Goal: Task Accomplishment & Management: Use online tool/utility

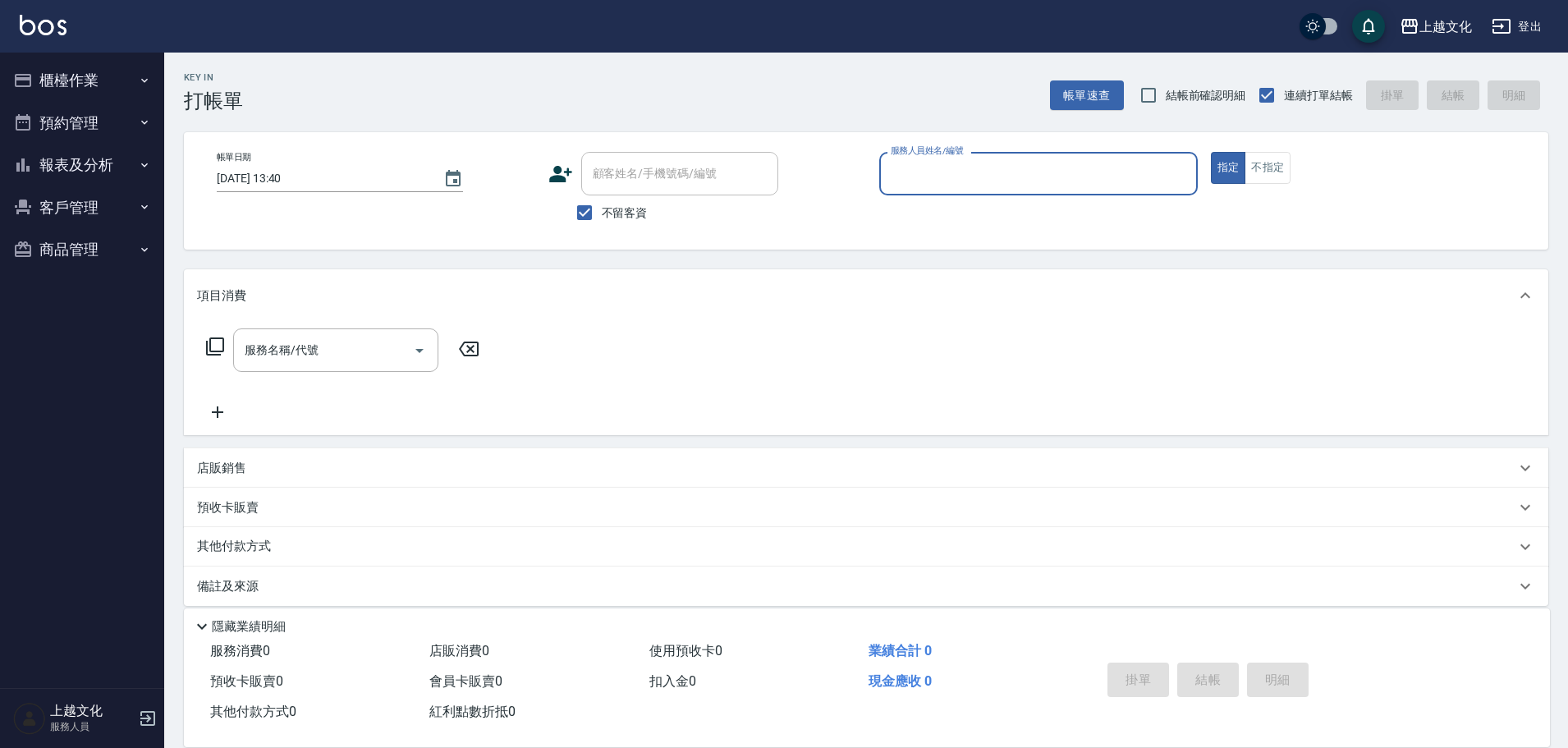
click at [923, 180] on input "服務人員姓名/編號" at bounding box center [1038, 173] width 304 height 29
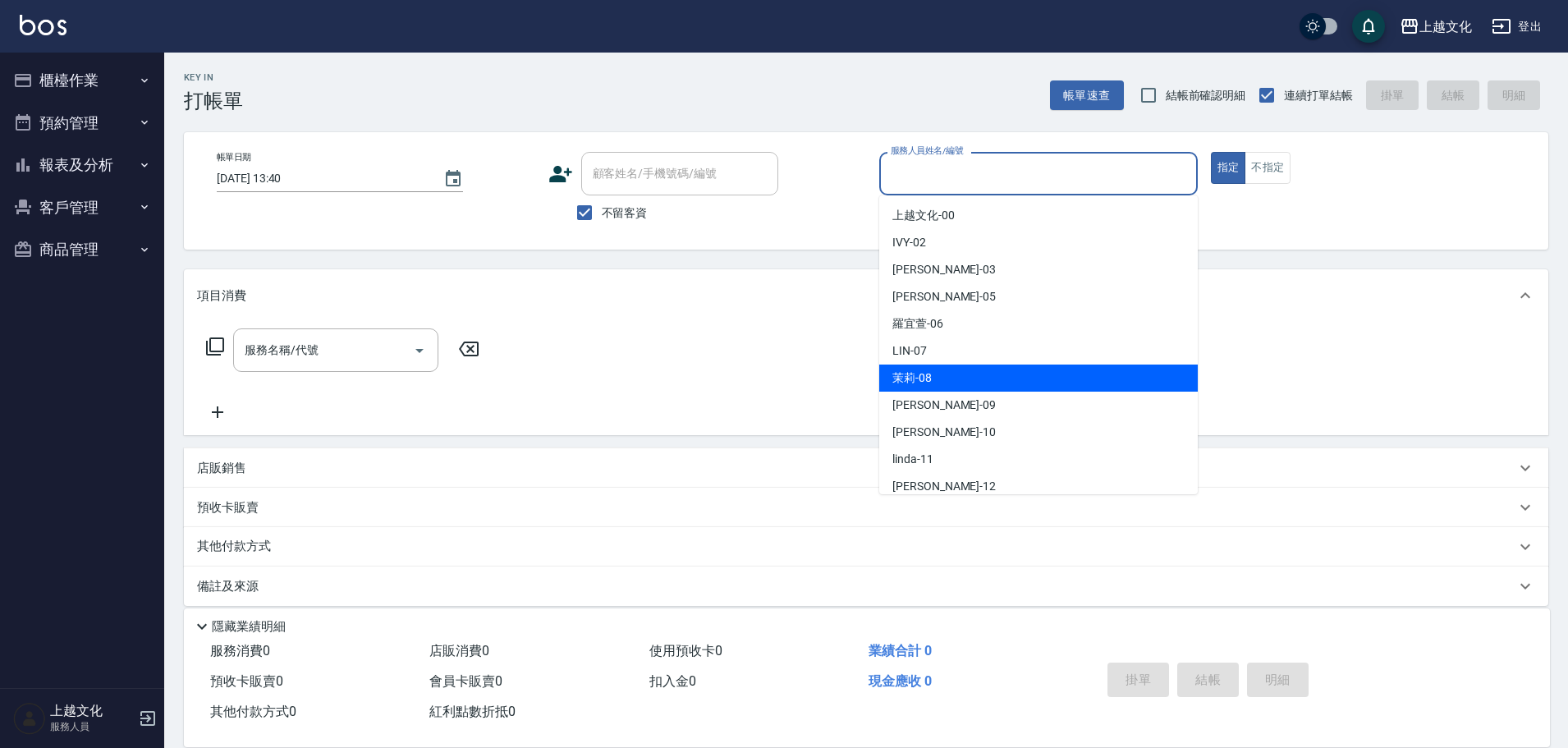
click at [954, 381] on div "茉莉 -08" at bounding box center [1039, 378] width 319 height 27
type input "茉莉-08"
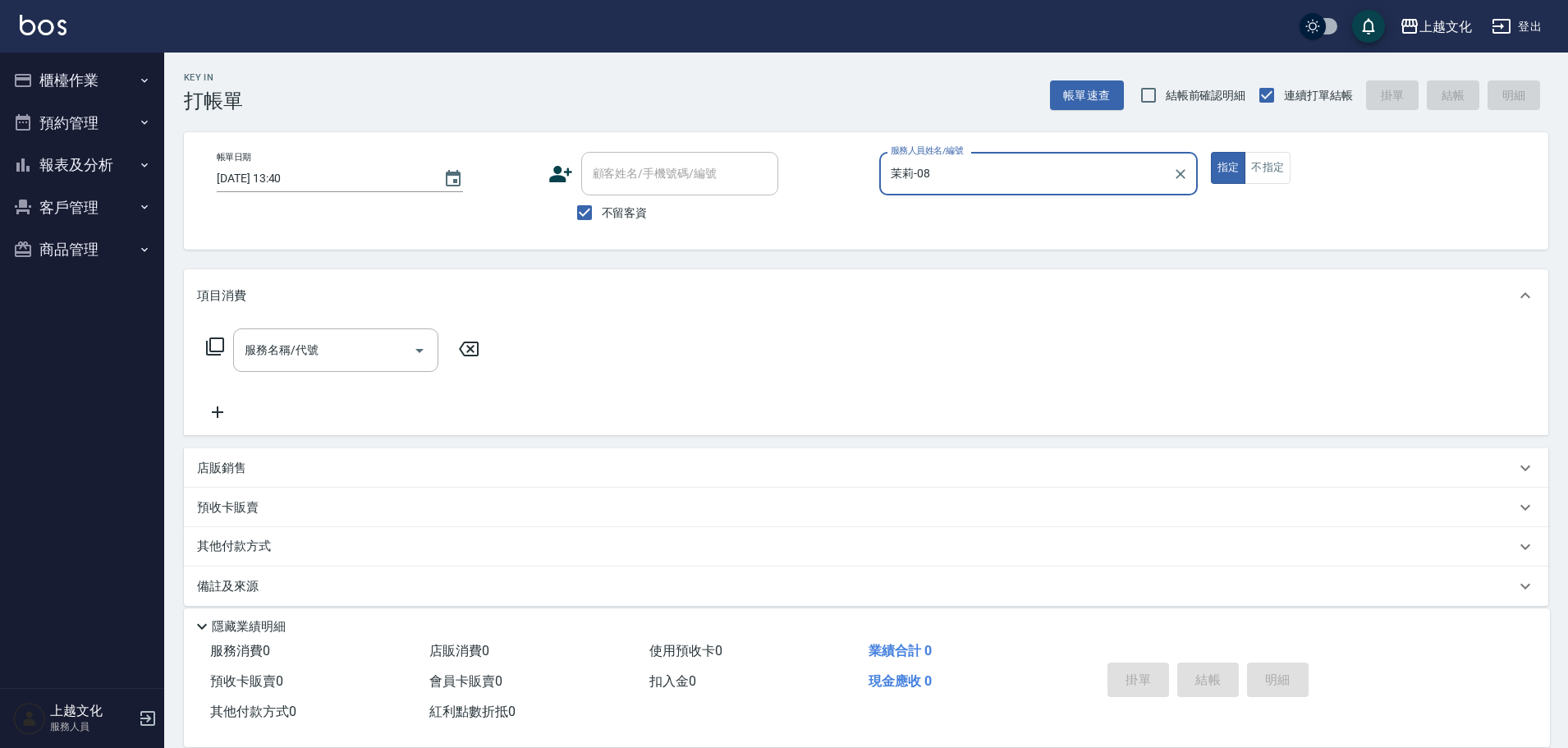
click at [209, 341] on icon at bounding box center [214, 346] width 18 height 18
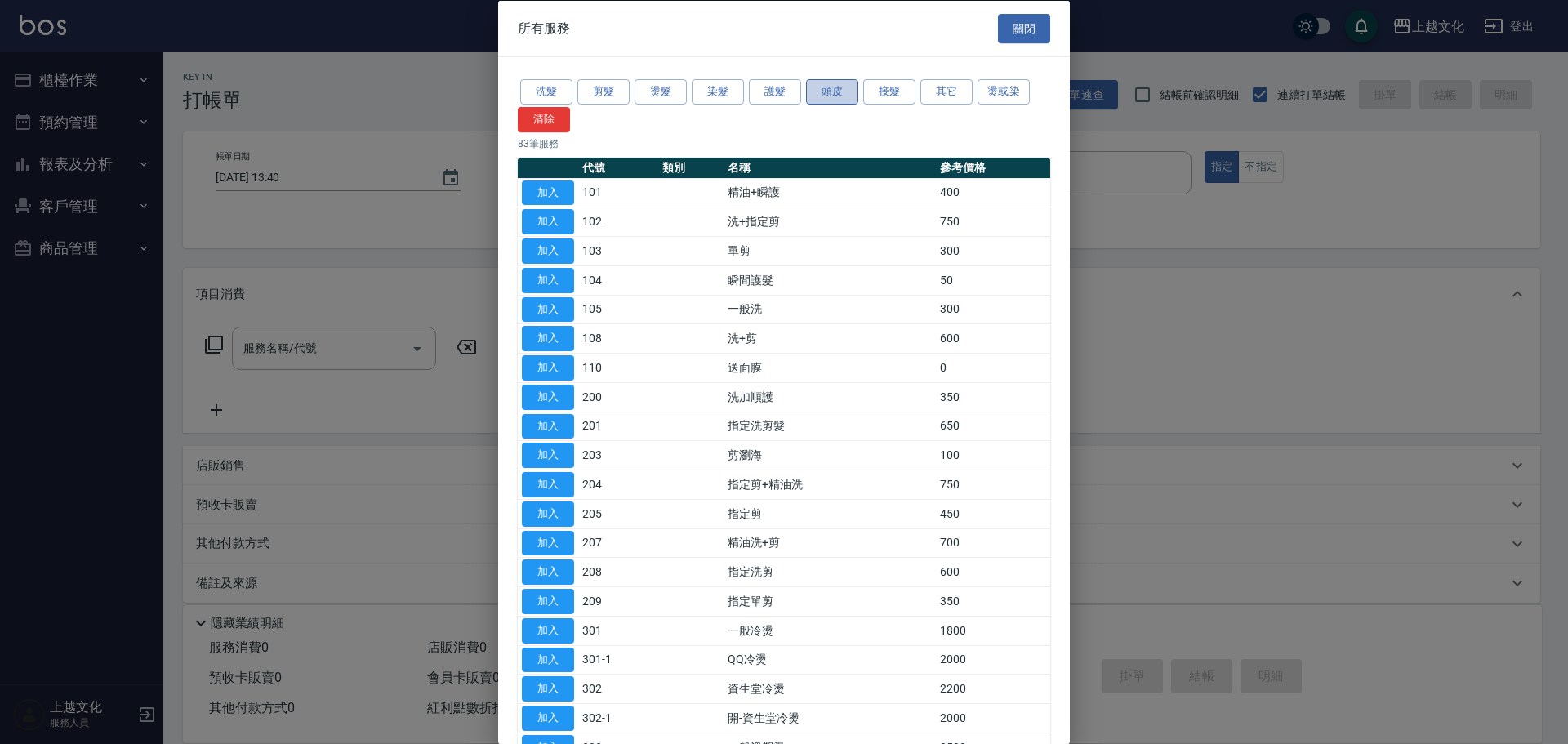
click at [836, 88] on button "頭皮" at bounding box center [832, 91] width 52 height 25
click at [835, 89] on button "頭皮" at bounding box center [832, 91] width 52 height 25
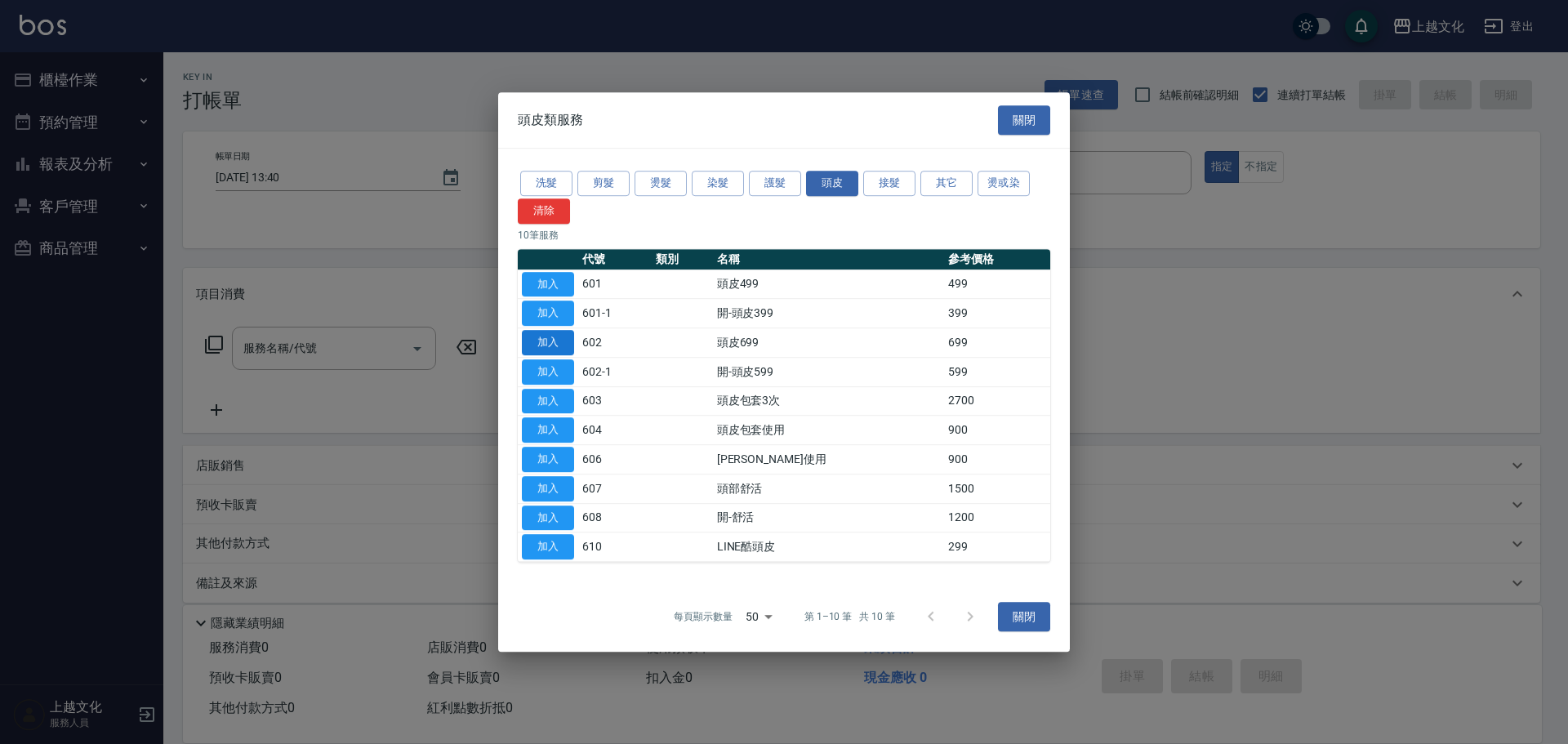
click at [561, 343] on button "加入" at bounding box center [548, 342] width 52 height 25
type input "頭皮699(602)"
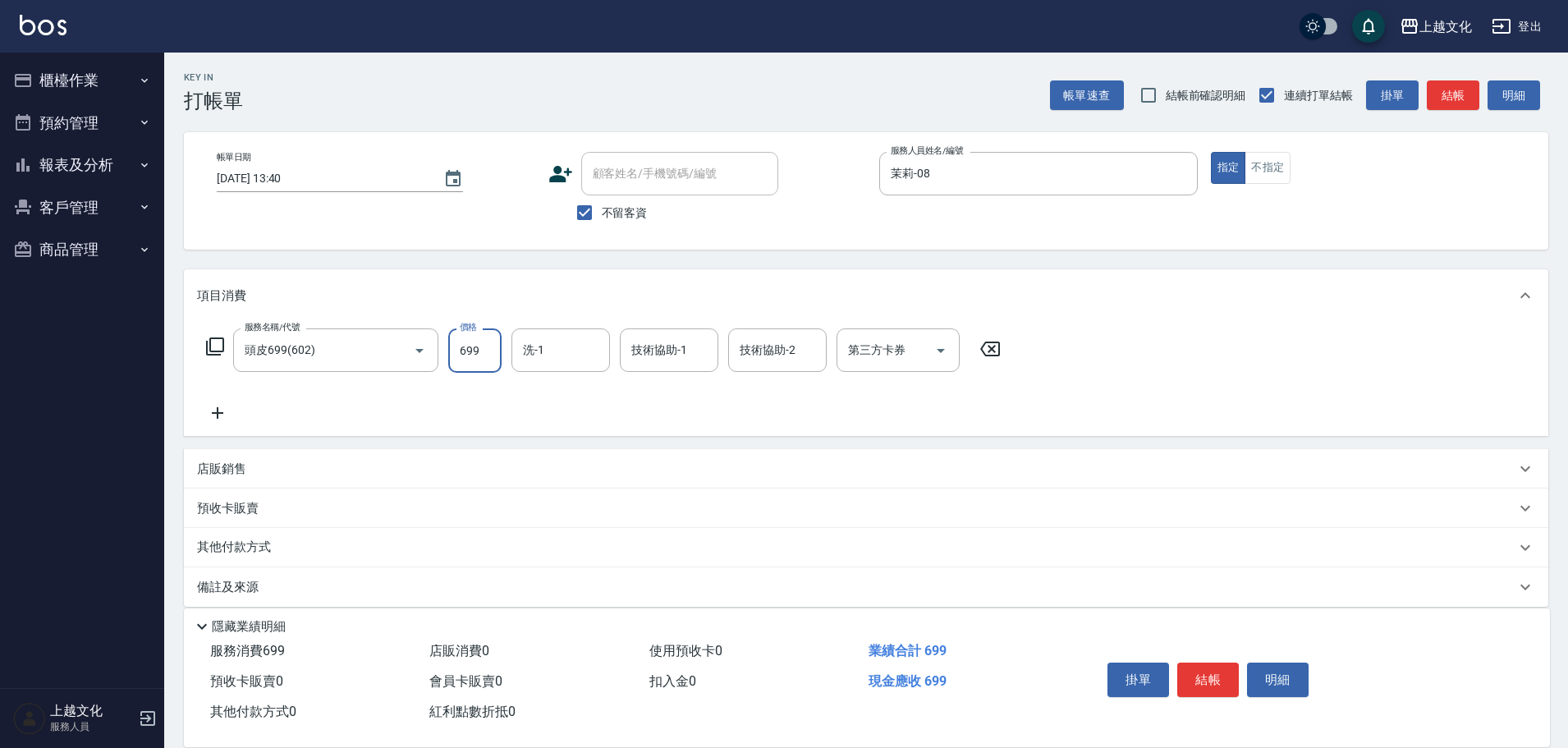
drag, startPoint x: 494, startPoint y: 363, endPoint x: 429, endPoint y: 385, distance: 68.6
click at [495, 363] on input "699" at bounding box center [474, 350] width 53 height 44
type input "1149"
click at [1219, 663] on button "結帳" at bounding box center [1208, 680] width 62 height 35
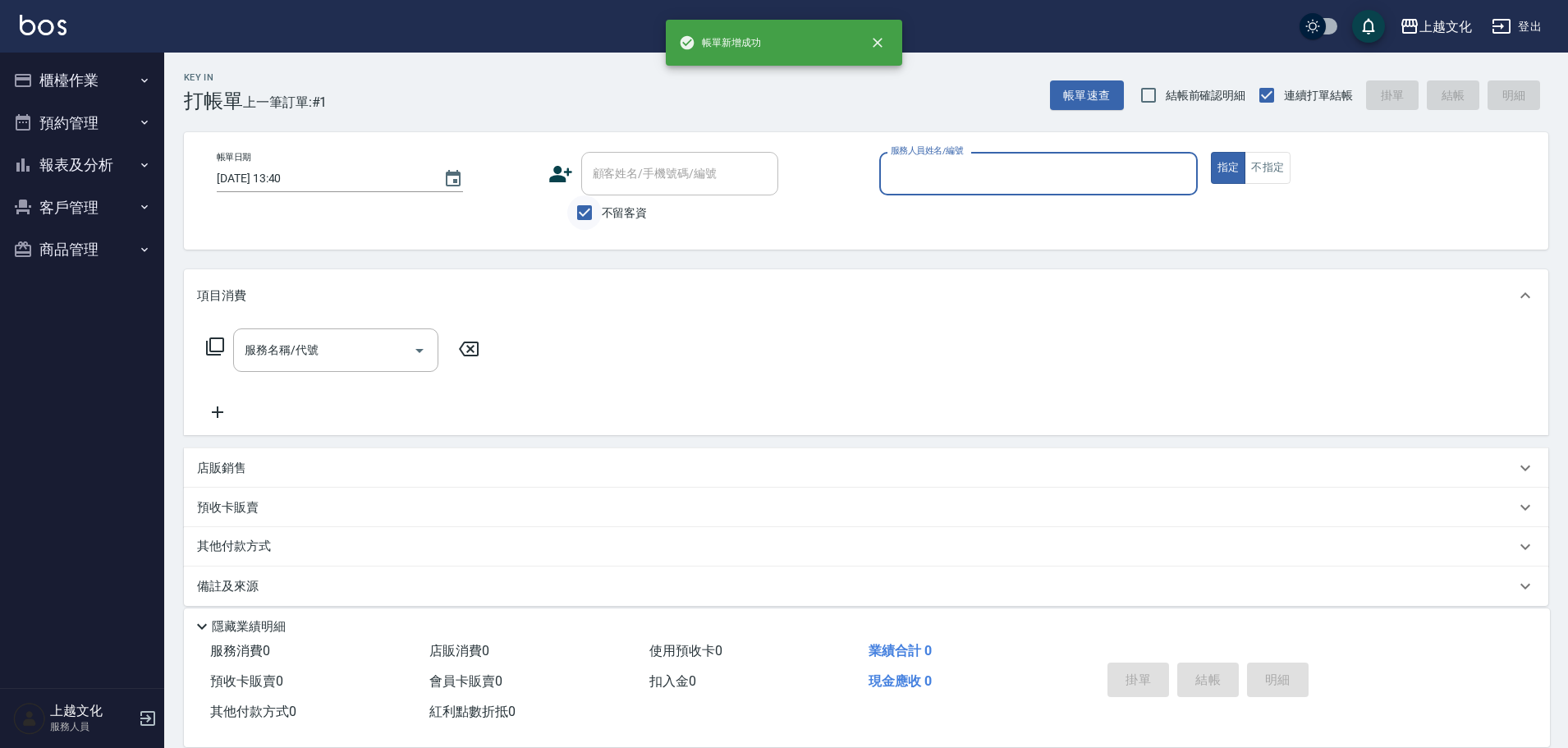
click at [587, 209] on input "不留客資" at bounding box center [584, 212] width 35 height 35
checkbox input "false"
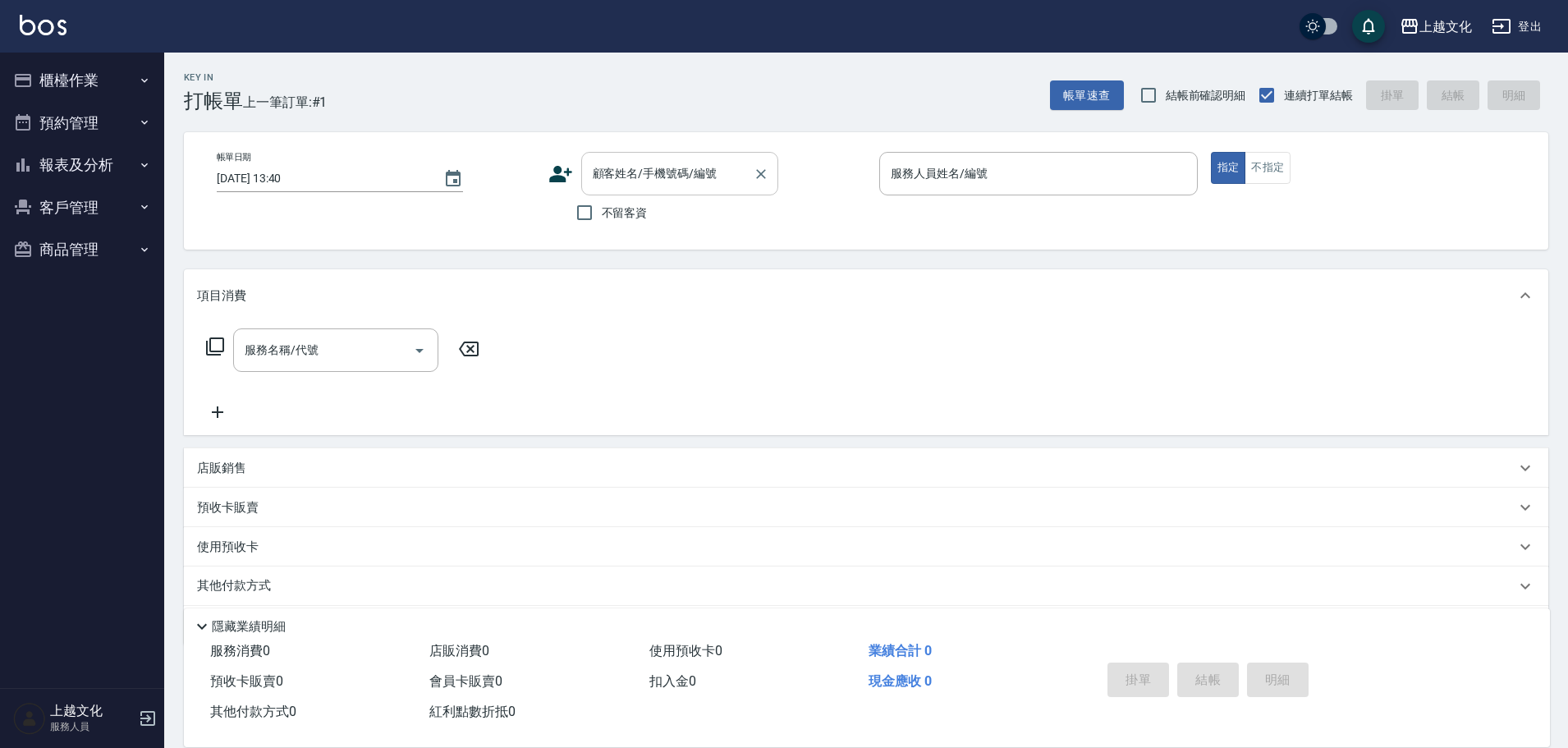
click at [603, 184] on input "顧客姓名/手機號碼/編號" at bounding box center [668, 173] width 158 height 29
type input "ㄌ"
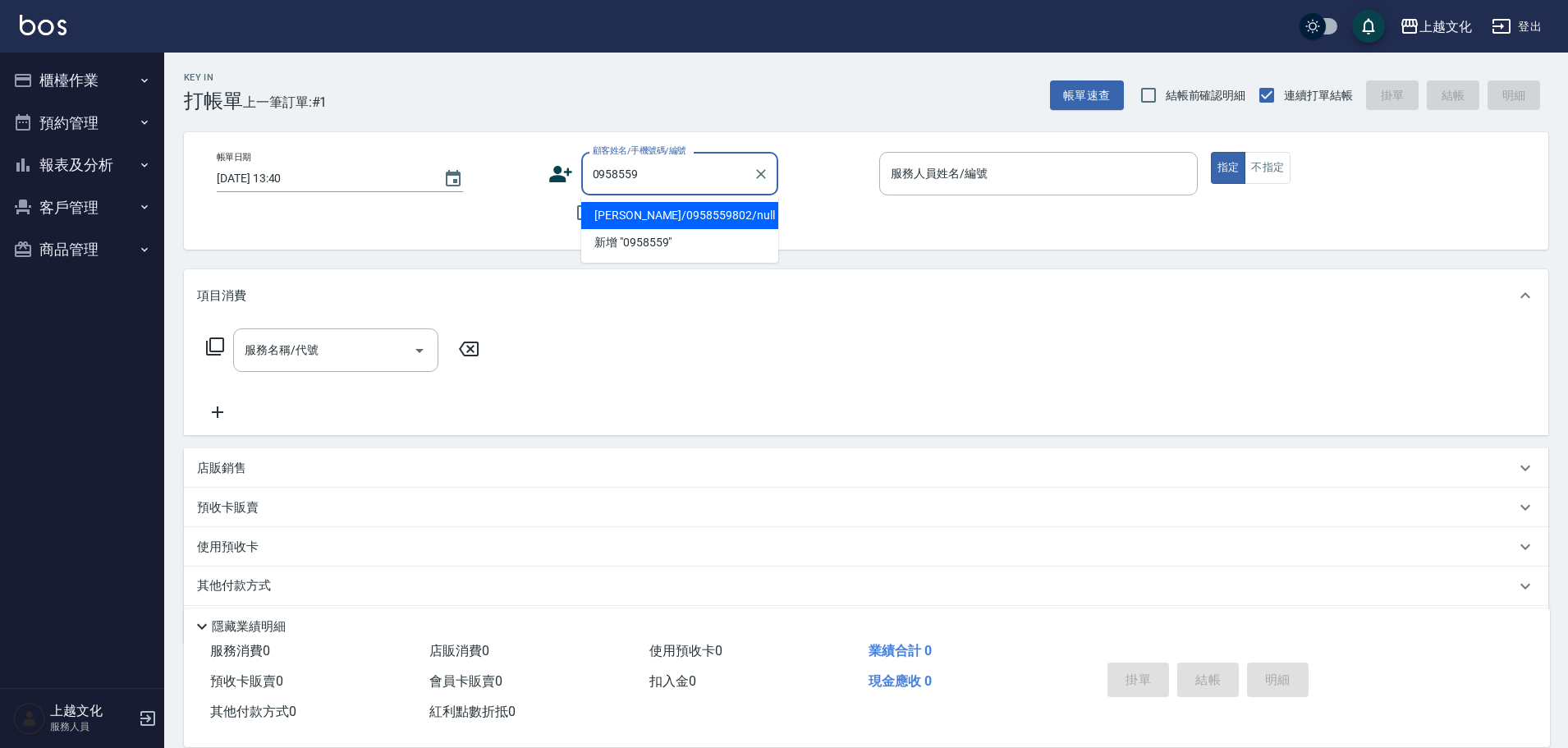
click at [669, 219] on li "梁曉玲/0958559802/null" at bounding box center [680, 215] width 197 height 27
click at [669, 219] on div "不留客資" at bounding box center [664, 212] width 230 height 35
type input "梁曉玲/0958559802/null"
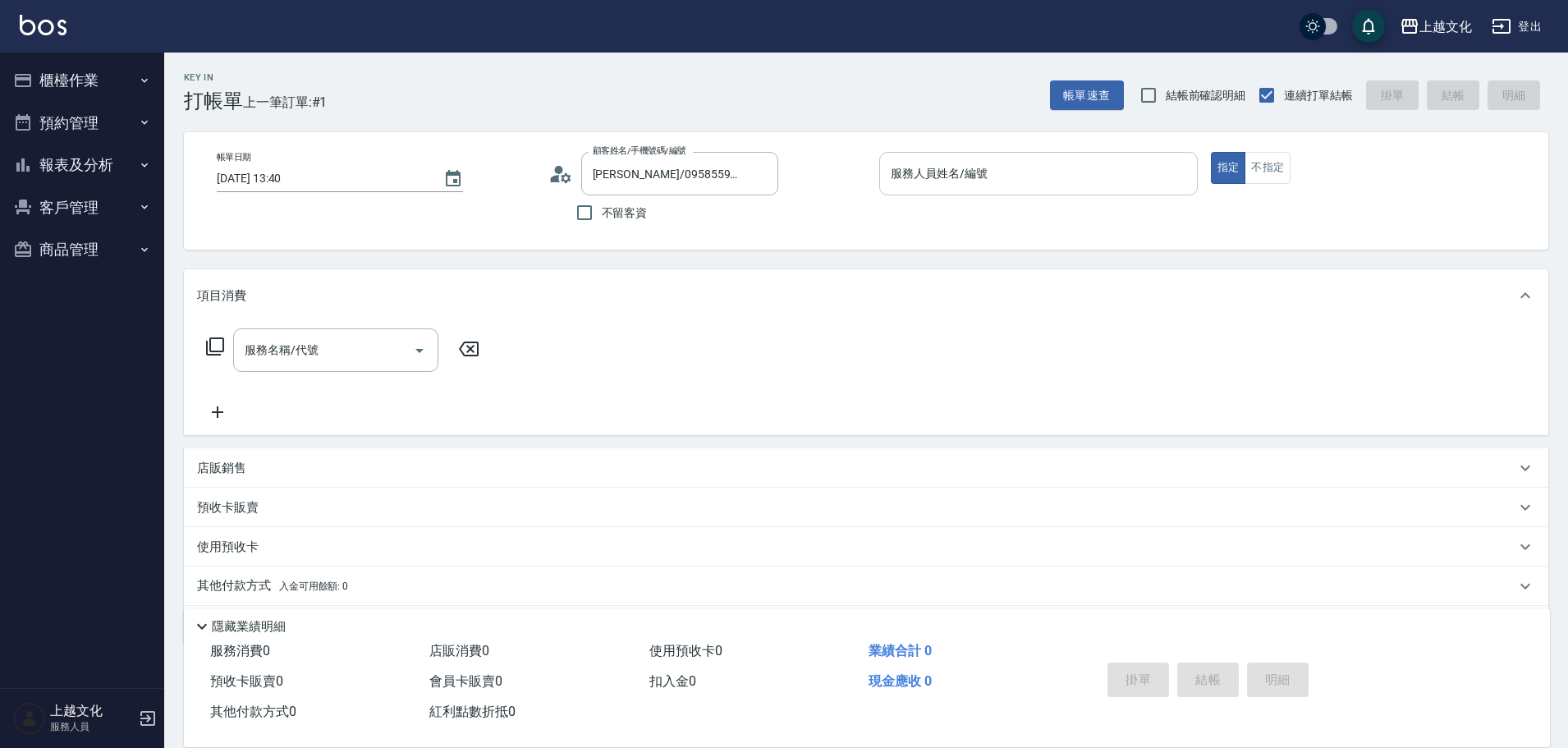
click at [942, 175] on input "服務人員姓名/編號" at bounding box center [1038, 173] width 304 height 29
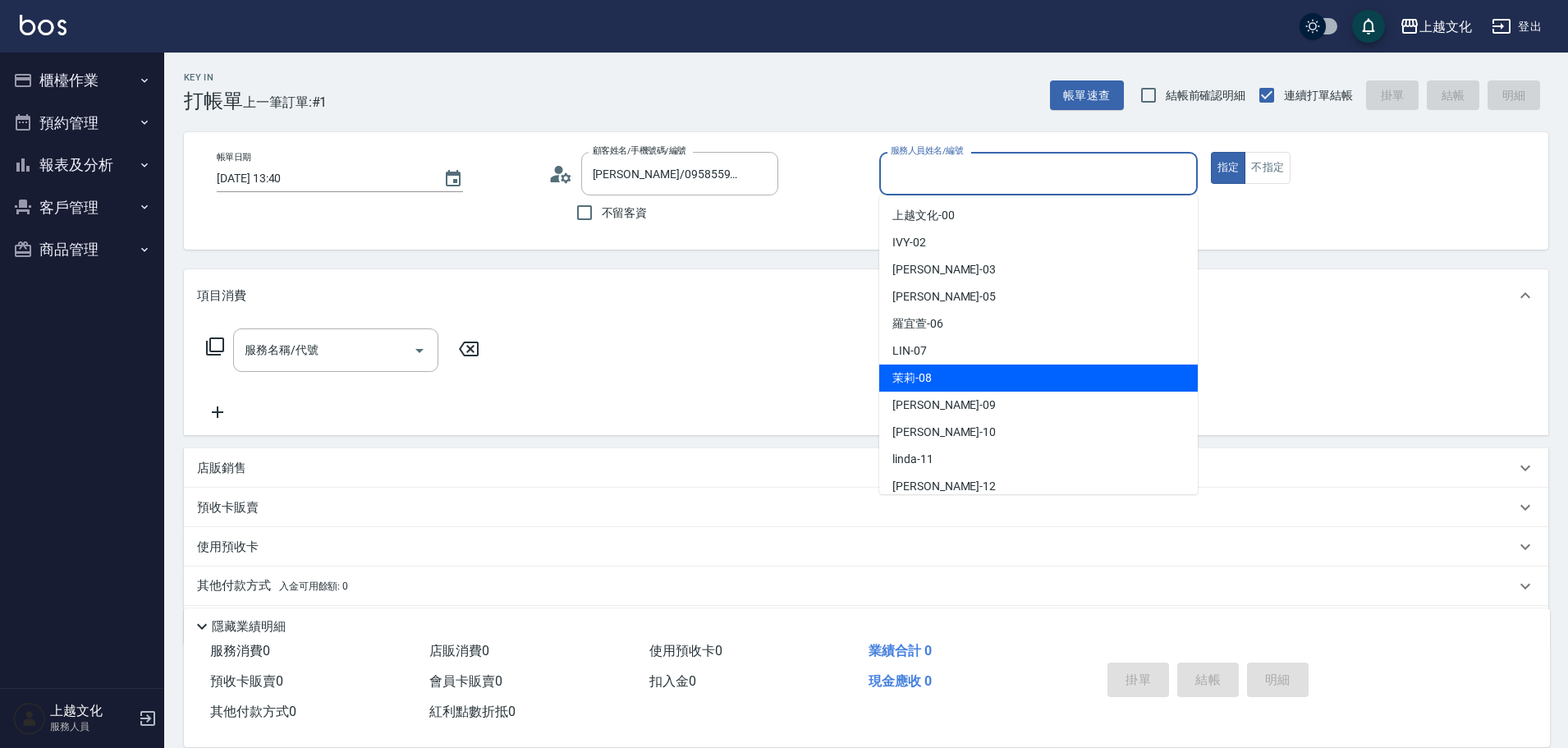
drag, startPoint x: 912, startPoint y: 370, endPoint x: 802, endPoint y: 367, distance: 110.0
click at [911, 369] on span "茉莉 -08" at bounding box center [913, 378] width 39 height 17
type input "茉莉-08"
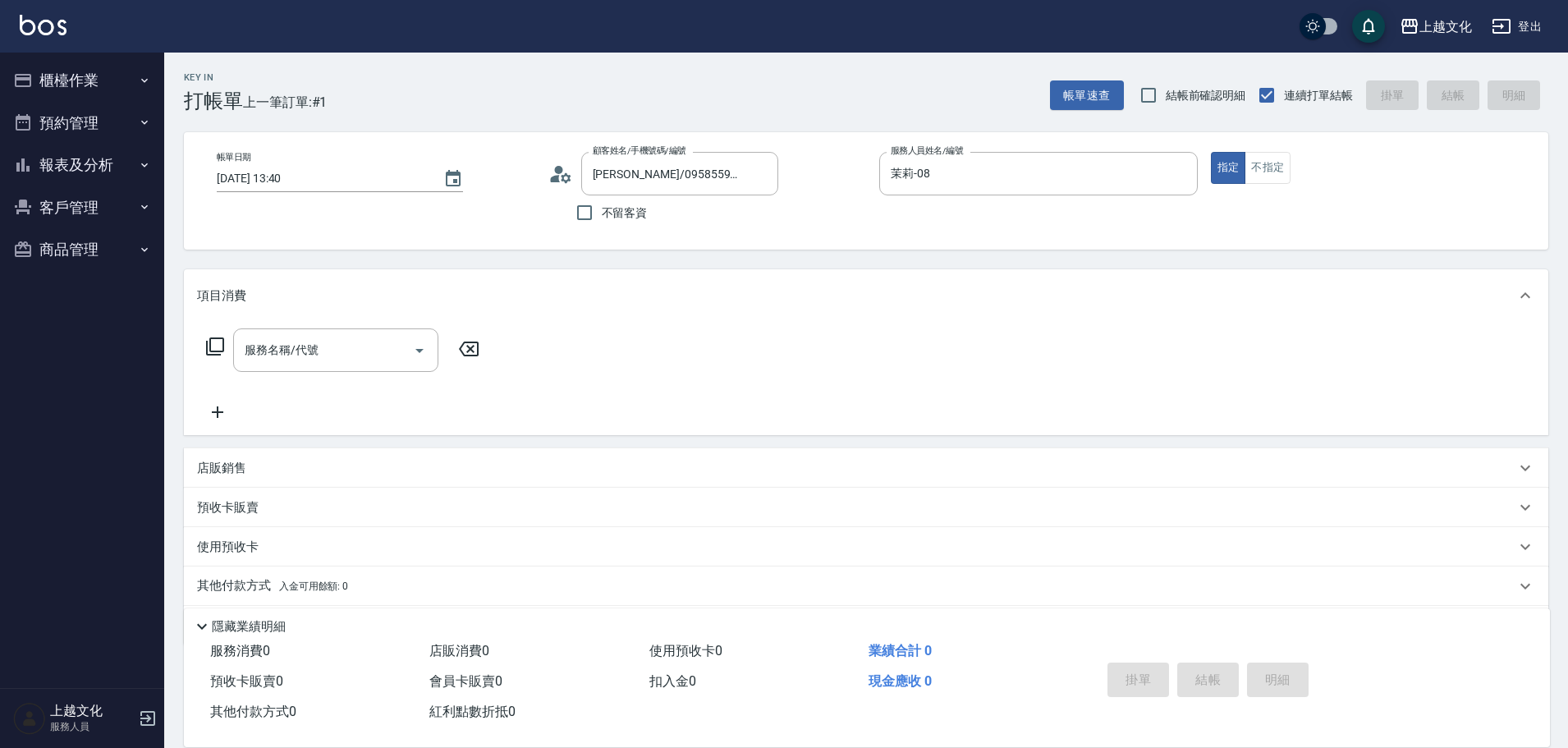
click at [219, 345] on icon at bounding box center [215, 346] width 20 height 20
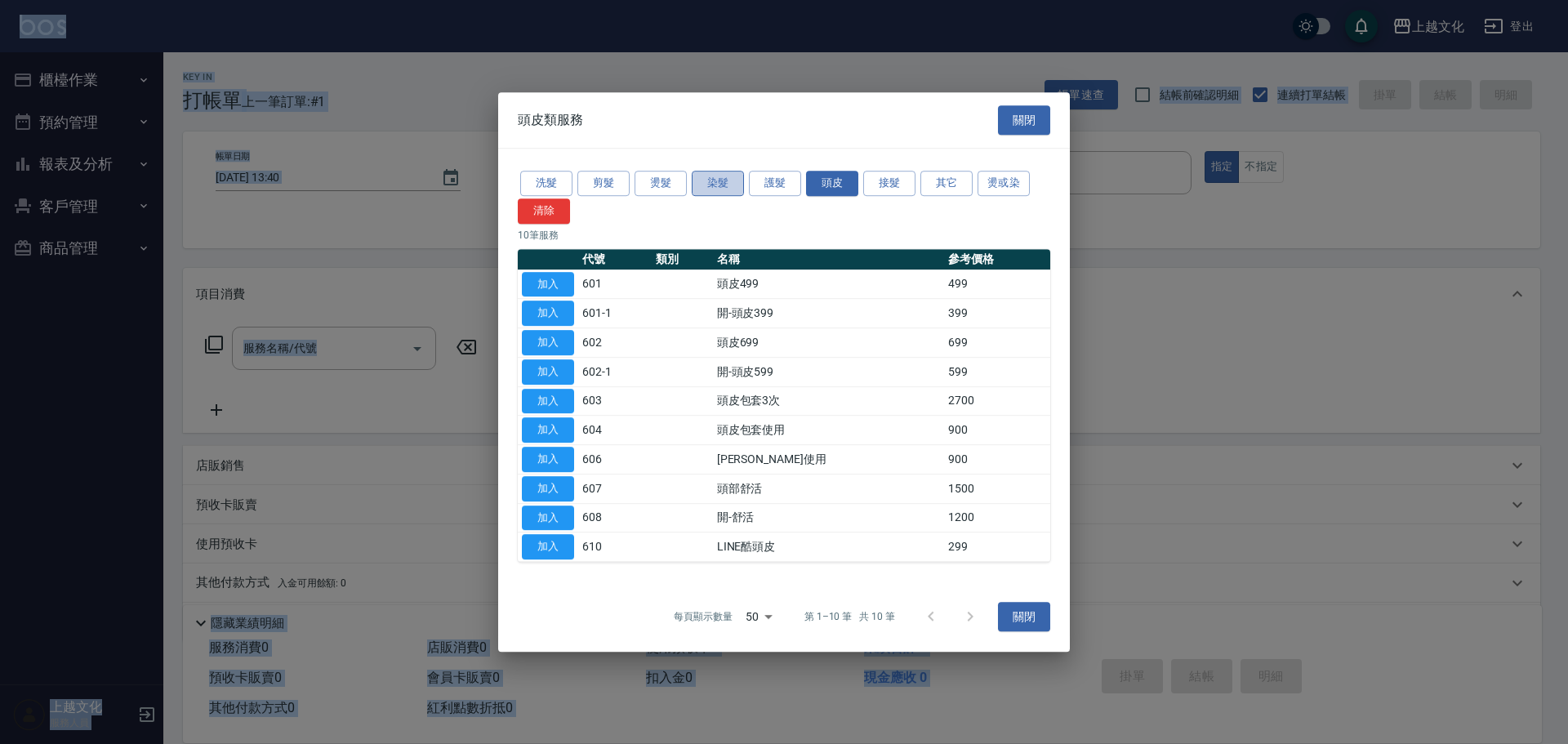
click at [712, 178] on button "染髮" at bounding box center [718, 183] width 52 height 25
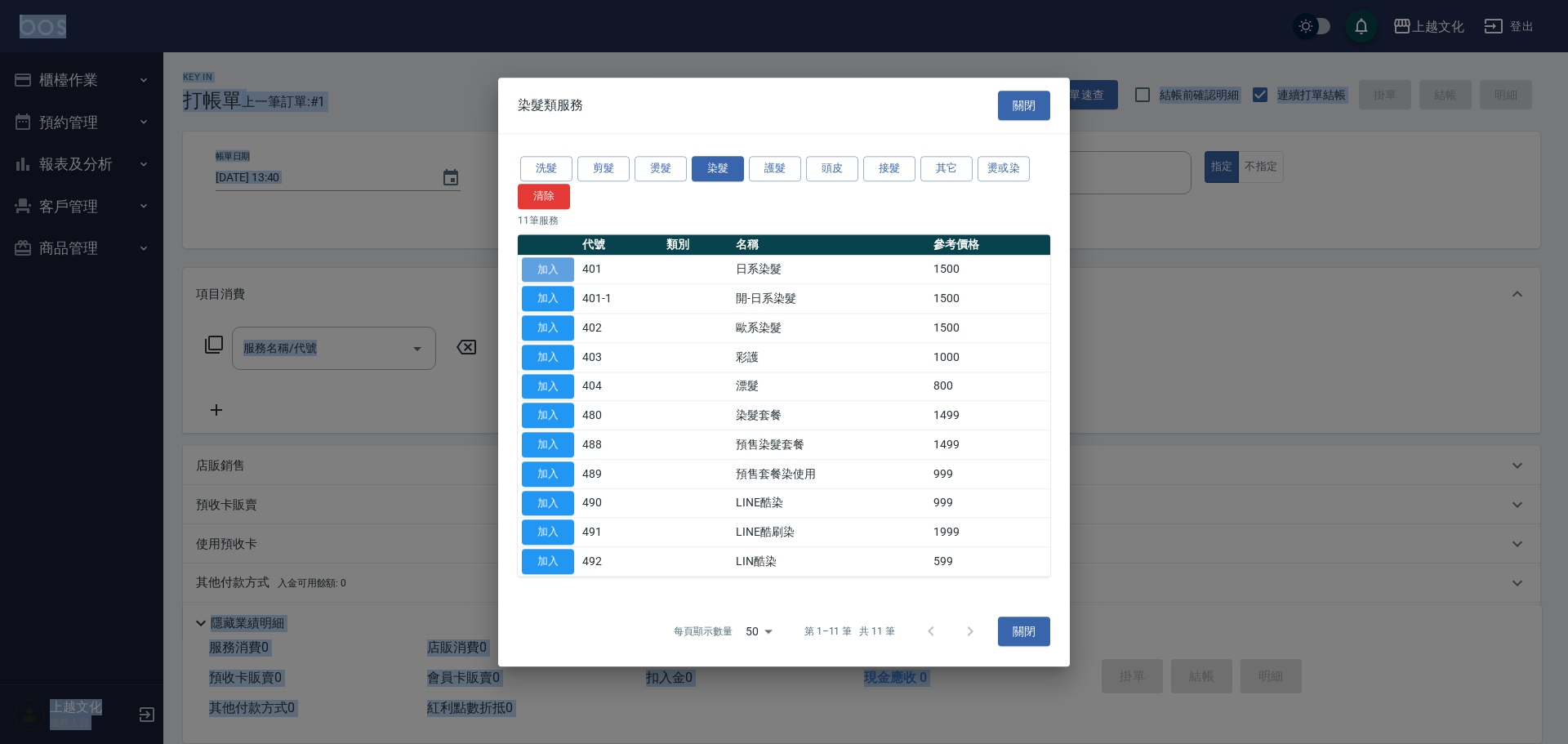
click at [548, 272] on button "加入" at bounding box center [548, 270] width 52 height 25
type input "日系染髮(401)"
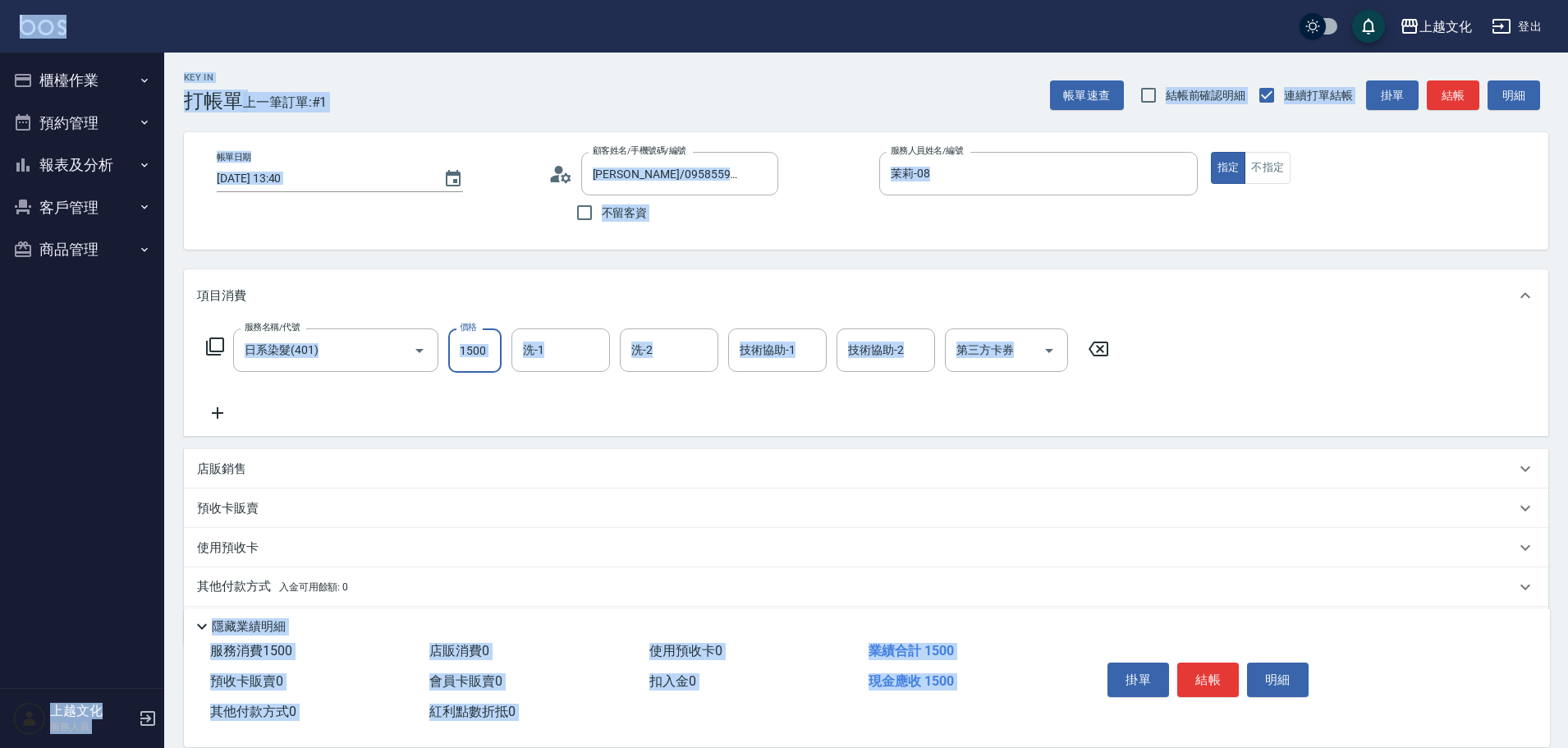
click at [478, 370] on input "1500" at bounding box center [474, 350] width 53 height 44
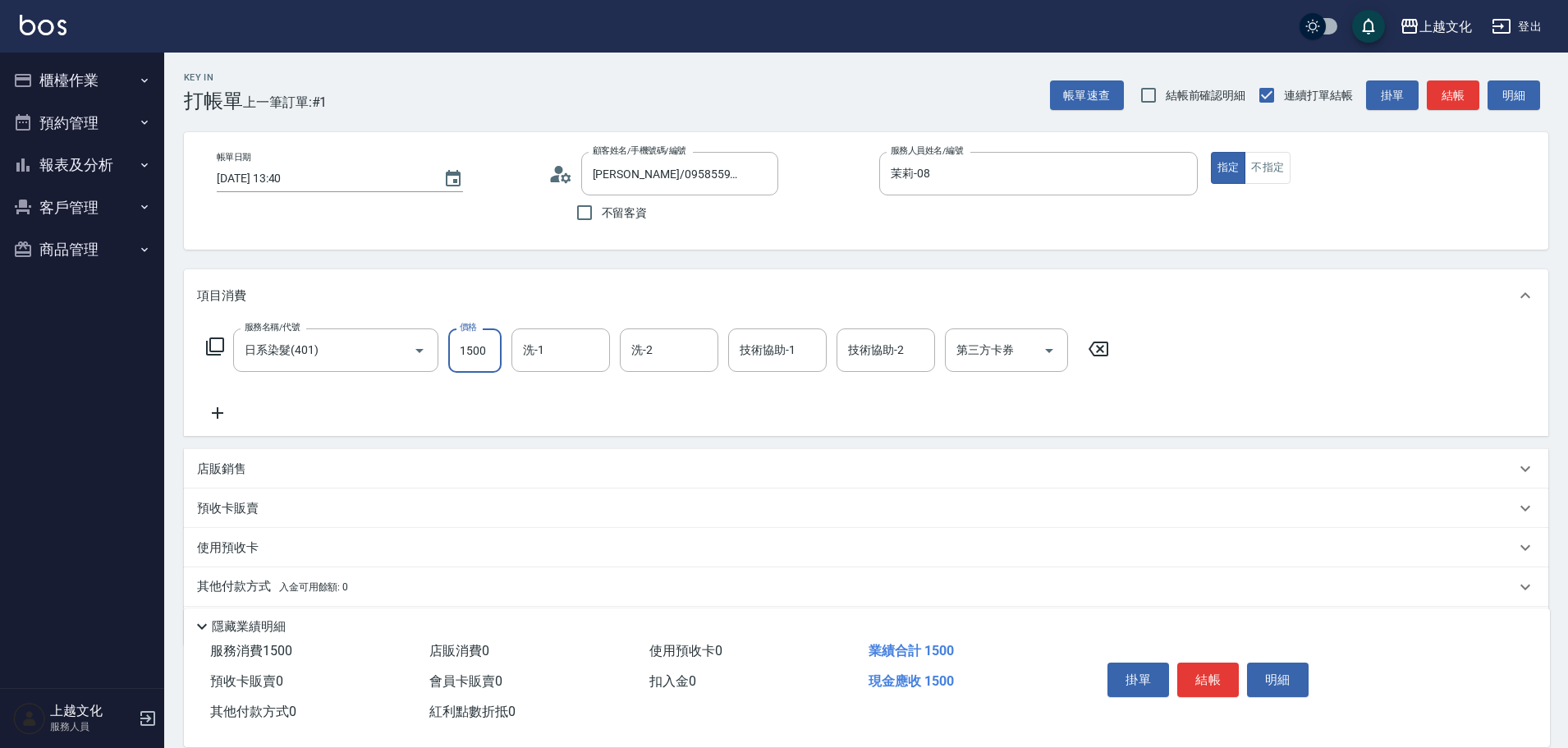
click at [479, 370] on input "1500" at bounding box center [474, 350] width 53 height 44
type input "2100"
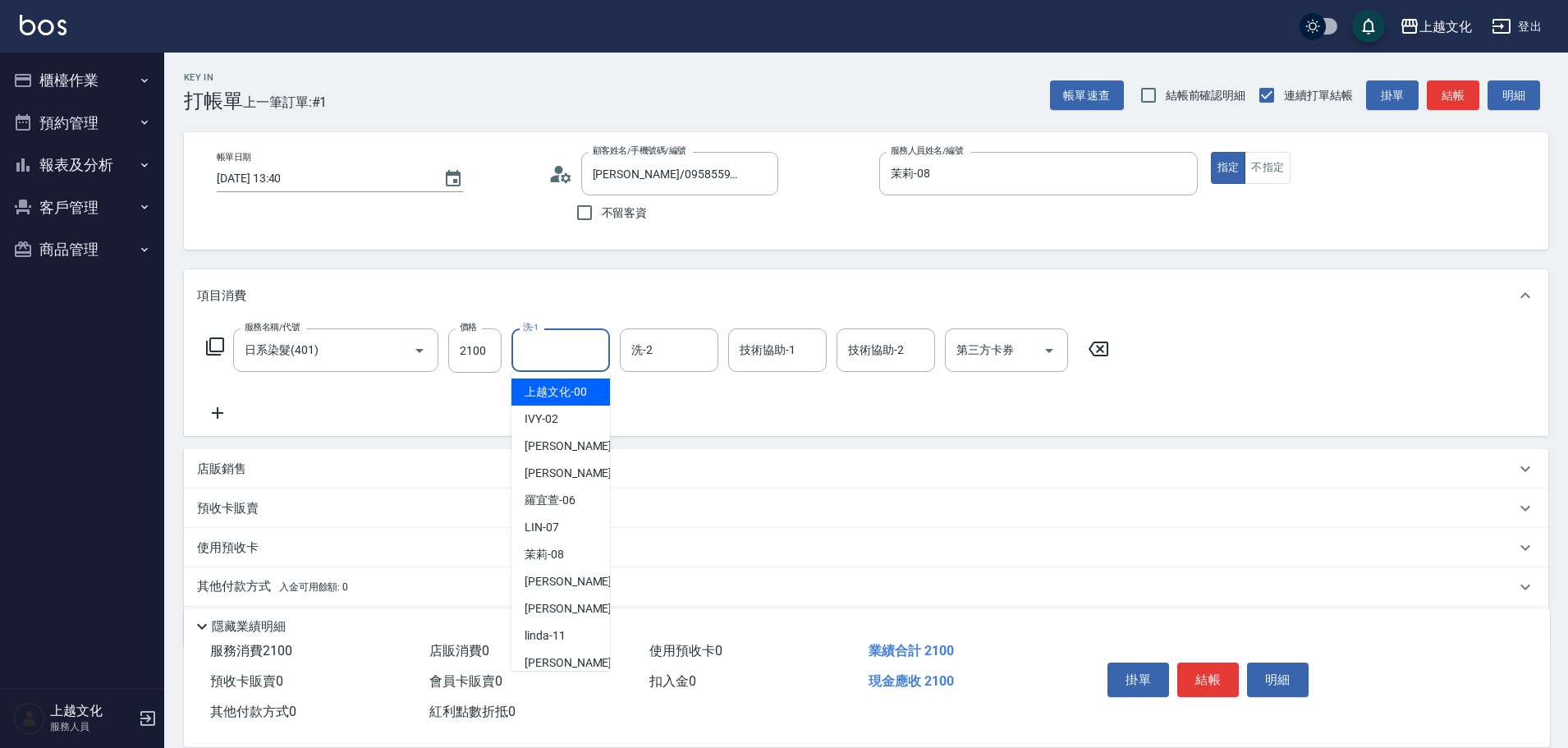
click at [531, 358] on input "洗-1" at bounding box center [561, 350] width 84 height 29
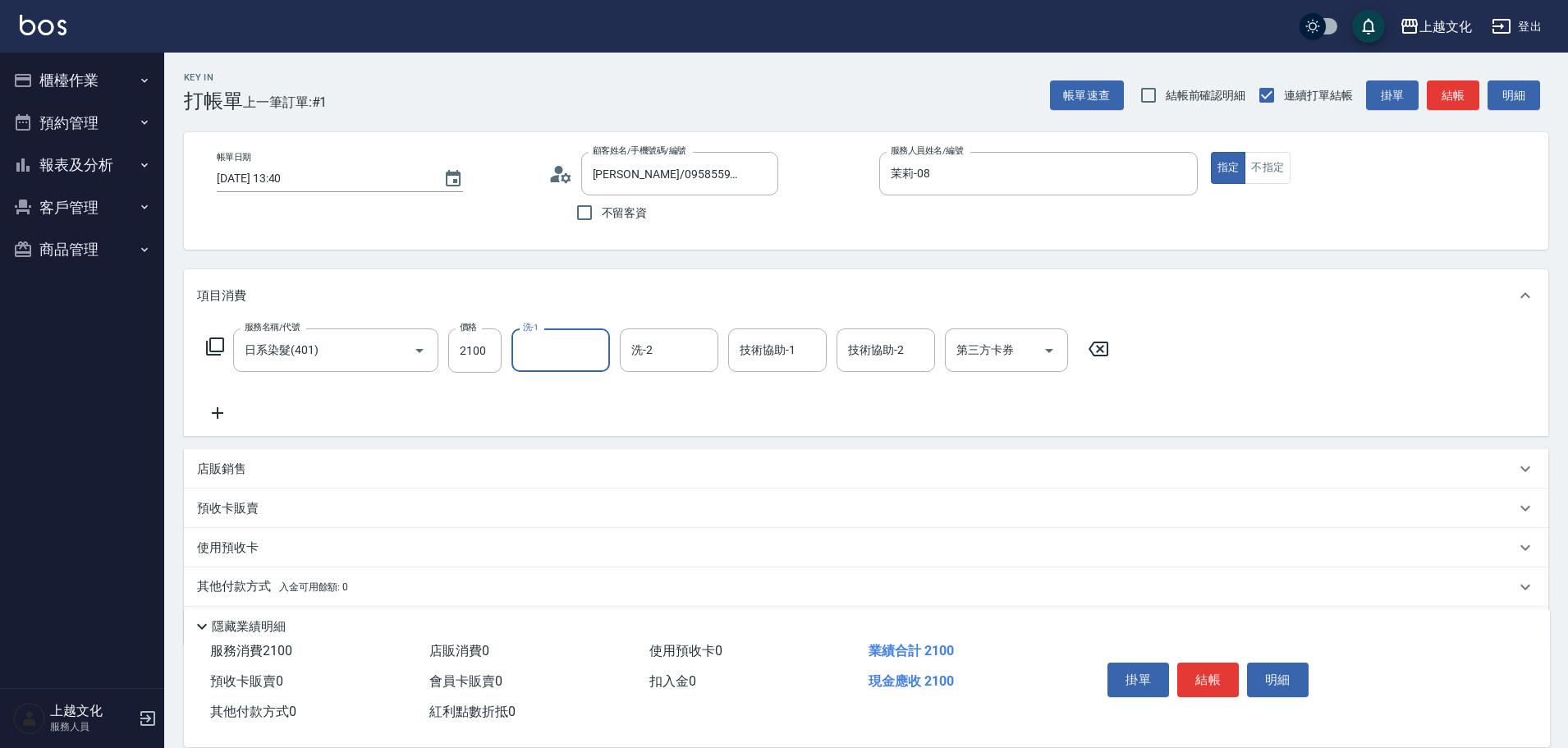
drag, startPoint x: 536, startPoint y: 334, endPoint x: 542, endPoint y: 343, distance: 10.8
click at [539, 339] on div "洗-1 洗-1" at bounding box center [560, 350] width 98 height 44
click at [542, 343] on input "洗-1" at bounding box center [561, 350] width 84 height 29
click at [542, 344] on input "洗-1" at bounding box center [561, 350] width 84 height 29
click at [575, 361] on input "洗-1" at bounding box center [561, 350] width 84 height 29
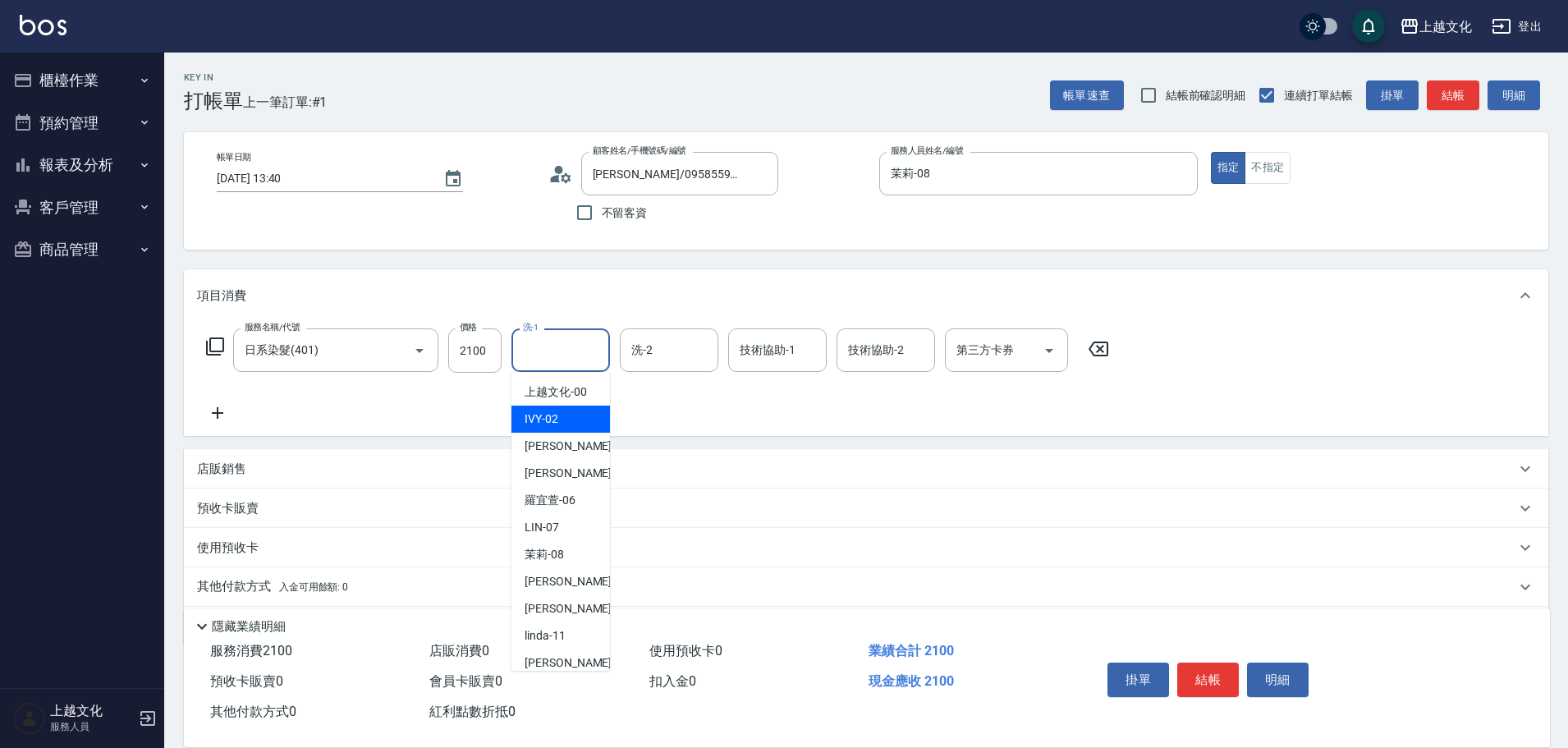
click at [554, 428] on div "IVY -02" at bounding box center [560, 419] width 98 height 27
type input "IVY-02"
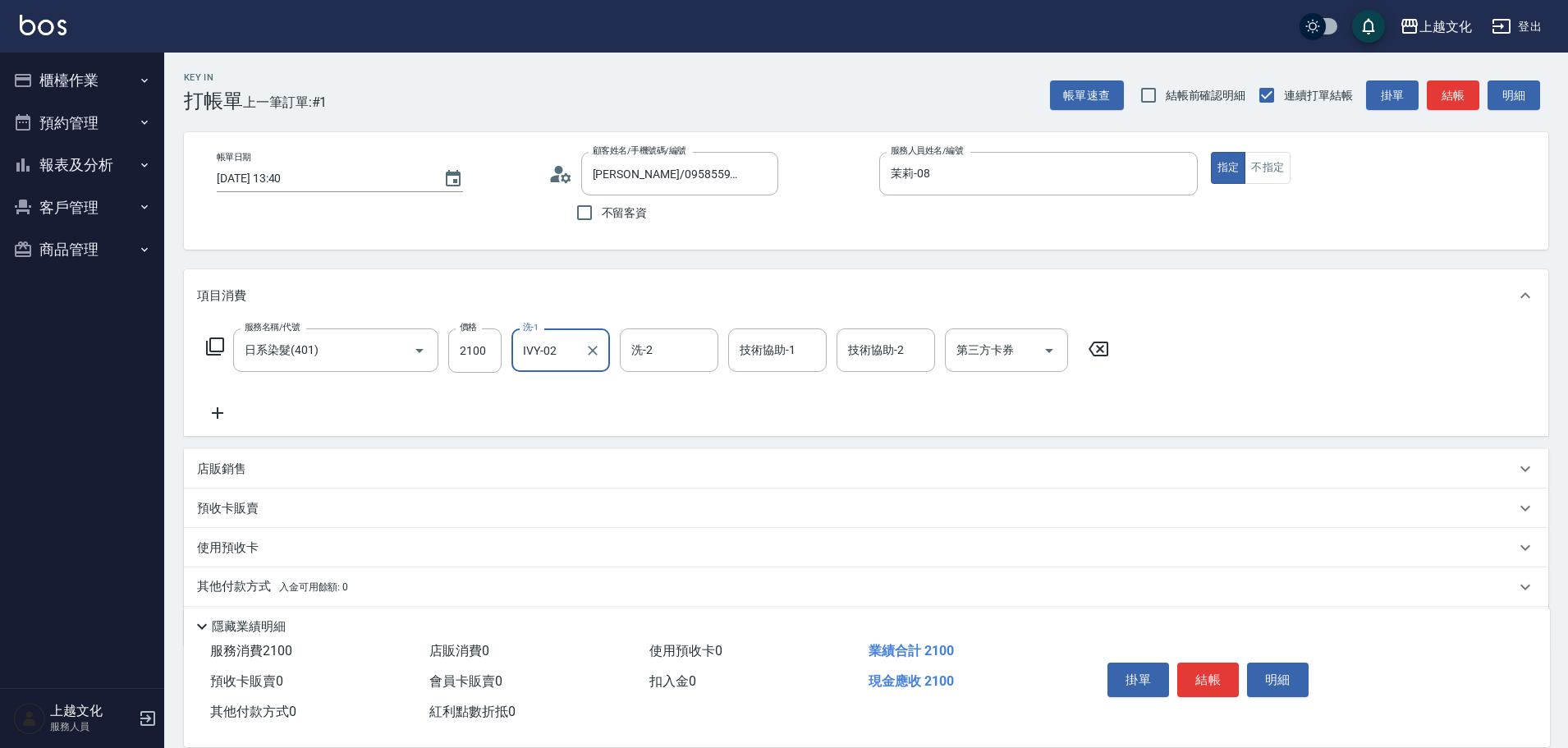
drag, startPoint x: 217, startPoint y: 414, endPoint x: 219, endPoint y: 366, distance: 48.0
click at [217, 415] on icon at bounding box center [218, 413] width 11 height 11
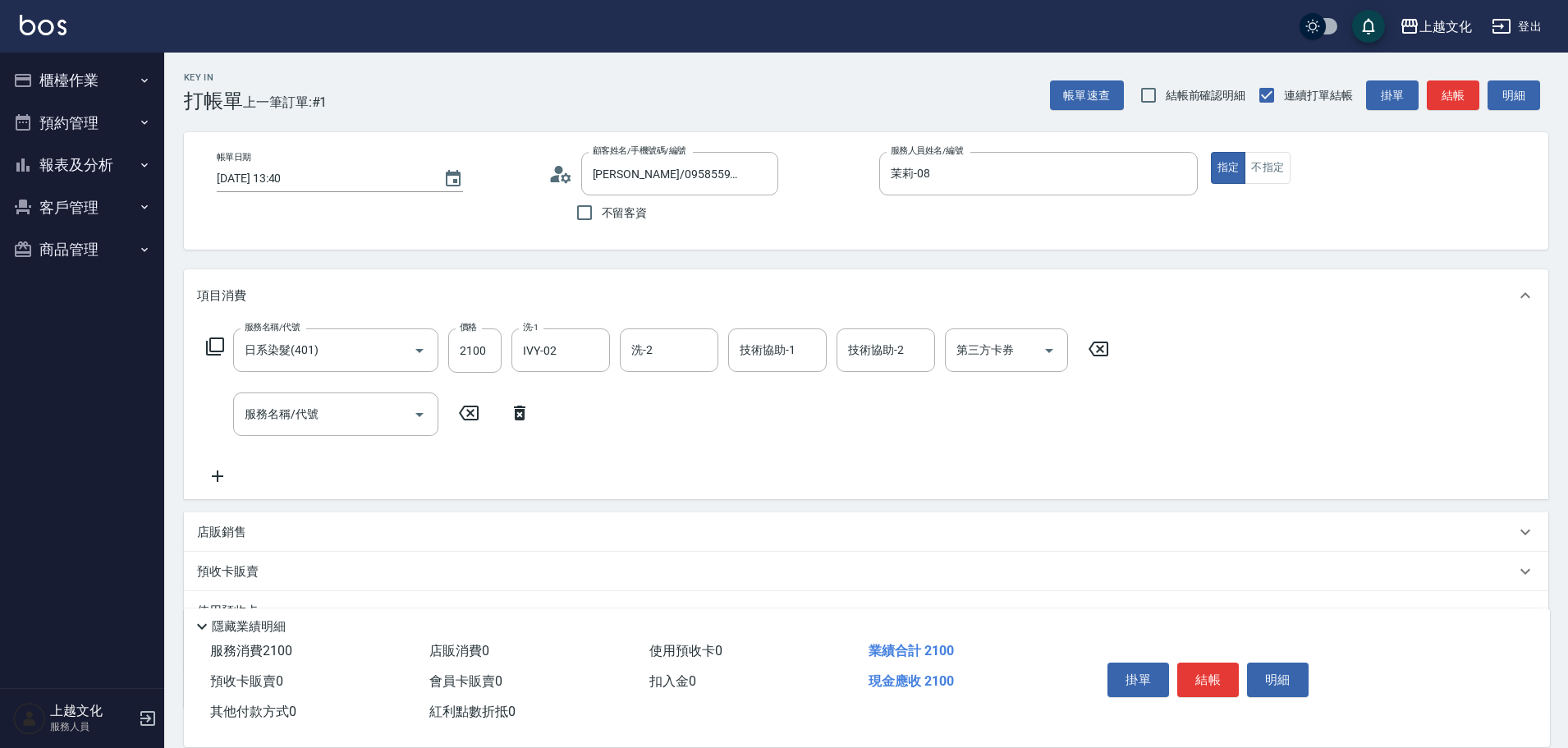
click at [212, 344] on icon at bounding box center [215, 346] width 20 height 20
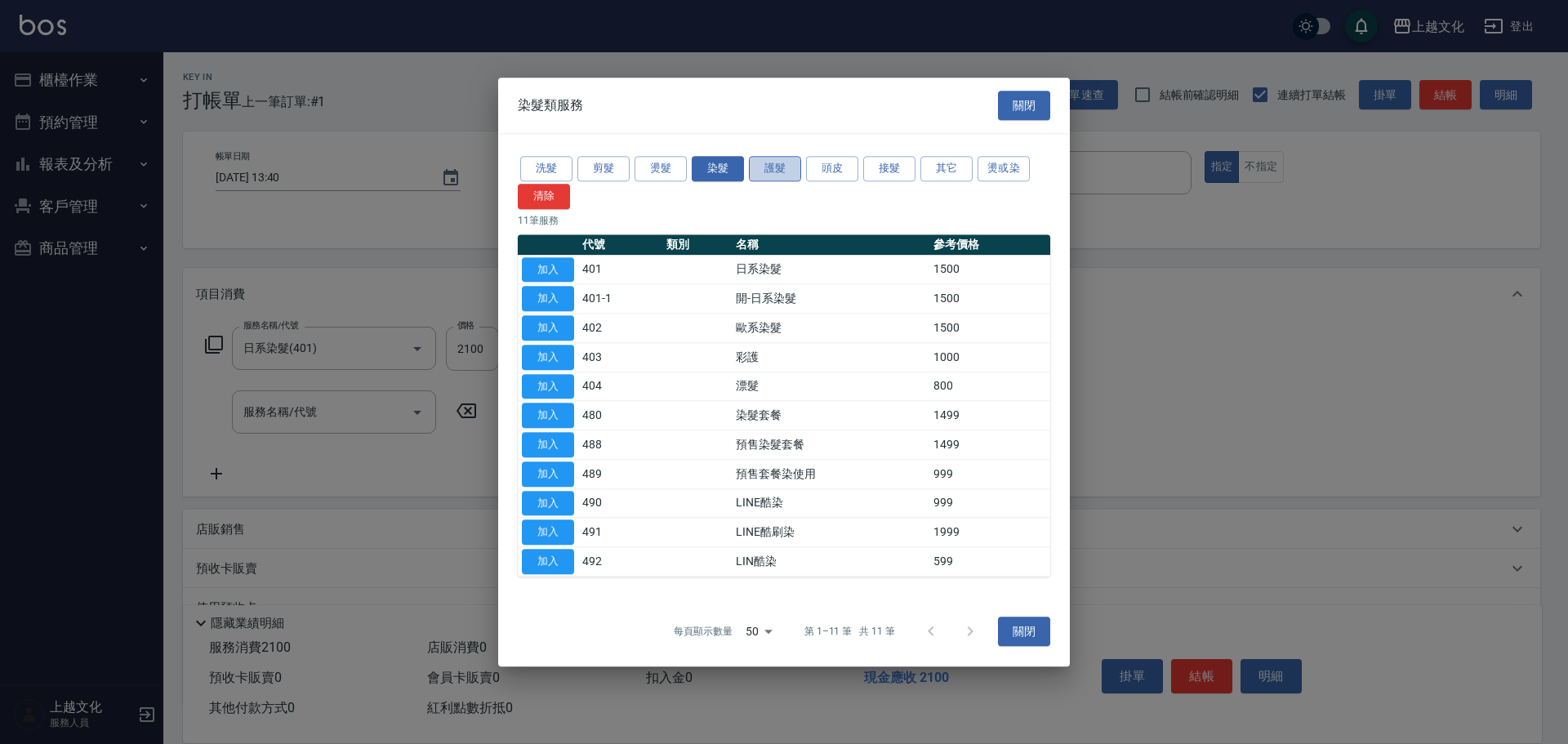
click at [764, 171] on button "護髮" at bounding box center [775, 168] width 52 height 25
drag, startPoint x: 764, startPoint y: 171, endPoint x: 625, endPoint y: 231, distance: 151.4
click at [765, 171] on button "護髮" at bounding box center [775, 168] width 52 height 25
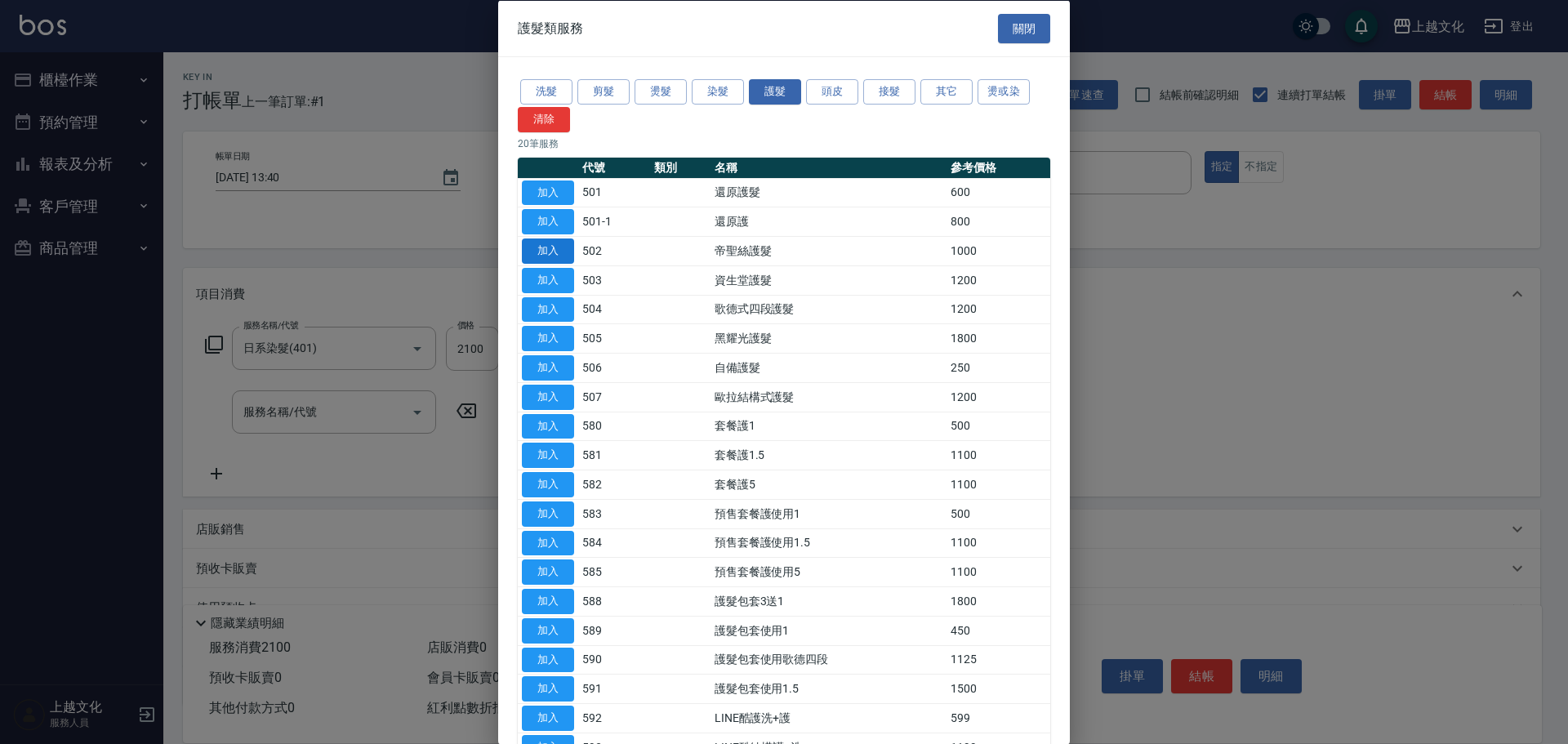
click at [532, 249] on button "加入" at bounding box center [548, 250] width 52 height 25
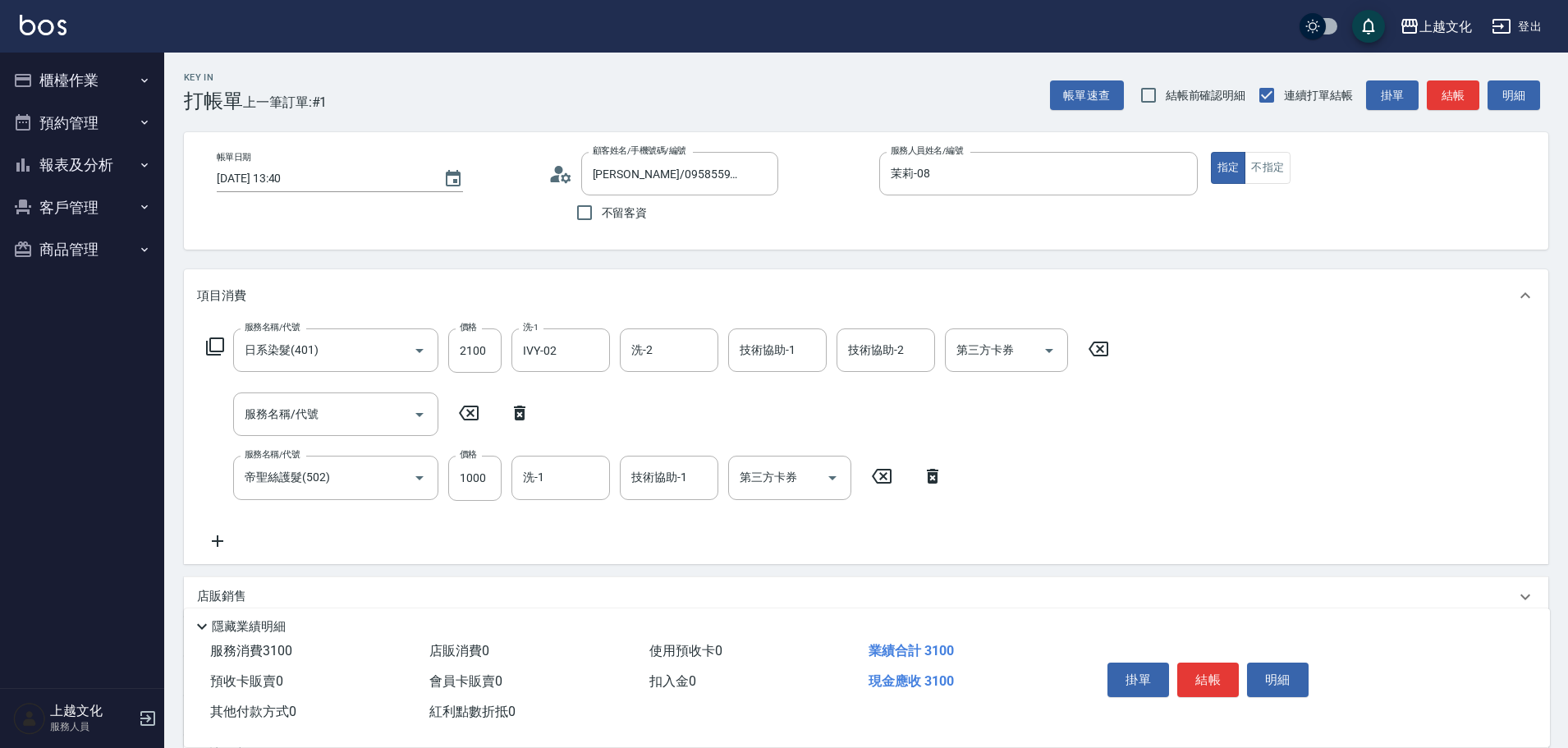
click at [516, 411] on icon at bounding box center [520, 413] width 11 height 15
type input "帝聖絲護髮(502)"
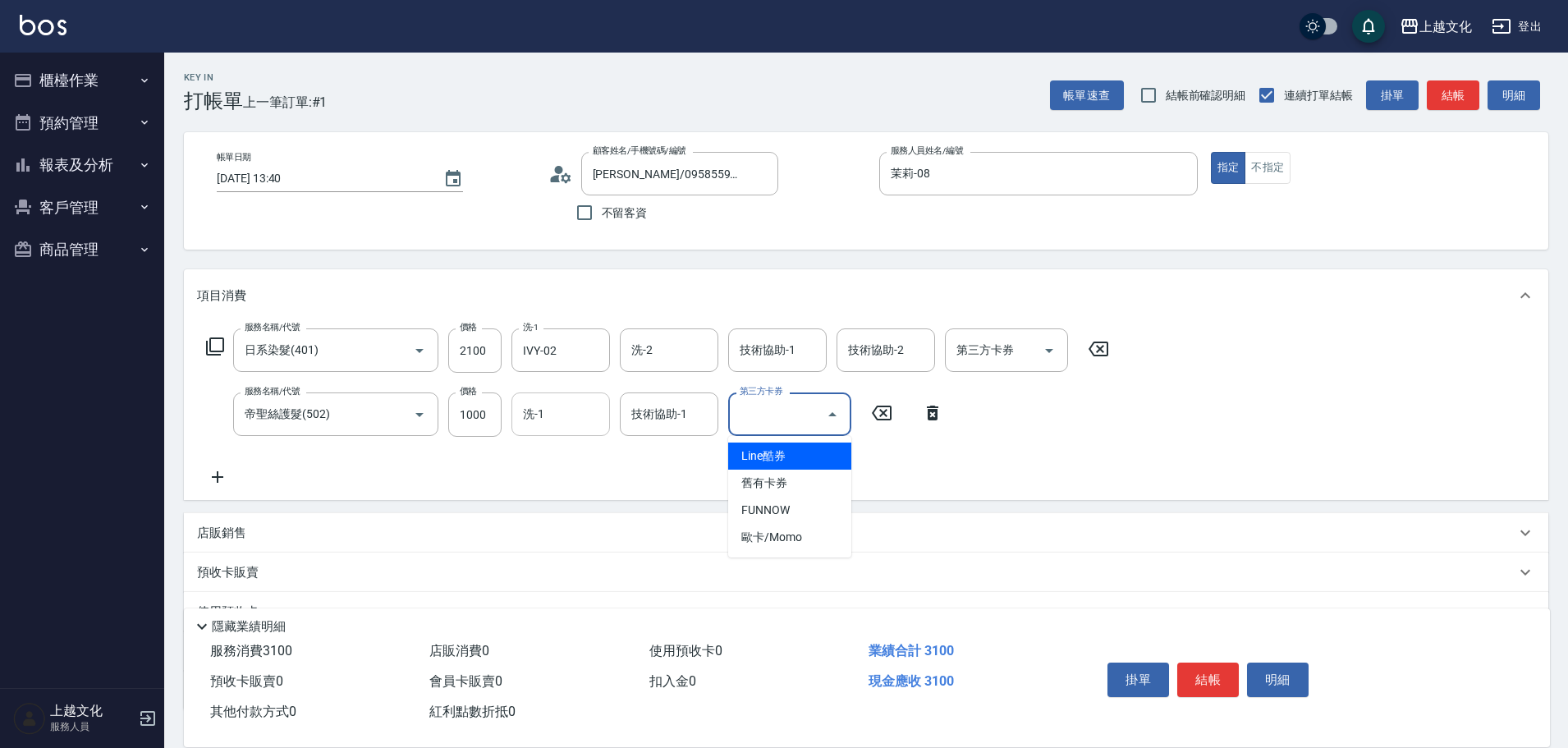
click at [536, 415] on input "洗-1" at bounding box center [561, 414] width 84 height 29
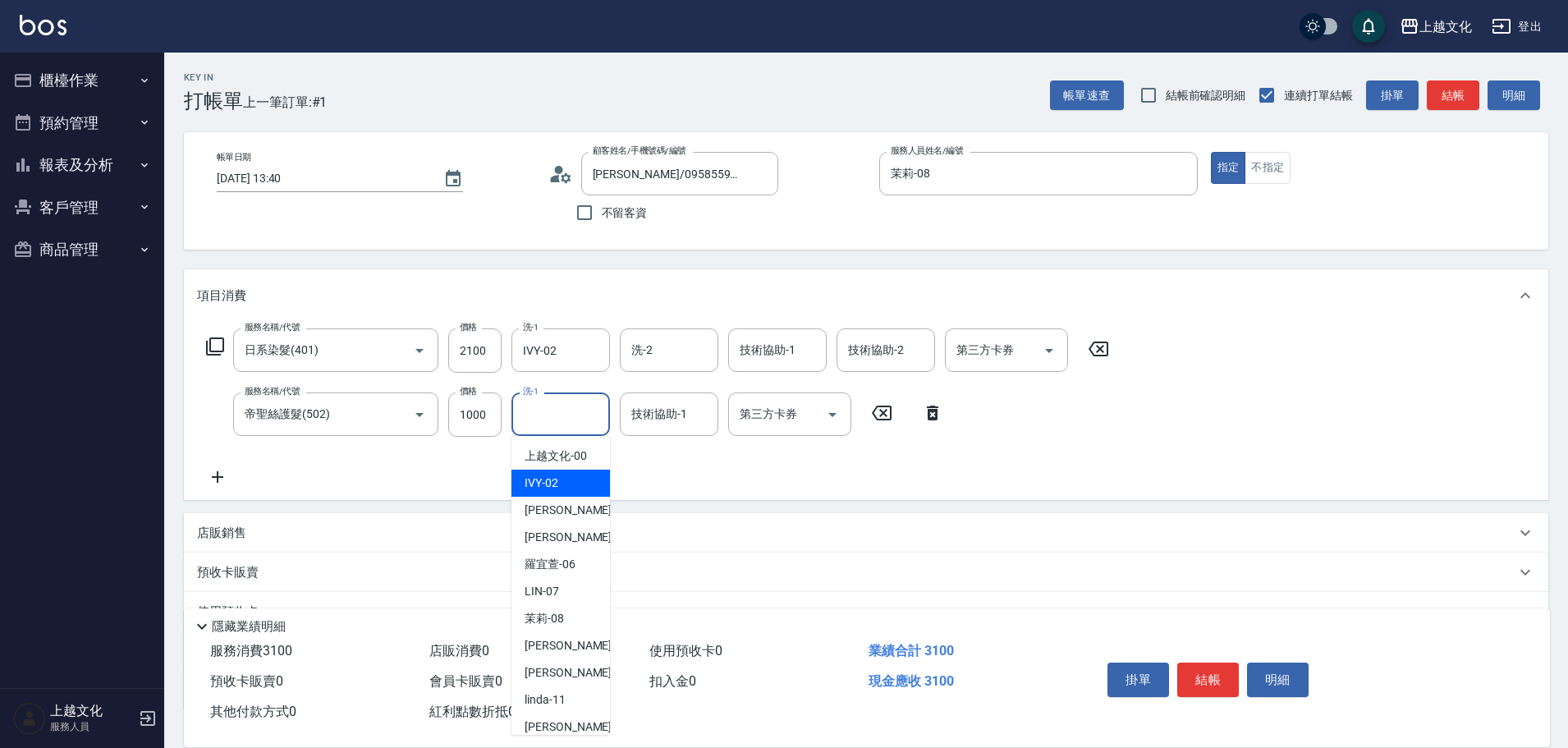
click at [554, 477] on span "IVY -02" at bounding box center [541, 483] width 34 height 17
type input "IVY-02"
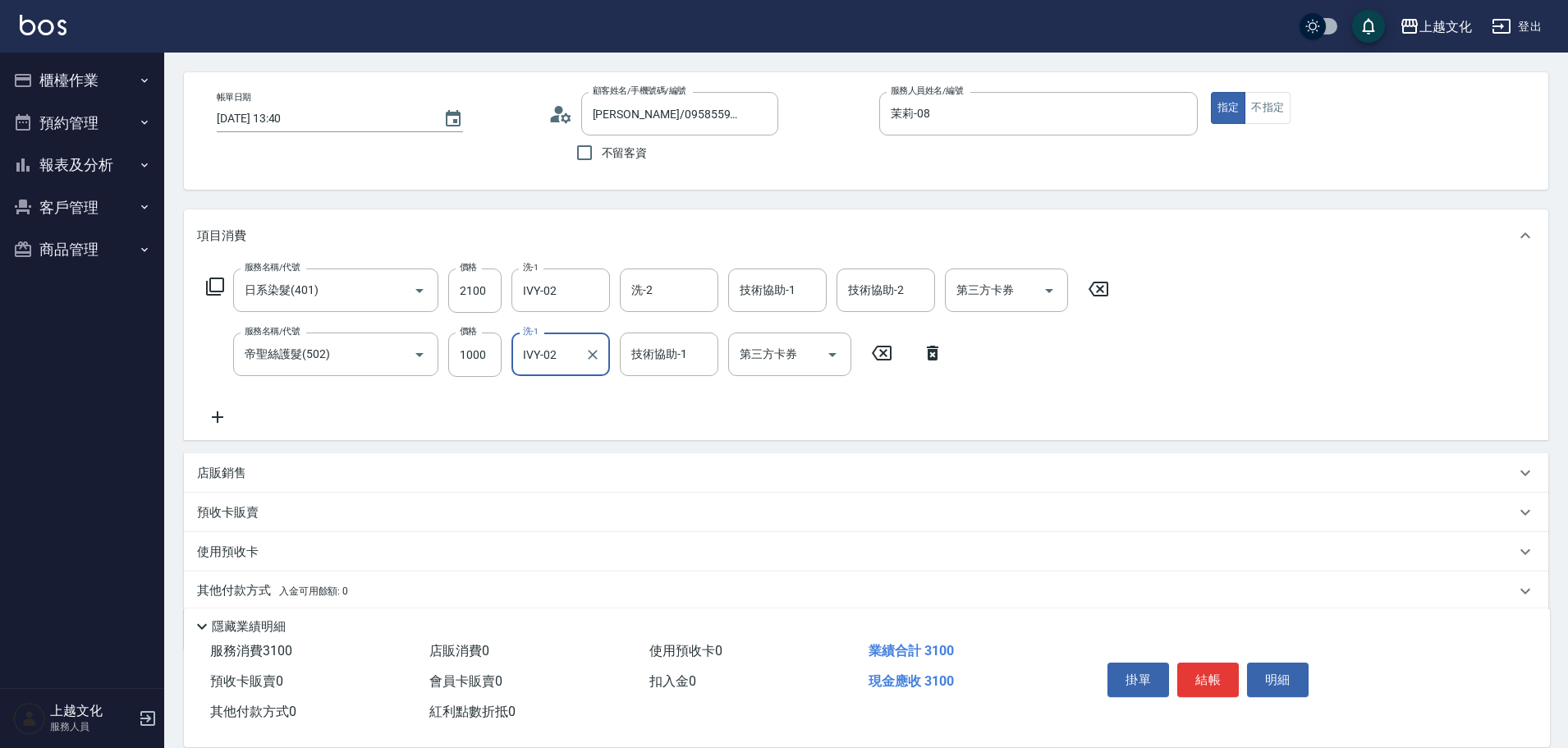
scroll to position [120, 0]
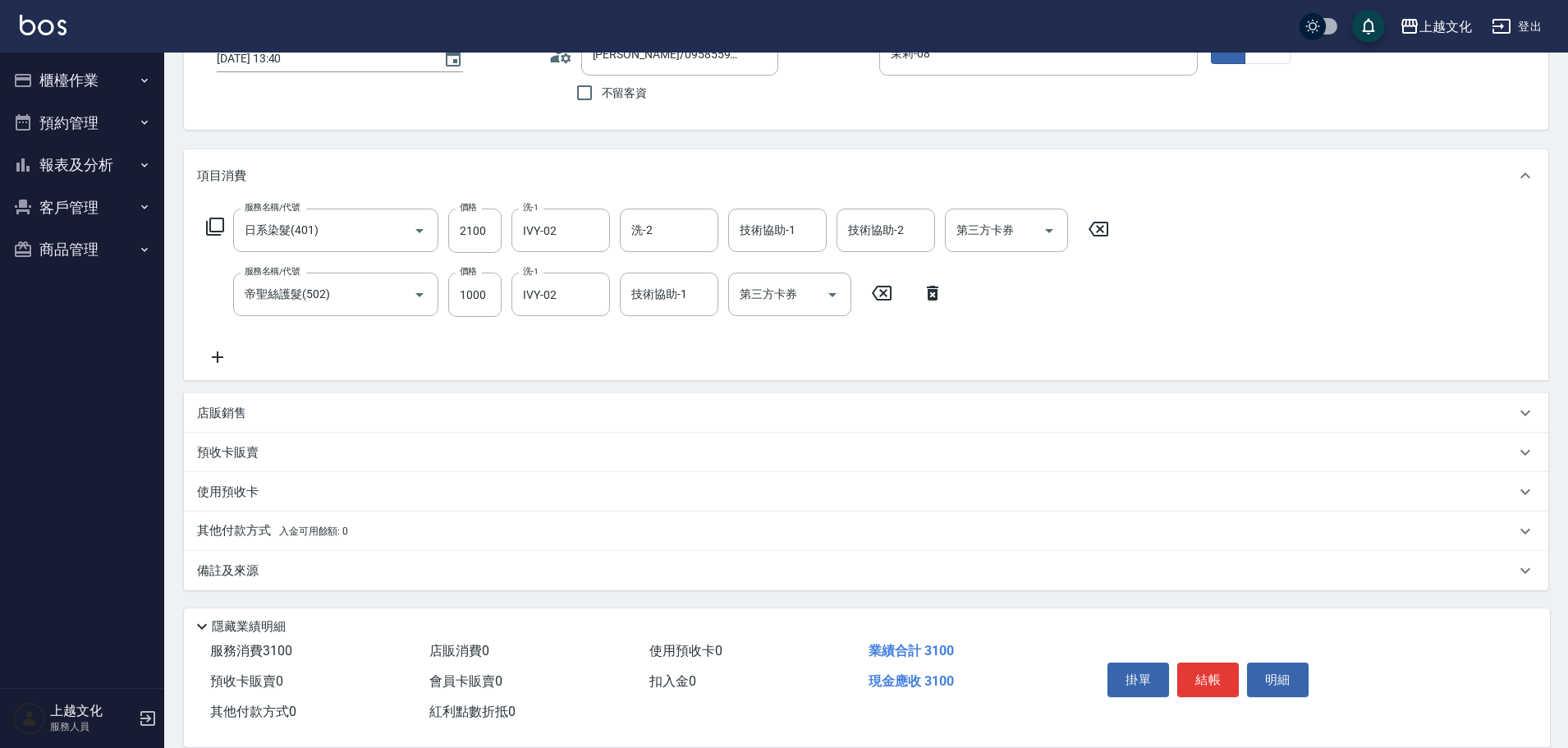
click at [241, 529] on p "其他付款方式 入金可用餘額: 0" at bounding box center [273, 531] width 151 height 18
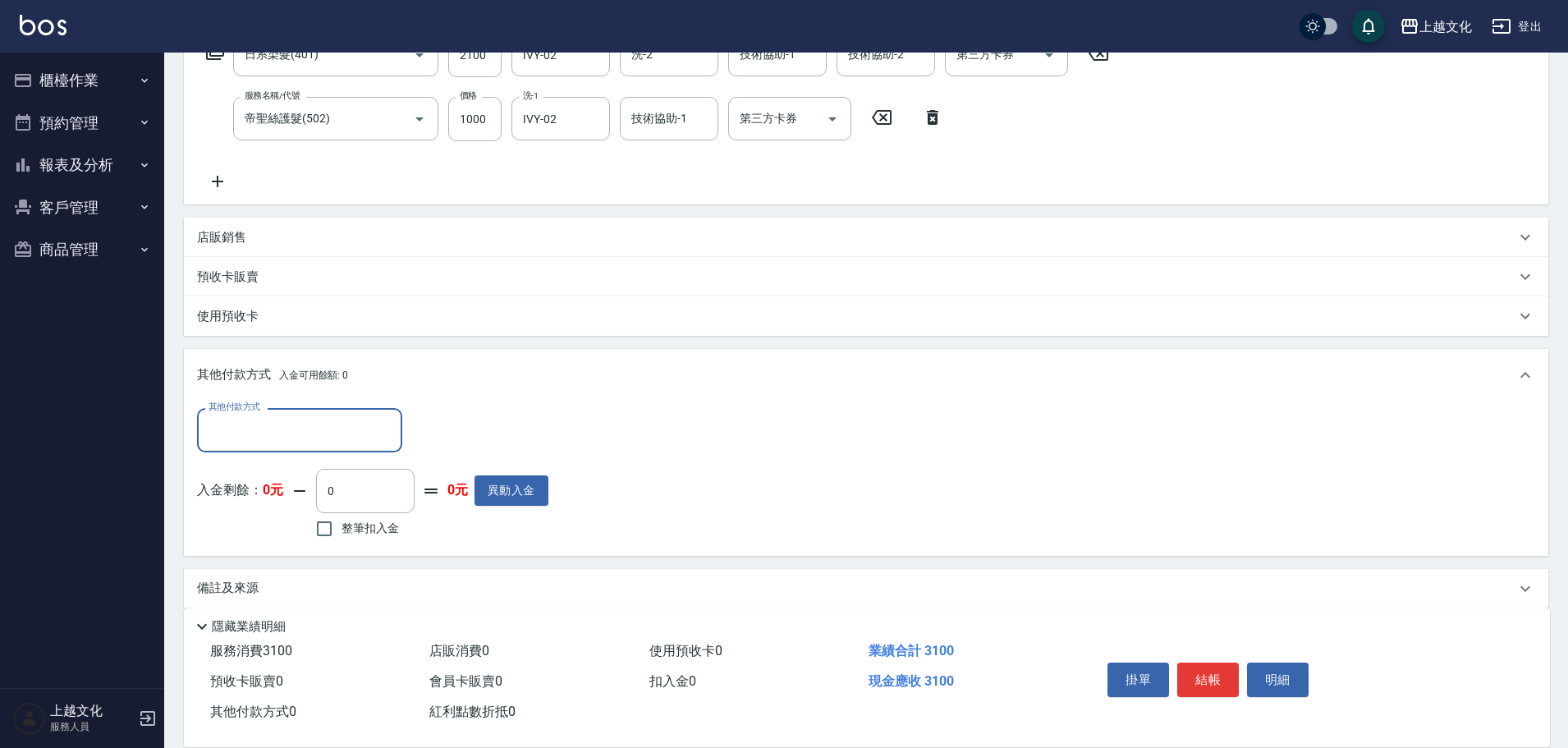
scroll to position [300, 0]
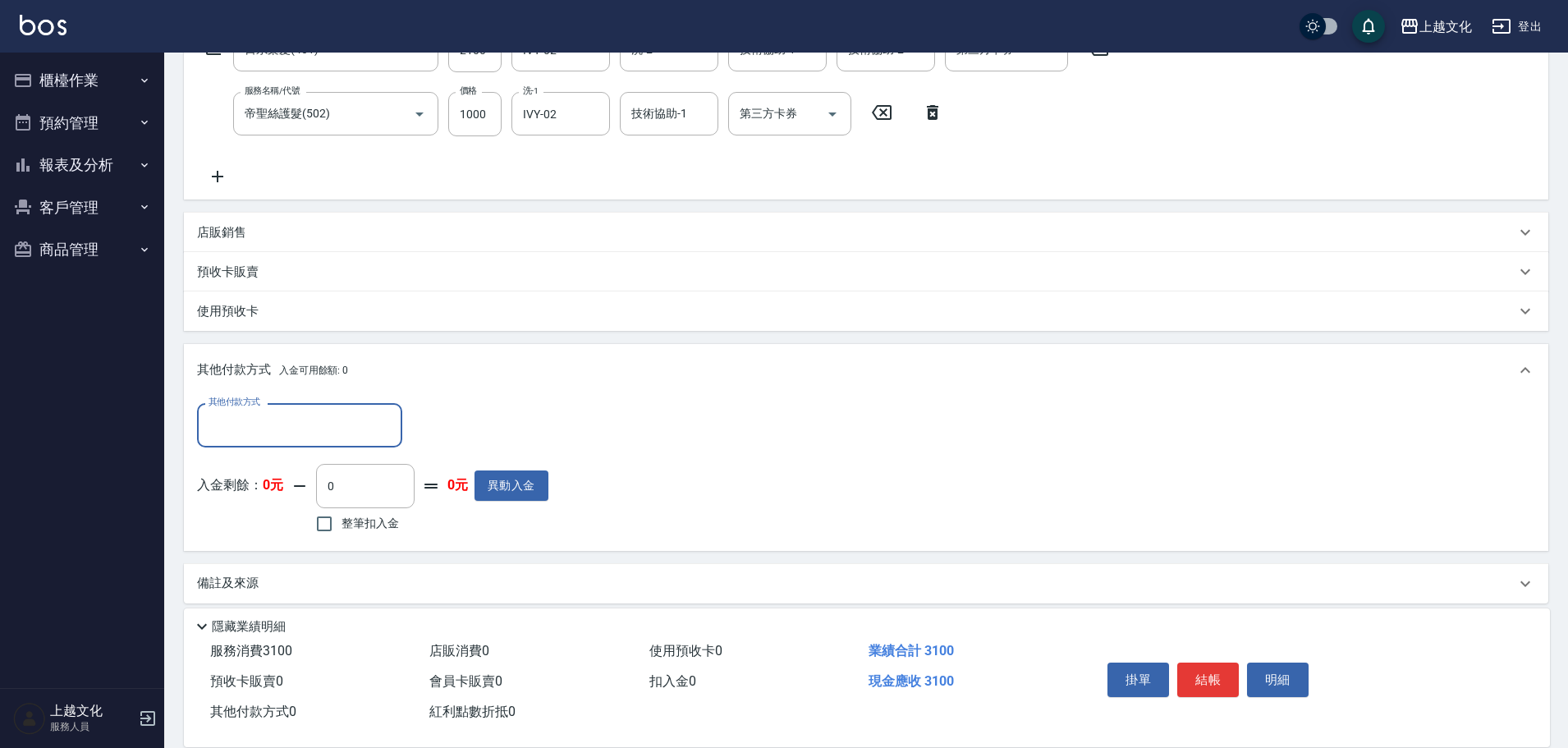
click at [258, 435] on input "其他付款方式" at bounding box center [300, 424] width 191 height 29
click at [259, 435] on input "其他付款方式" at bounding box center [300, 424] width 191 height 29
click at [250, 438] on input "其他付款方式" at bounding box center [300, 424] width 191 height 29
drag, startPoint x: 235, startPoint y: 544, endPoint x: 269, endPoint y: 532, distance: 36.1
click at [236, 544] on span "信用卡" at bounding box center [300, 549] width 206 height 27
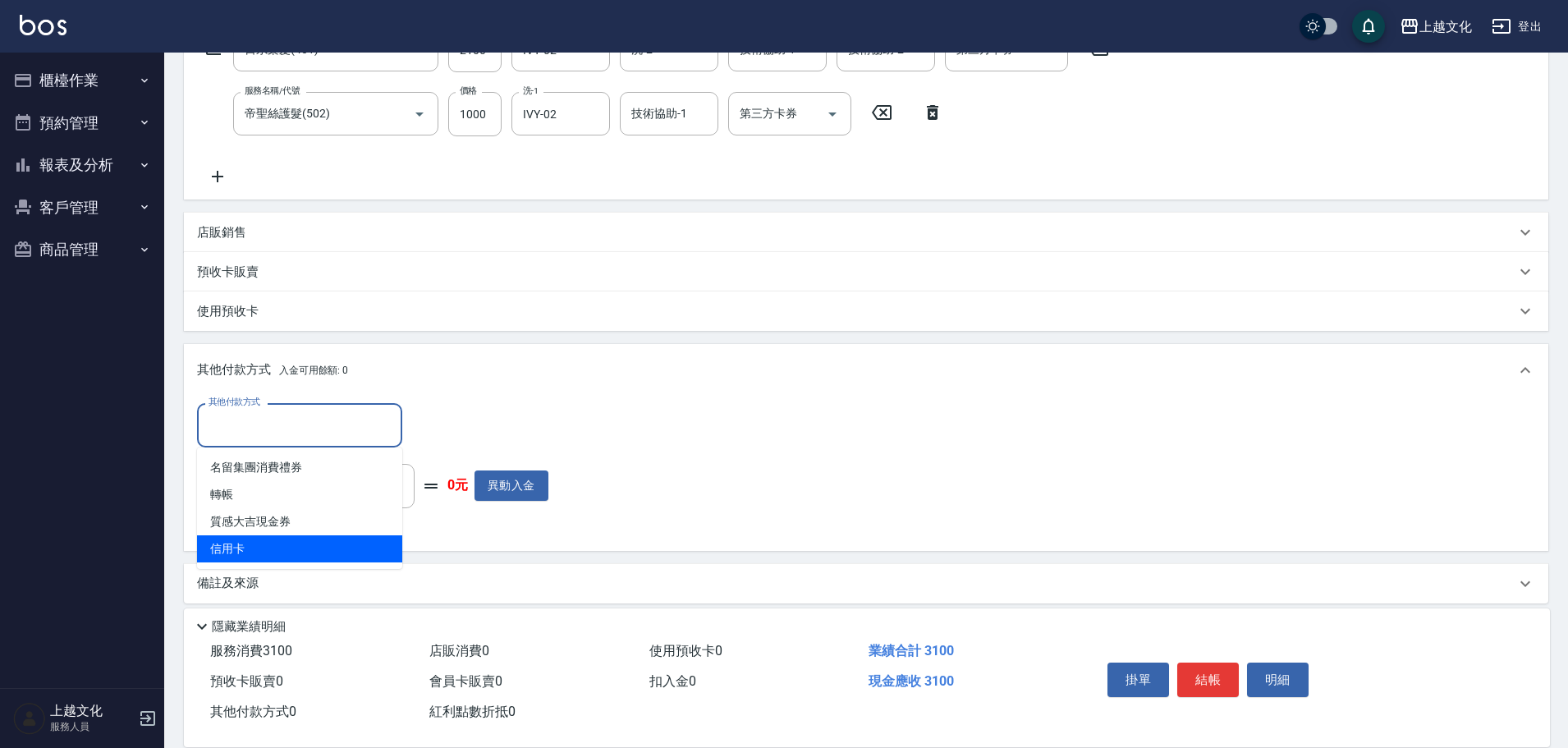
click at [237, 543] on div "其他付款方式 其他付款方式 入金剩餘： 0元 0 ​ 整筆扣入金 0元 異動入金" at bounding box center [866, 473] width 1364 height 153
type input "信用卡"
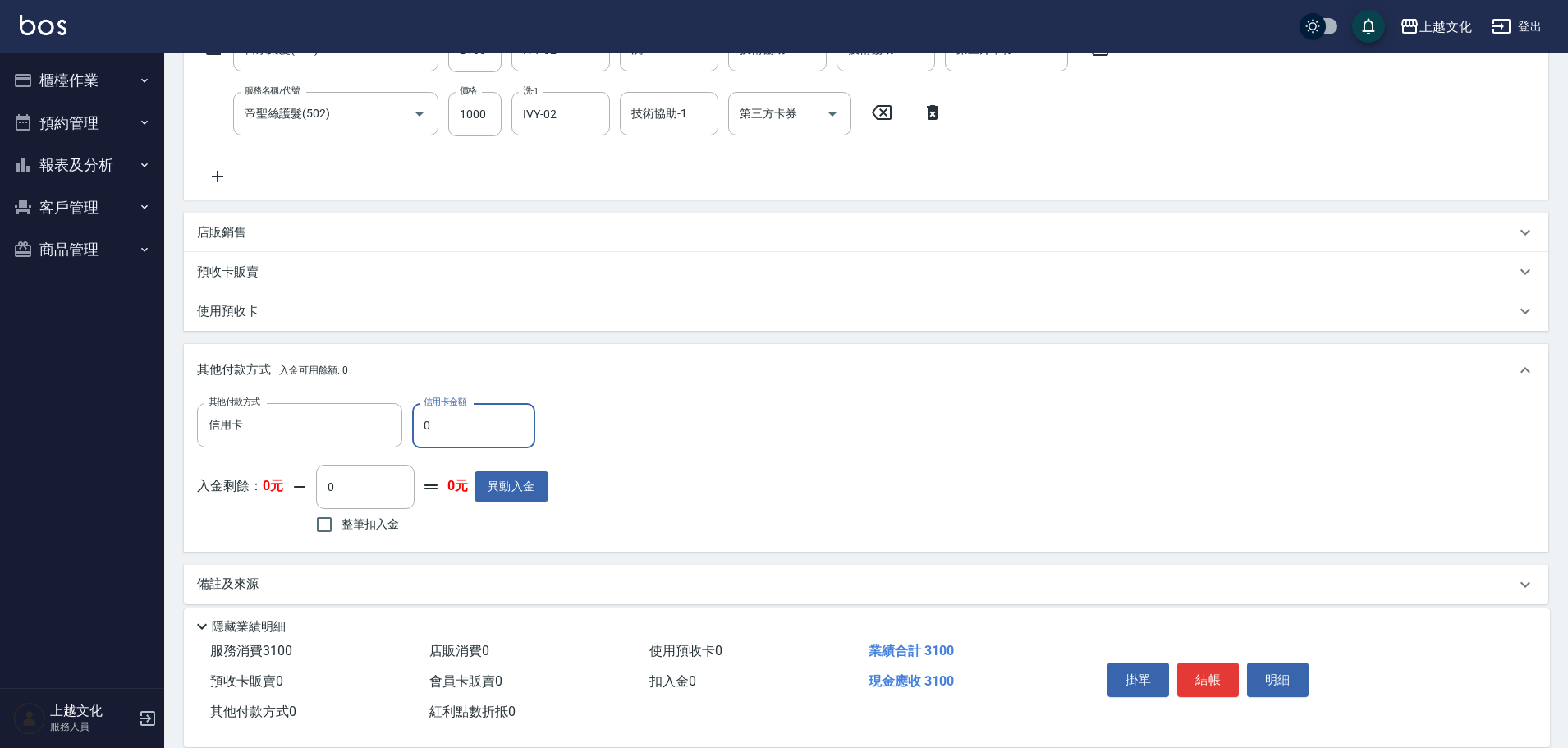
click at [422, 431] on input "0" at bounding box center [474, 424] width 123 height 44
type input "3100"
click at [1202, 666] on button "結帳" at bounding box center [1208, 680] width 62 height 35
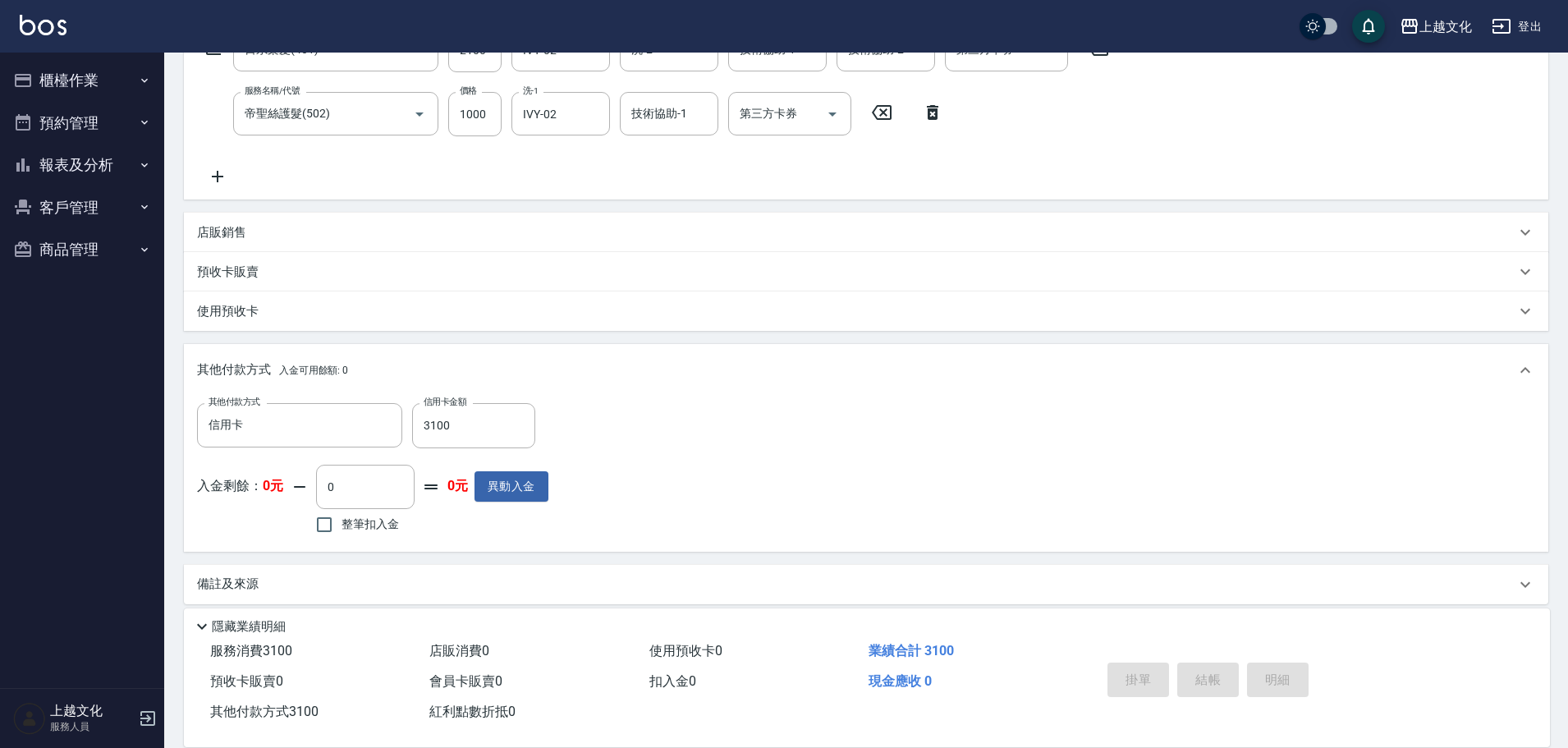
type input "2025/08/22 13:41"
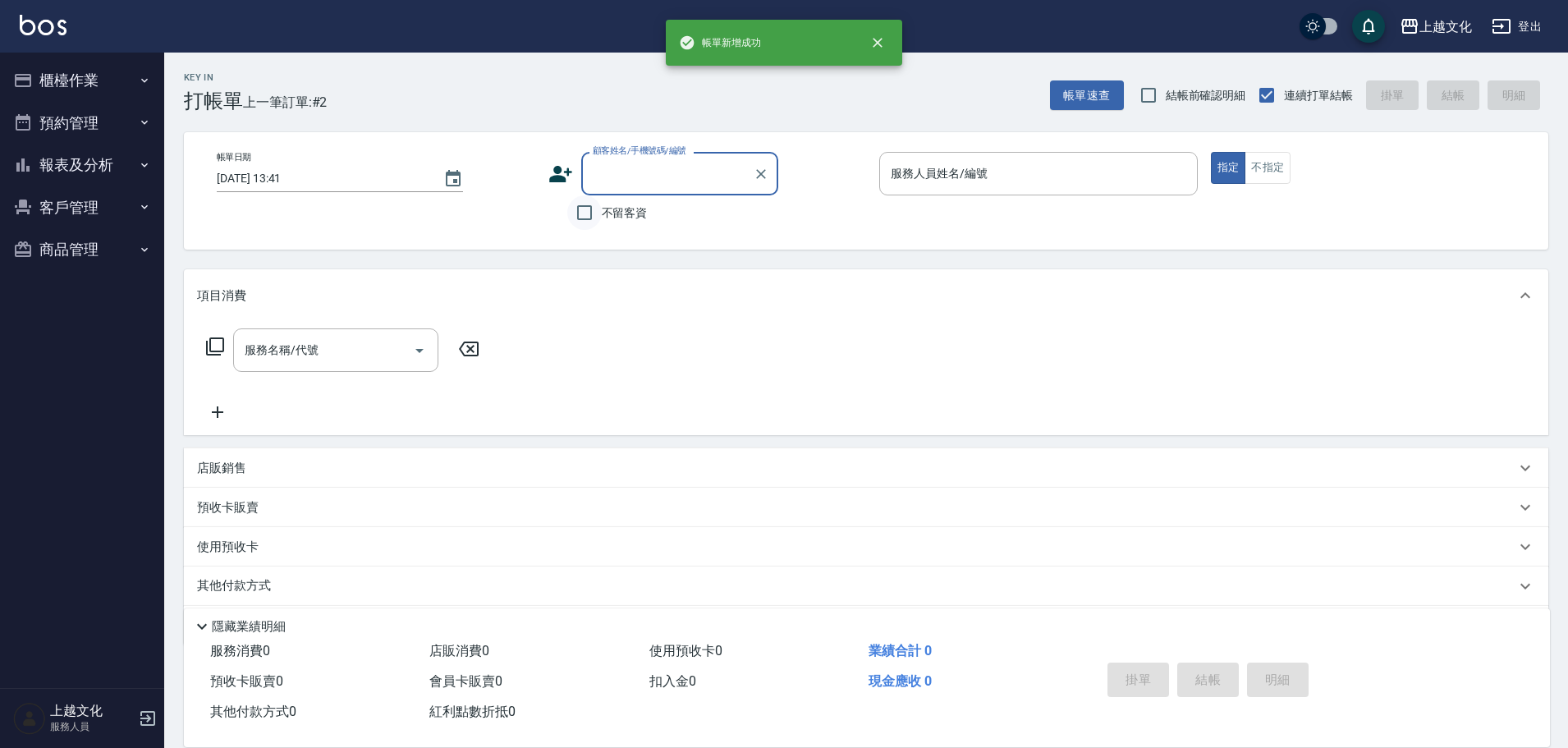
click at [587, 212] on input "不留客資" at bounding box center [584, 212] width 35 height 35
checkbox input "true"
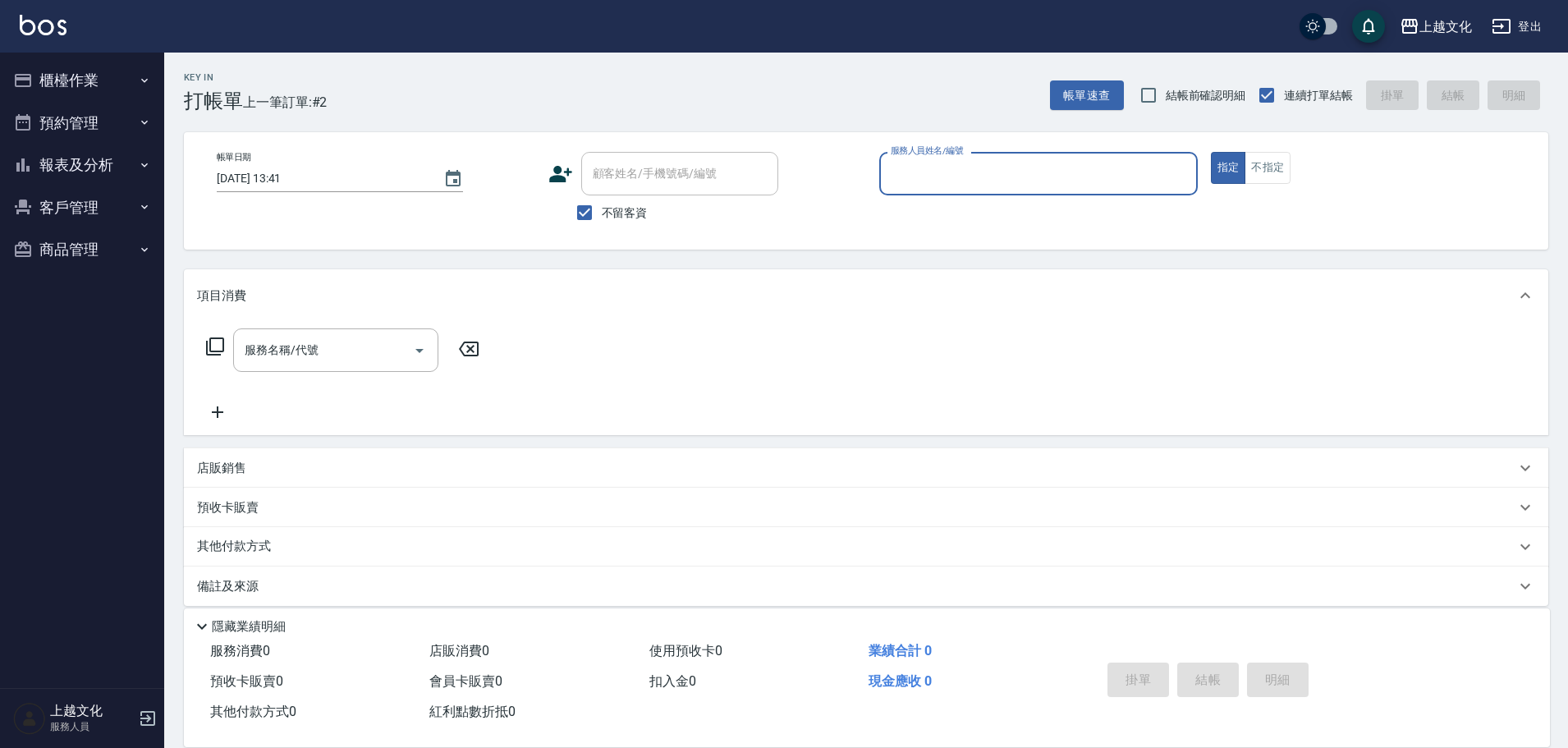
click at [956, 178] on input "服務人員姓名/編號" at bounding box center [1038, 173] width 304 height 29
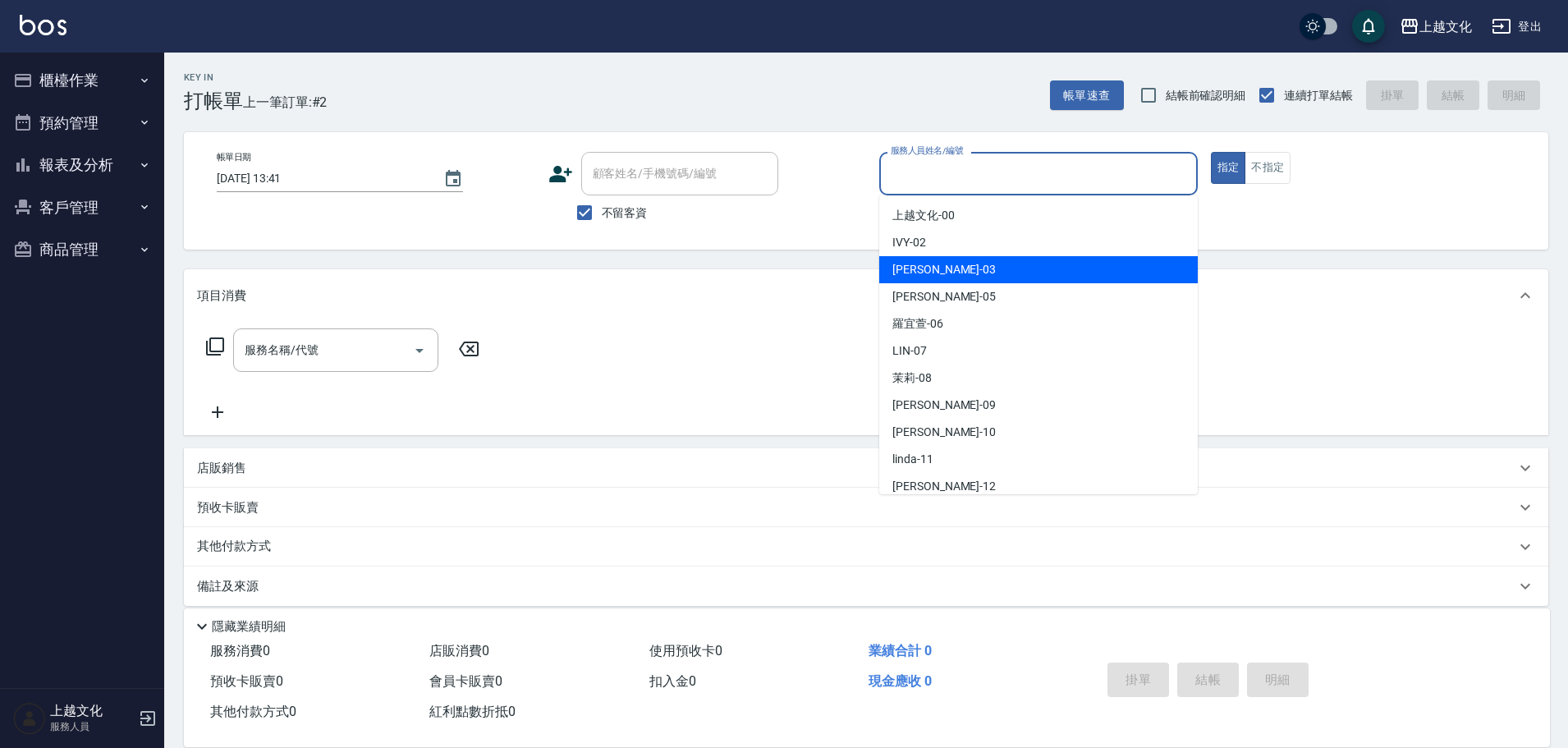
click at [937, 269] on div "kelly -03" at bounding box center [1039, 269] width 319 height 27
type input "kelly-03"
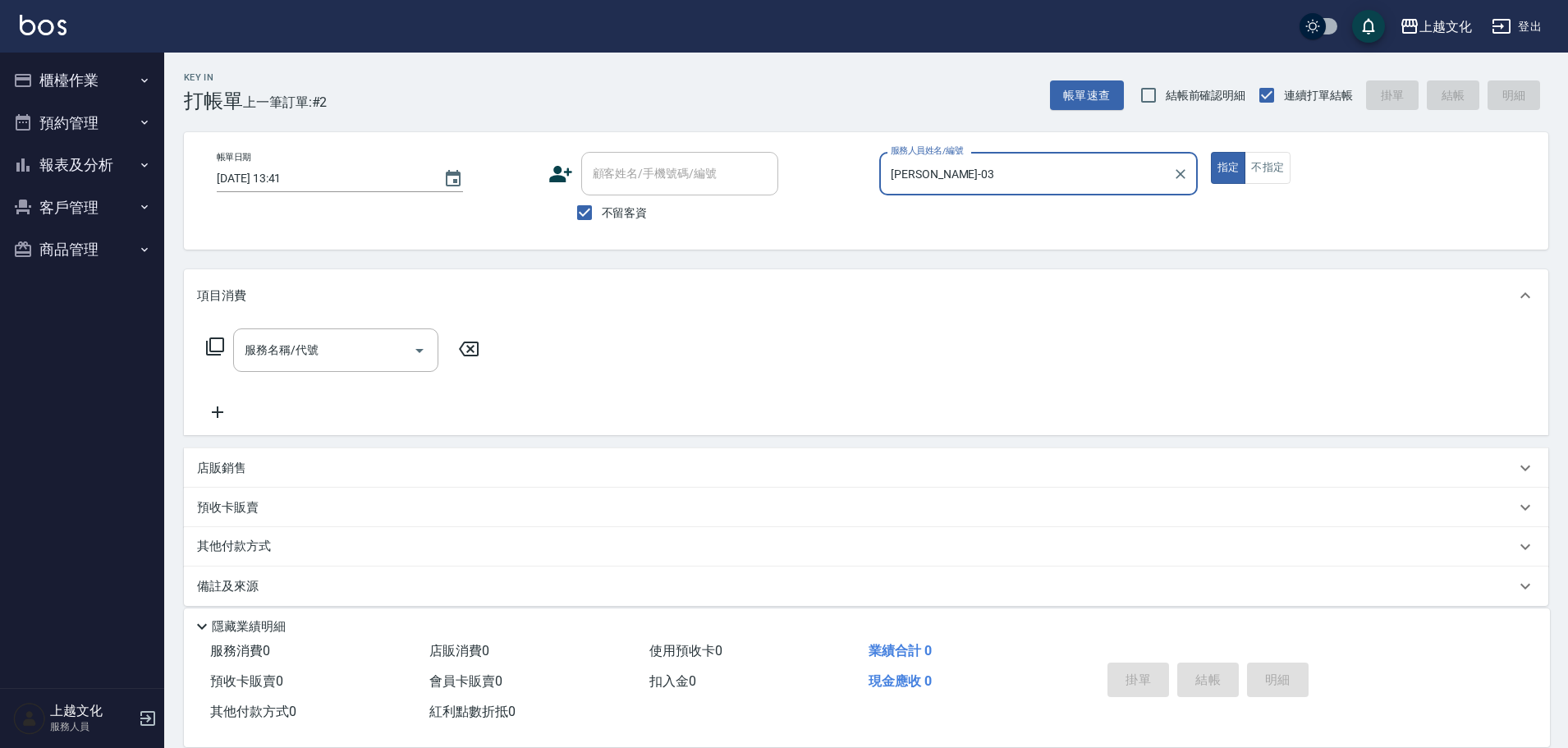
click at [214, 344] on icon at bounding box center [215, 346] width 20 height 20
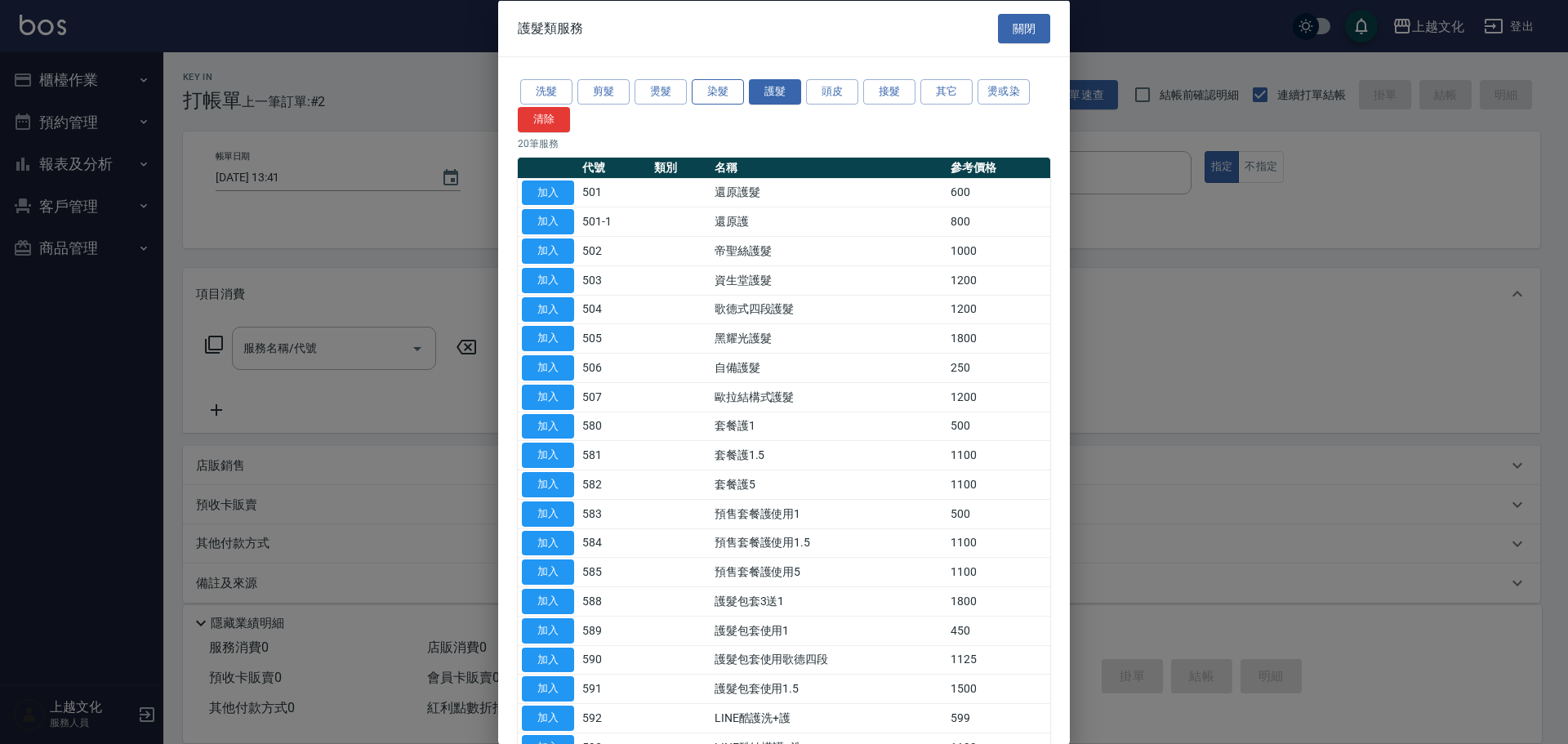
click at [726, 98] on button "染髮" at bounding box center [718, 91] width 52 height 25
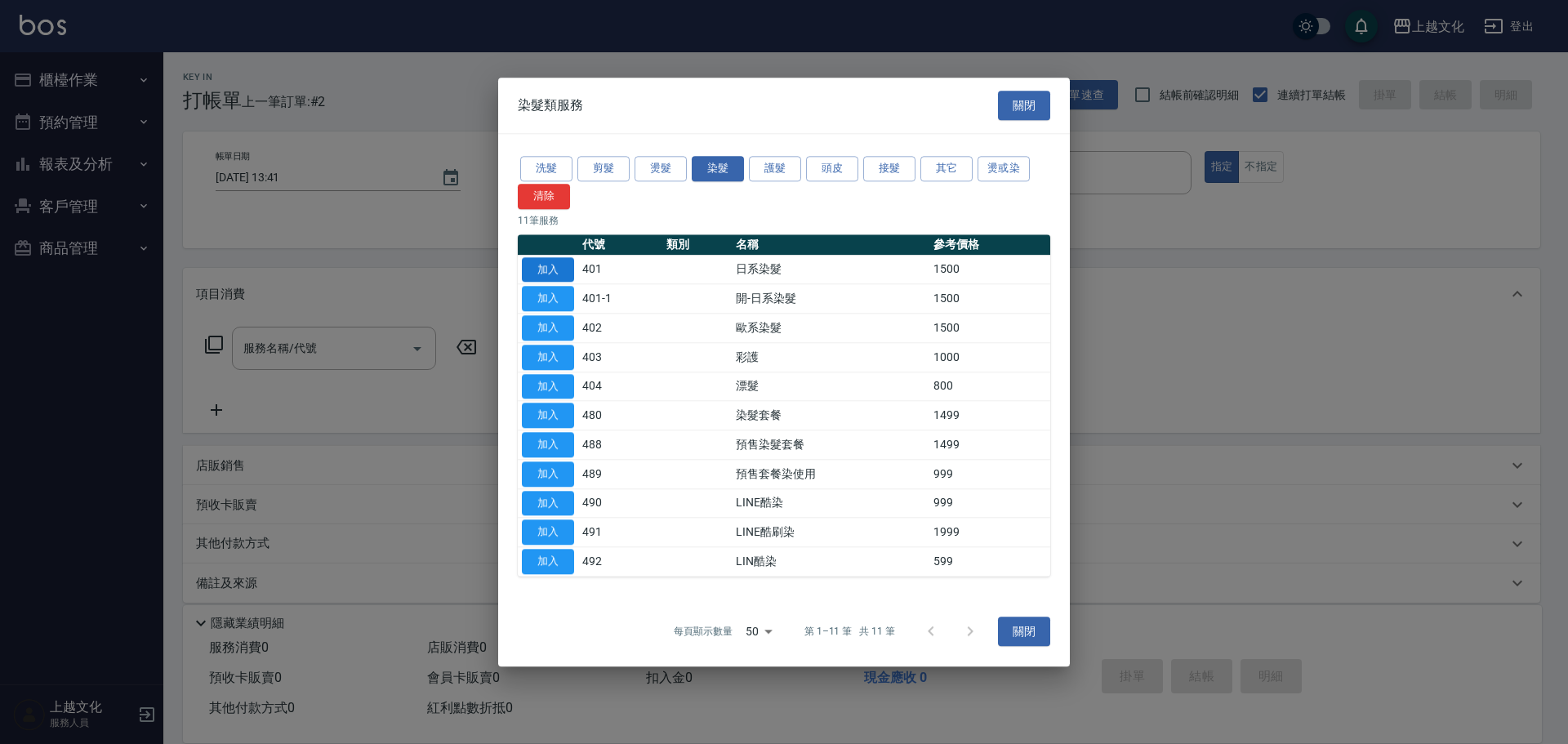
click at [553, 265] on button "加入" at bounding box center [548, 270] width 52 height 25
type input "日系染髮(401)"
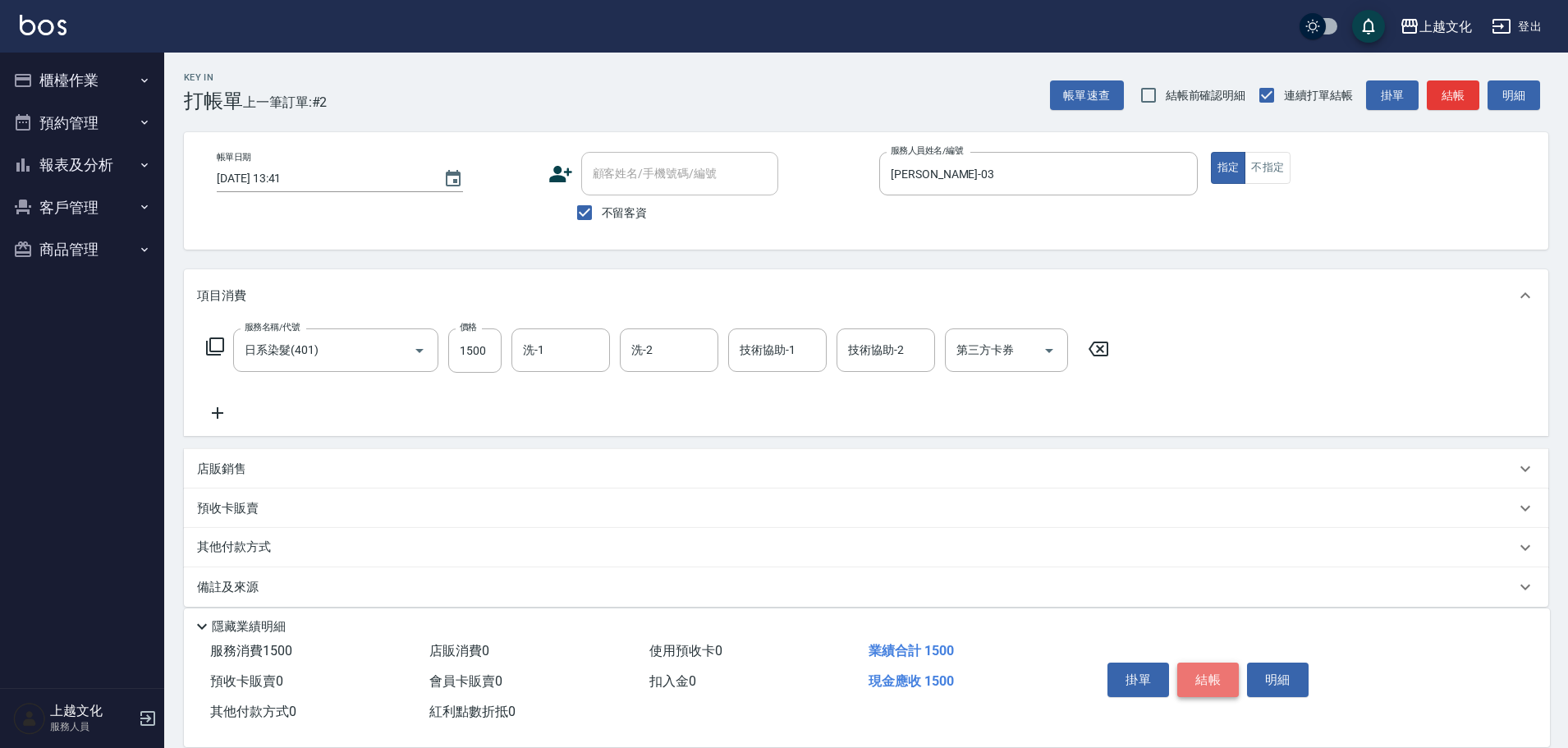
click at [1217, 679] on button "結帳" at bounding box center [1208, 680] width 62 height 35
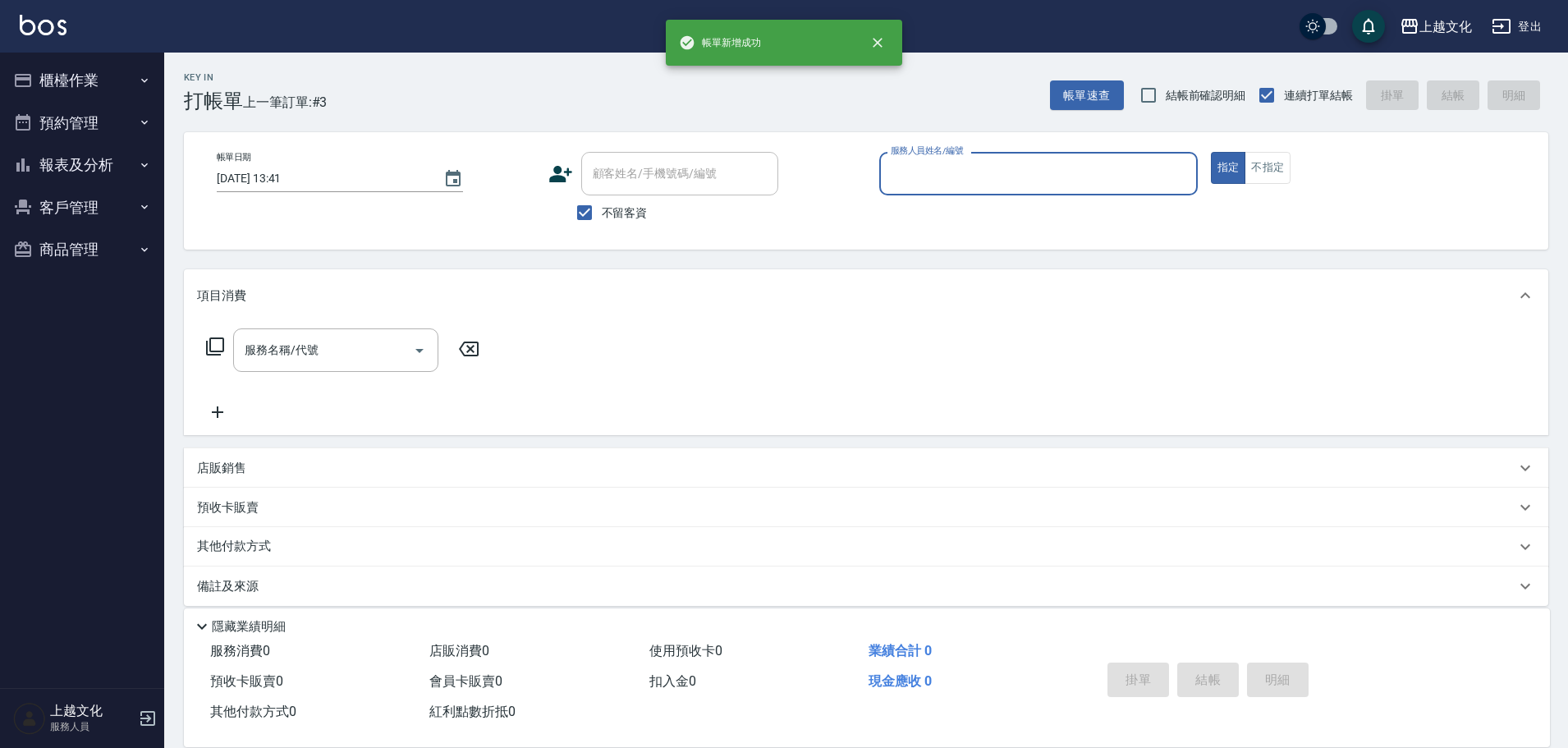
click at [1004, 171] on input "服務人員姓名/編號" at bounding box center [1038, 173] width 304 height 29
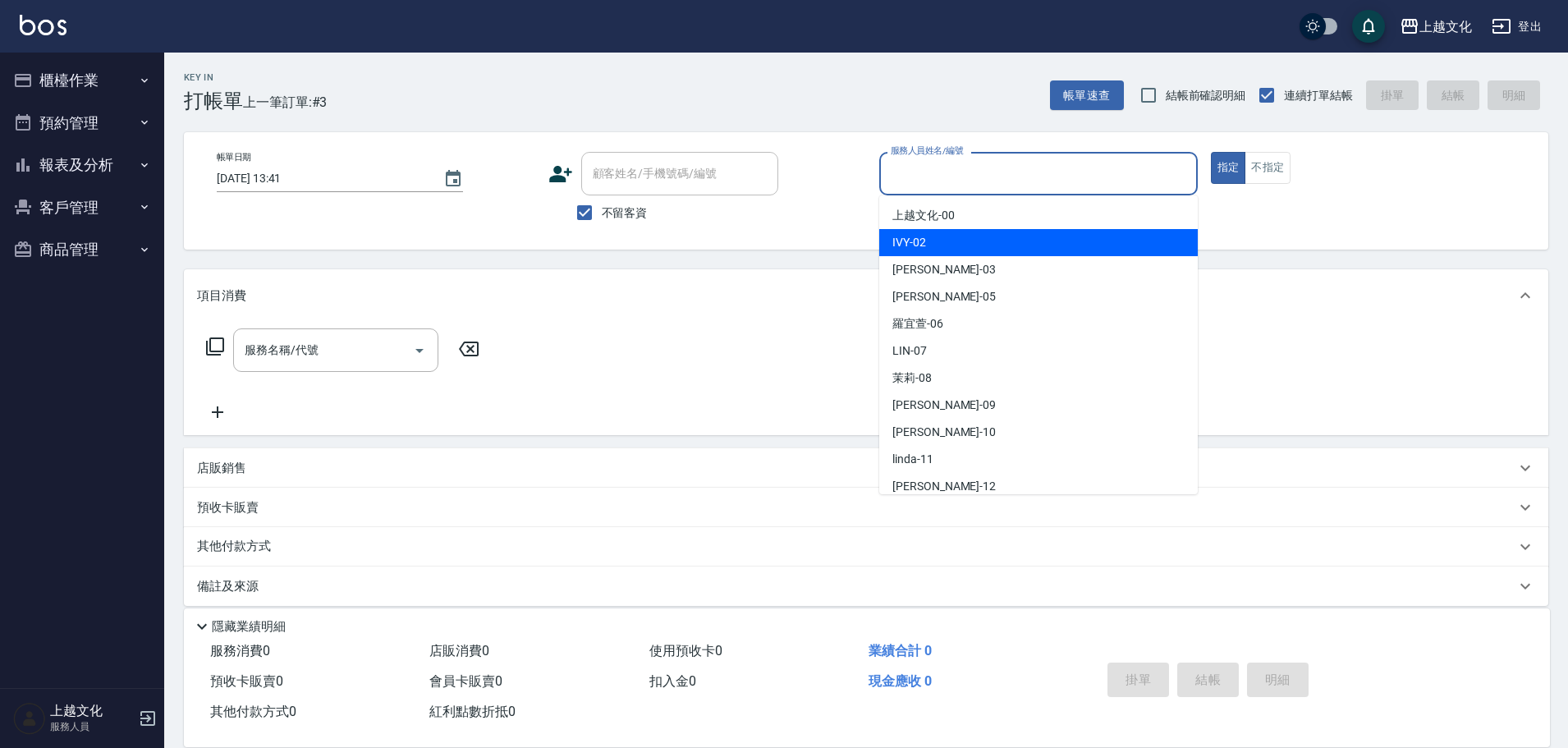
click at [952, 249] on div "IVY -02" at bounding box center [1039, 242] width 319 height 27
drag, startPoint x: 952, startPoint y: 249, endPoint x: 971, endPoint y: 241, distance: 20.6
click at [953, 248] on div "帳單日期 2025/08/22 13:41 顧客姓名/手機號碼/編號 顧客姓名/手機號碼/編號 不留客資 服務人員姓名/編號 服務人員姓名/編號 指定 不指定" at bounding box center [866, 191] width 1364 height 118
type input "IVY-02"
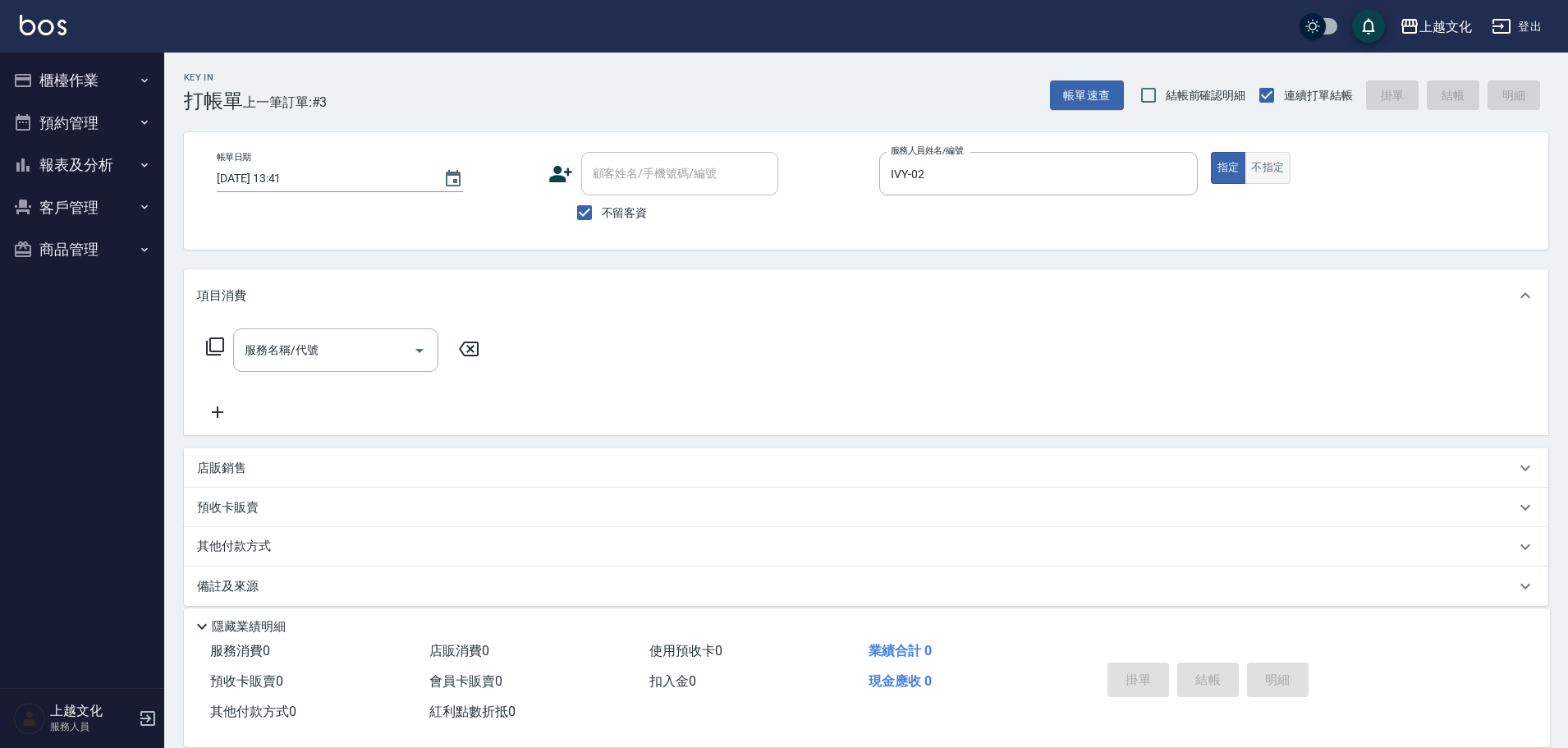
drag, startPoint x: 1275, startPoint y: 162, endPoint x: 1266, endPoint y: 165, distance: 9.5
click at [1274, 164] on button "不指定" at bounding box center [1267, 167] width 46 height 32
click at [378, 353] on input "服務名稱/代號" at bounding box center [323, 350] width 165 height 29
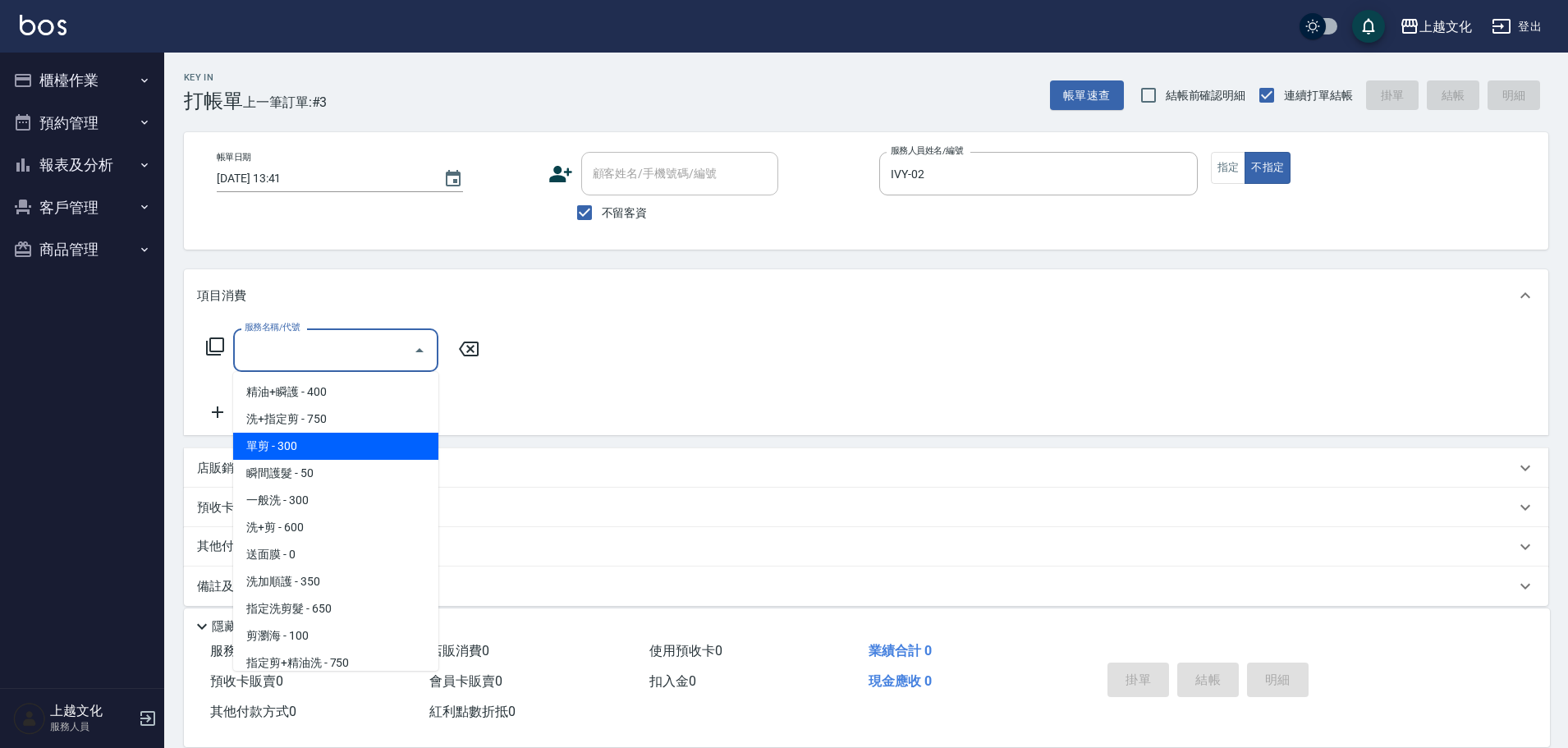
click at [336, 443] on span "單剪 - 300" at bounding box center [336, 446] width 206 height 27
type input "單剪(103)"
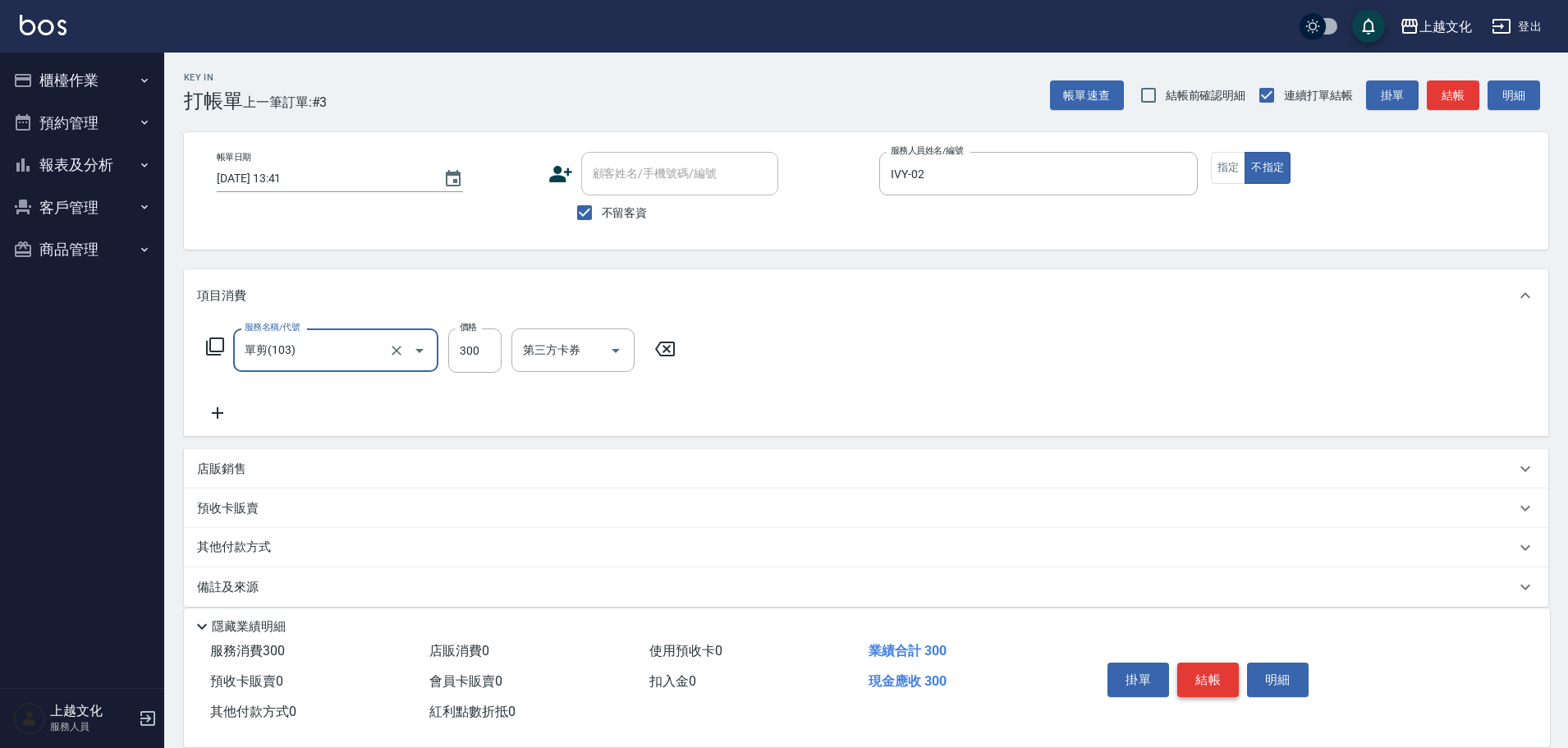
click at [1229, 671] on button "結帳" at bounding box center [1208, 680] width 62 height 35
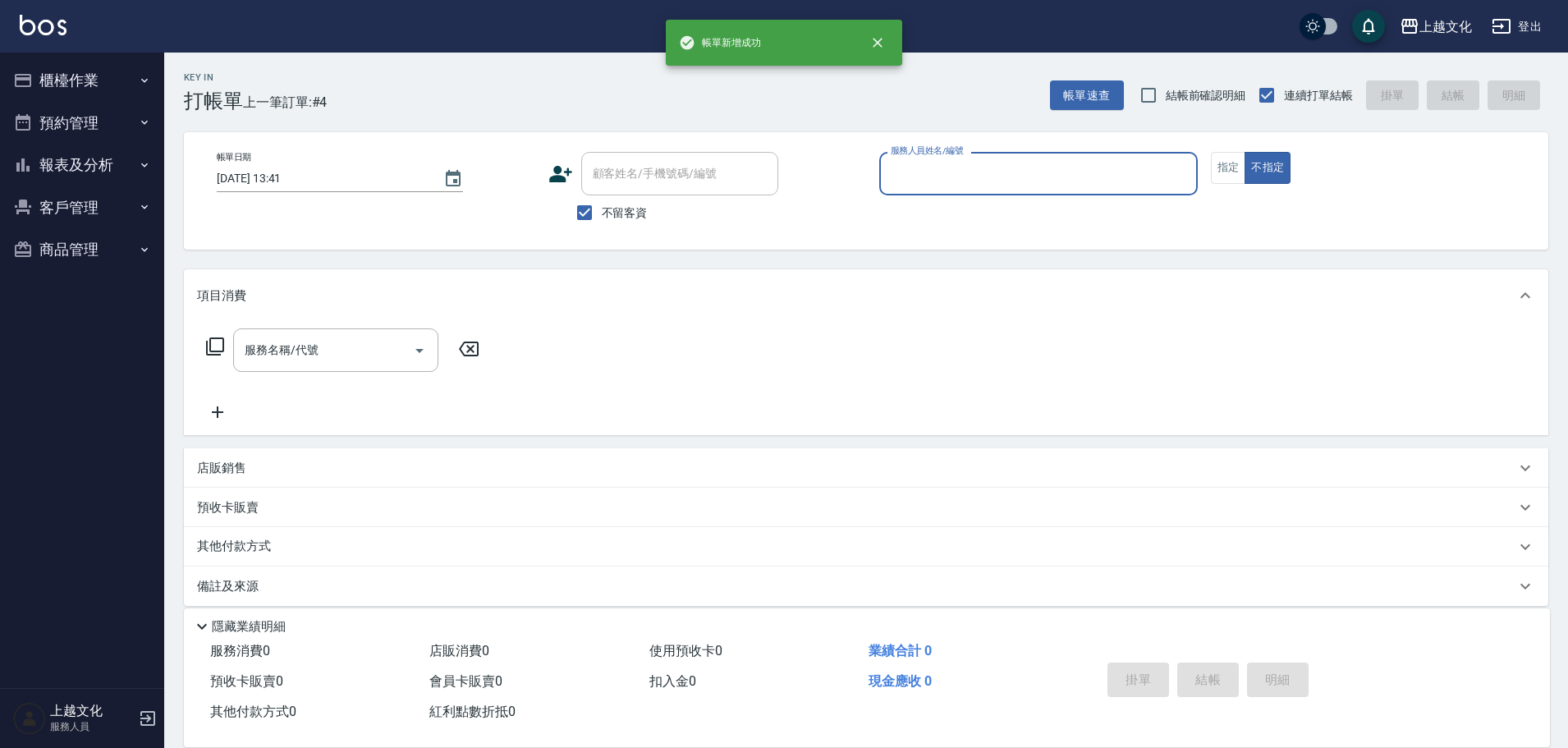
drag, startPoint x: 1040, startPoint y: 172, endPoint x: 1030, endPoint y: 192, distance: 22.4
click at [1039, 173] on input "服務人員姓名/編號" at bounding box center [1038, 173] width 304 height 29
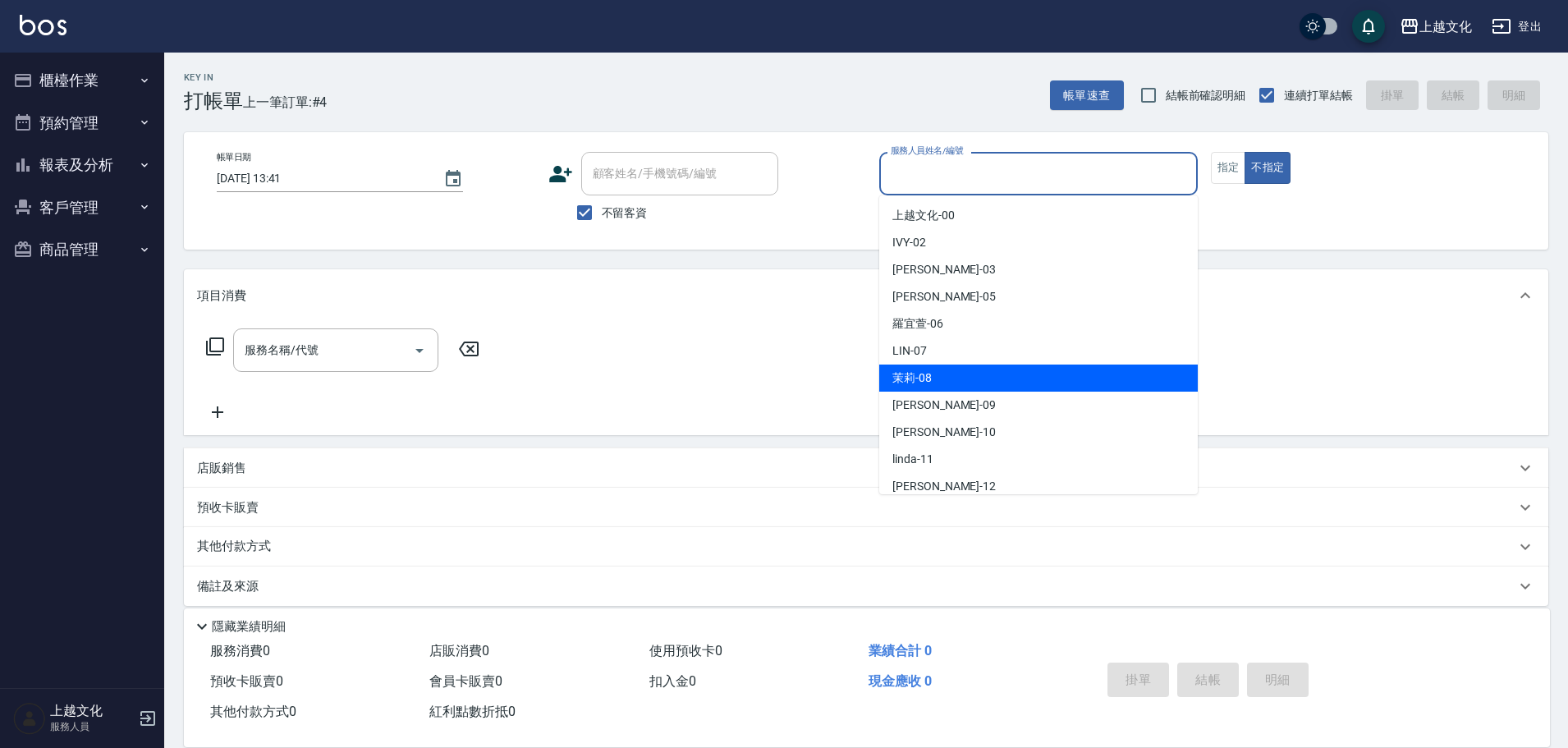
click at [939, 373] on div "茉莉 -08" at bounding box center [1039, 378] width 319 height 27
type input "茉莉-08"
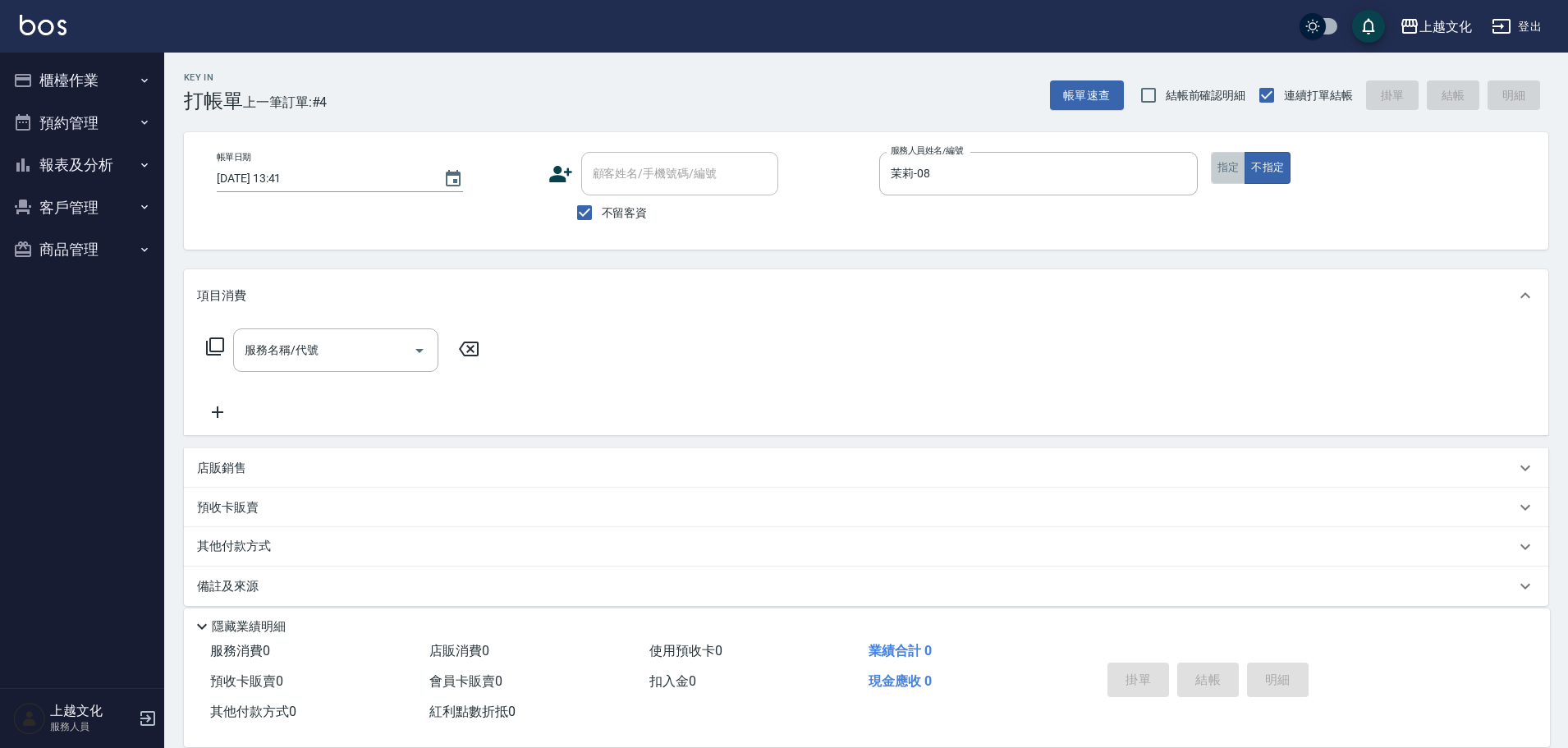
click at [1234, 160] on button "指定" at bounding box center [1229, 167] width 36 height 32
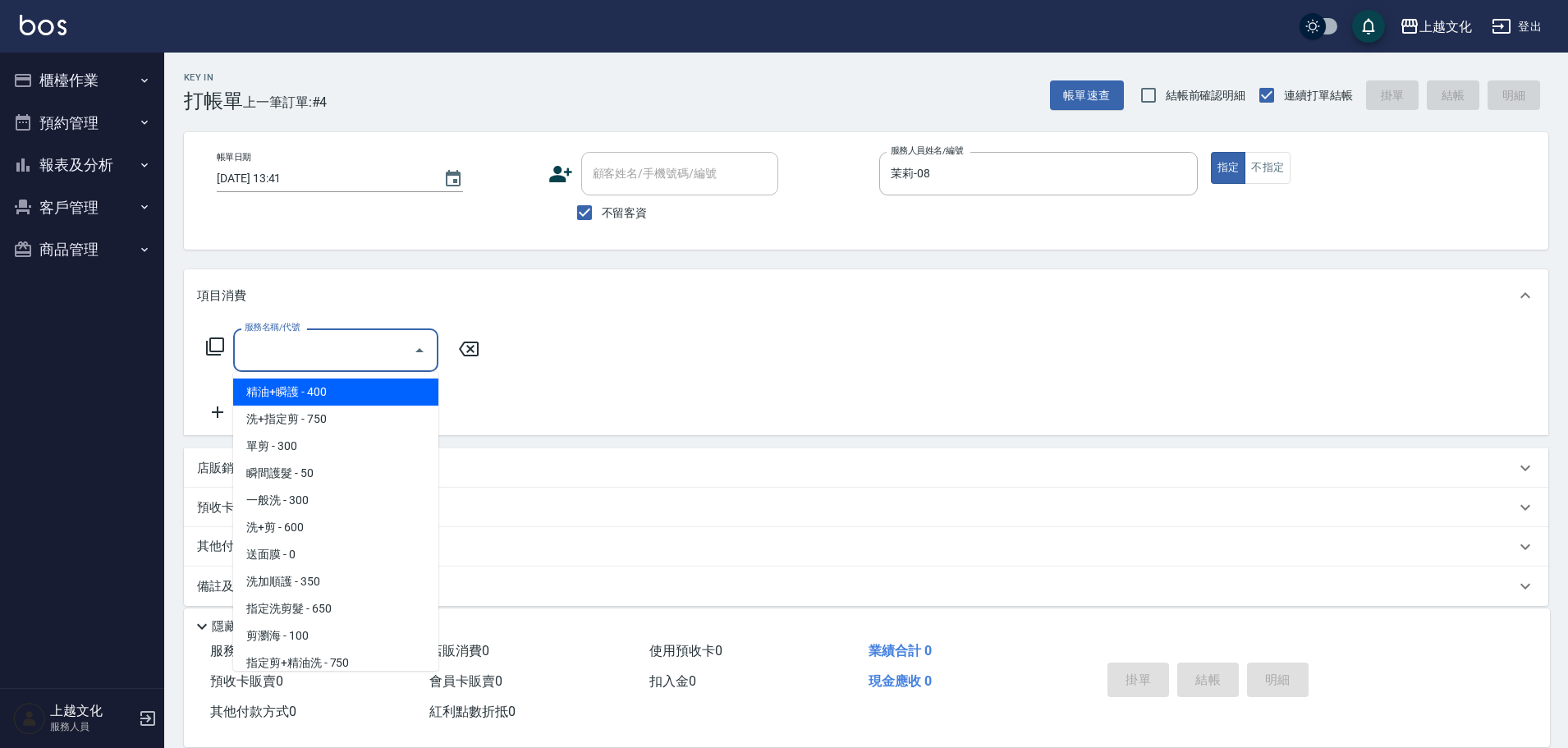
drag, startPoint x: 329, startPoint y: 355, endPoint x: 338, endPoint y: 446, distance: 91.4
click at [328, 355] on input "服務名稱/代號" at bounding box center [323, 350] width 165 height 29
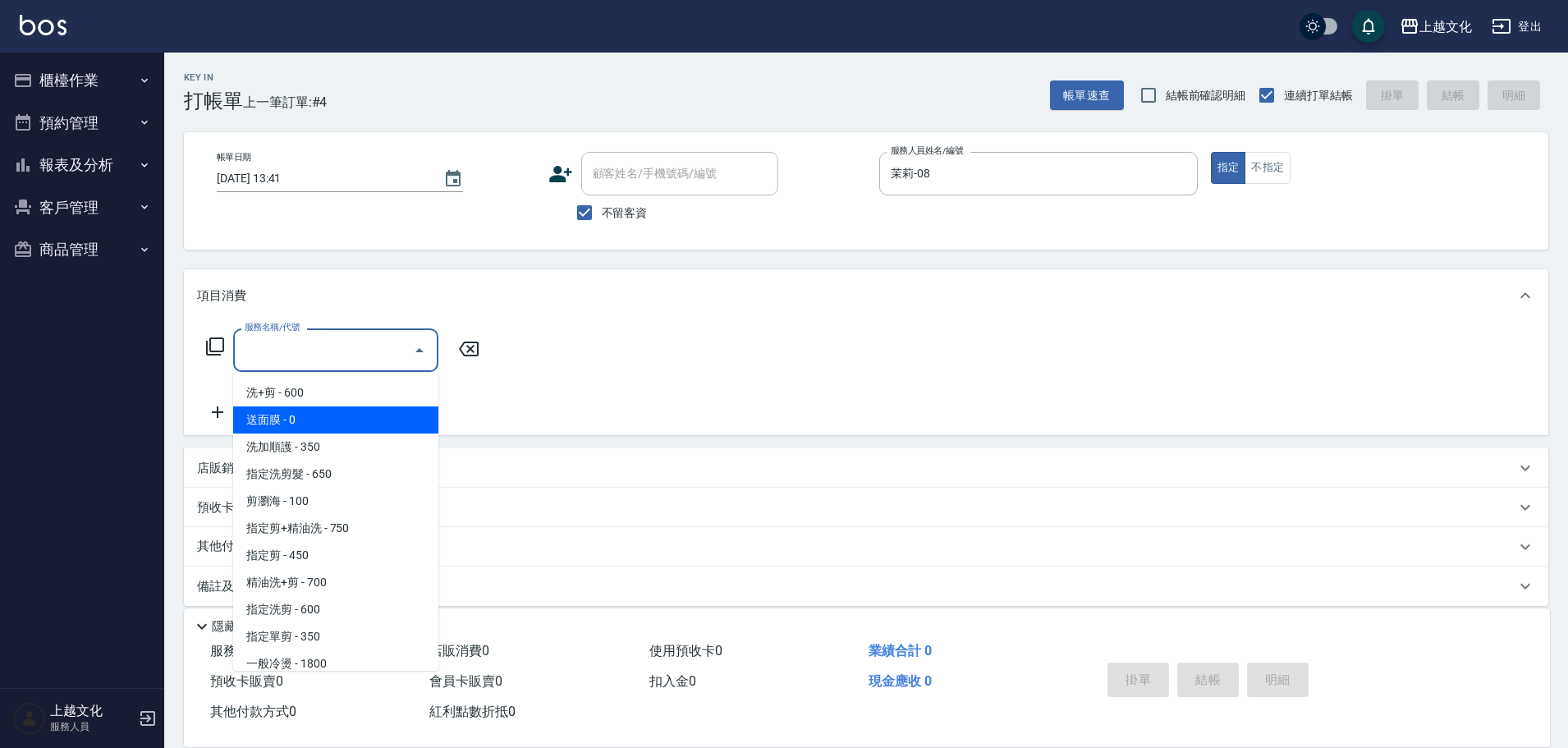
scroll to position [165, 0]
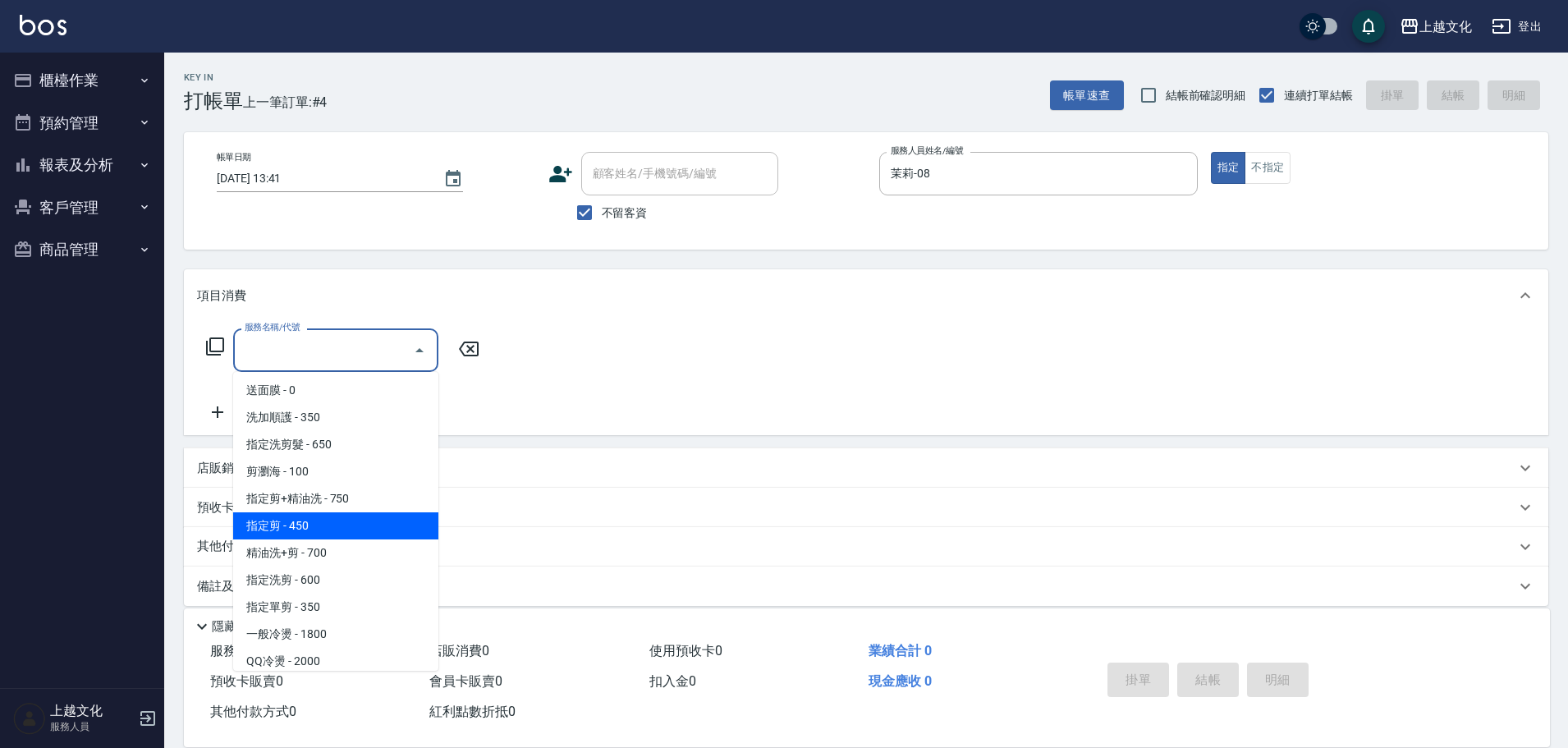
drag, startPoint x: 353, startPoint y: 527, endPoint x: 361, endPoint y: 517, distance: 12.8
click at [353, 526] on span "指定剪 - 450" at bounding box center [336, 525] width 206 height 27
type input "指定剪(205)"
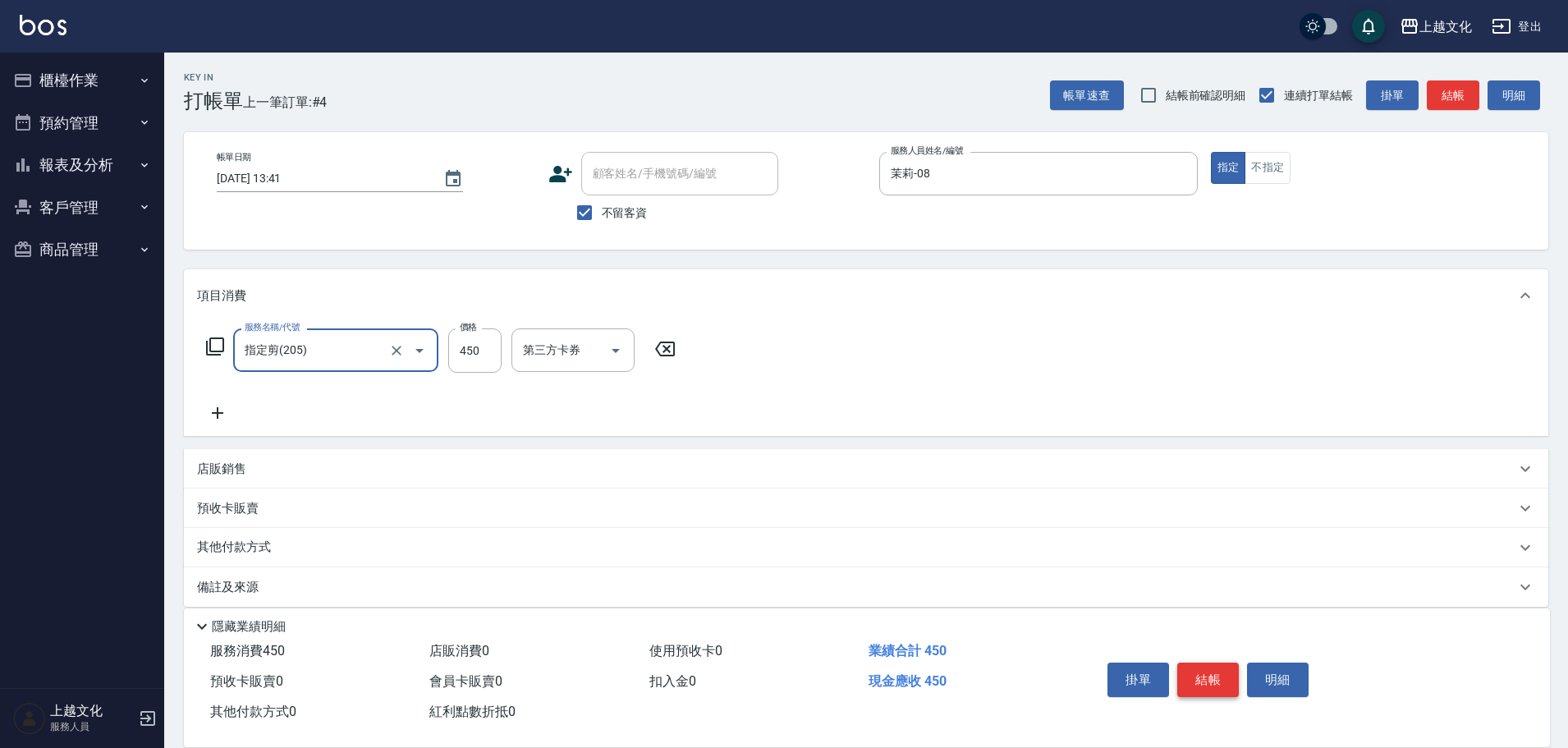
click at [1219, 674] on button "結帳" at bounding box center [1208, 680] width 62 height 35
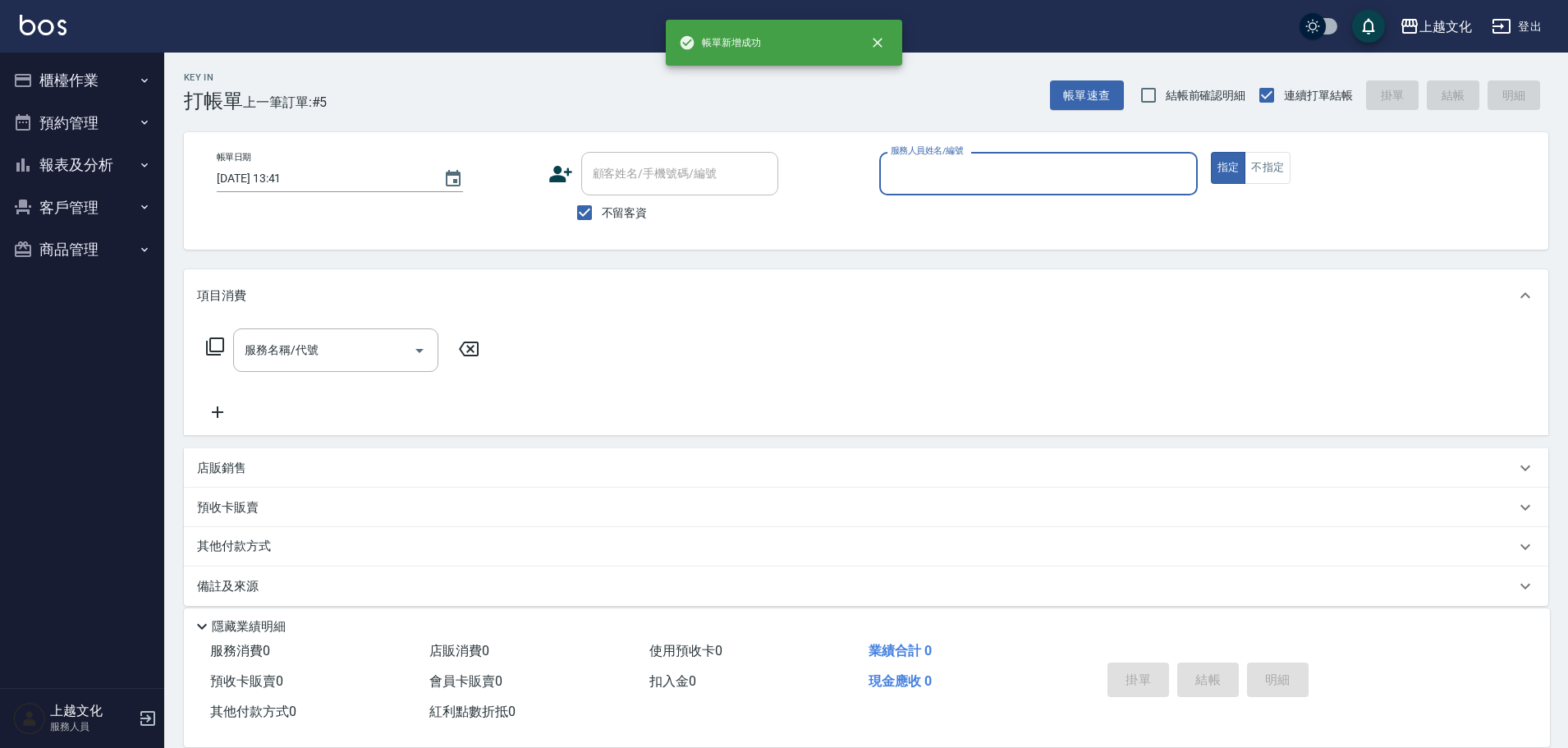
click at [1056, 174] on input "服務人員姓名/編號" at bounding box center [1038, 173] width 304 height 29
click at [1055, 175] on input "服務人員姓名/編號" at bounding box center [1038, 173] width 304 height 29
click at [942, 180] on input "服務人員姓名/編號" at bounding box center [1038, 173] width 304 height 29
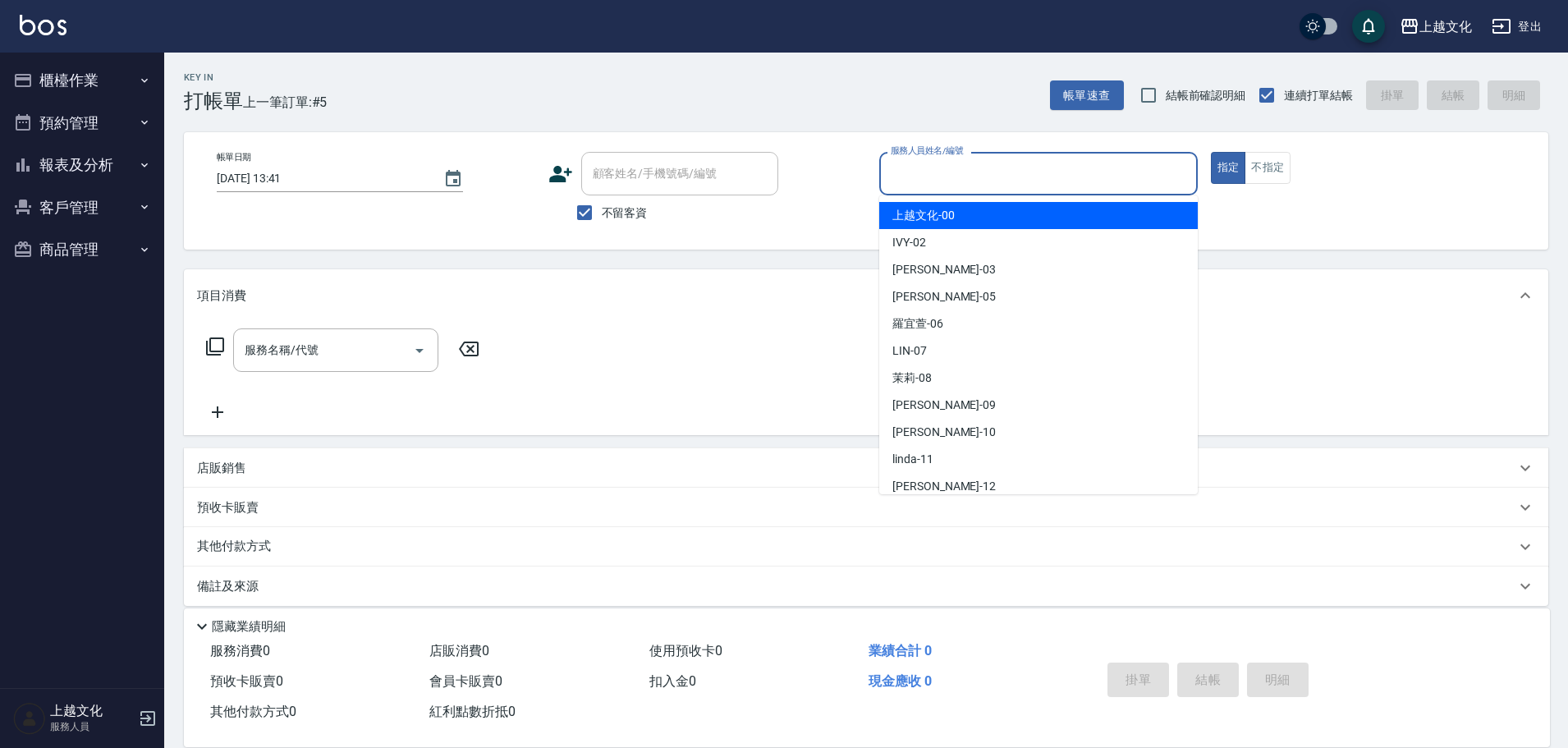
click at [920, 189] on div "服務人員姓名/編號" at bounding box center [1039, 173] width 319 height 44
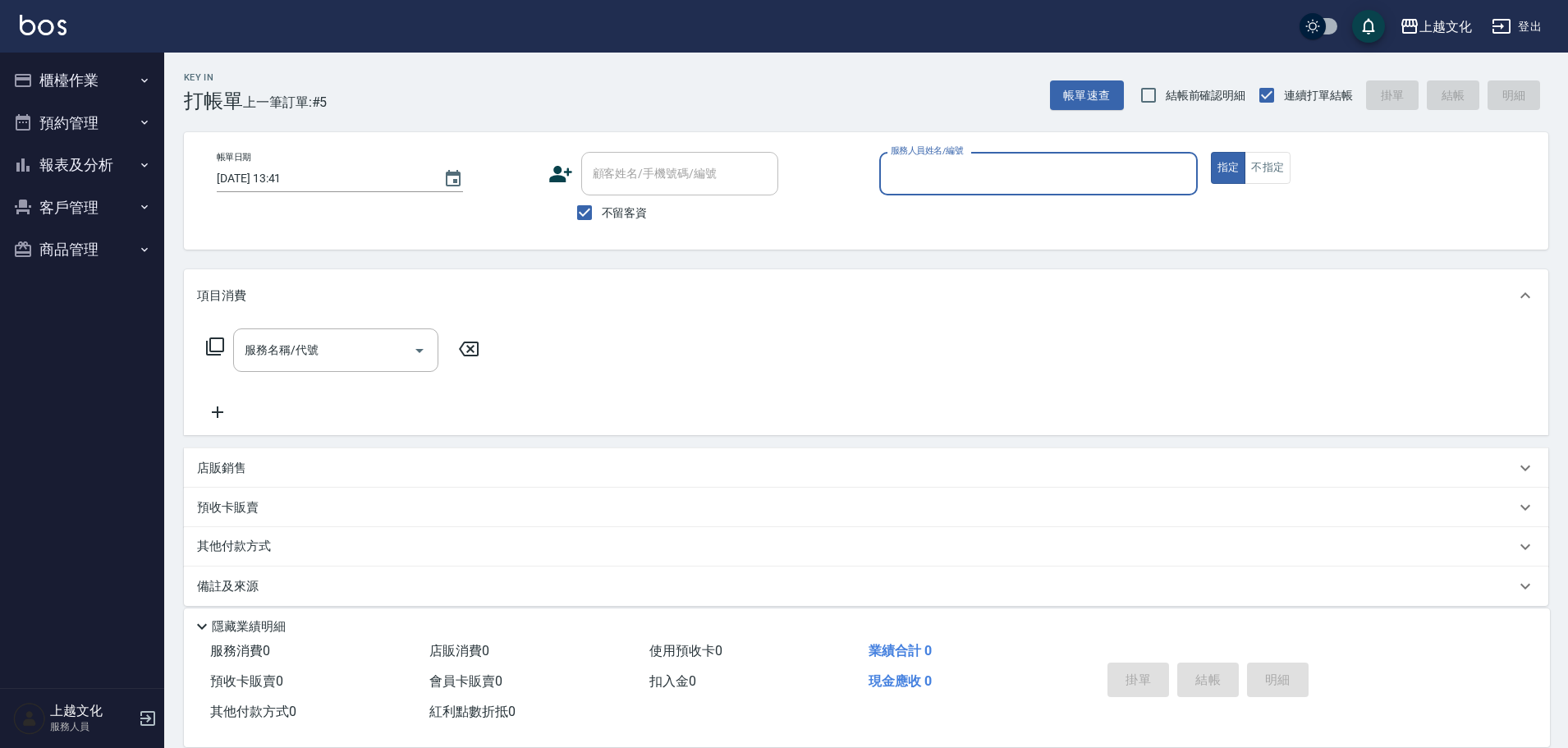
click at [931, 180] on input "服務人員姓名/編號" at bounding box center [1038, 173] width 304 height 29
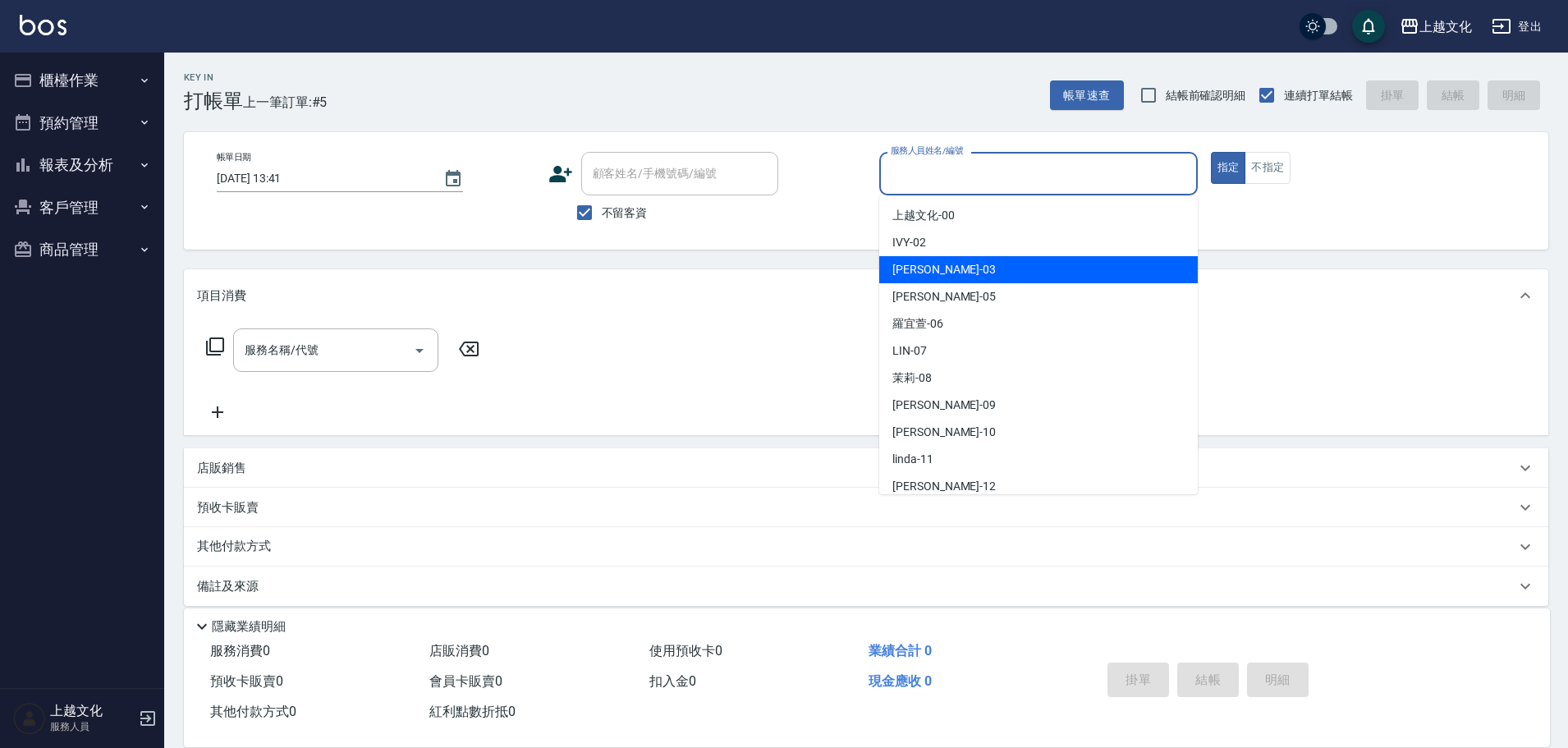
drag, startPoint x: 940, startPoint y: 274, endPoint x: 927, endPoint y: 274, distance: 13.0
click at [940, 276] on div "kelly -03" at bounding box center [1039, 269] width 319 height 27
type input "kelly-03"
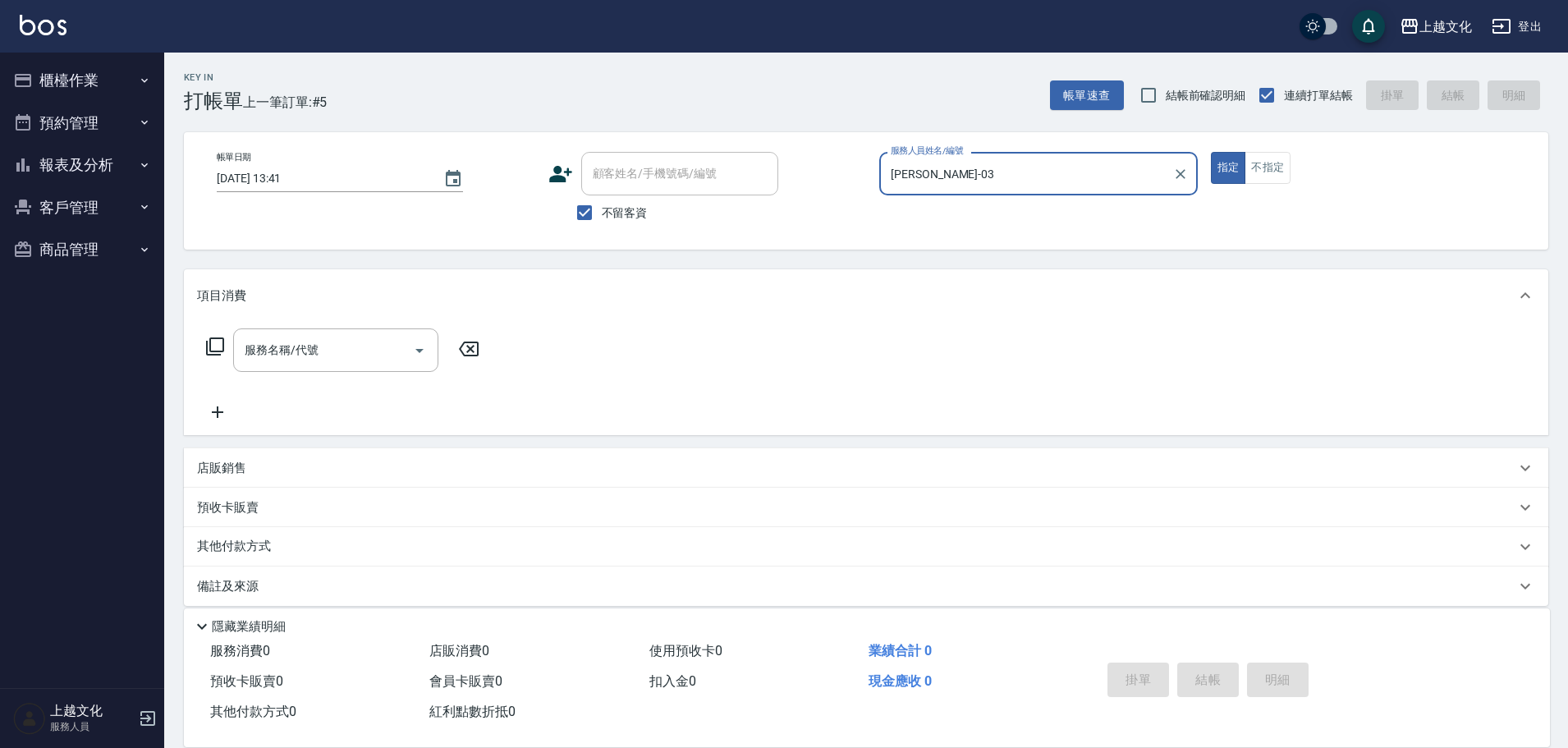
click at [221, 350] on icon at bounding box center [215, 346] width 20 height 20
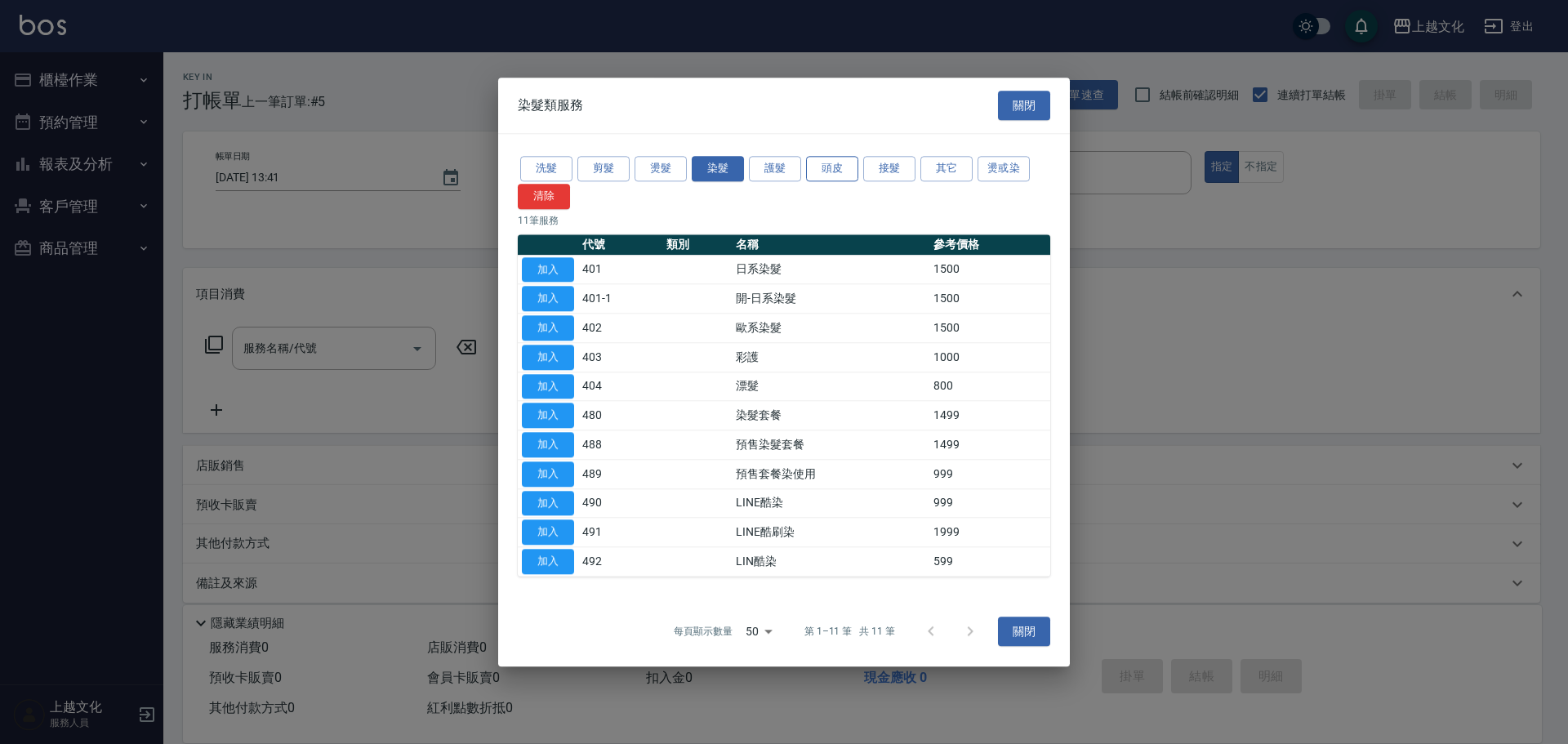
click at [842, 172] on button "頭皮" at bounding box center [832, 168] width 52 height 25
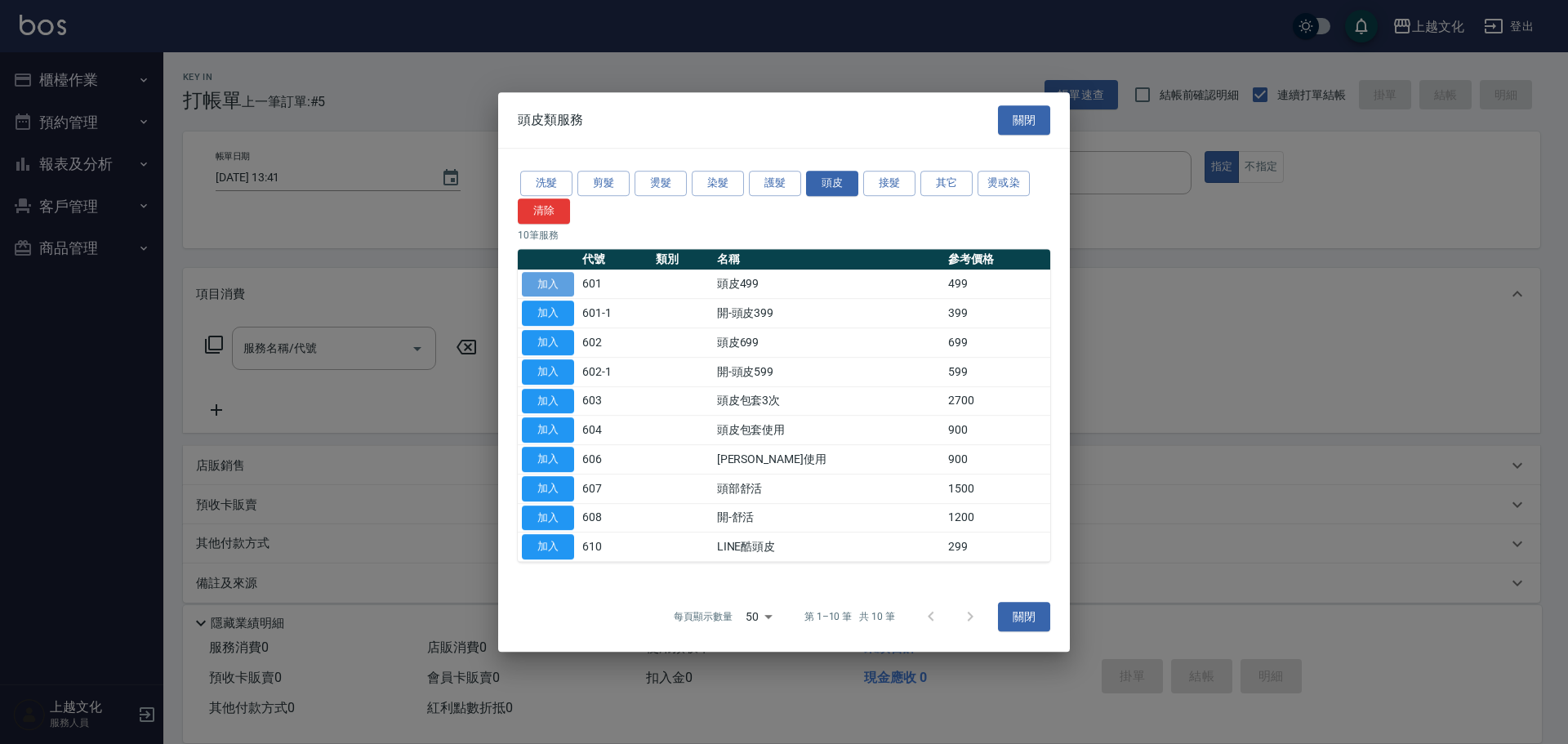
click at [549, 287] on button "加入" at bounding box center [548, 284] width 52 height 25
type input "頭皮499(601)"
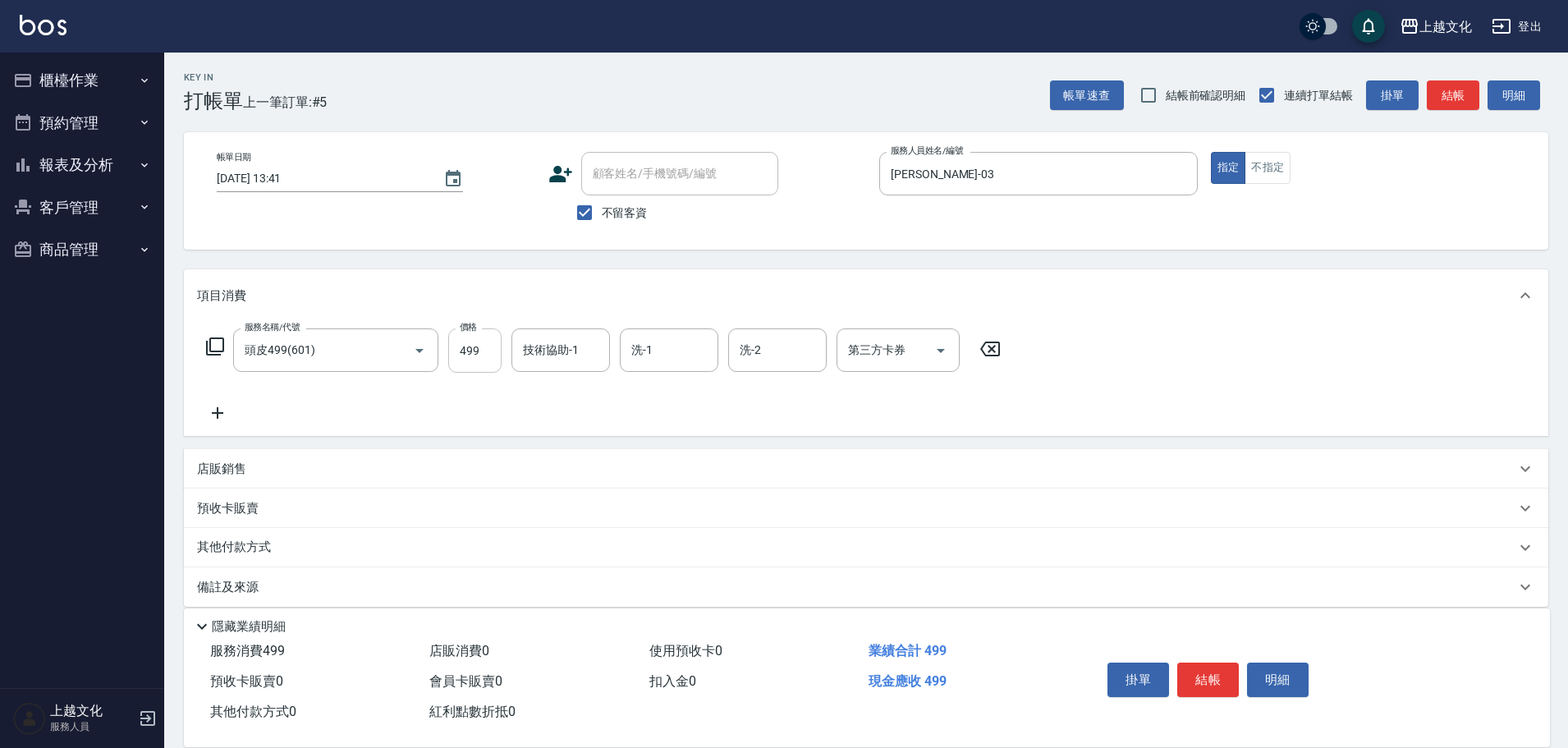
click at [469, 372] on input "499" at bounding box center [474, 350] width 53 height 44
click at [516, 358] on div "技術協助-1" at bounding box center [560, 350] width 98 height 44
type input "799"
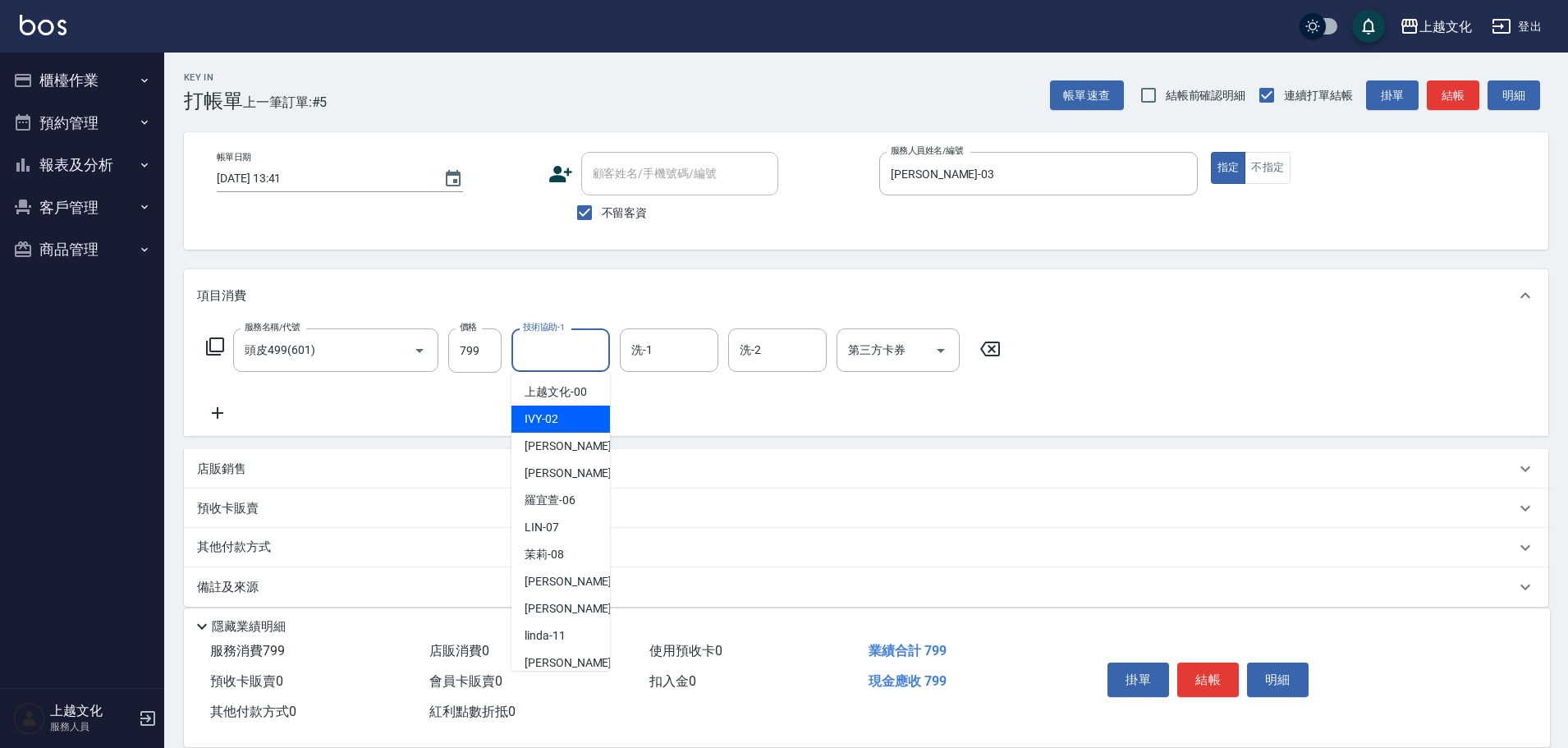
click at [544, 408] on div "IVY -02" at bounding box center [560, 419] width 98 height 27
type input "IVY-02"
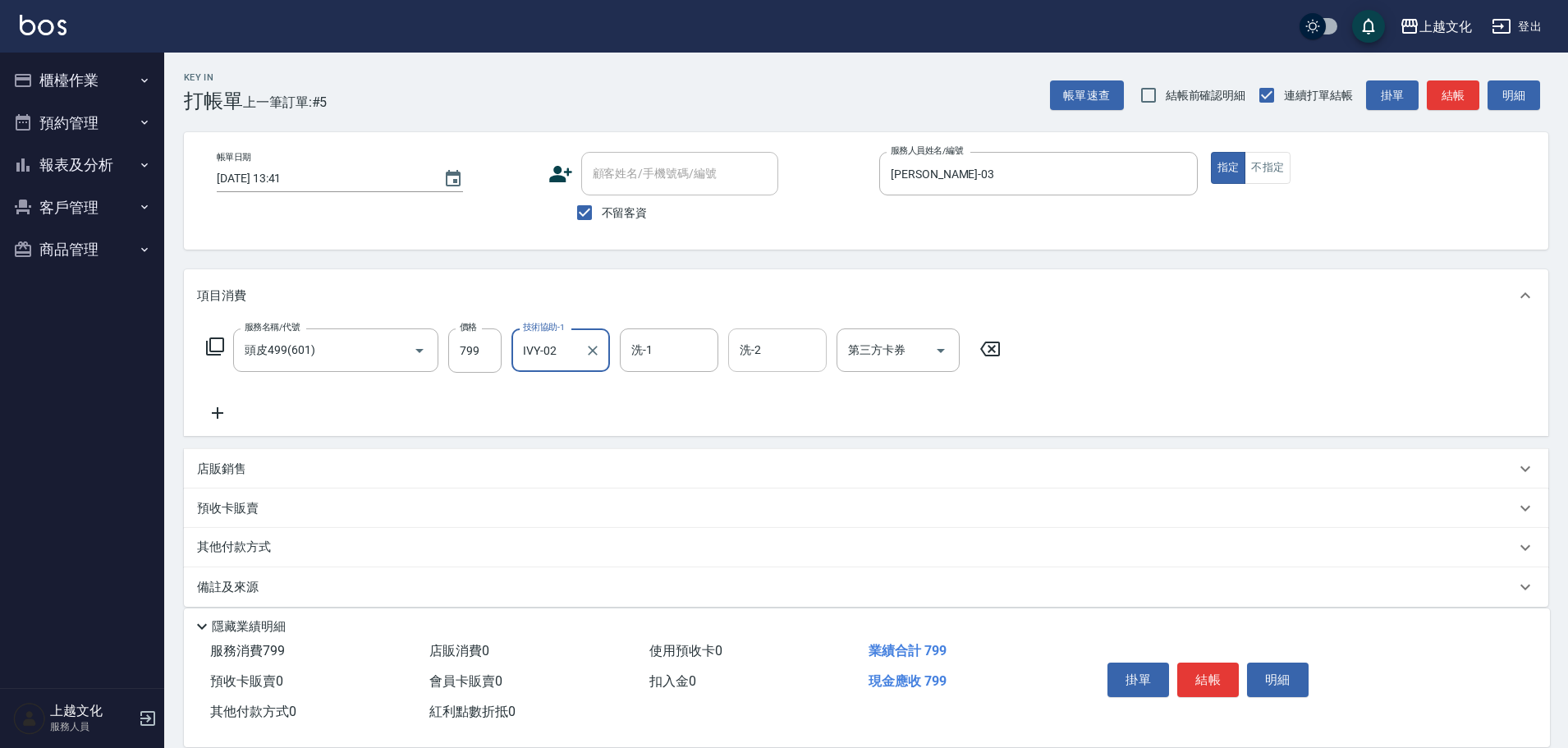
click at [772, 350] on input "洗-2" at bounding box center [778, 350] width 84 height 29
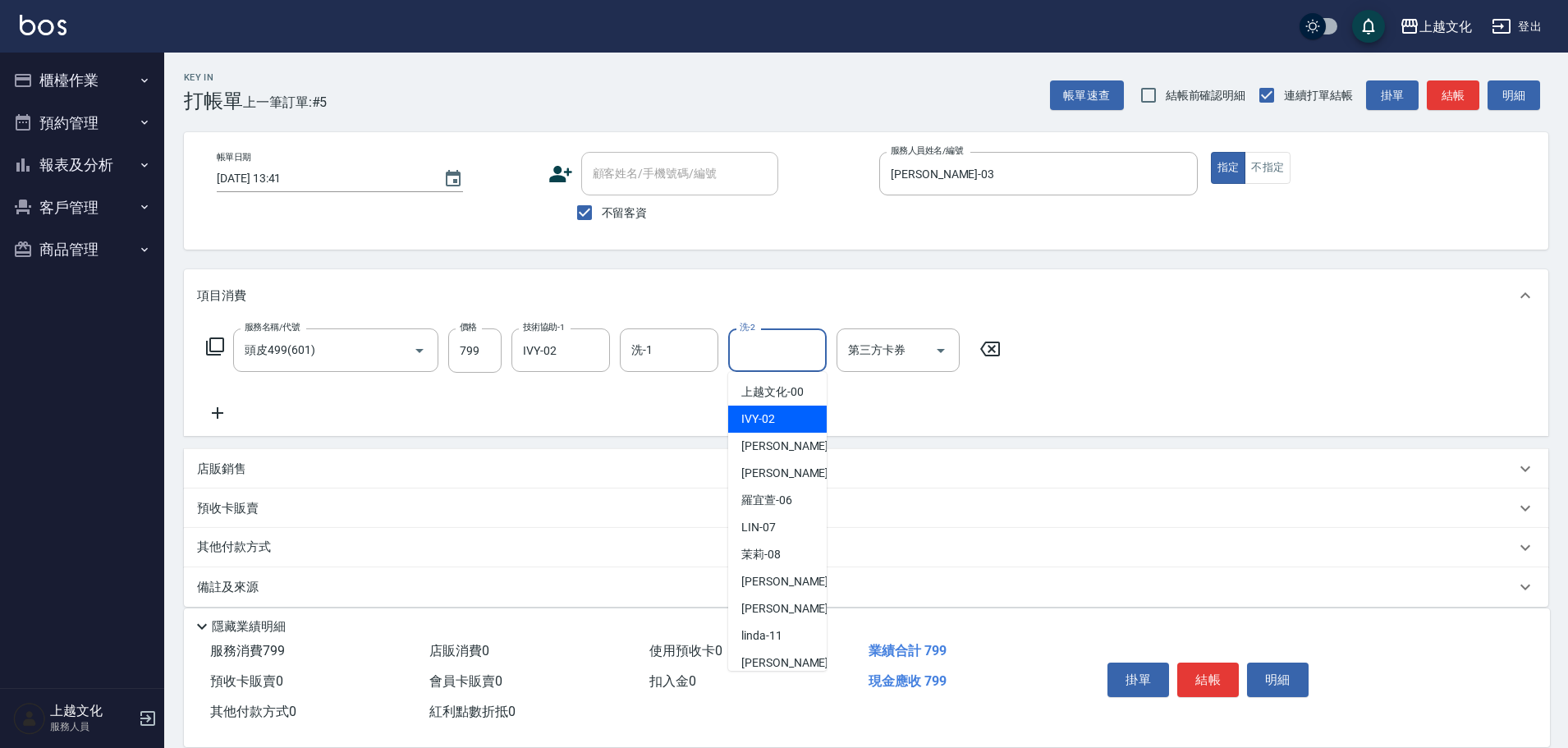
click at [764, 424] on span "IVY -02" at bounding box center [758, 419] width 34 height 17
type input "IVY-02"
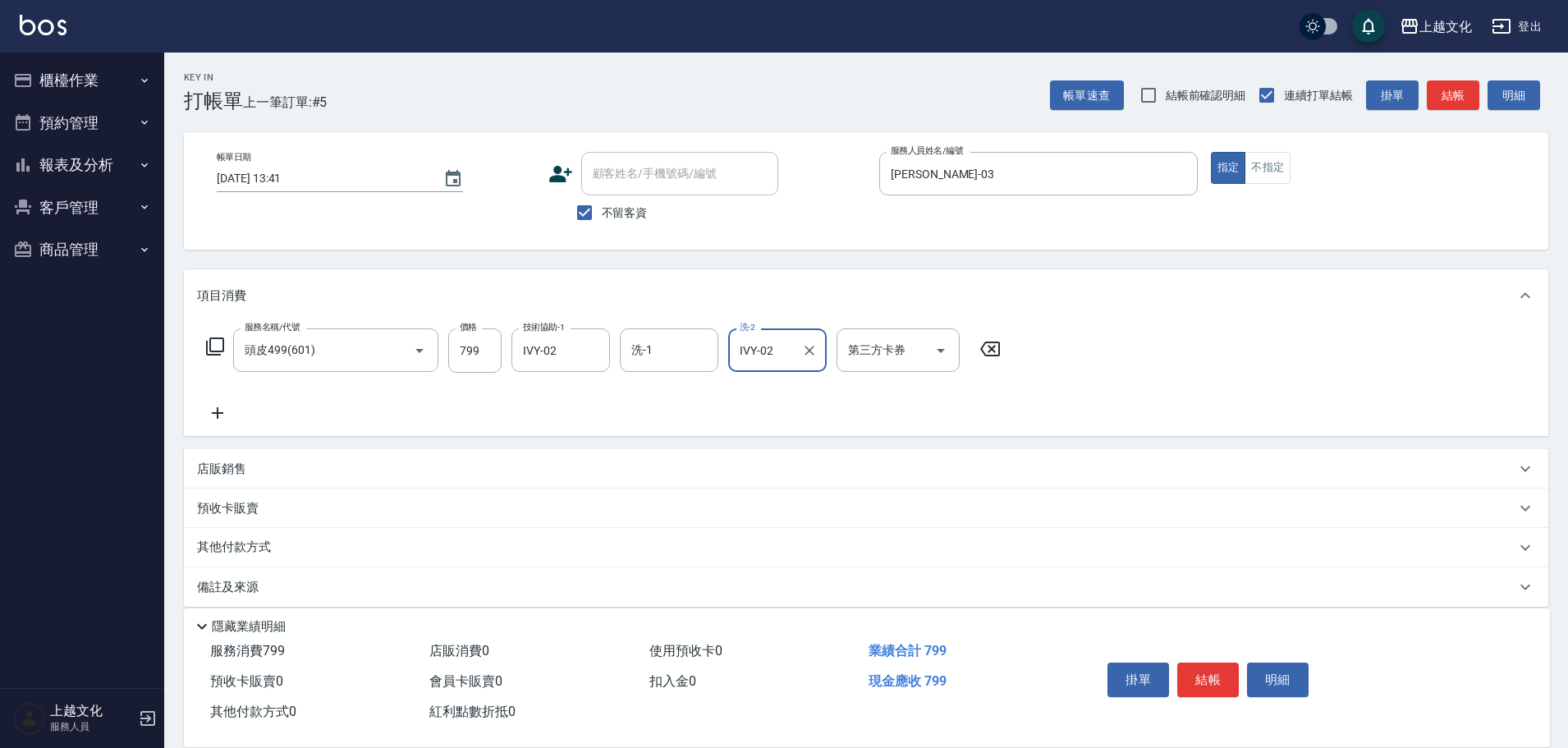
click at [217, 414] on icon at bounding box center [218, 413] width 11 height 11
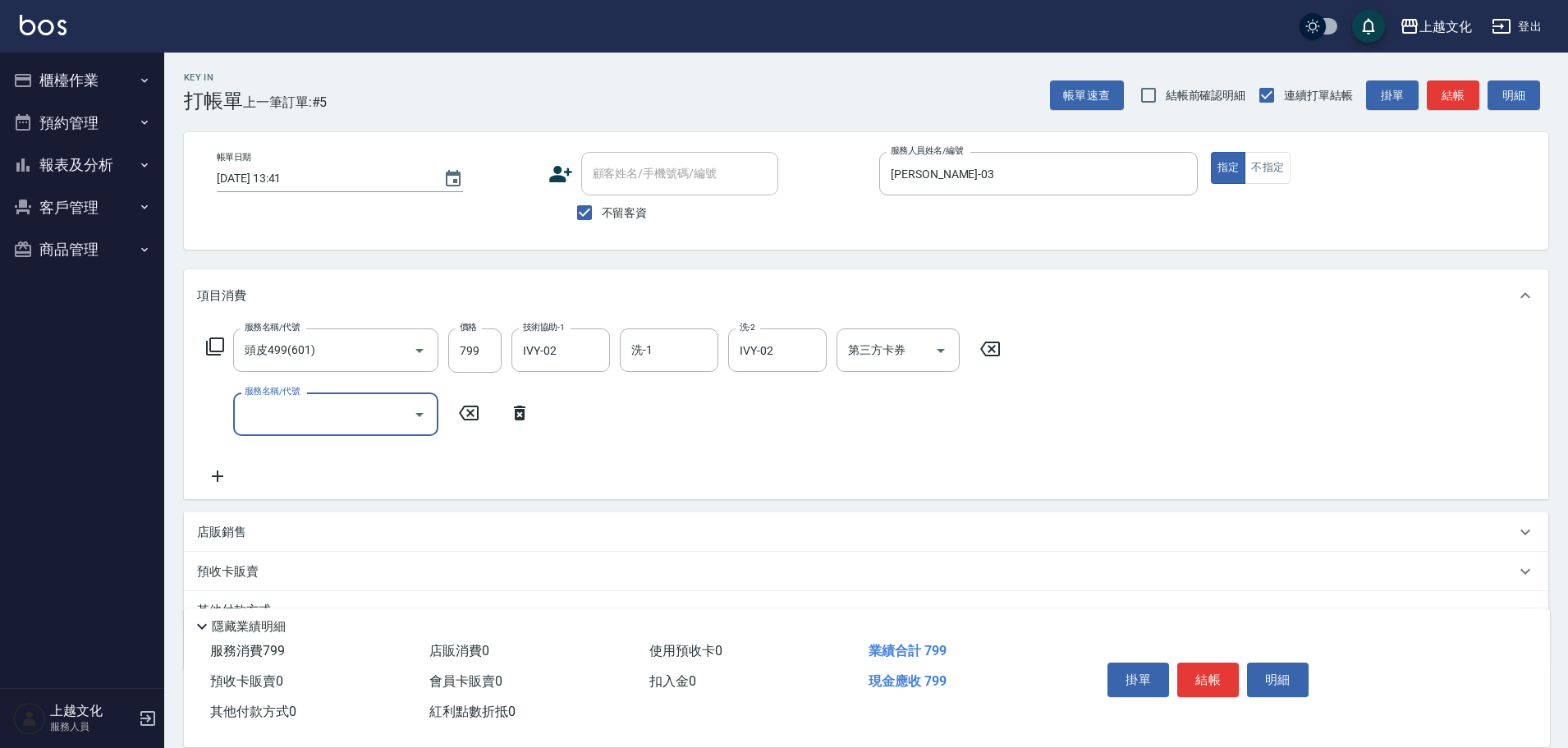
click at [294, 427] on input "服務名稱/代號" at bounding box center [323, 414] width 165 height 29
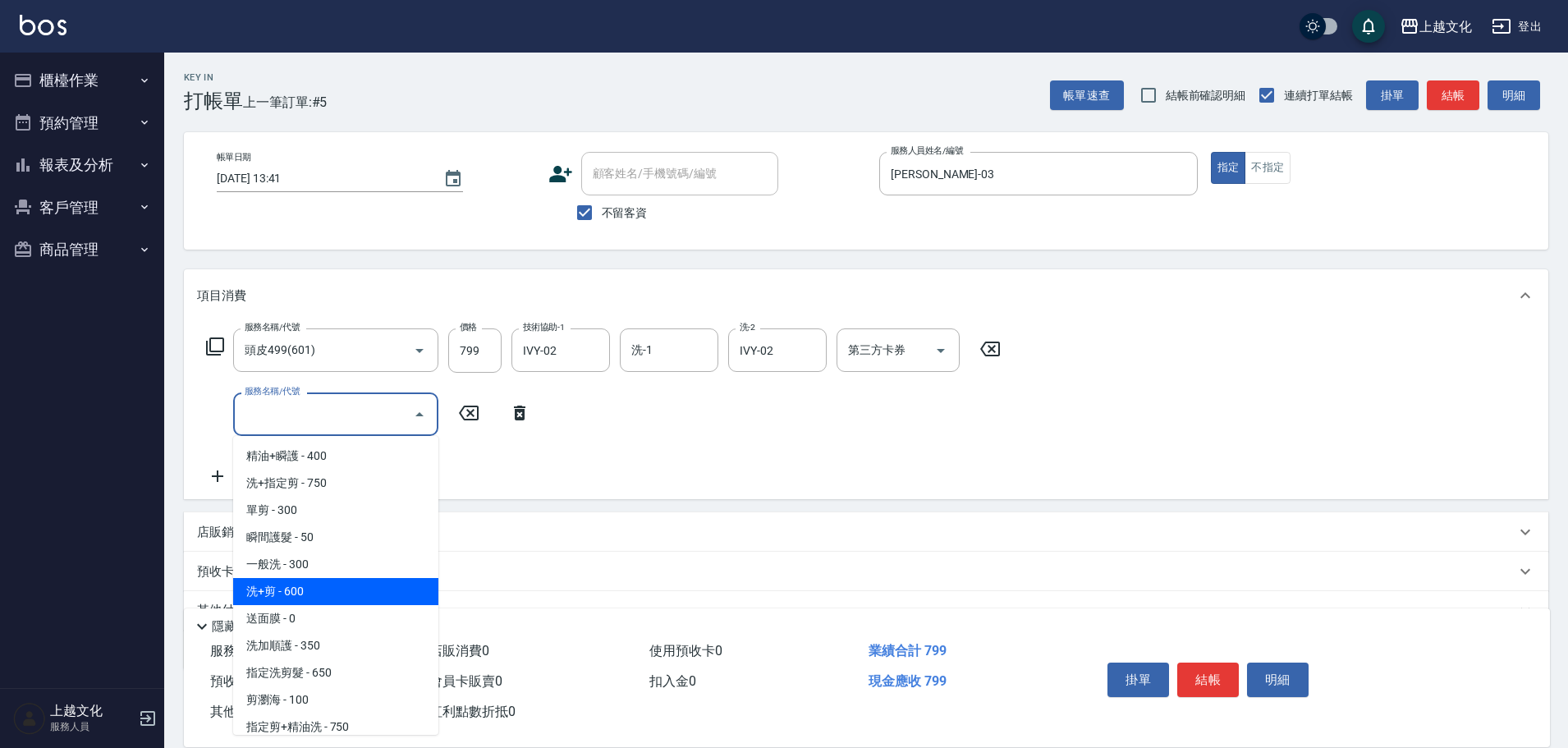
click at [278, 589] on span "洗+剪 - 600" at bounding box center [336, 591] width 206 height 27
type input "洗+剪(108)"
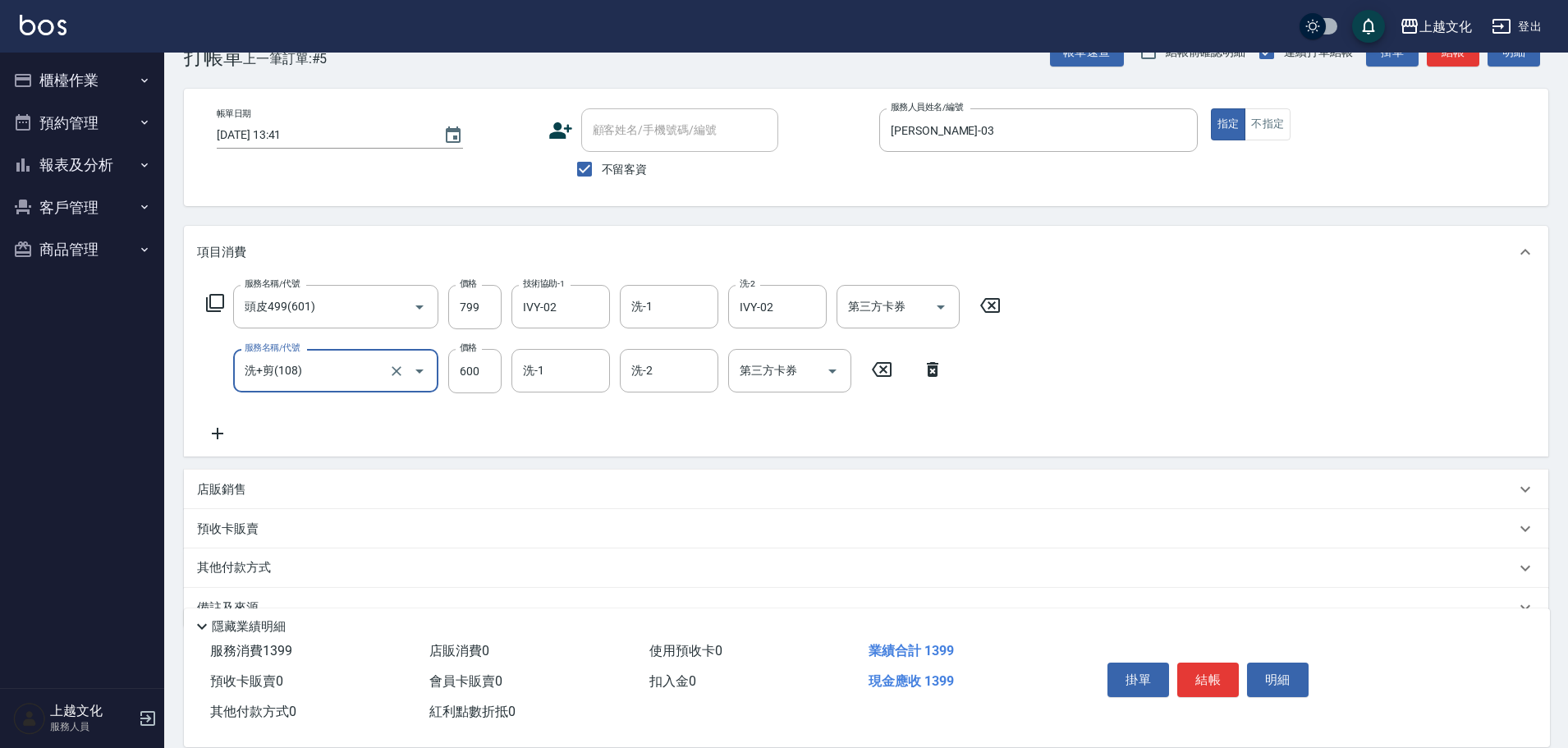
scroll to position [80, 0]
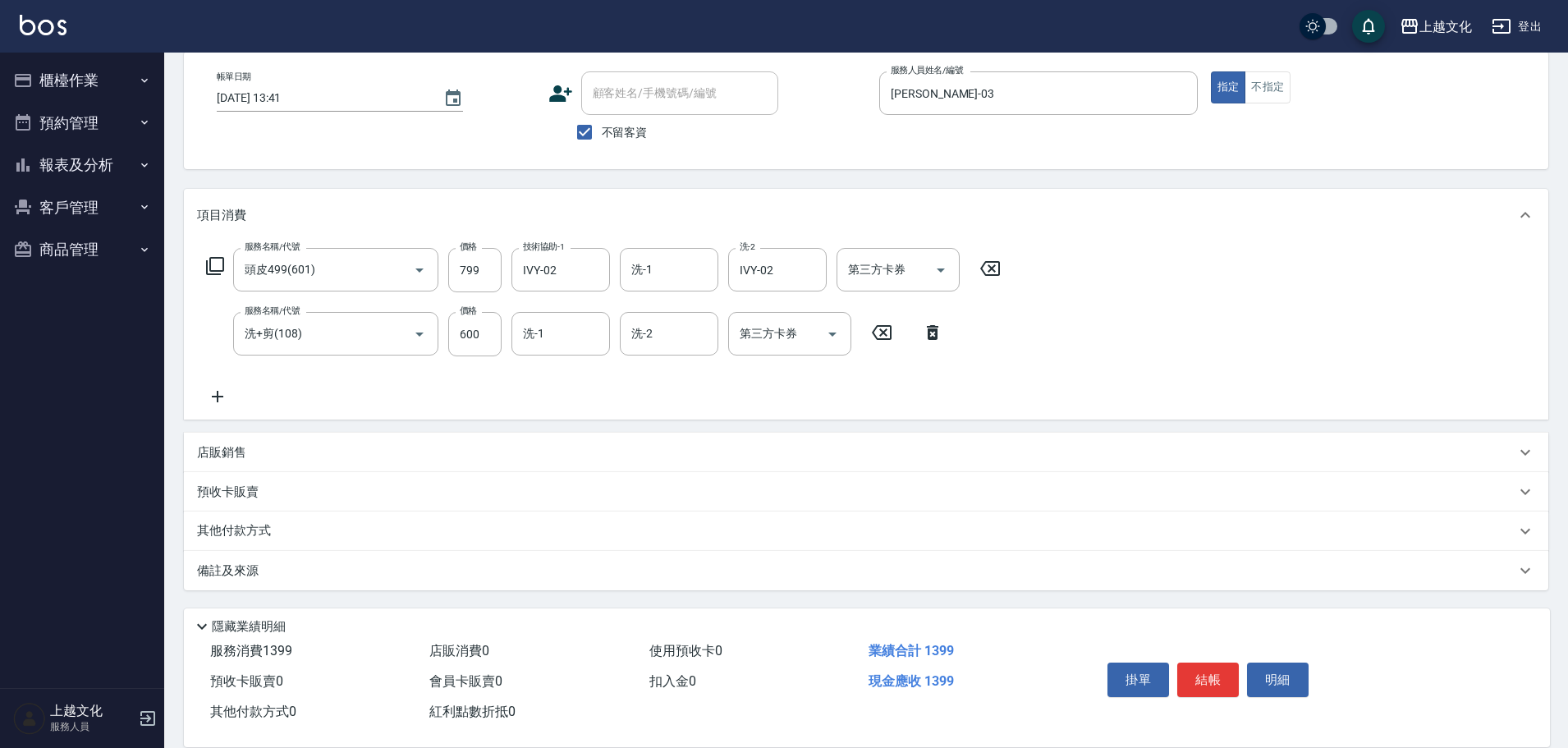
click at [231, 529] on p "其他付款方式" at bounding box center [238, 531] width 82 height 18
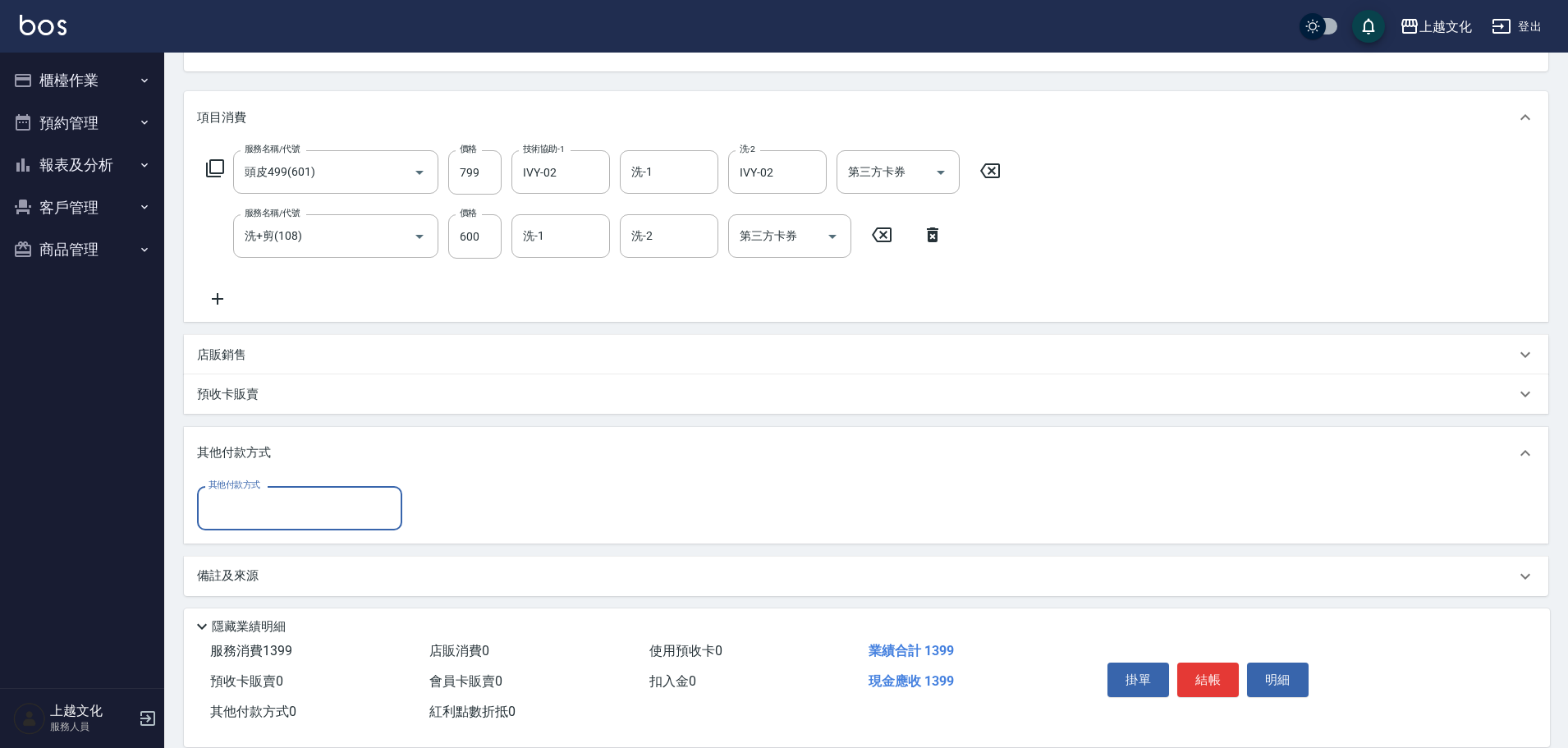
scroll to position [184, 0]
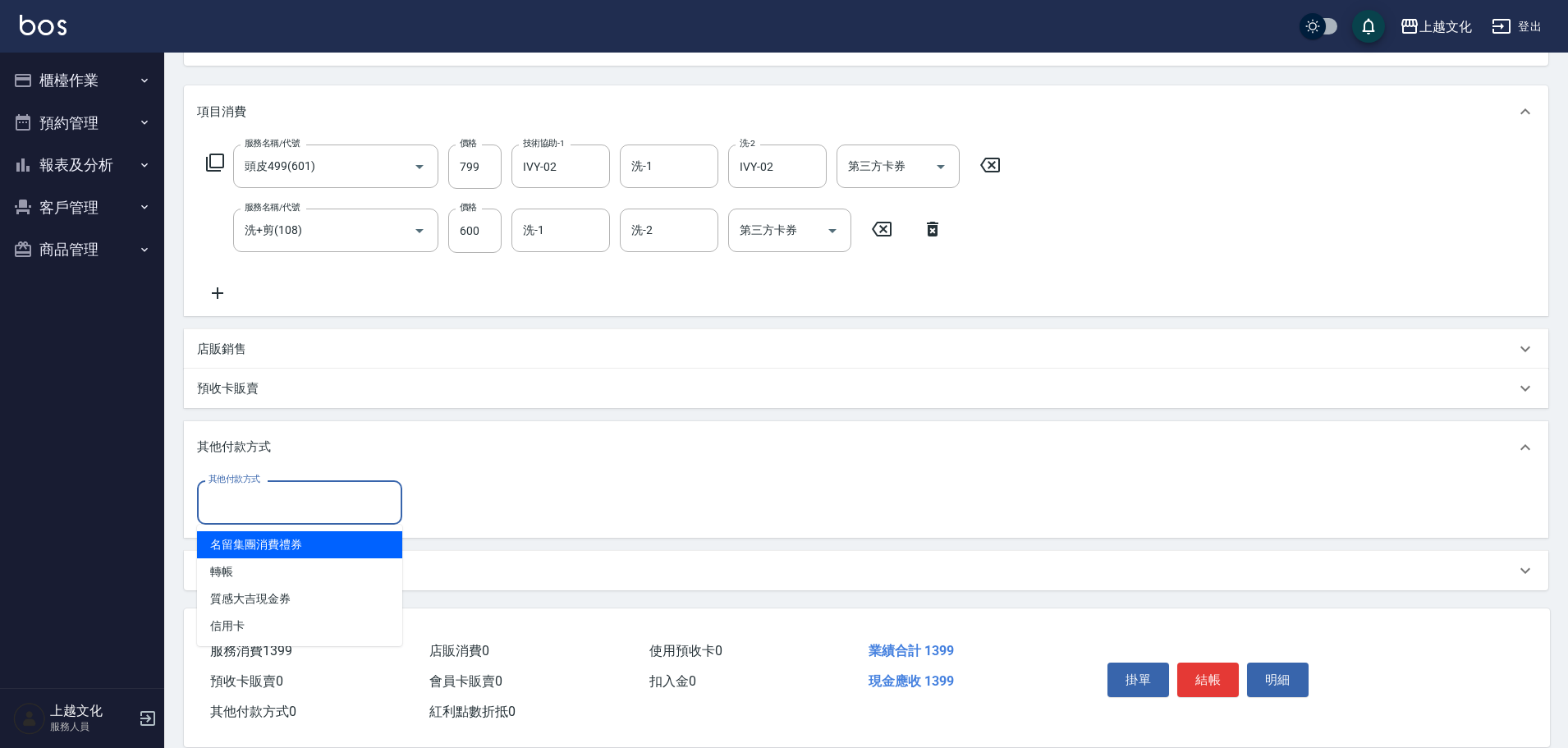
drag, startPoint x: 250, startPoint y: 509, endPoint x: 228, endPoint y: 549, distance: 45.7
click at [249, 509] on input "其他付款方式" at bounding box center [300, 502] width 191 height 29
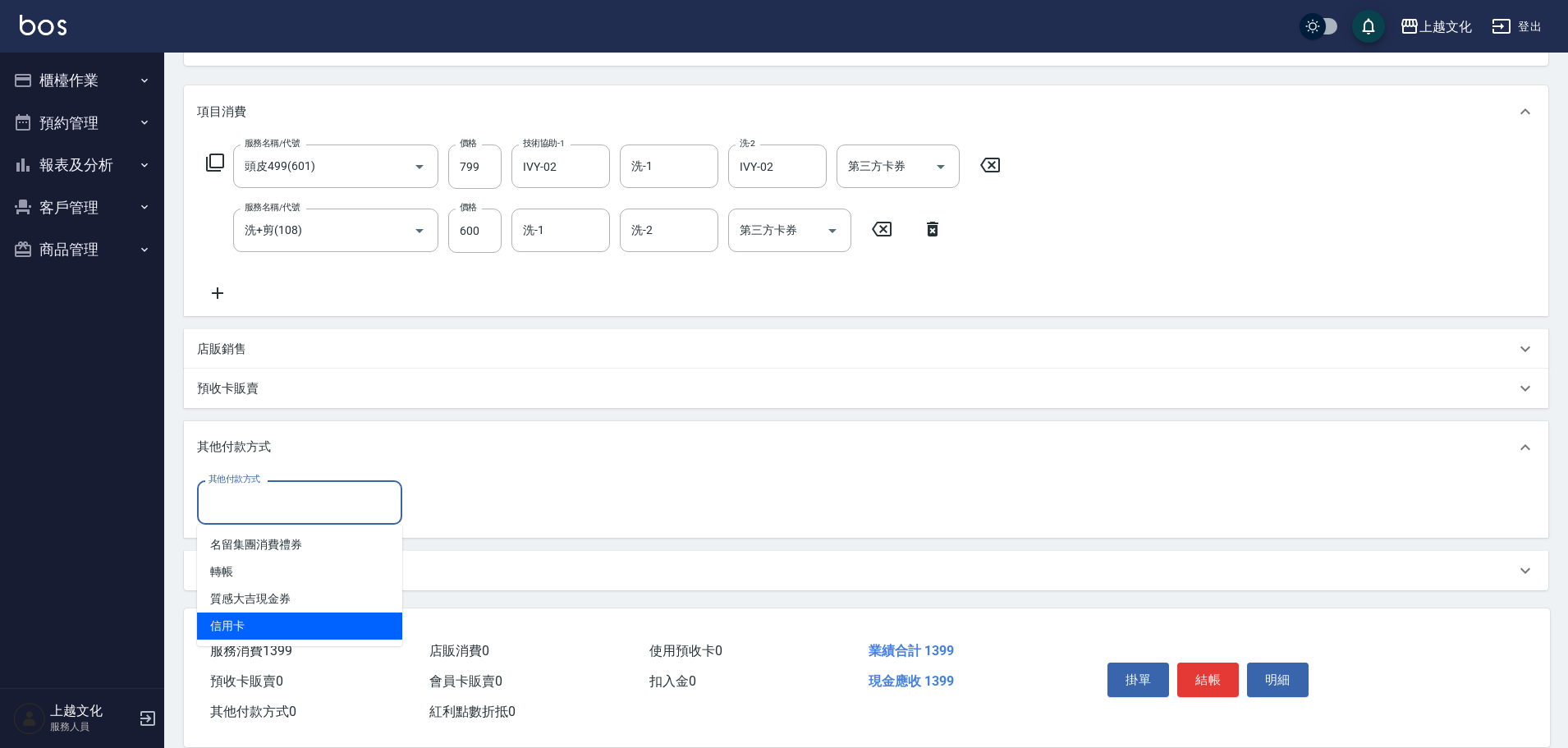
drag, startPoint x: 228, startPoint y: 619, endPoint x: 426, endPoint y: 536, distance: 214.7
click at [228, 620] on span "信用卡" at bounding box center [300, 626] width 206 height 27
type input "信用卡"
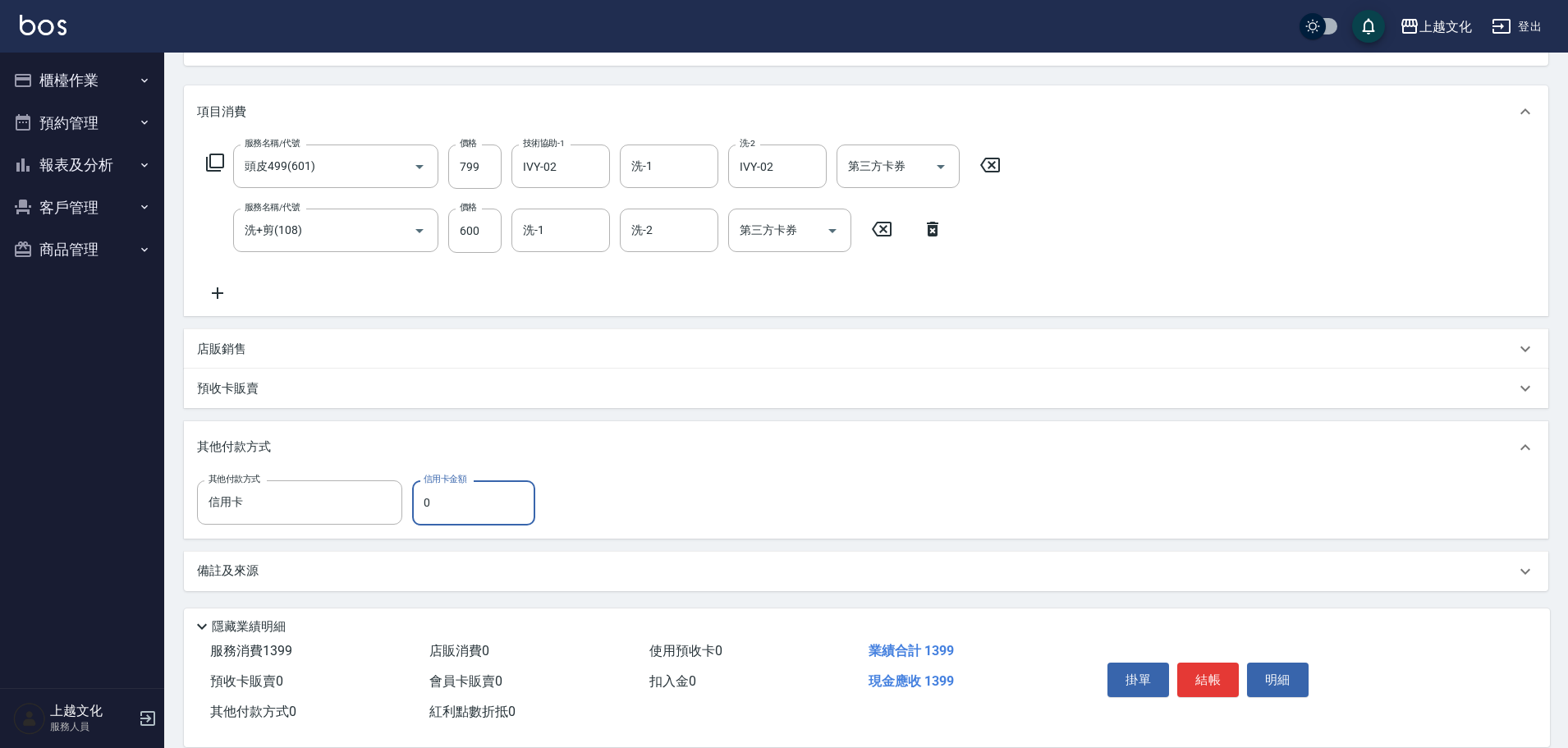
click at [426, 509] on input "0" at bounding box center [474, 502] width 123 height 44
click at [426, 510] on input "0" at bounding box center [474, 502] width 123 height 44
type input "1399"
click at [1206, 664] on button "結帳" at bounding box center [1208, 680] width 62 height 35
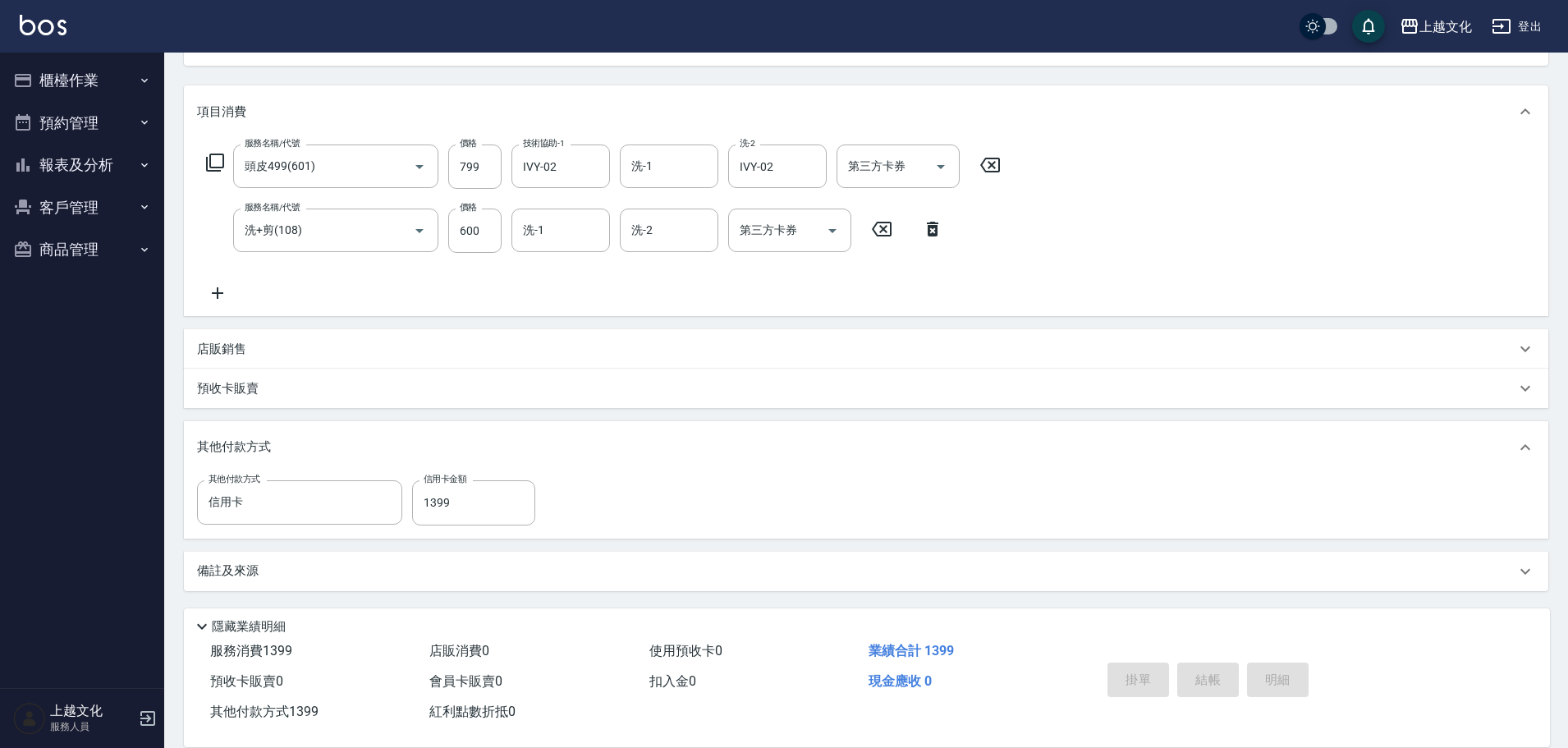
type input "2025/08/22 13:42"
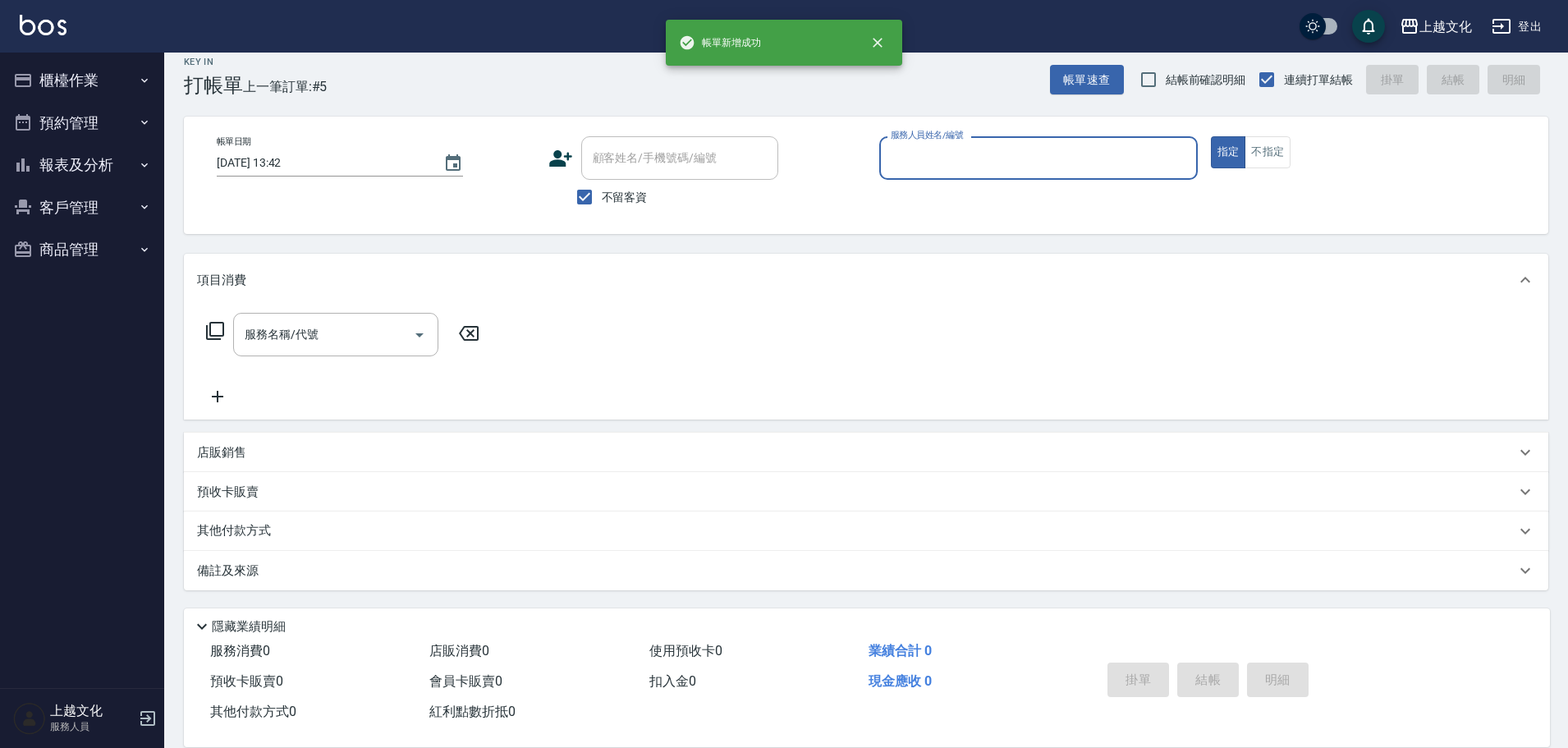
scroll to position [16, 0]
click at [1061, 158] on input "服務人員姓名/編號" at bounding box center [1038, 158] width 304 height 29
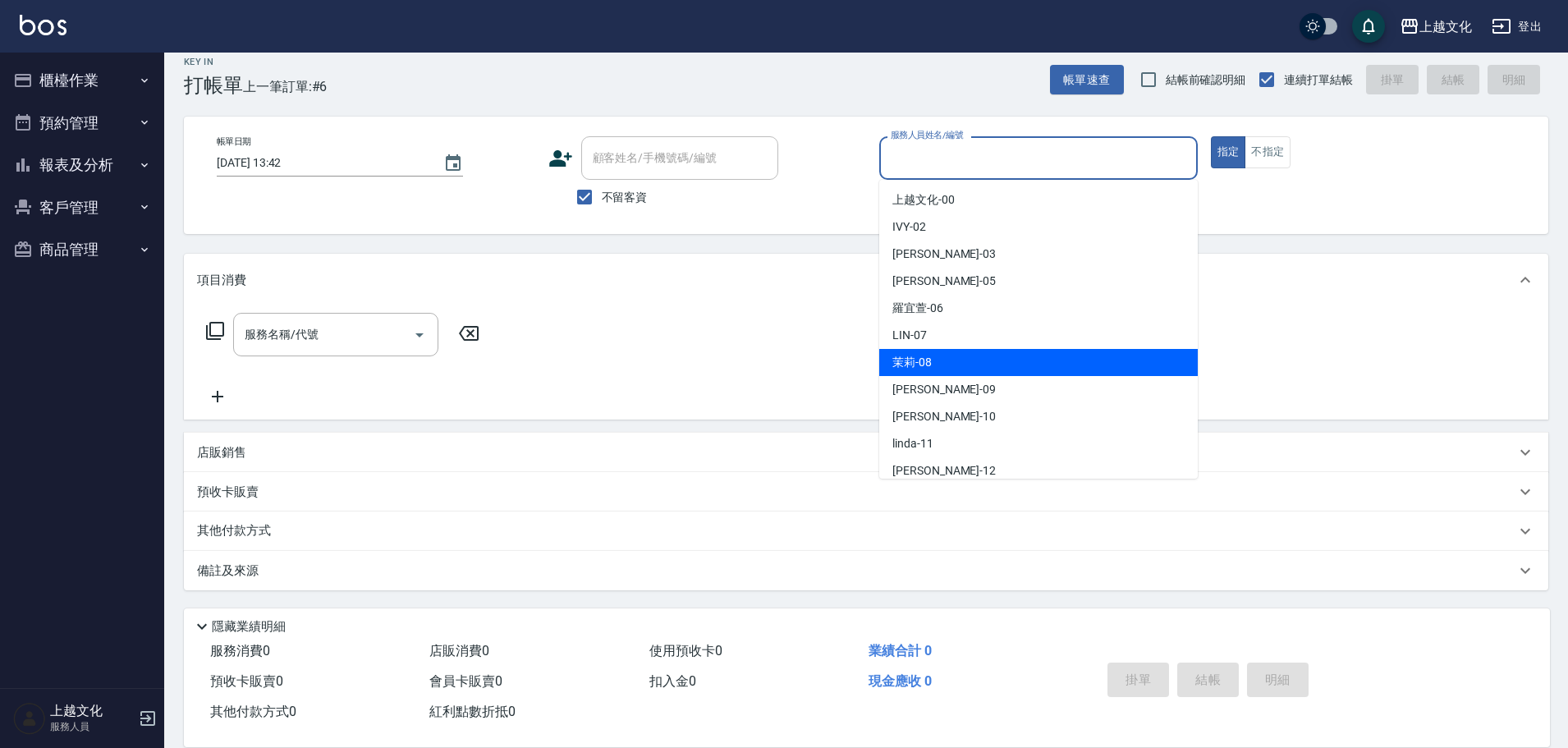
click at [953, 358] on div "茉莉 -08" at bounding box center [1039, 362] width 319 height 27
type input "茉莉-08"
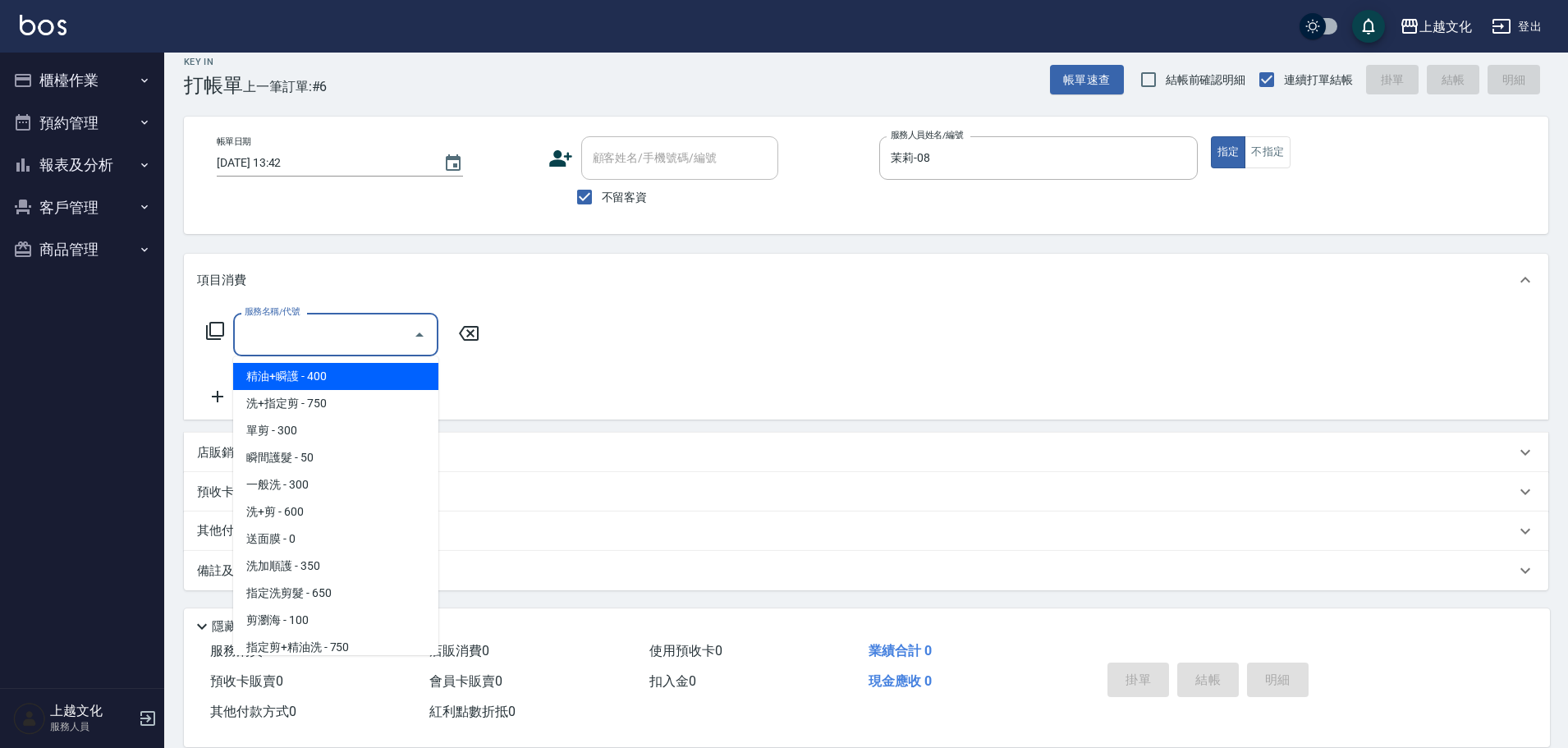
click at [340, 338] on input "服務名稱/代號" at bounding box center [323, 334] width 165 height 29
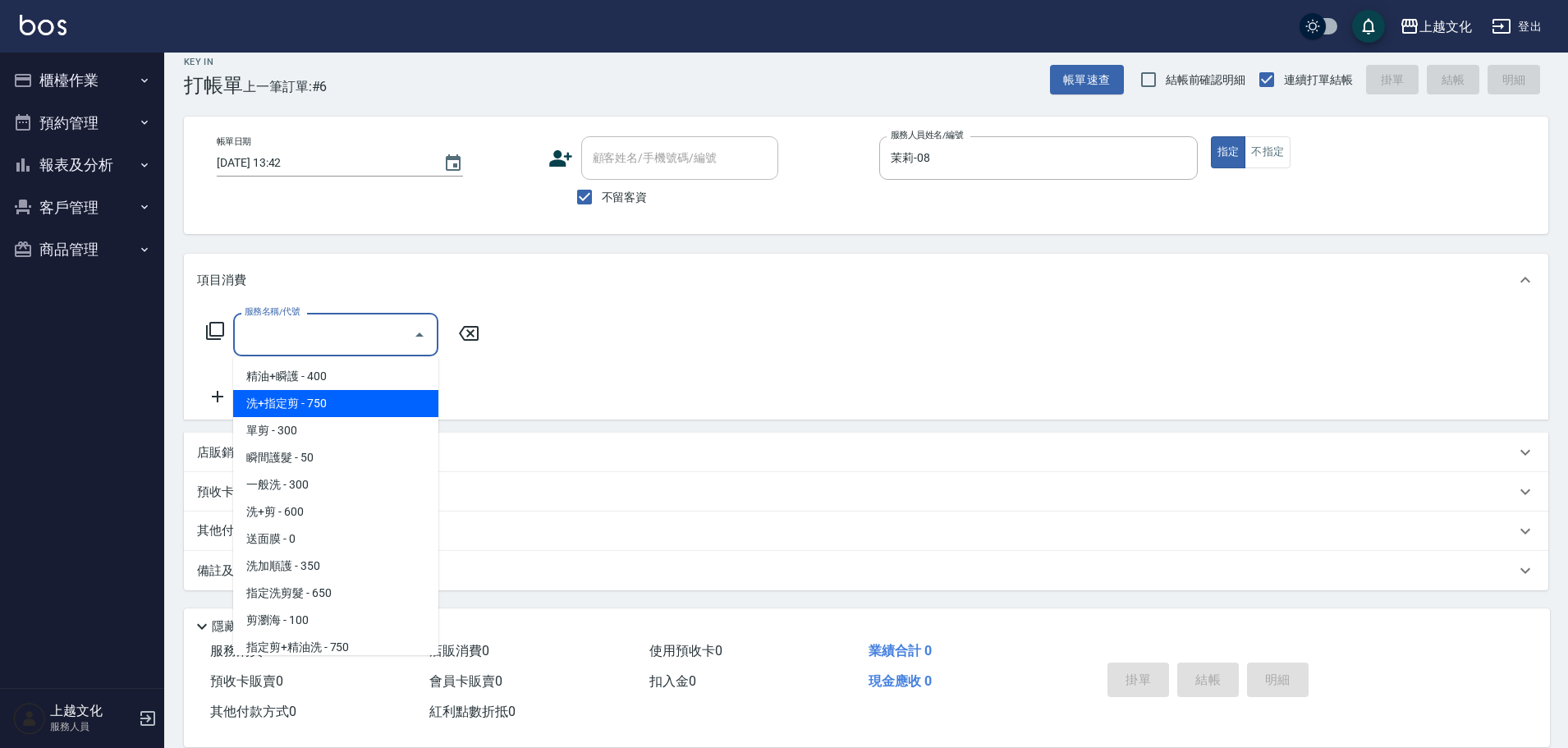
click at [328, 406] on span "洗+指定剪 - 750" at bounding box center [336, 403] width 206 height 27
click at [328, 406] on div "服務名稱/代號 服務名稱/代號" at bounding box center [343, 360] width 293 height 94
type input "洗+指定剪(102)"
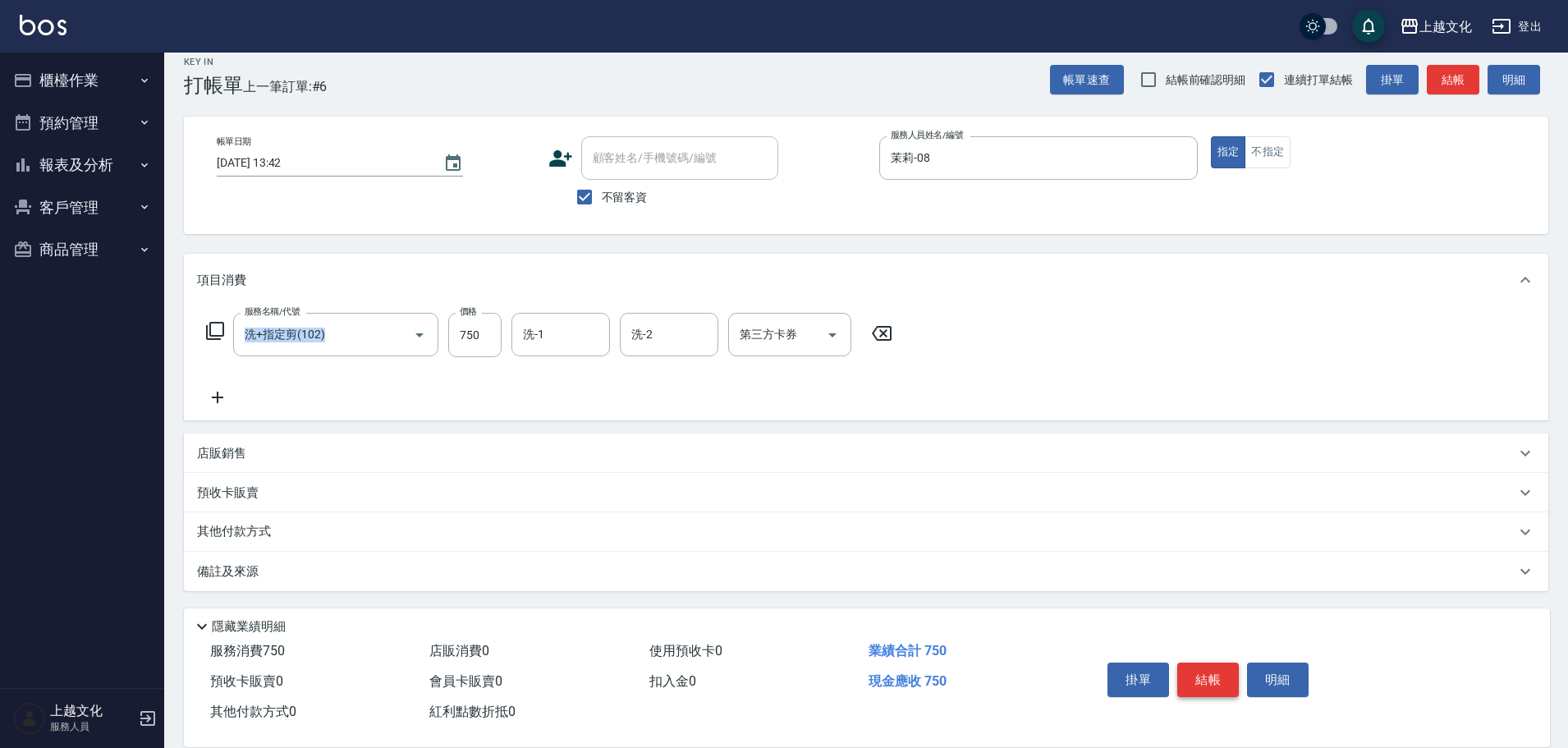
click at [1212, 668] on button "結帳" at bounding box center [1208, 680] width 62 height 35
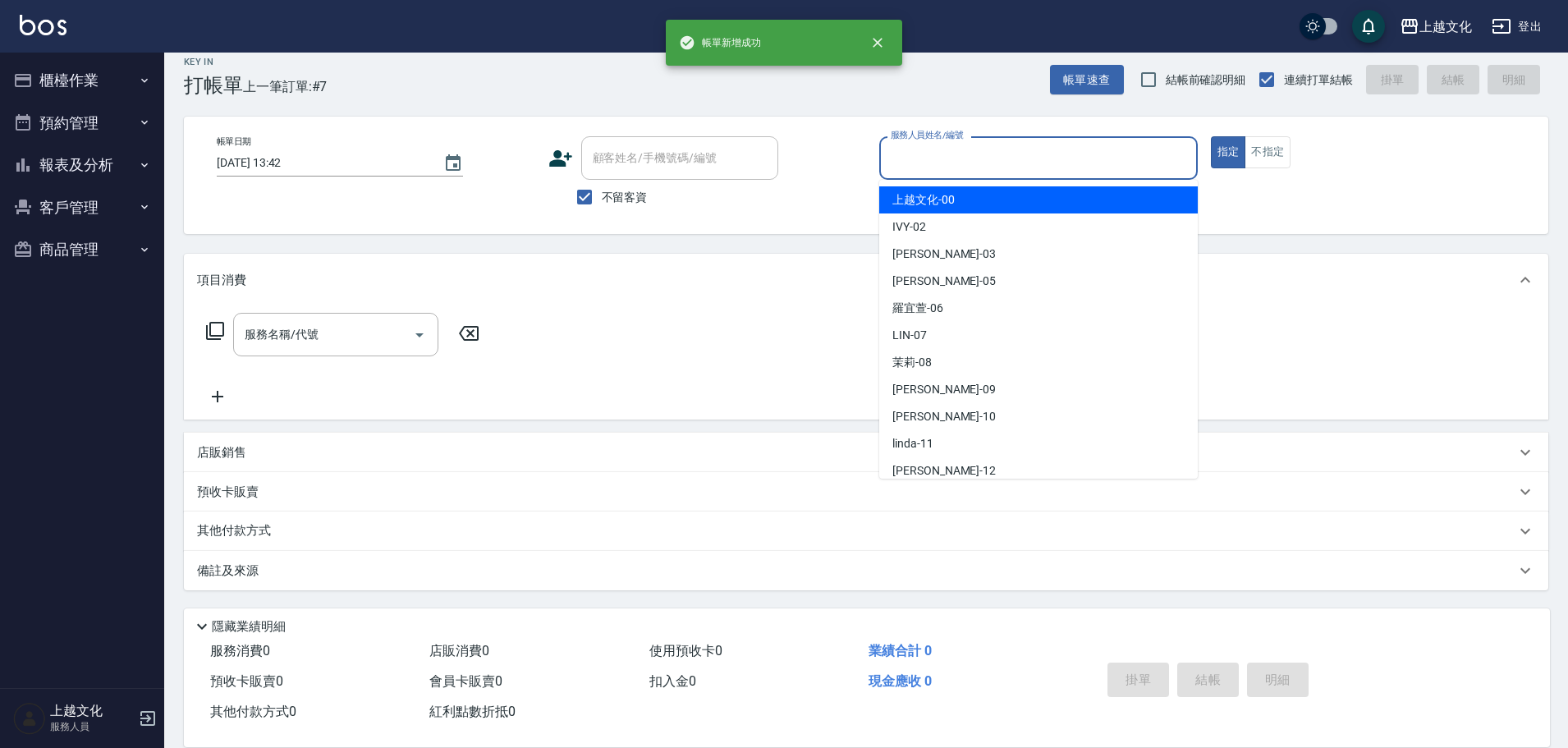
click at [922, 167] on input "服務人員姓名/編號" at bounding box center [1038, 158] width 304 height 29
click at [927, 156] on input "服務人員姓名/編號" at bounding box center [1038, 158] width 304 height 29
drag, startPoint x: 927, startPoint y: 156, endPoint x: 903, endPoint y: 209, distance: 58.2
click at [927, 156] on input "服務人員姓名/編號" at bounding box center [1038, 158] width 304 height 29
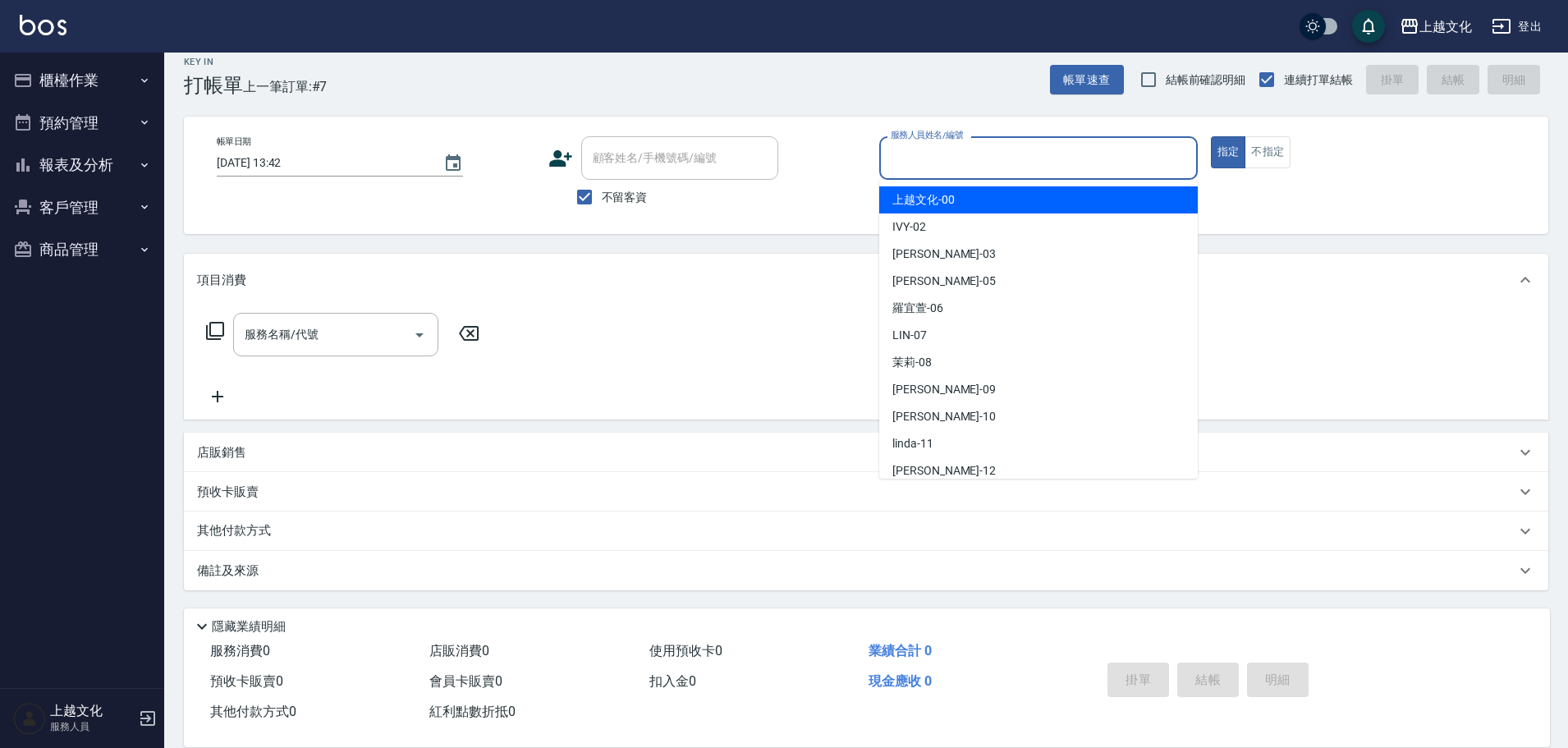
click at [926, 156] on input "服務人員姓名/編號" at bounding box center [1038, 158] width 304 height 29
drag, startPoint x: 926, startPoint y: 156, endPoint x: 932, endPoint y: 207, distance: 51.4
click at [926, 156] on input "服務人員姓名/編號" at bounding box center [1038, 158] width 304 height 29
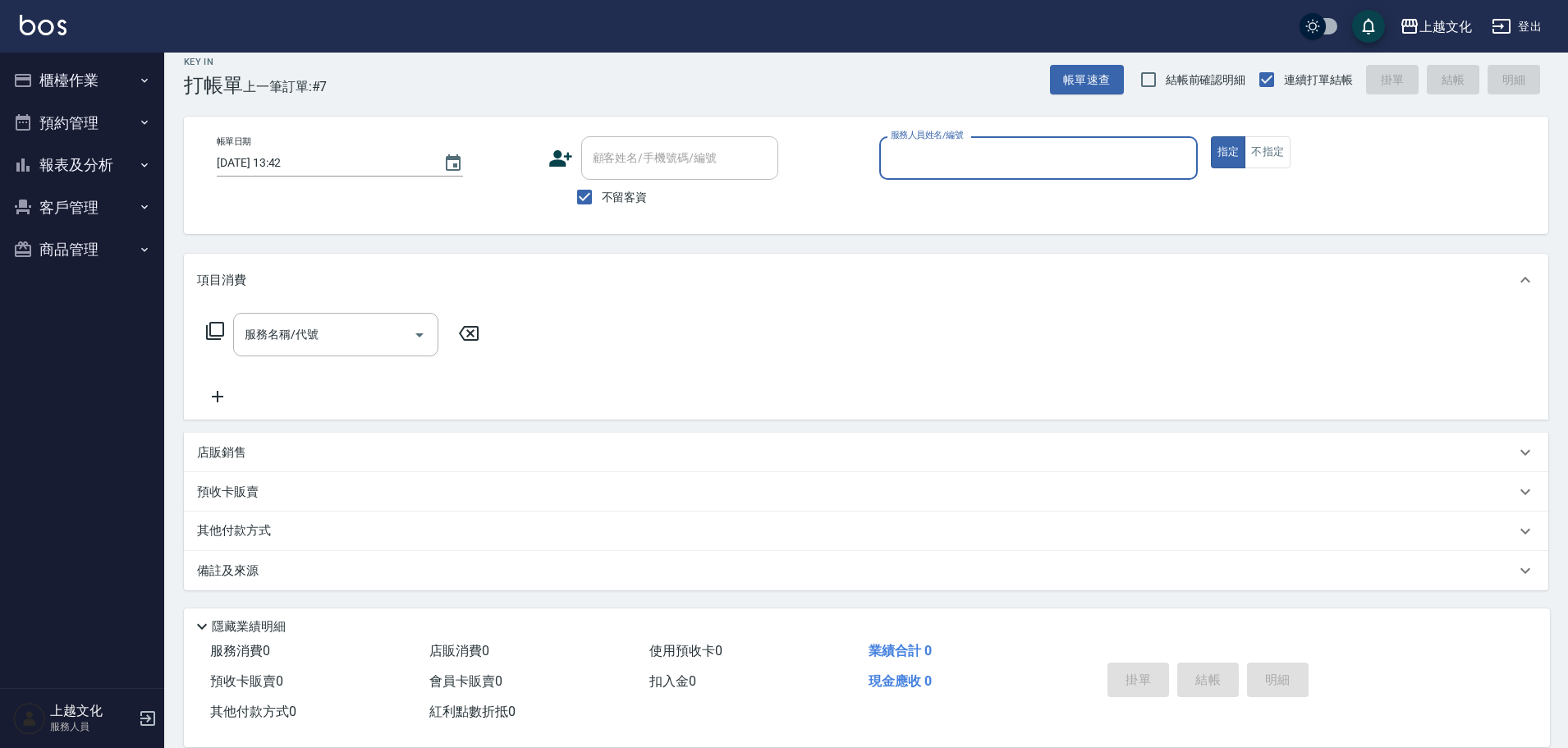
click at [932, 165] on input "服務人員姓名/編號" at bounding box center [1038, 158] width 304 height 29
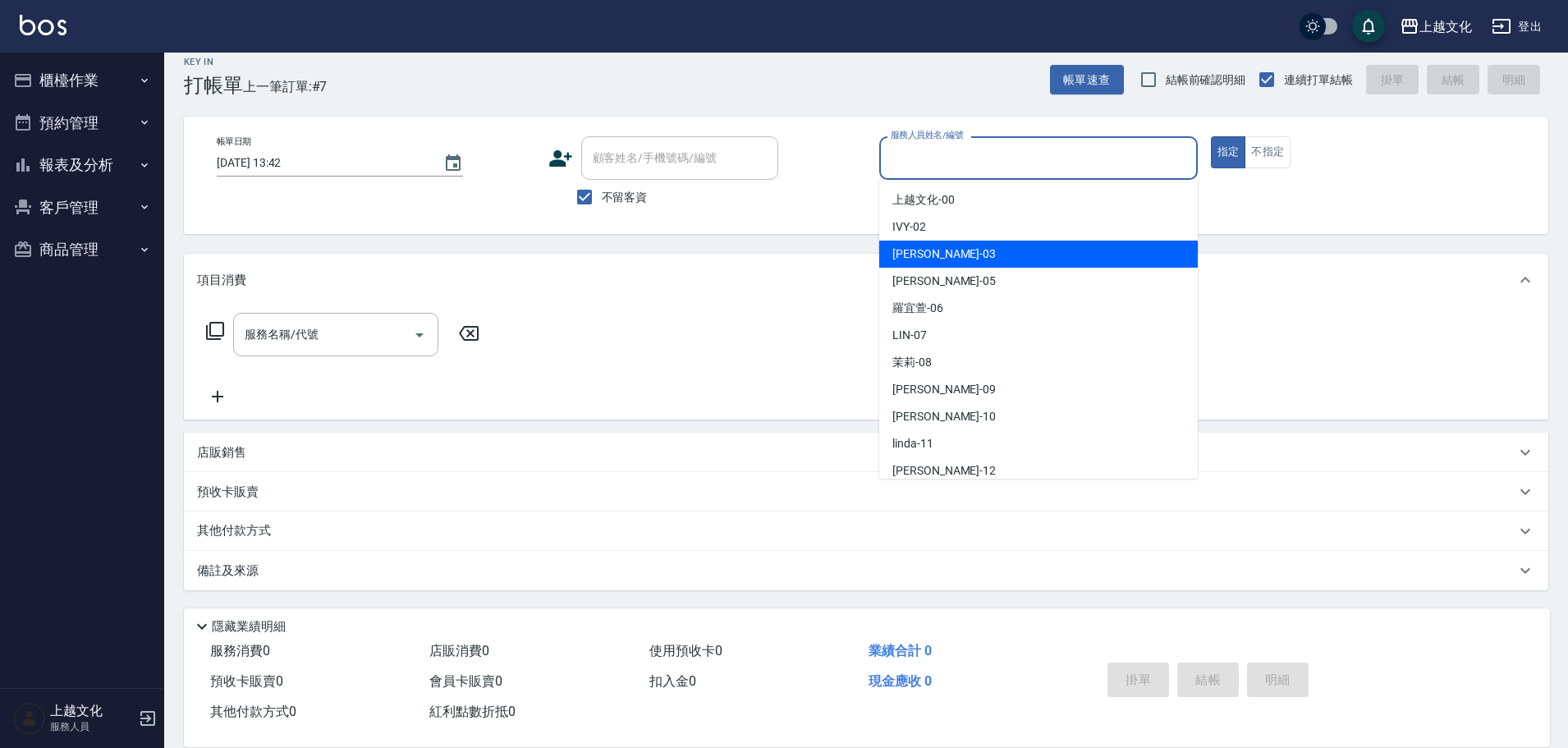
click at [938, 259] on div "kelly -03" at bounding box center [1039, 253] width 319 height 27
type input "kelly-03"
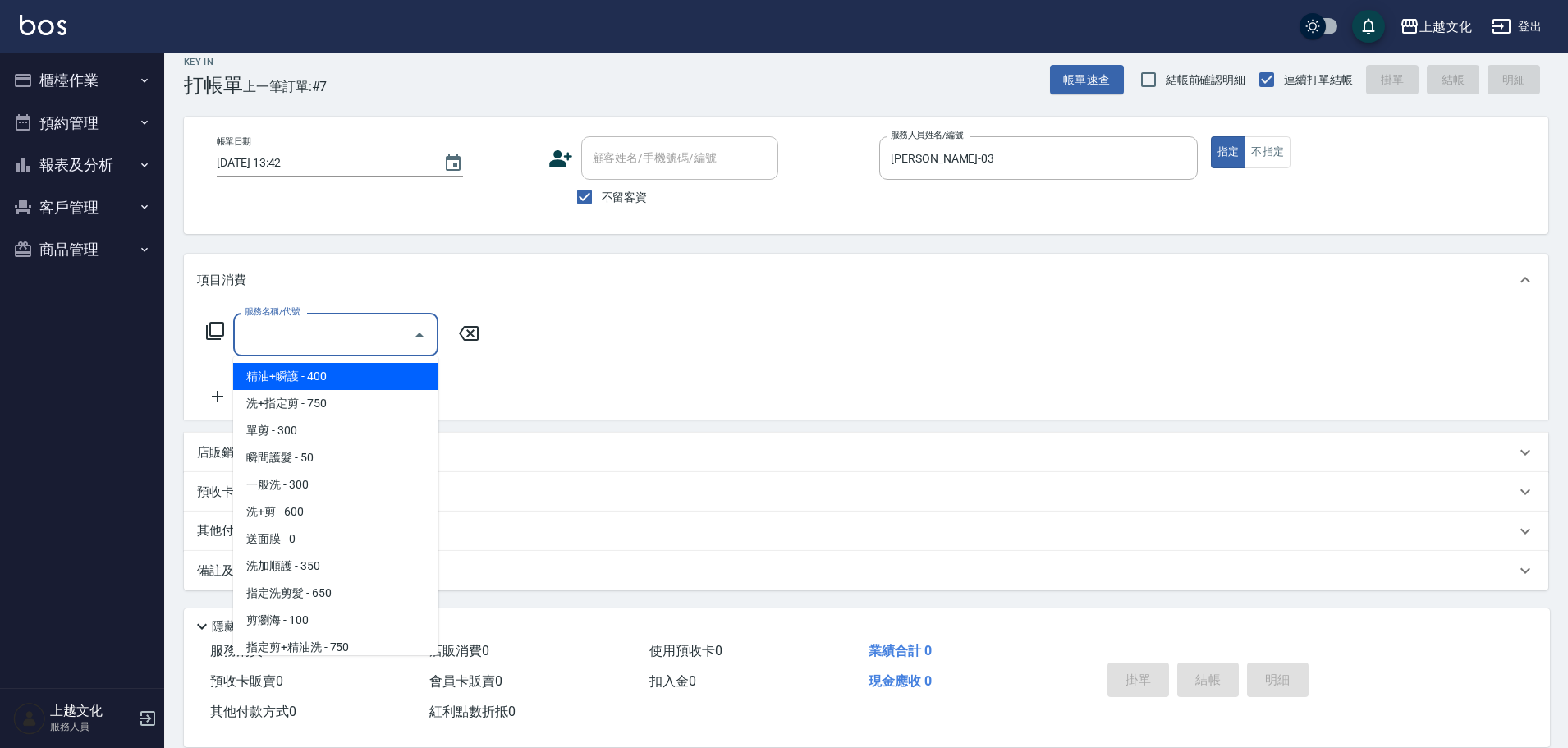
click at [318, 336] on input "服務名稱/代號" at bounding box center [323, 334] width 165 height 29
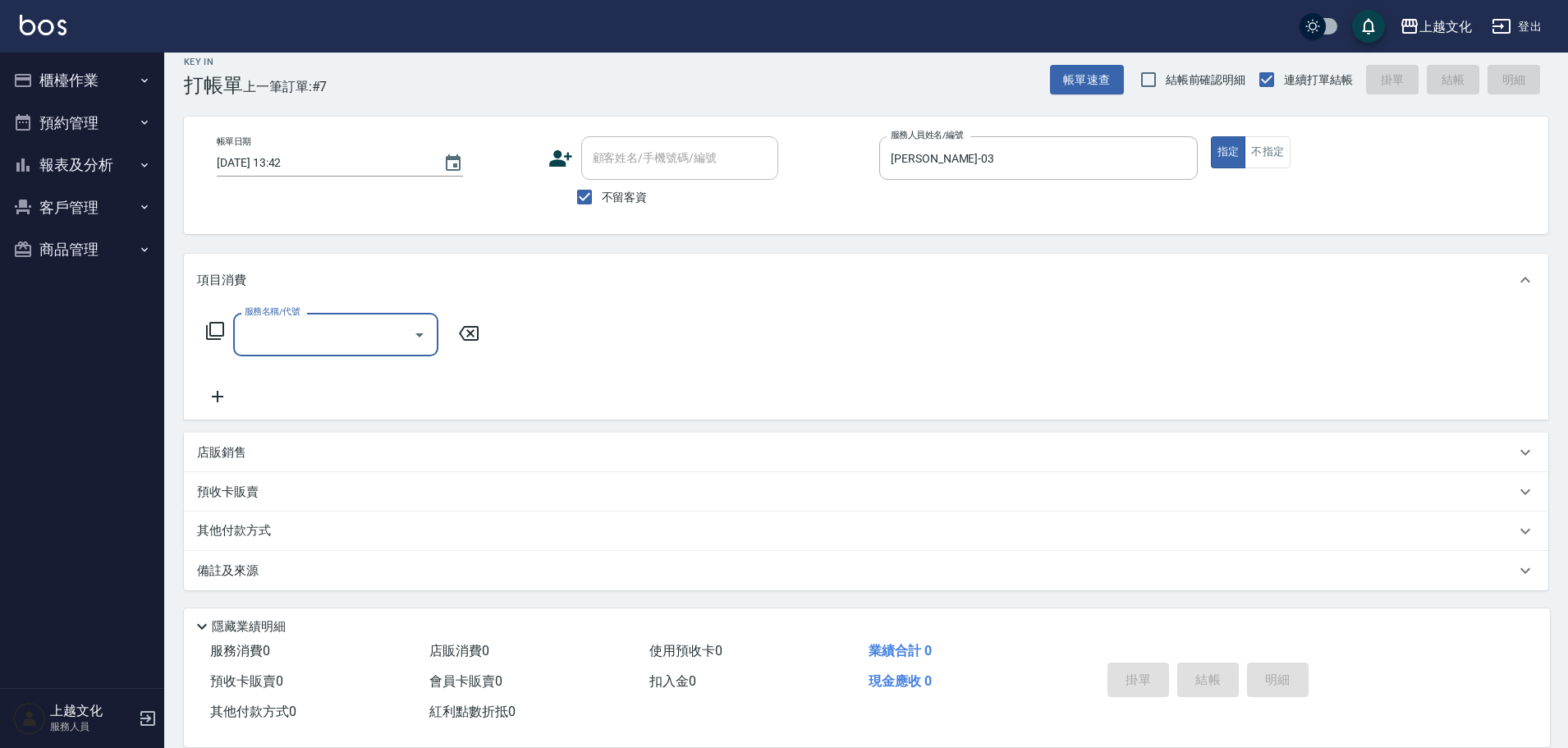
click at [315, 344] on input "服務名稱/代號" at bounding box center [323, 334] width 165 height 29
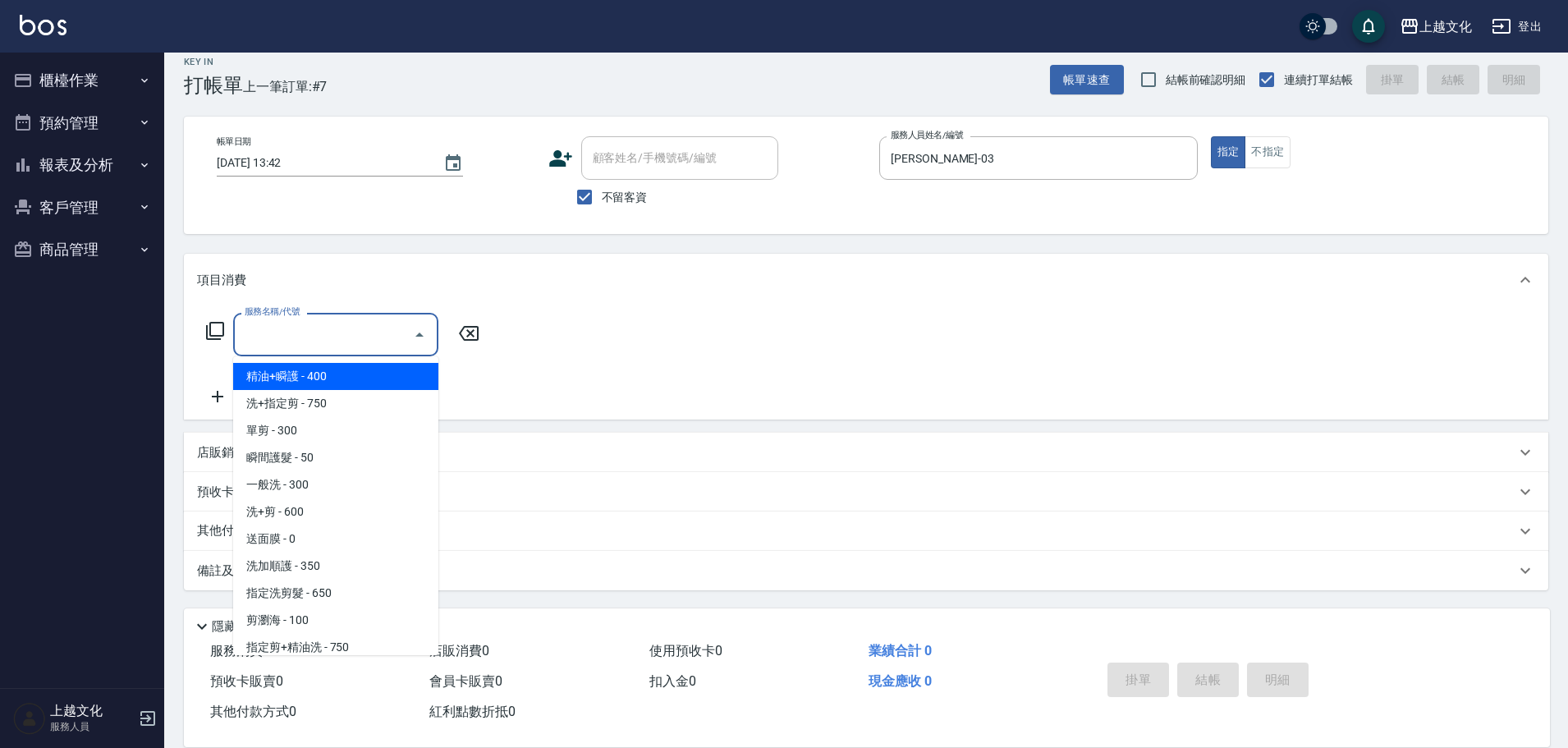
click at [304, 384] on span "精油+瞬護 - 400" at bounding box center [336, 376] width 206 height 27
type input "精油+瞬護(101)"
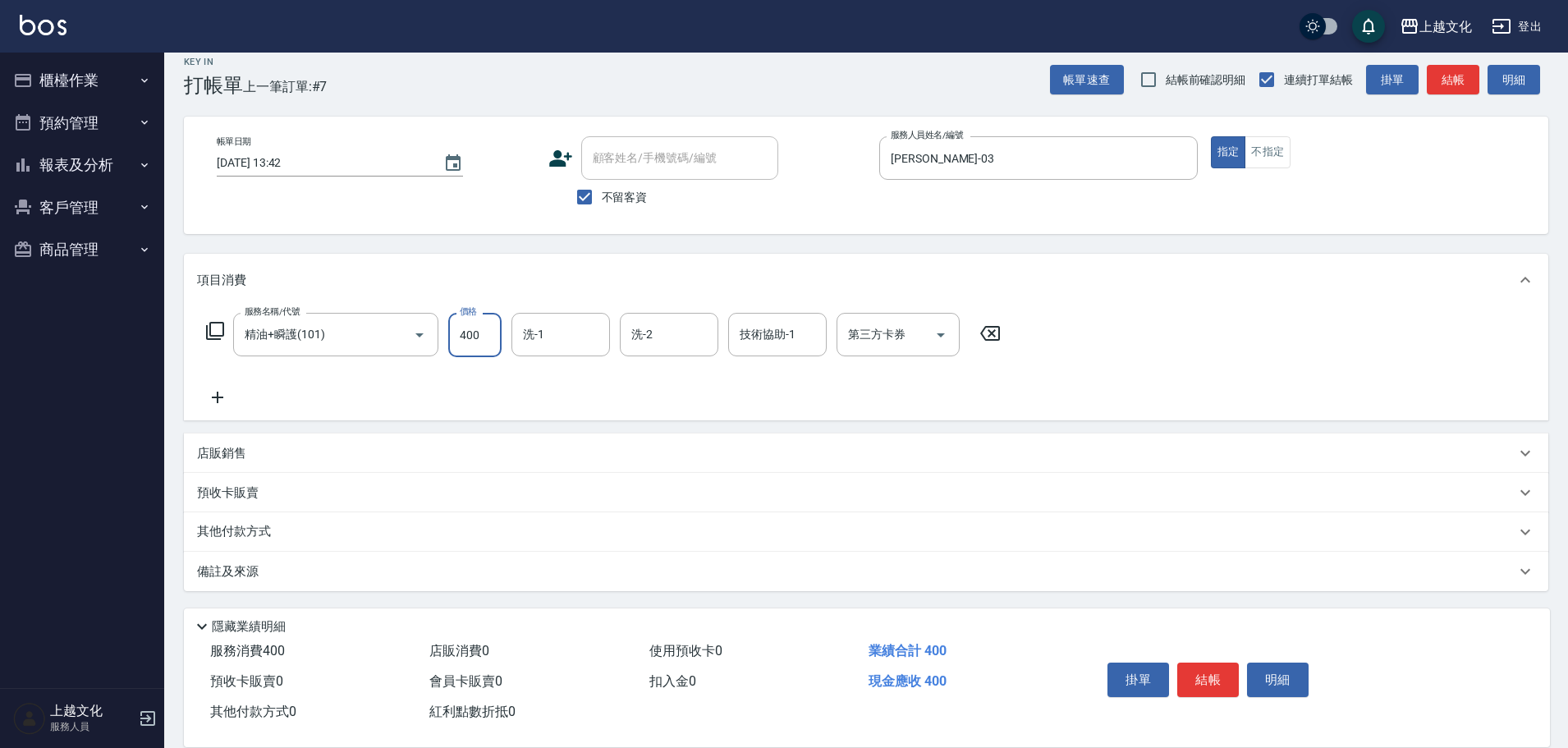
click at [475, 344] on input "400" at bounding box center [474, 335] width 53 height 44
type input "500"
click at [1200, 666] on button "結帳" at bounding box center [1208, 680] width 62 height 35
click at [1199, 663] on div "掛單 結帳 明細" at bounding box center [1208, 682] width 214 height 51
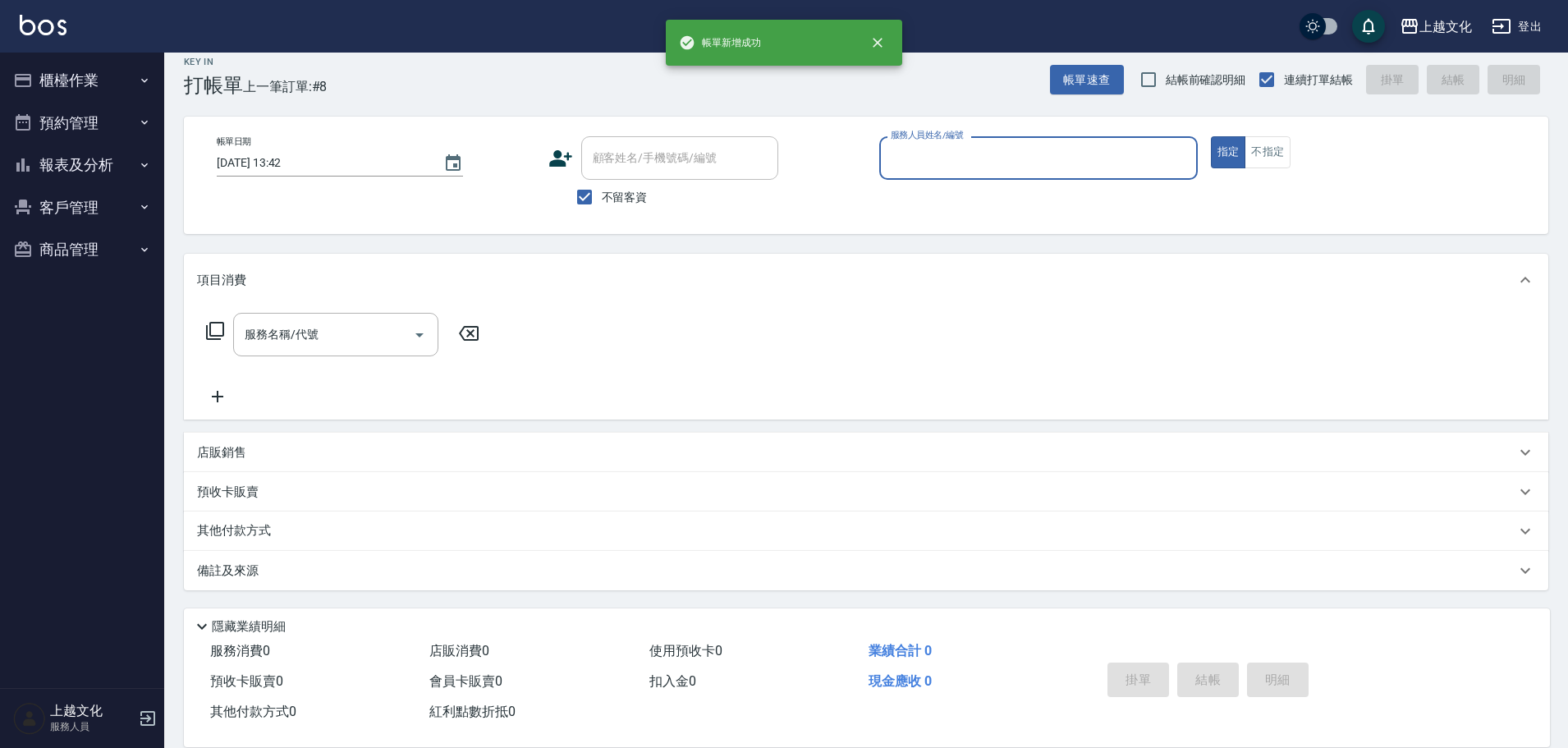
click at [1070, 165] on input "服務人員姓名/編號" at bounding box center [1038, 158] width 304 height 29
click at [944, 175] on div "服務人員姓名/編號" at bounding box center [1039, 158] width 319 height 44
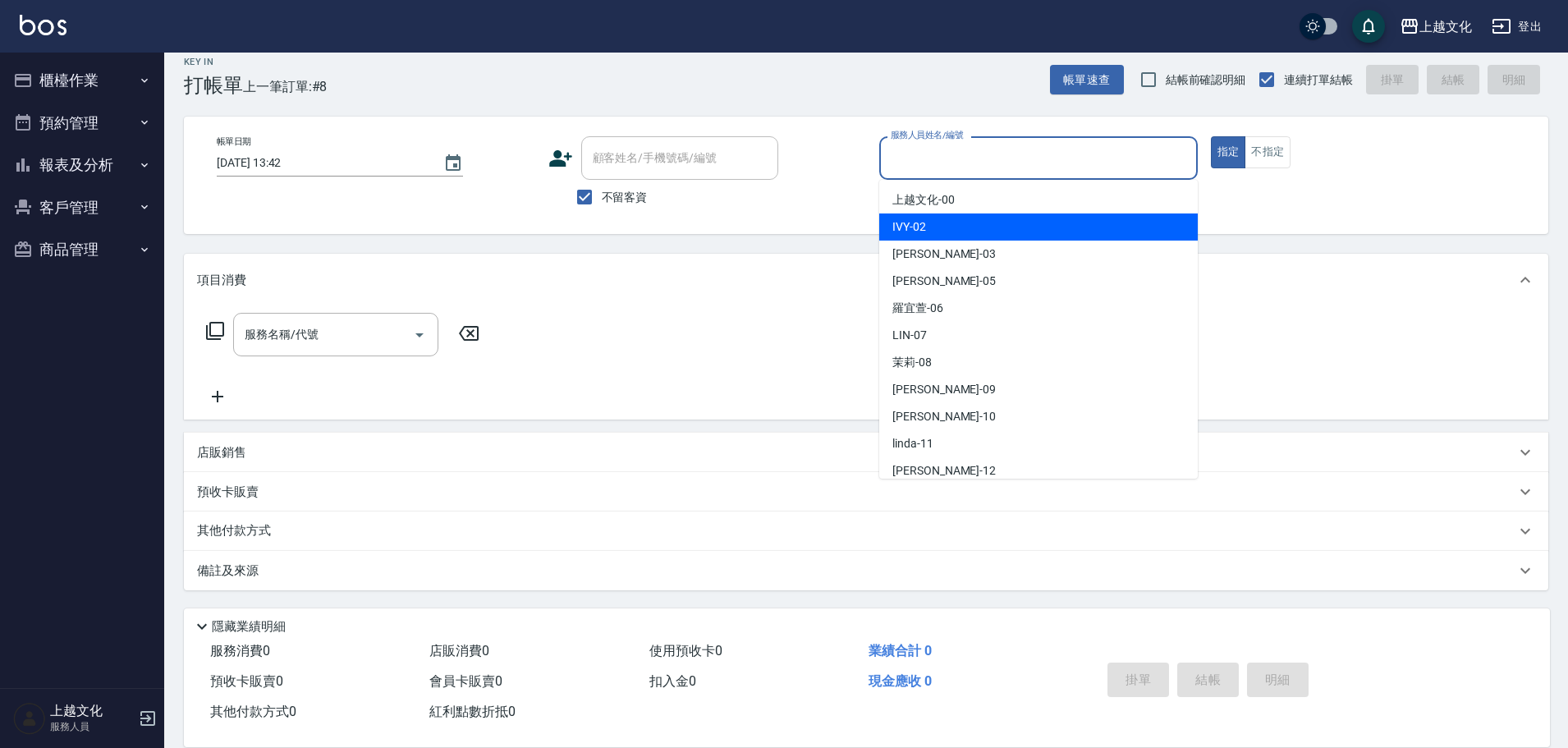
drag, startPoint x: 932, startPoint y: 232, endPoint x: 1107, endPoint y: 189, distance: 180.2
click at [932, 231] on div "IVY -02" at bounding box center [1039, 226] width 319 height 27
type input "IVY-02"
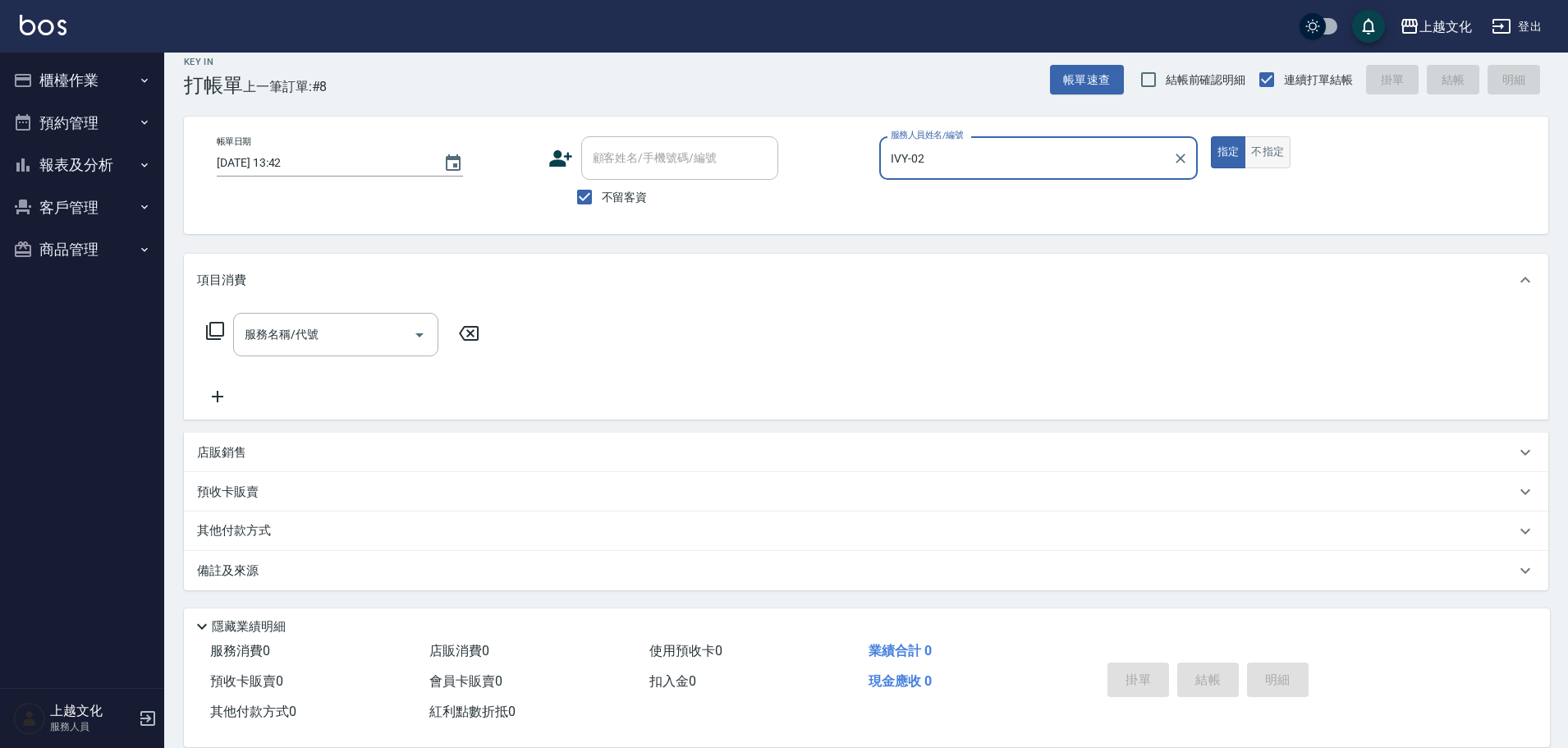
click at [1271, 153] on button "不指定" at bounding box center [1267, 152] width 46 height 32
click at [218, 329] on icon at bounding box center [215, 330] width 20 height 20
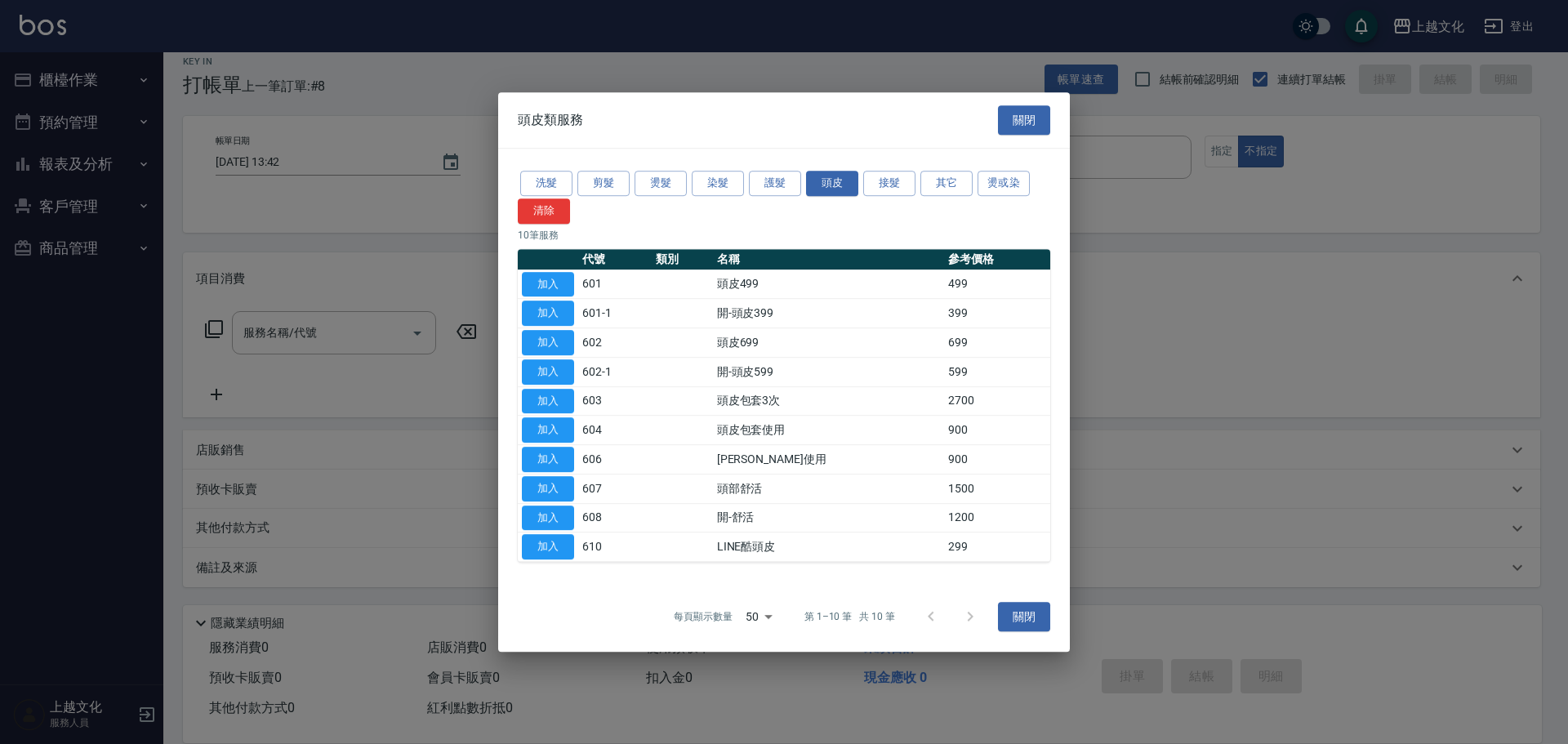
drag, startPoint x: 531, startPoint y: 275, endPoint x: 503, endPoint y: 292, distance: 32.8
click at [533, 275] on button "加入" at bounding box center [548, 284] width 52 height 25
type input "頭皮499(601)"
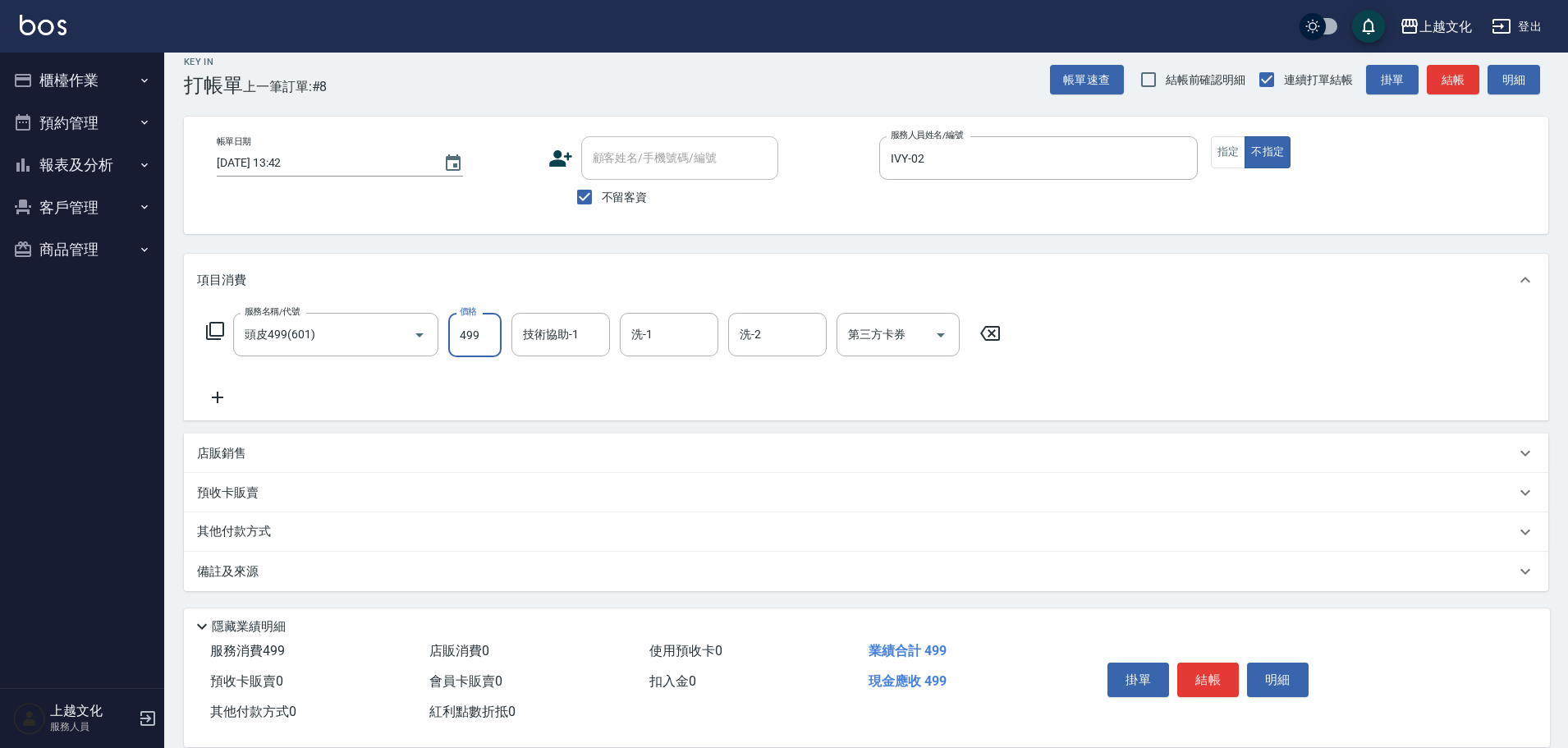
drag, startPoint x: 475, startPoint y: 340, endPoint x: 448, endPoint y: 330, distance: 28.8
click at [475, 340] on input "499" at bounding box center [474, 335] width 53 height 44
type input "500"
click at [1204, 665] on button "結帳" at bounding box center [1208, 680] width 62 height 35
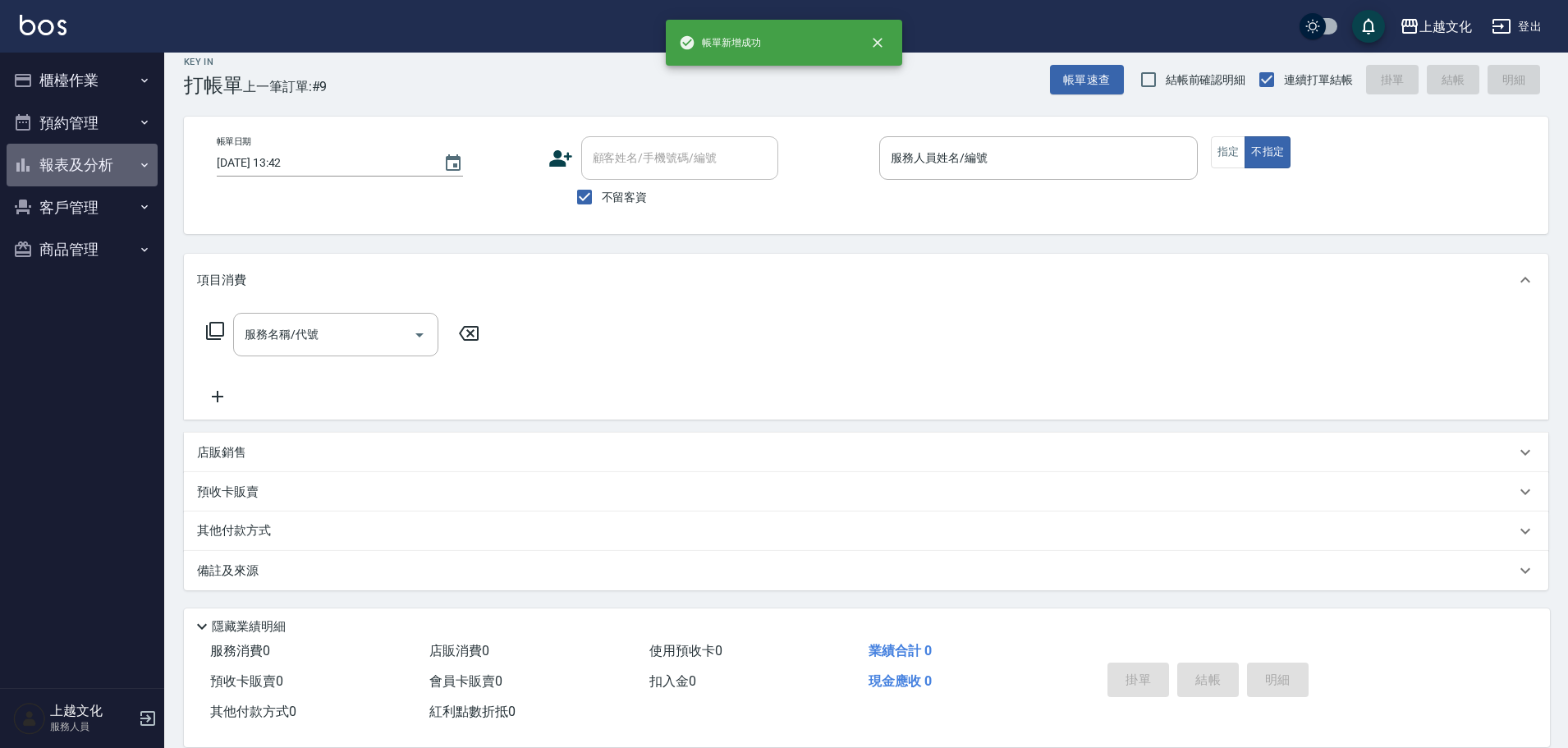
drag, startPoint x: 65, startPoint y: 158, endPoint x: 50, endPoint y: 247, distance: 90.3
click at [65, 158] on button "報表及分析" at bounding box center [82, 165] width 151 height 43
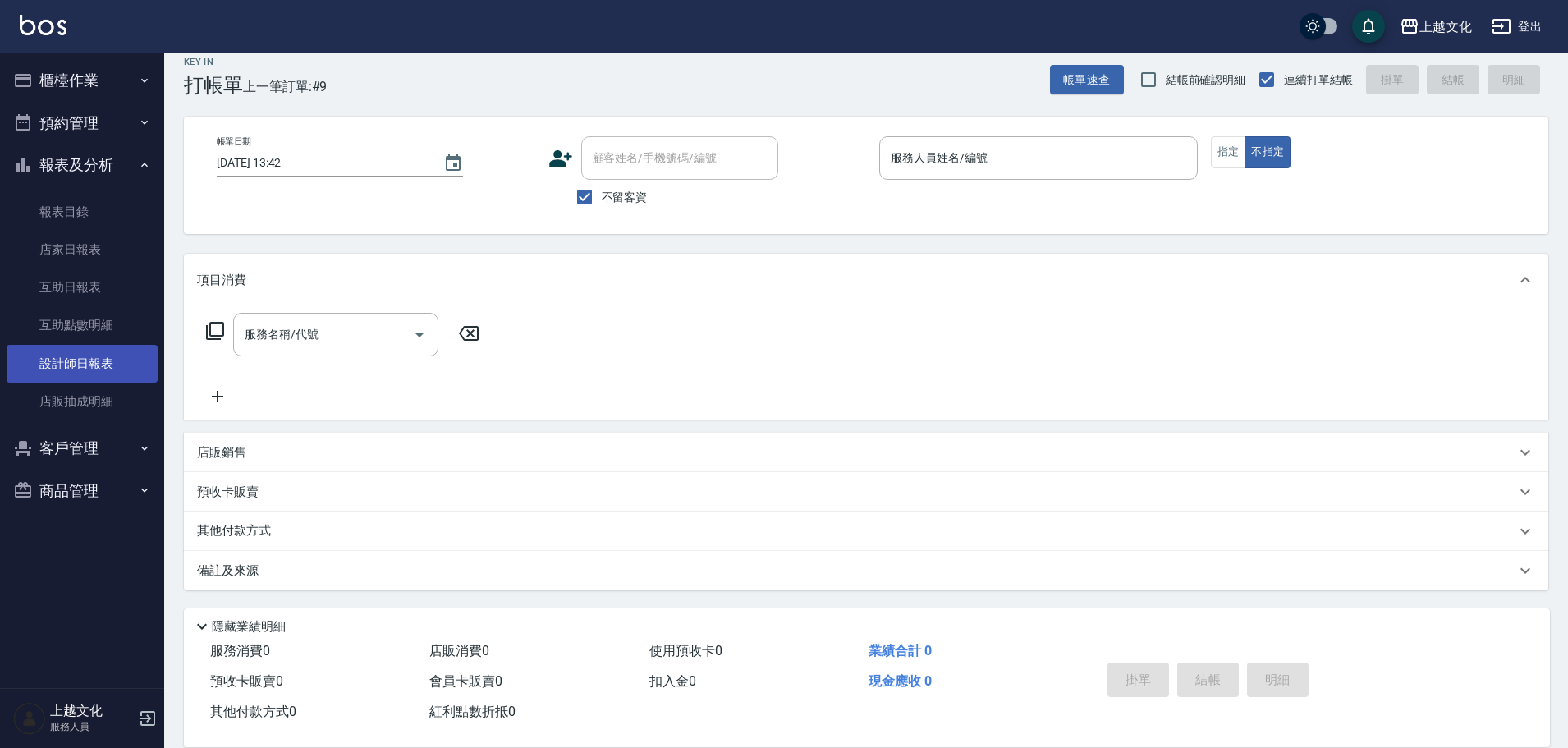
click at [64, 367] on link "設計師日報表" at bounding box center [82, 364] width 151 height 37
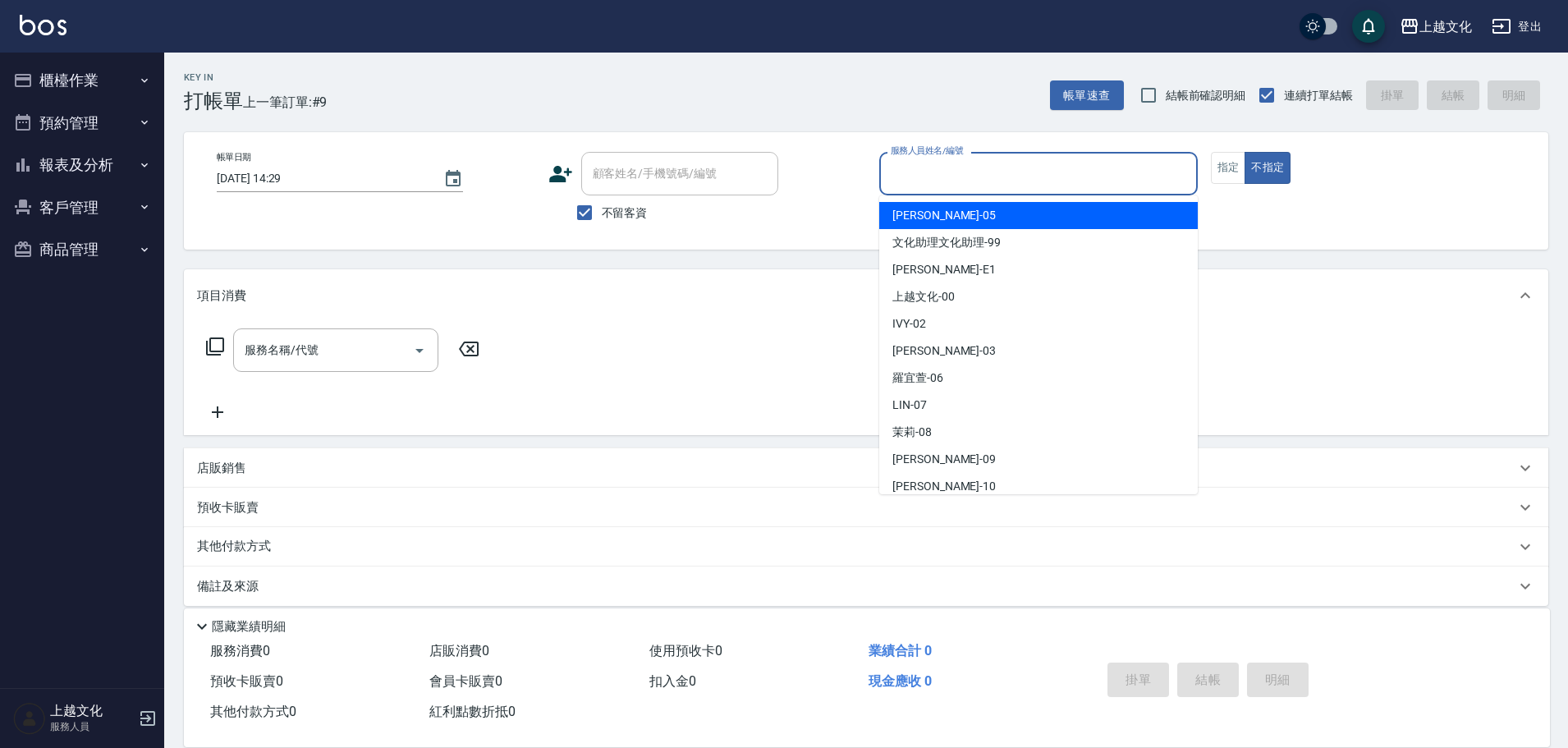
click at [1032, 179] on input "服務人員姓名/編號" at bounding box center [1038, 173] width 304 height 29
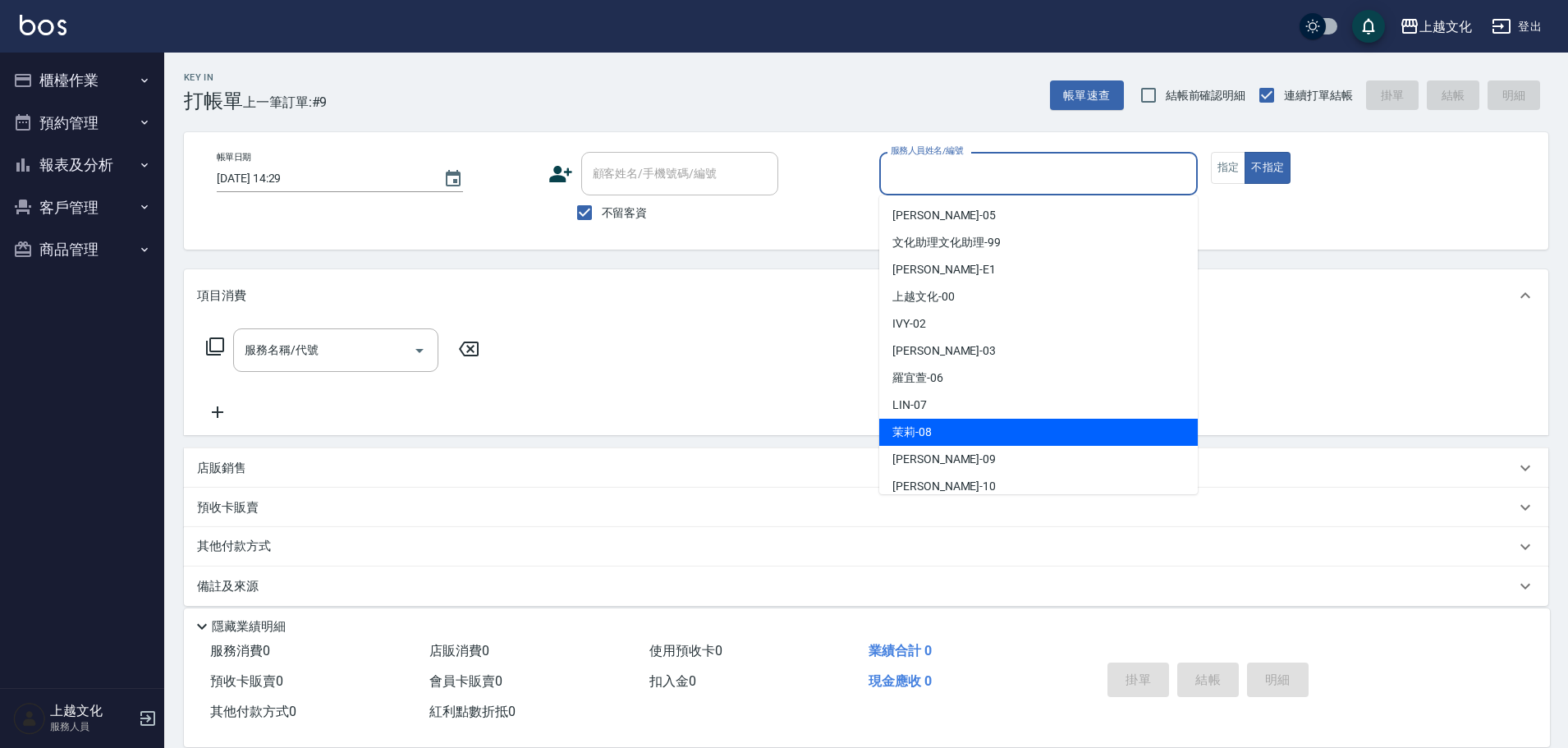
click at [987, 433] on div "茉莉 -08" at bounding box center [1039, 432] width 319 height 27
type input "茉莉-08"
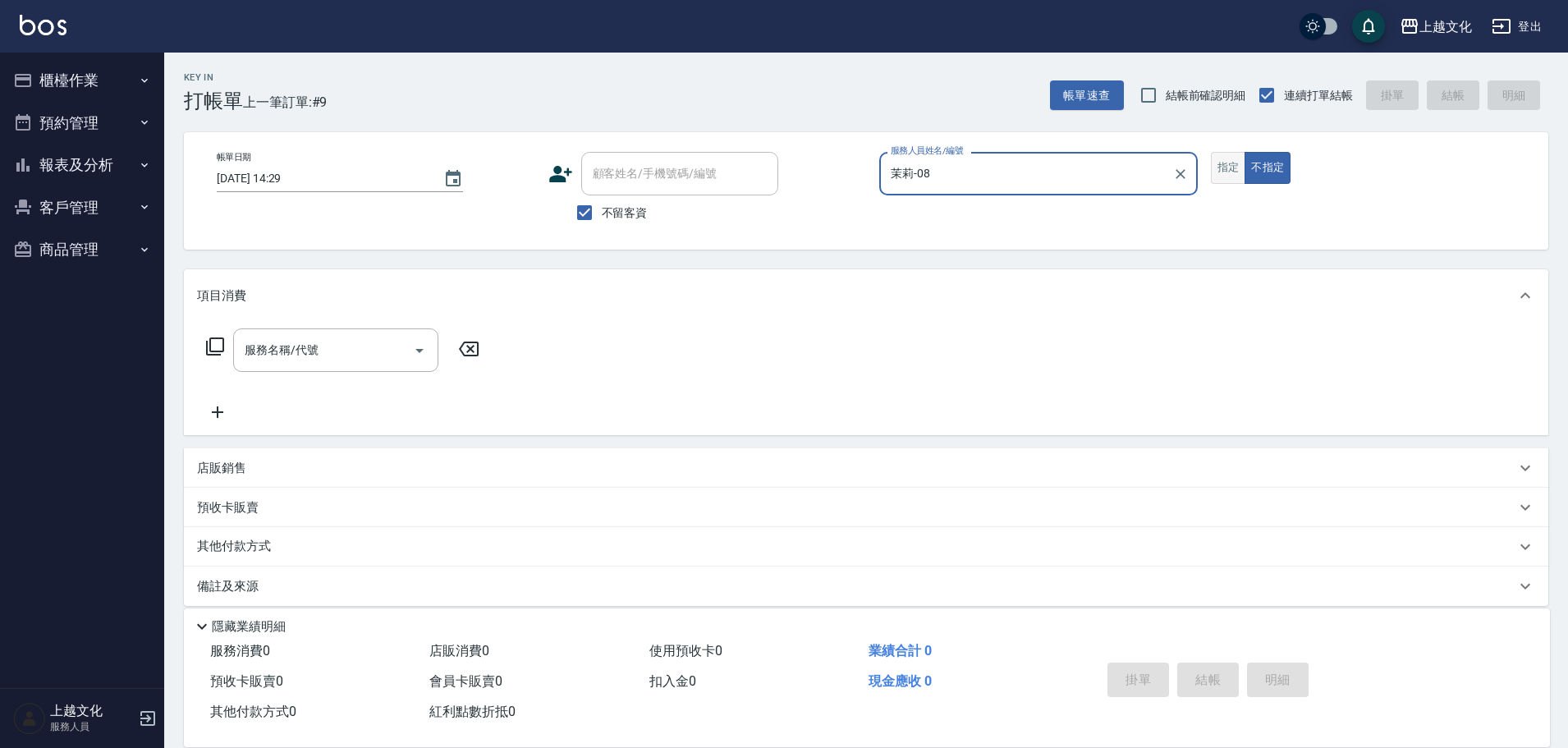
click at [1223, 176] on button "指定" at bounding box center [1229, 167] width 36 height 32
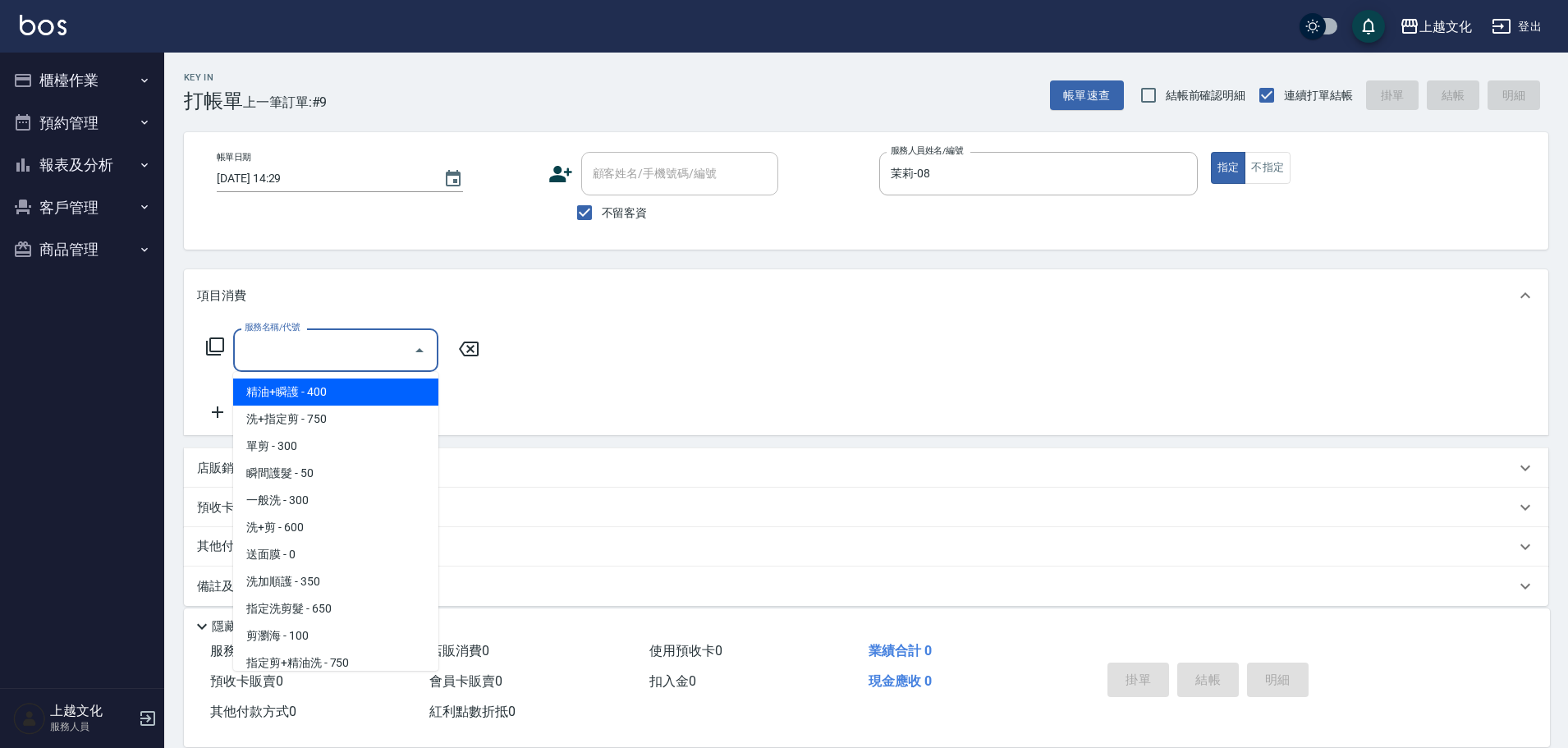
click at [324, 360] on input "服務名稱/代號" at bounding box center [323, 350] width 165 height 29
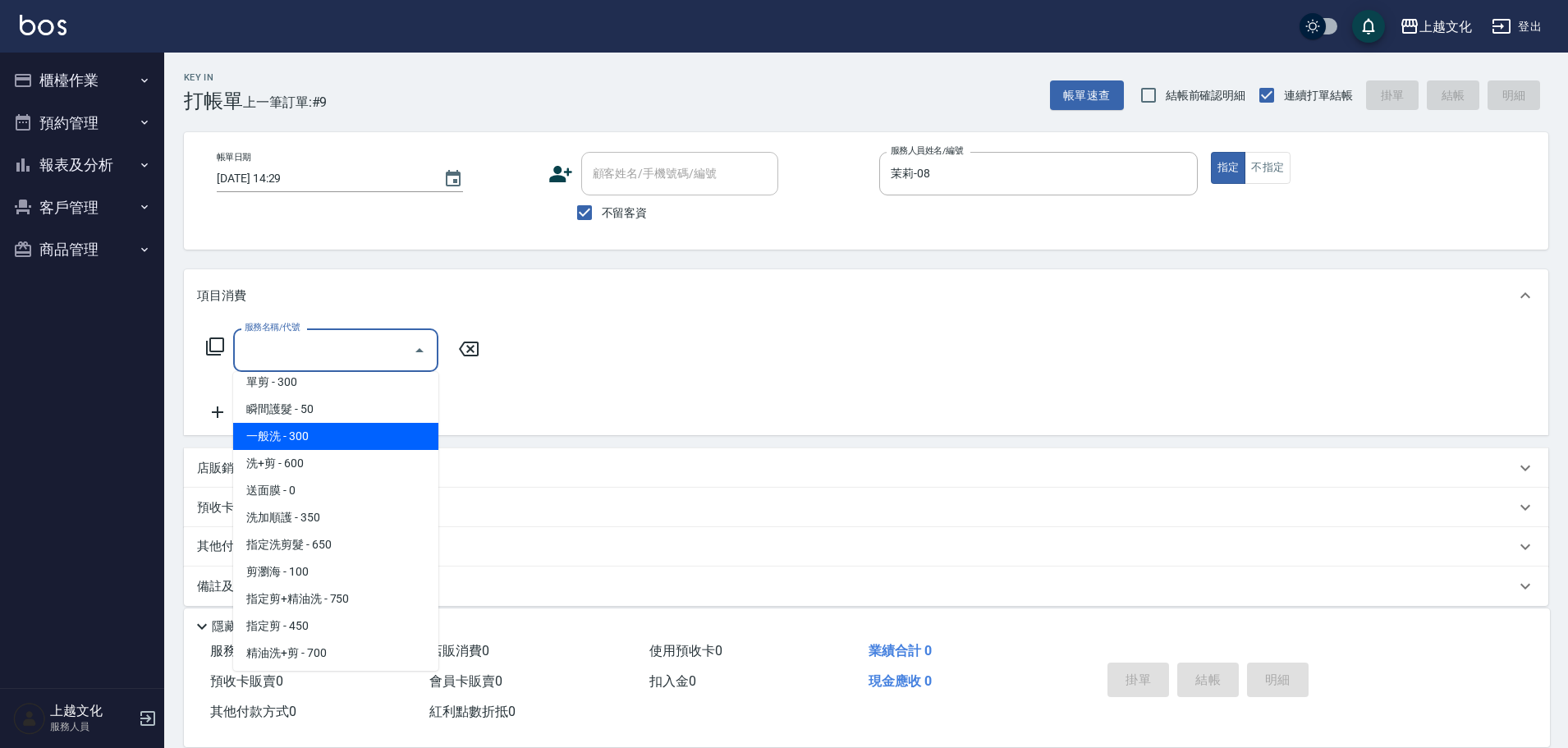
scroll to position [82, 0]
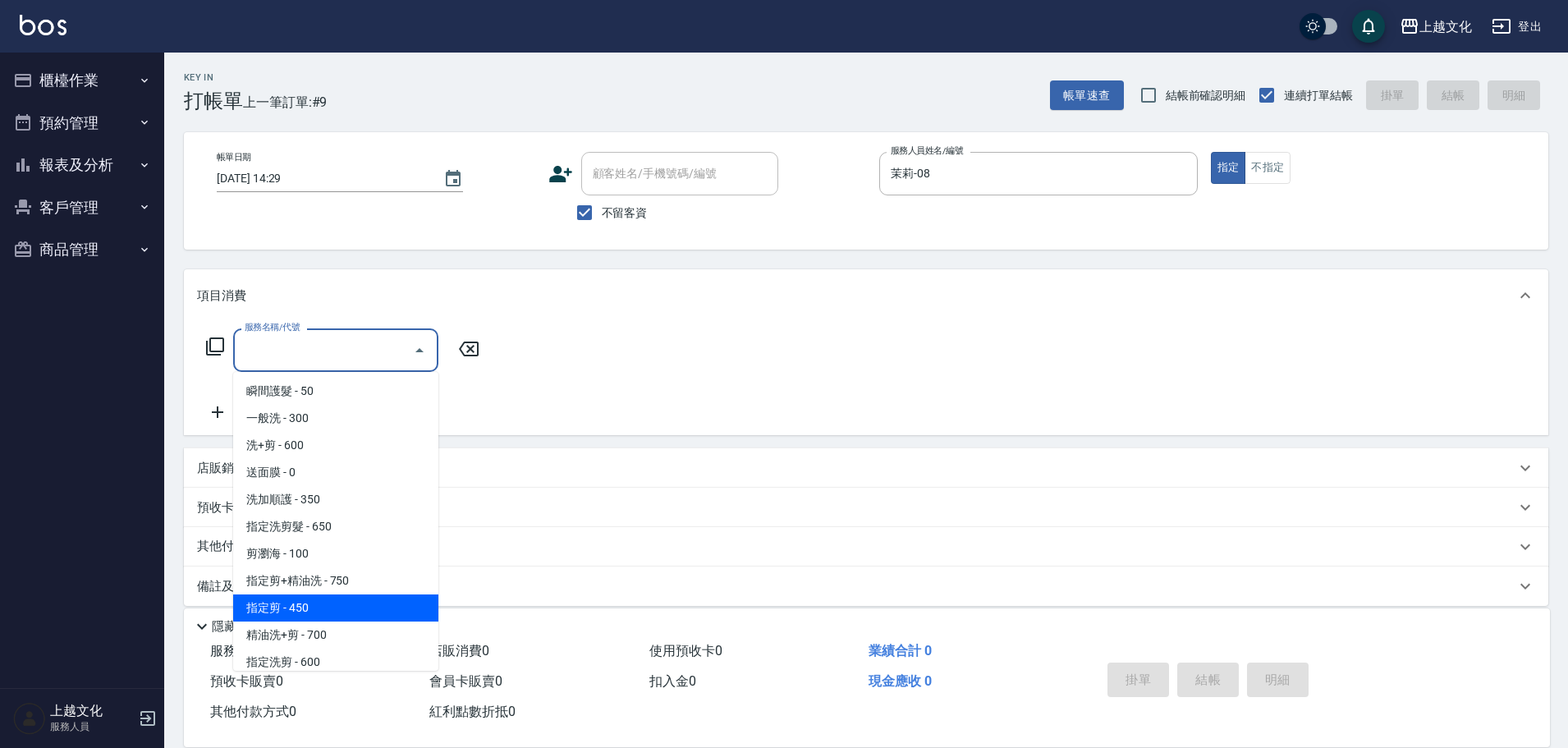
click at [327, 600] on span "指定剪 - 450" at bounding box center [336, 608] width 206 height 27
type input "指定剪(205)"
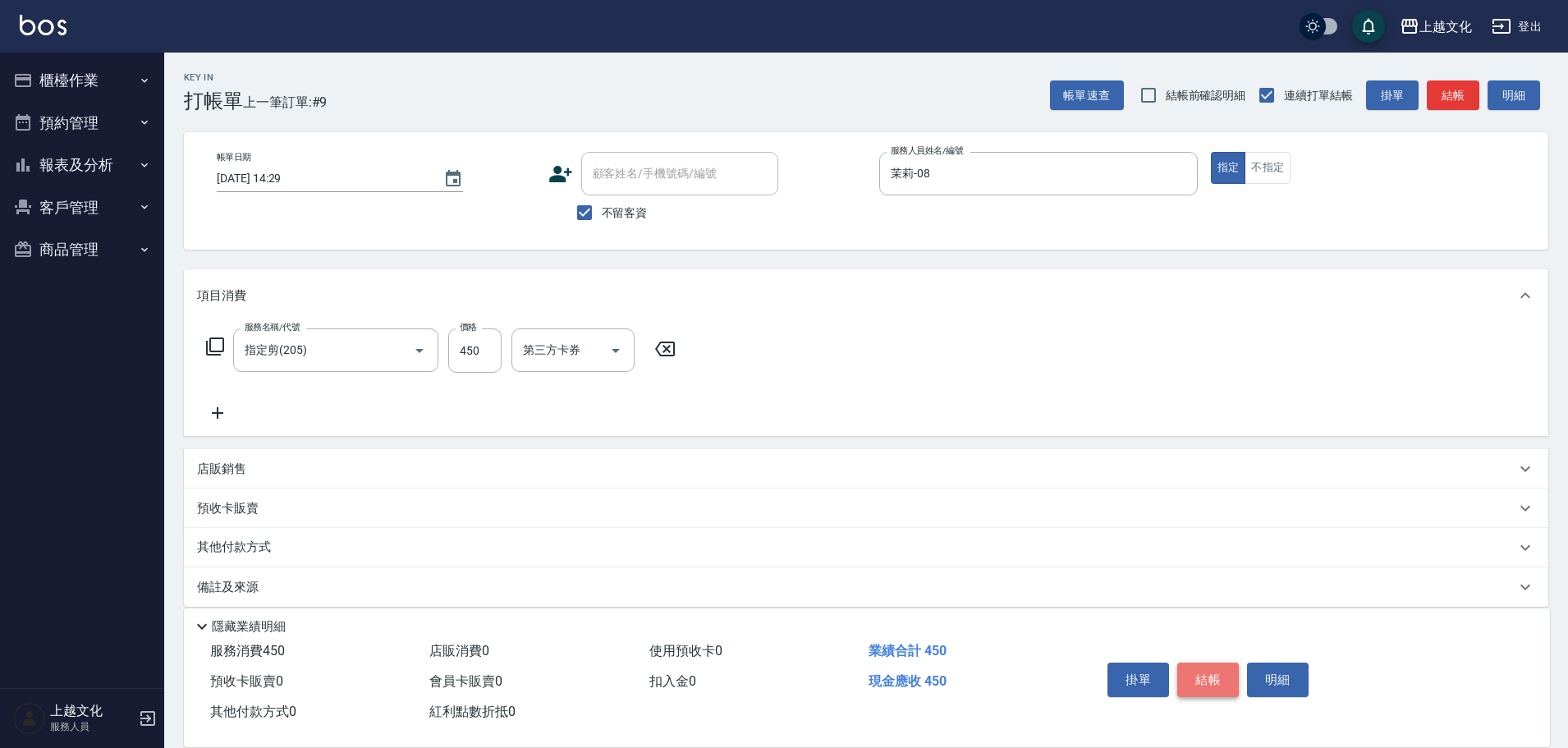
click at [1203, 679] on button "結帳" at bounding box center [1208, 680] width 62 height 35
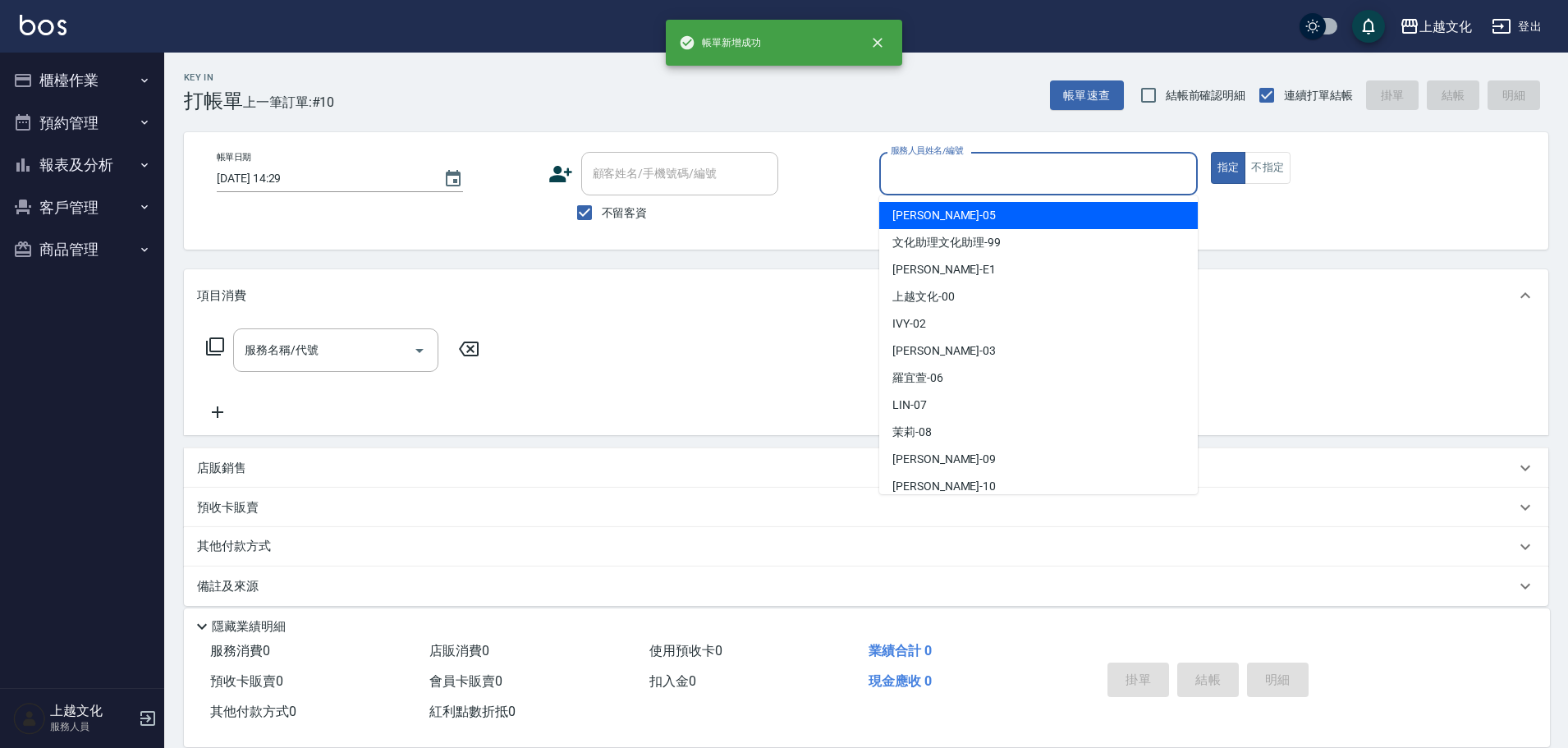
click at [1013, 166] on input "服務人員姓名/編號" at bounding box center [1038, 173] width 304 height 29
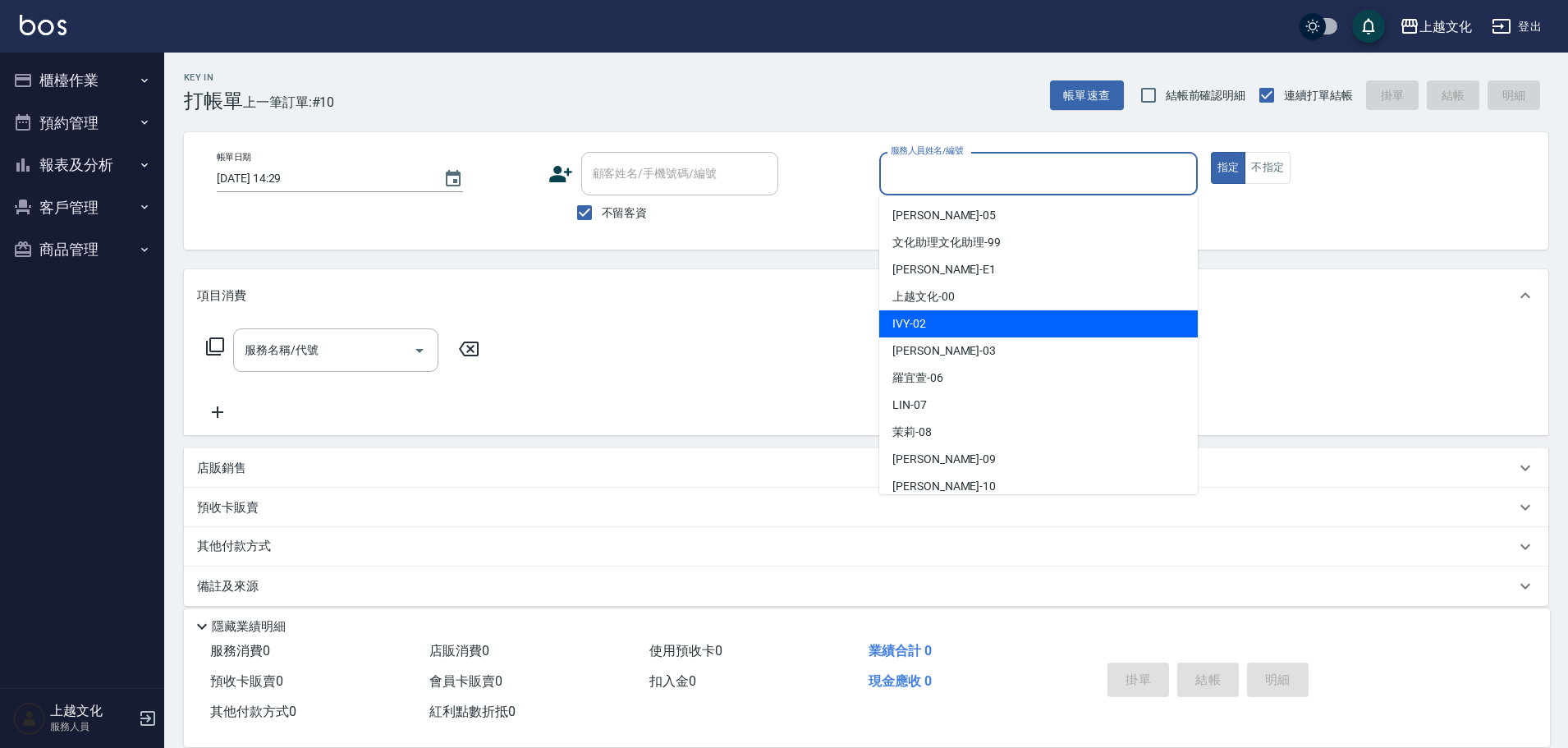
click at [983, 320] on div "IVY -02" at bounding box center [1039, 324] width 319 height 27
type input "IVY-02"
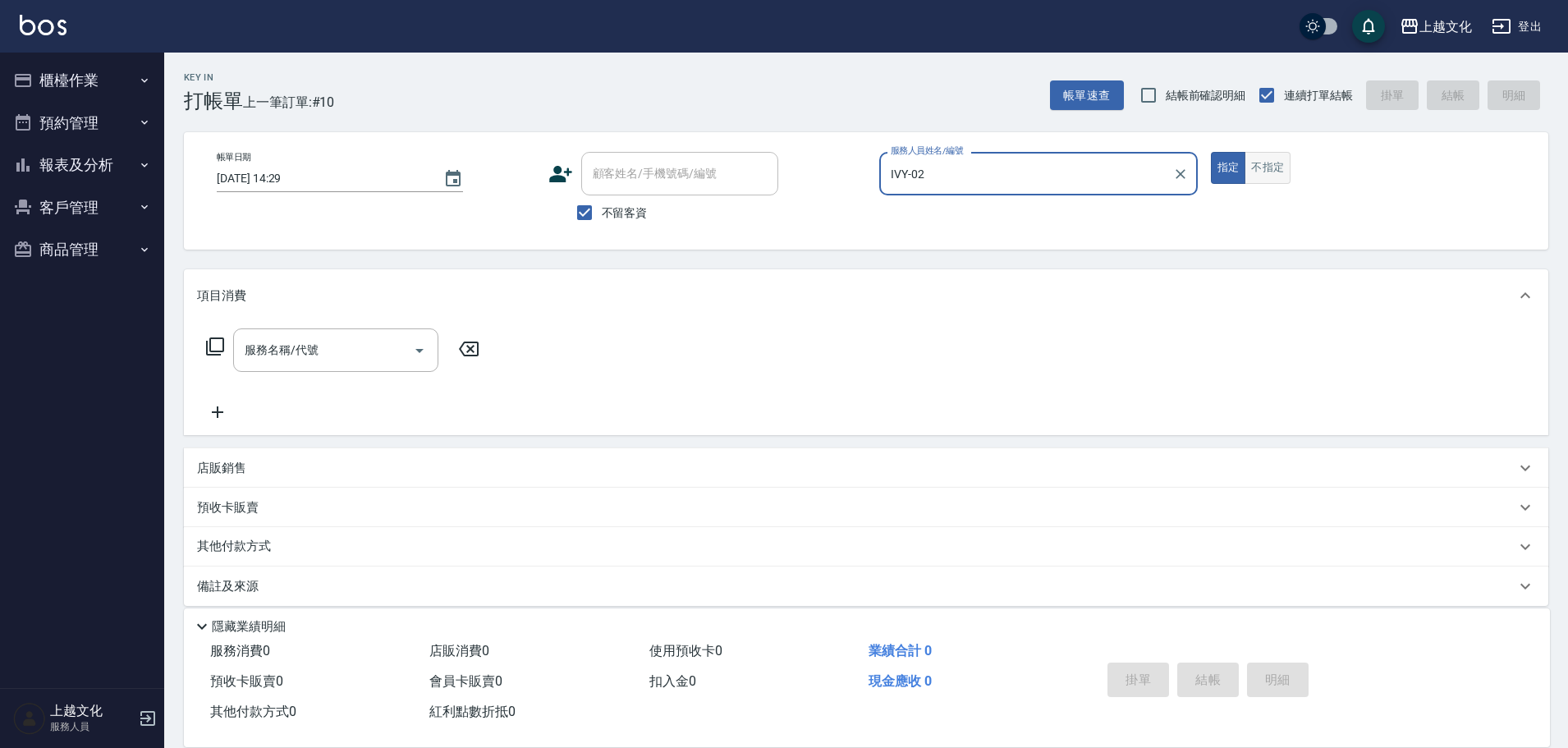
click at [1273, 167] on button "不指定" at bounding box center [1267, 167] width 46 height 32
click at [352, 352] on input "服務名稱/代號" at bounding box center [323, 350] width 165 height 29
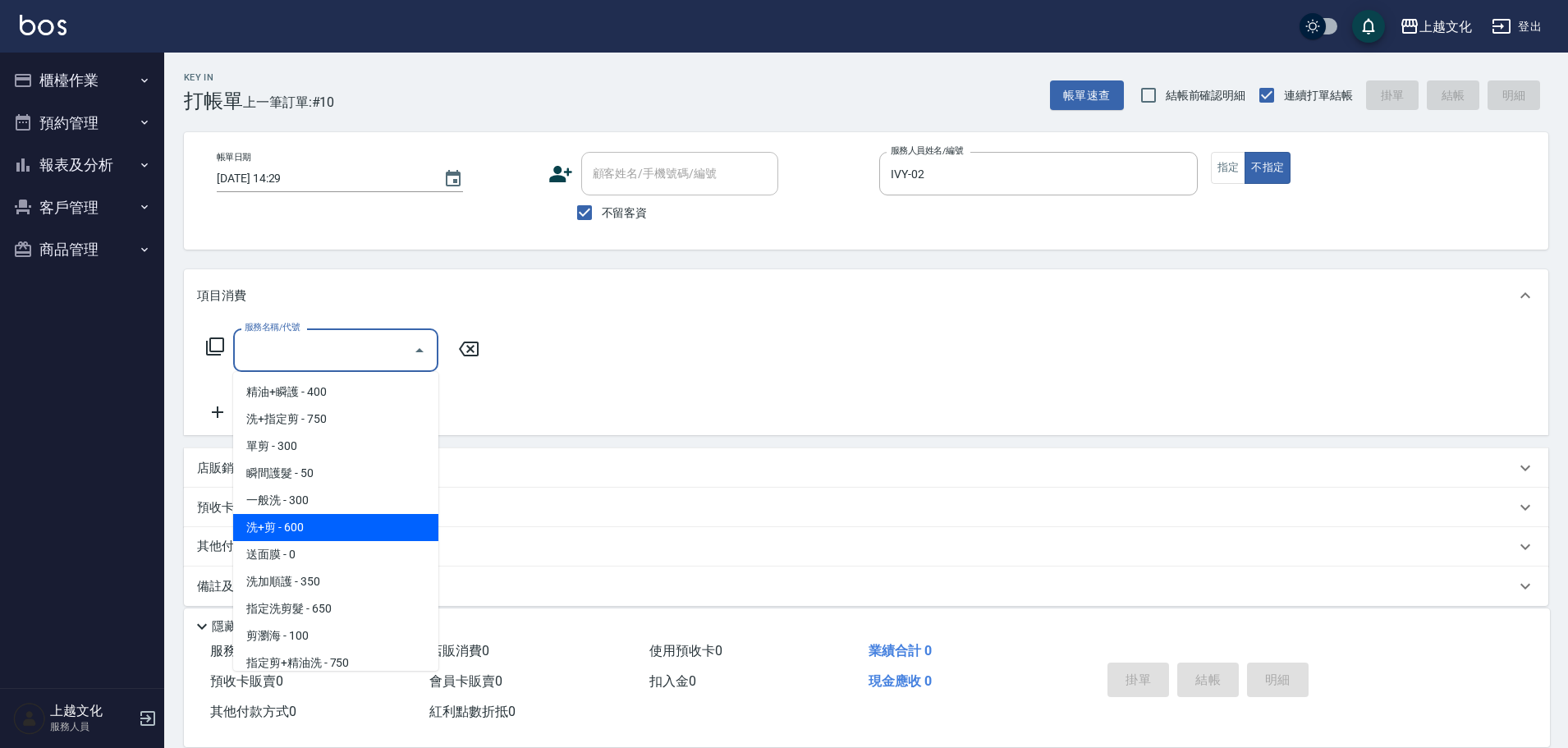
click at [338, 524] on span "洗+剪 - 600" at bounding box center [336, 527] width 206 height 27
type input "洗+剪(108)"
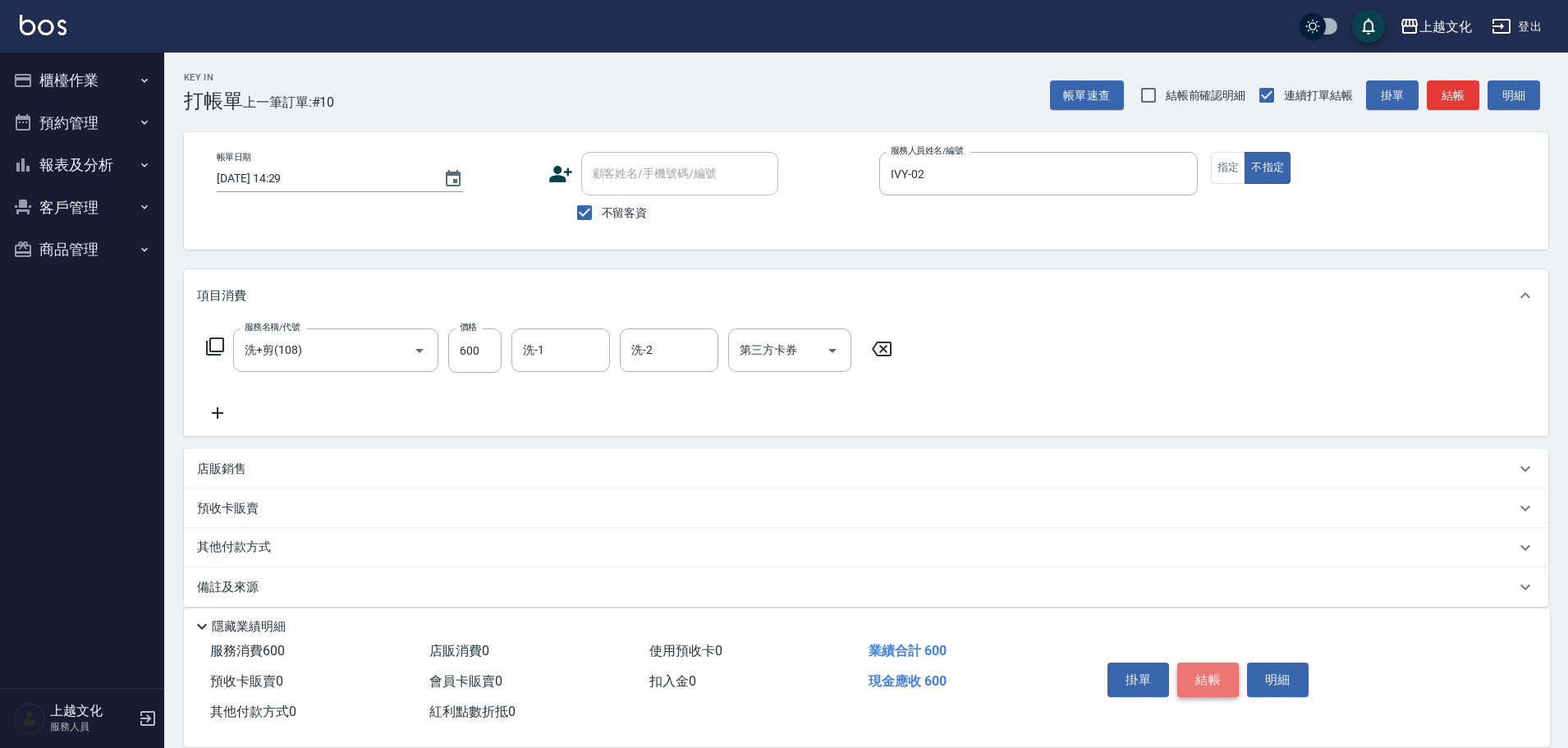
click at [1196, 669] on button "結帳" at bounding box center [1208, 680] width 62 height 35
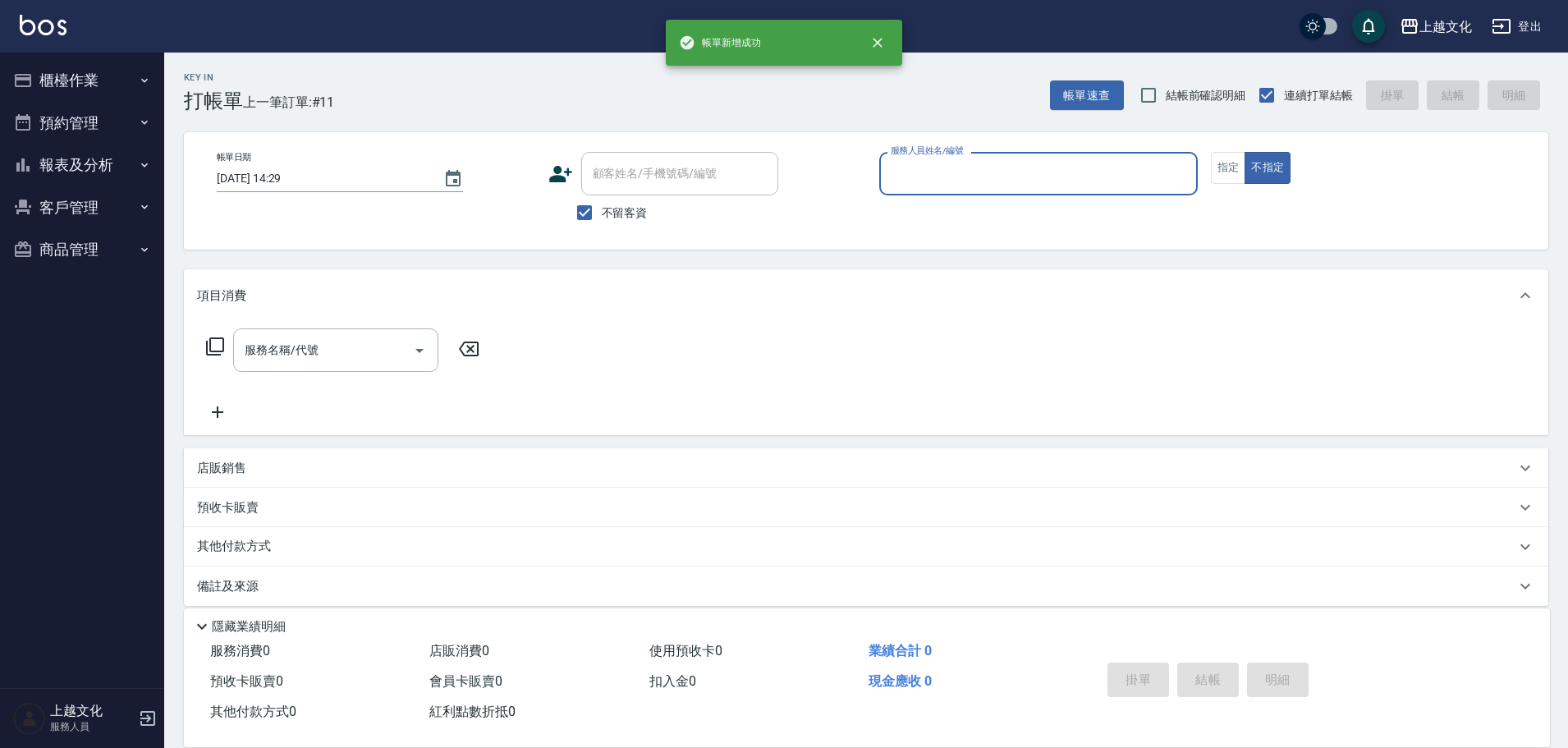
click at [967, 179] on input "服務人員姓名/編號" at bounding box center [1038, 173] width 304 height 29
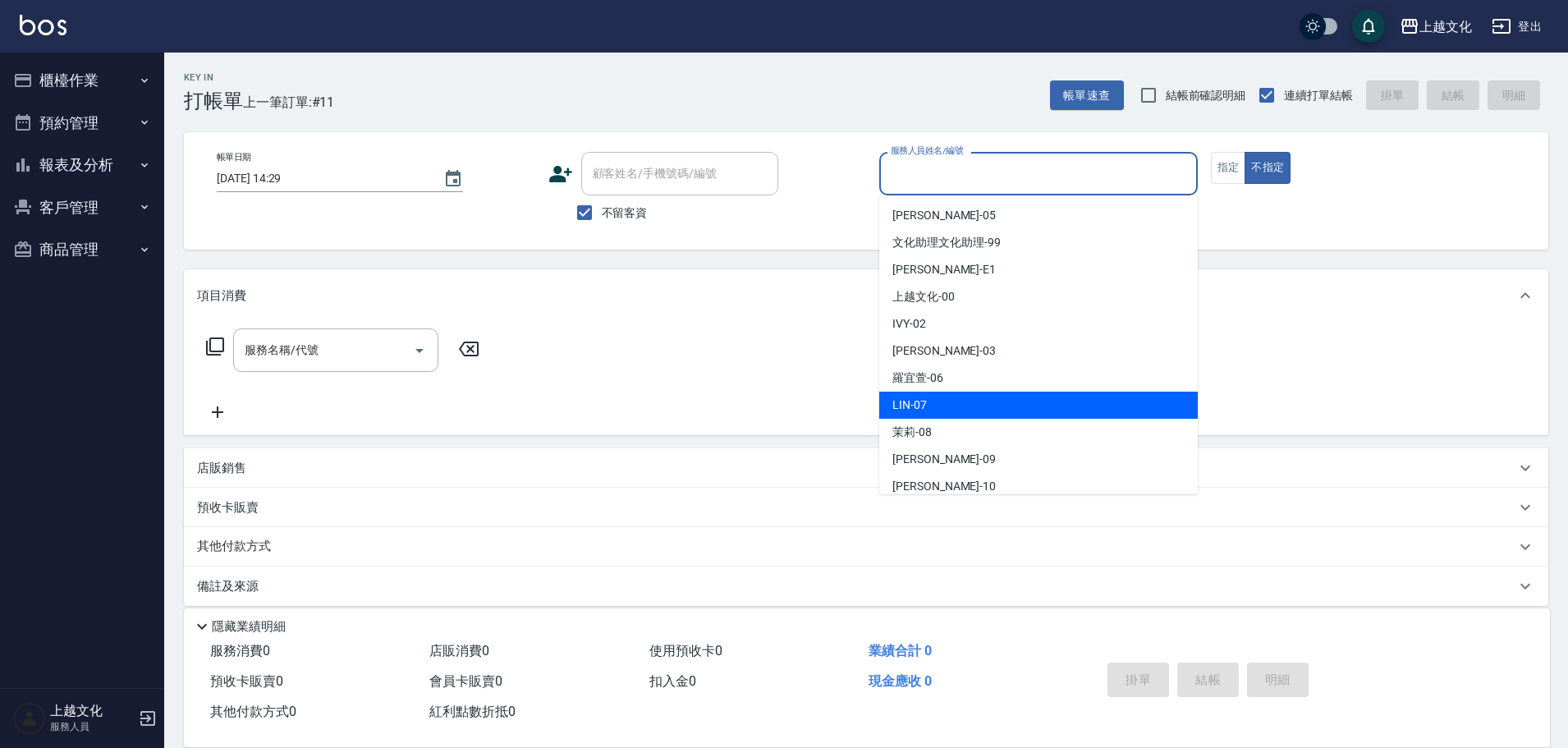
click at [936, 410] on div "LIN -07" at bounding box center [1039, 405] width 319 height 27
type input "LIN-07"
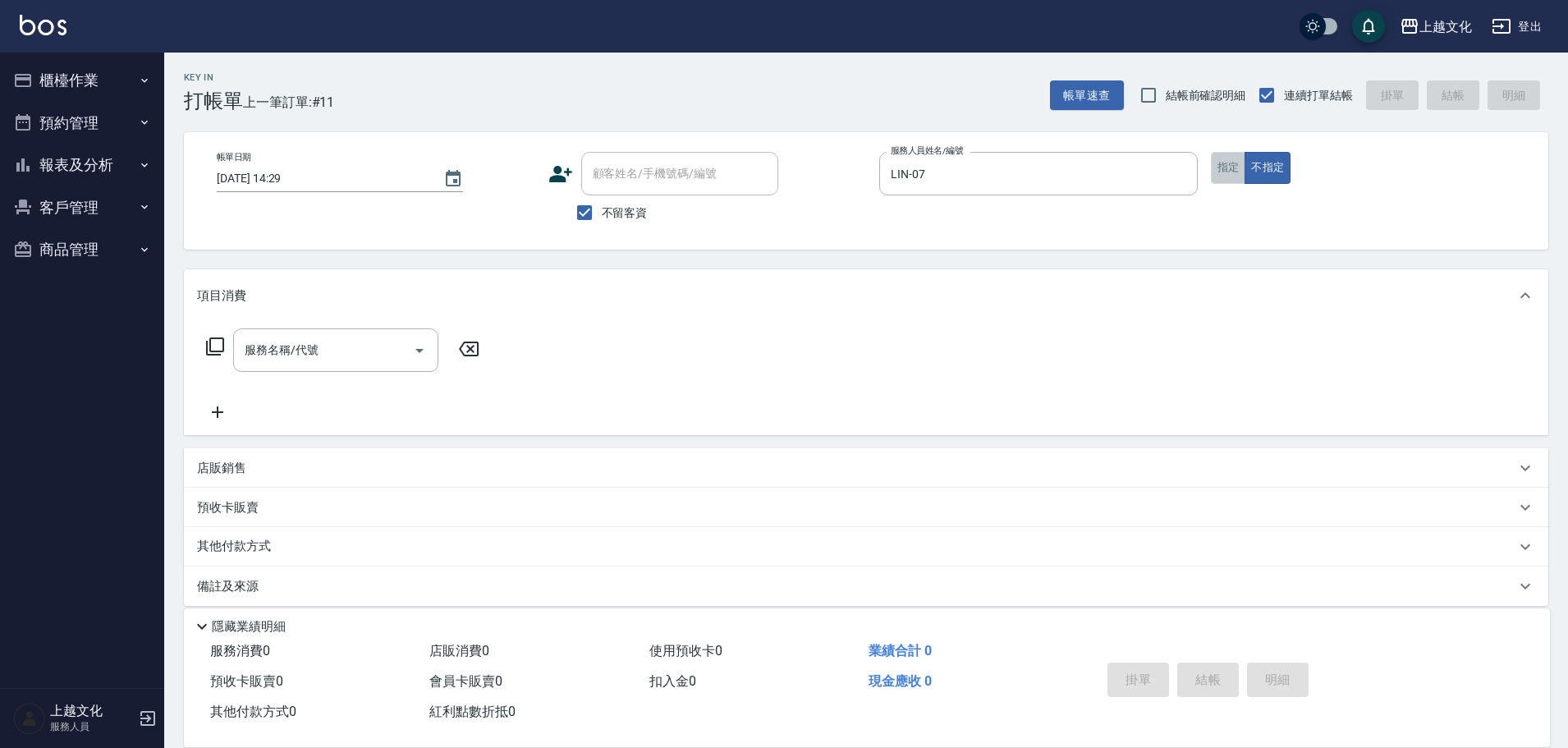
click at [1223, 172] on button "指定" at bounding box center [1229, 167] width 36 height 32
click at [340, 355] on input "服務名稱/代號" at bounding box center [323, 350] width 165 height 29
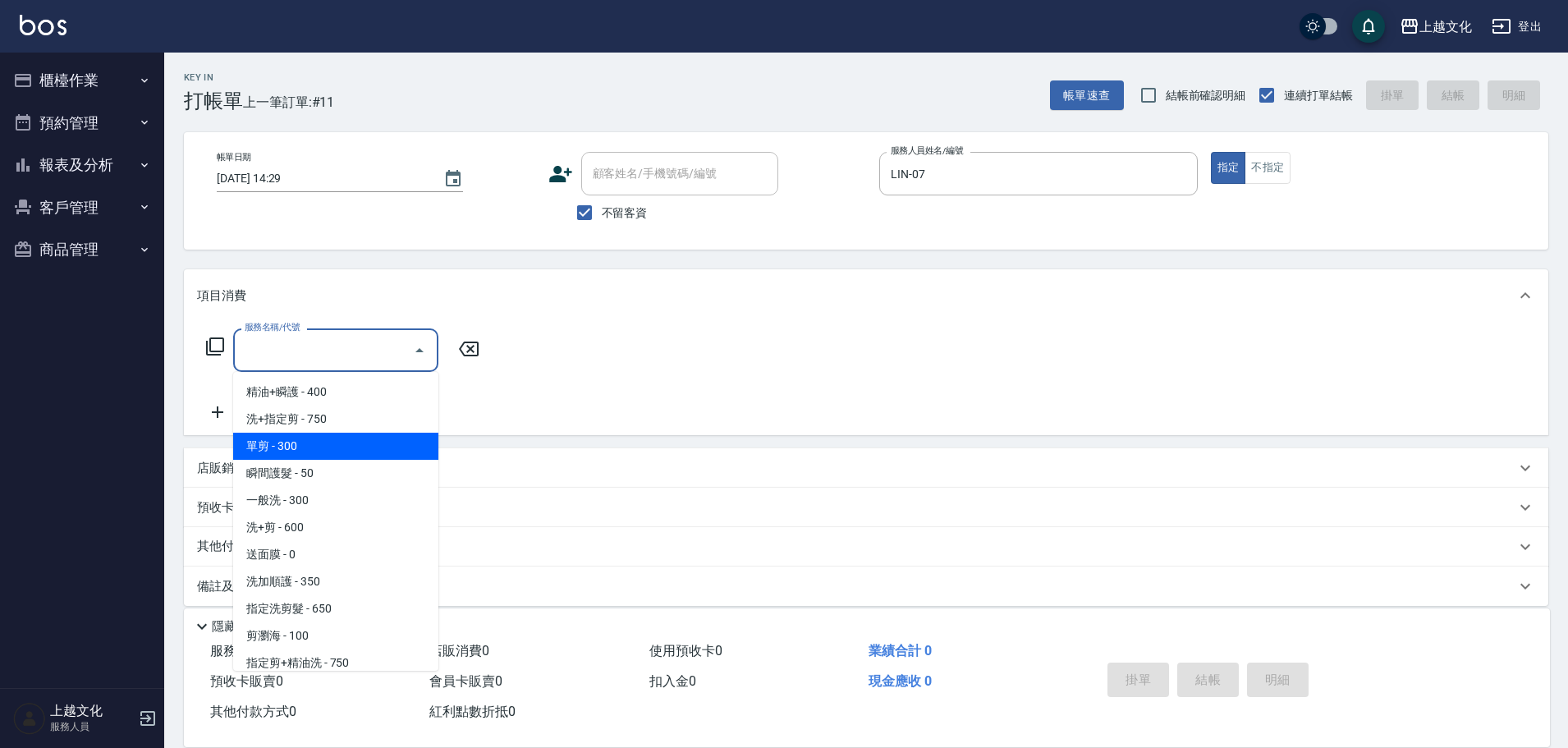
click at [302, 444] on span "單剪 - 300" at bounding box center [336, 446] width 206 height 27
type input "單剪(103)"
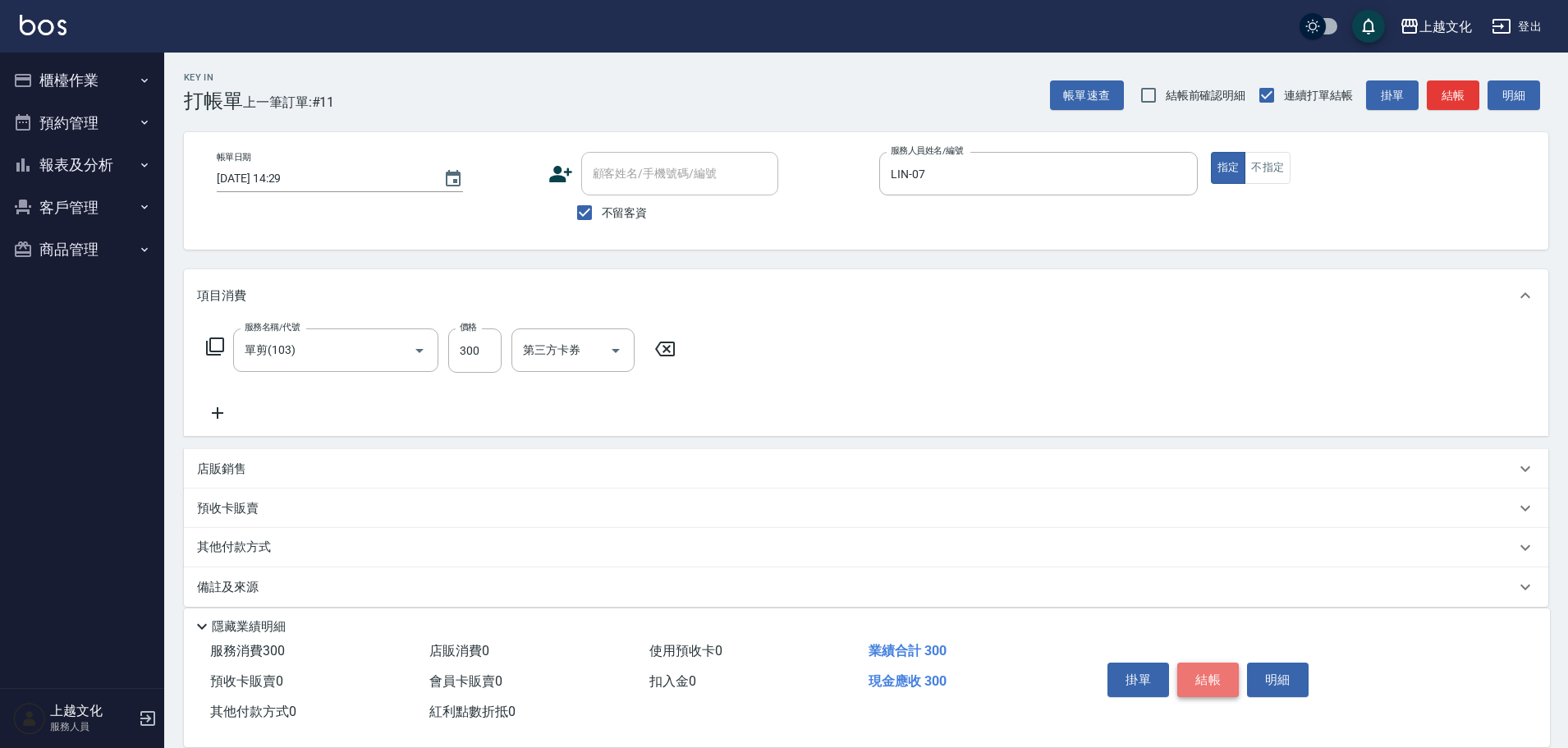
click at [1209, 672] on button "結帳" at bounding box center [1208, 680] width 62 height 35
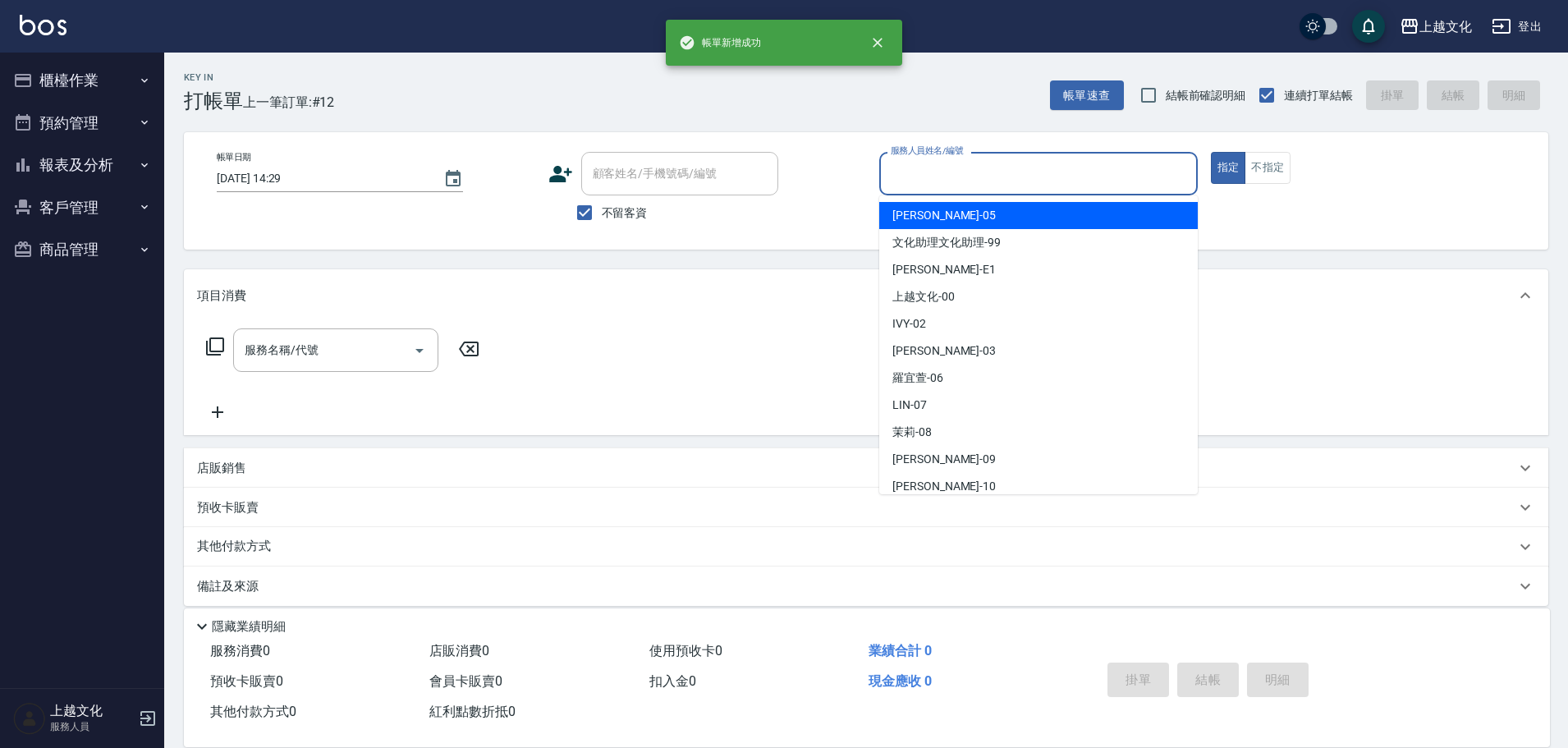
click at [950, 169] on input "服務人員姓名/編號" at bounding box center [1038, 173] width 304 height 29
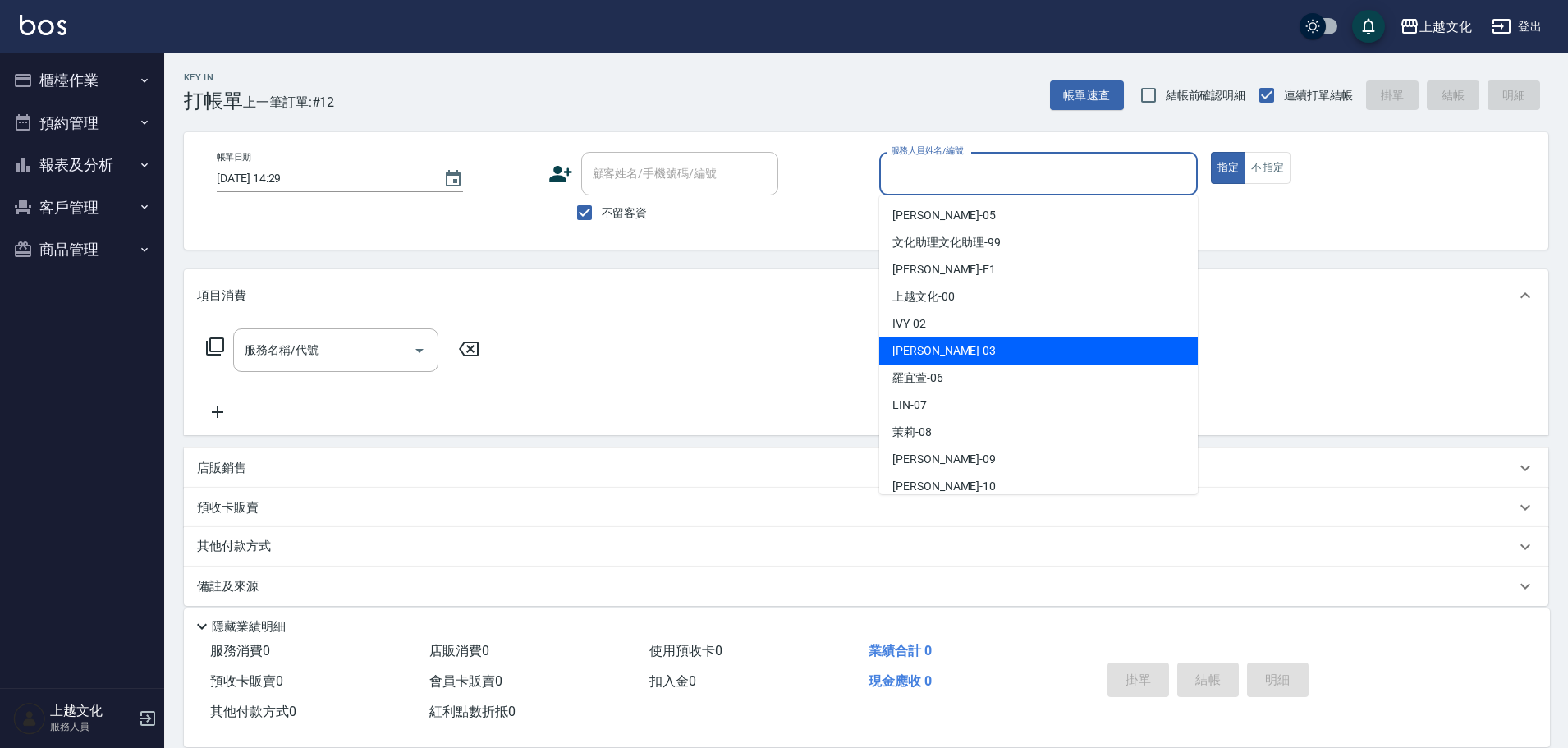
click at [935, 347] on div "kelly -03" at bounding box center [1039, 351] width 319 height 27
type input "kelly-03"
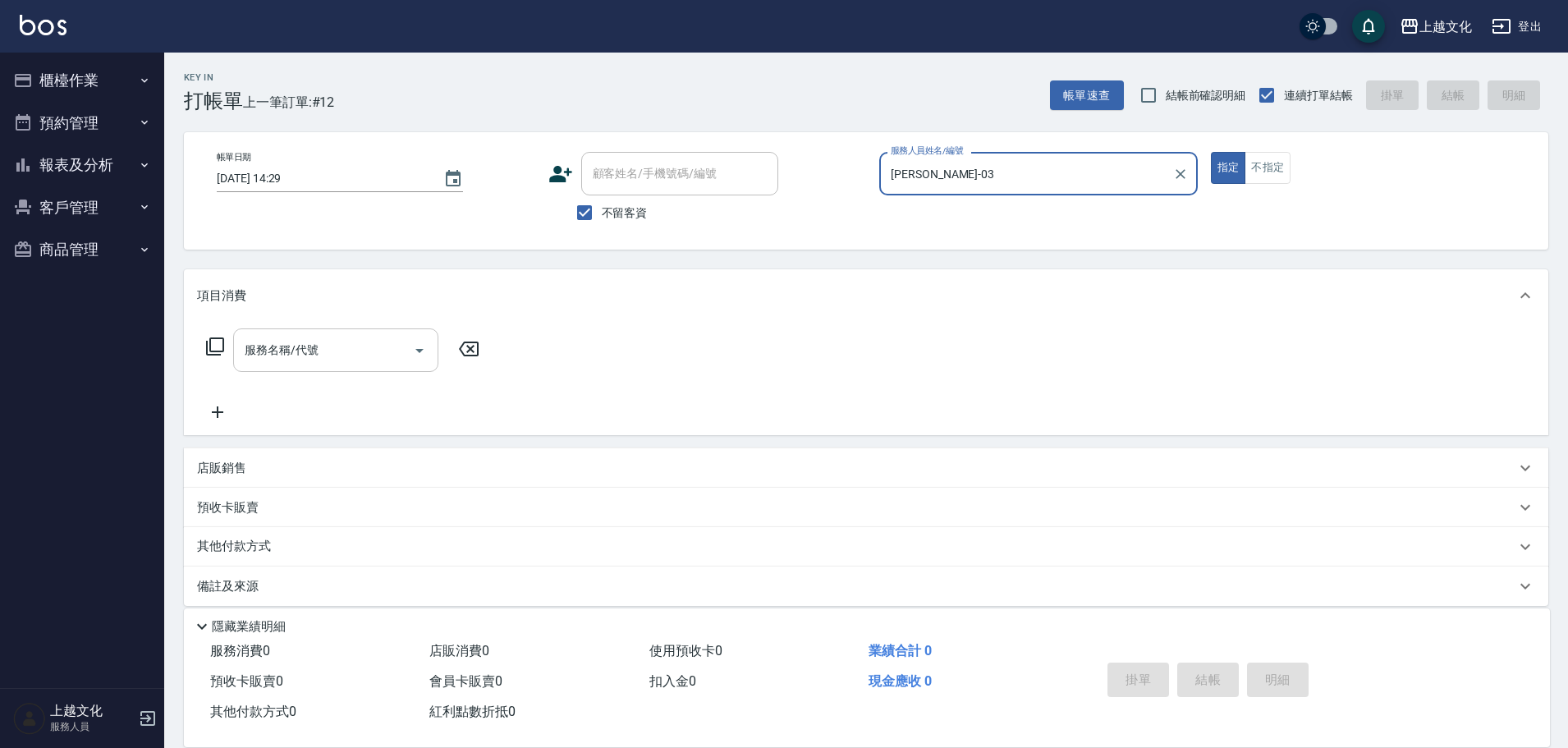
click at [333, 353] on input "服務名稱/代號" at bounding box center [323, 350] width 165 height 29
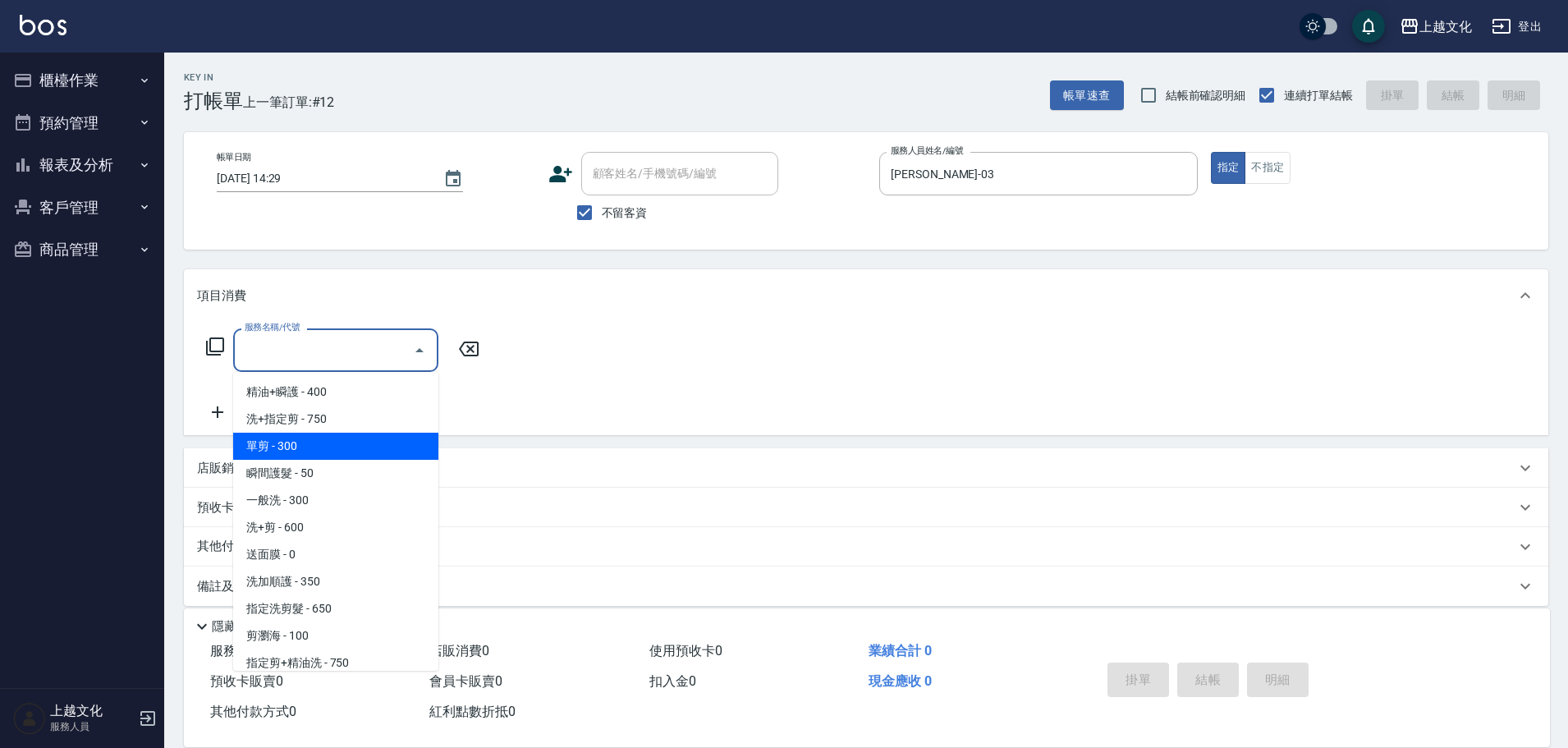
click at [303, 439] on span "單剪 - 300" at bounding box center [336, 446] width 206 height 27
type input "單剪(103)"
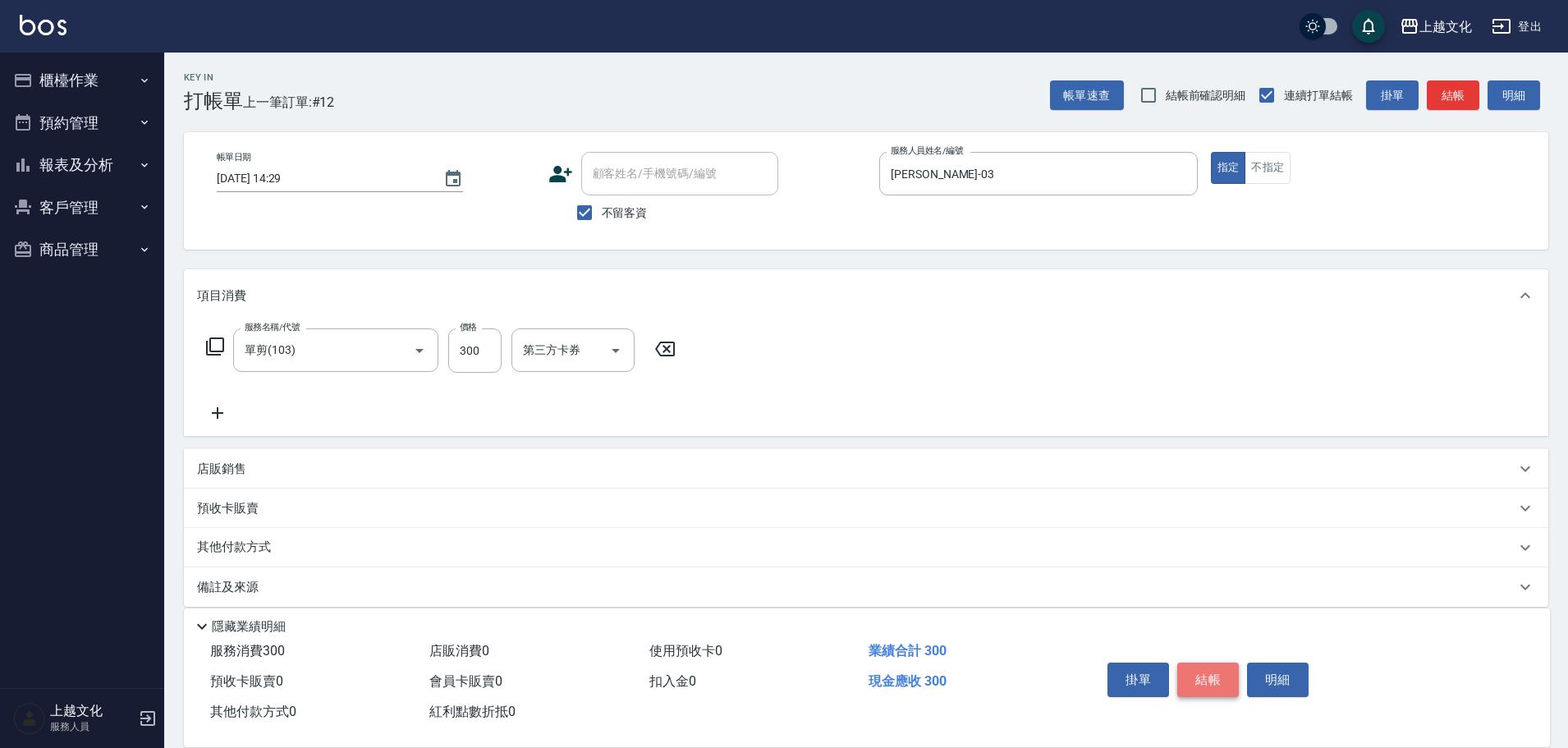
click at [1223, 671] on button "結帳" at bounding box center [1208, 680] width 62 height 35
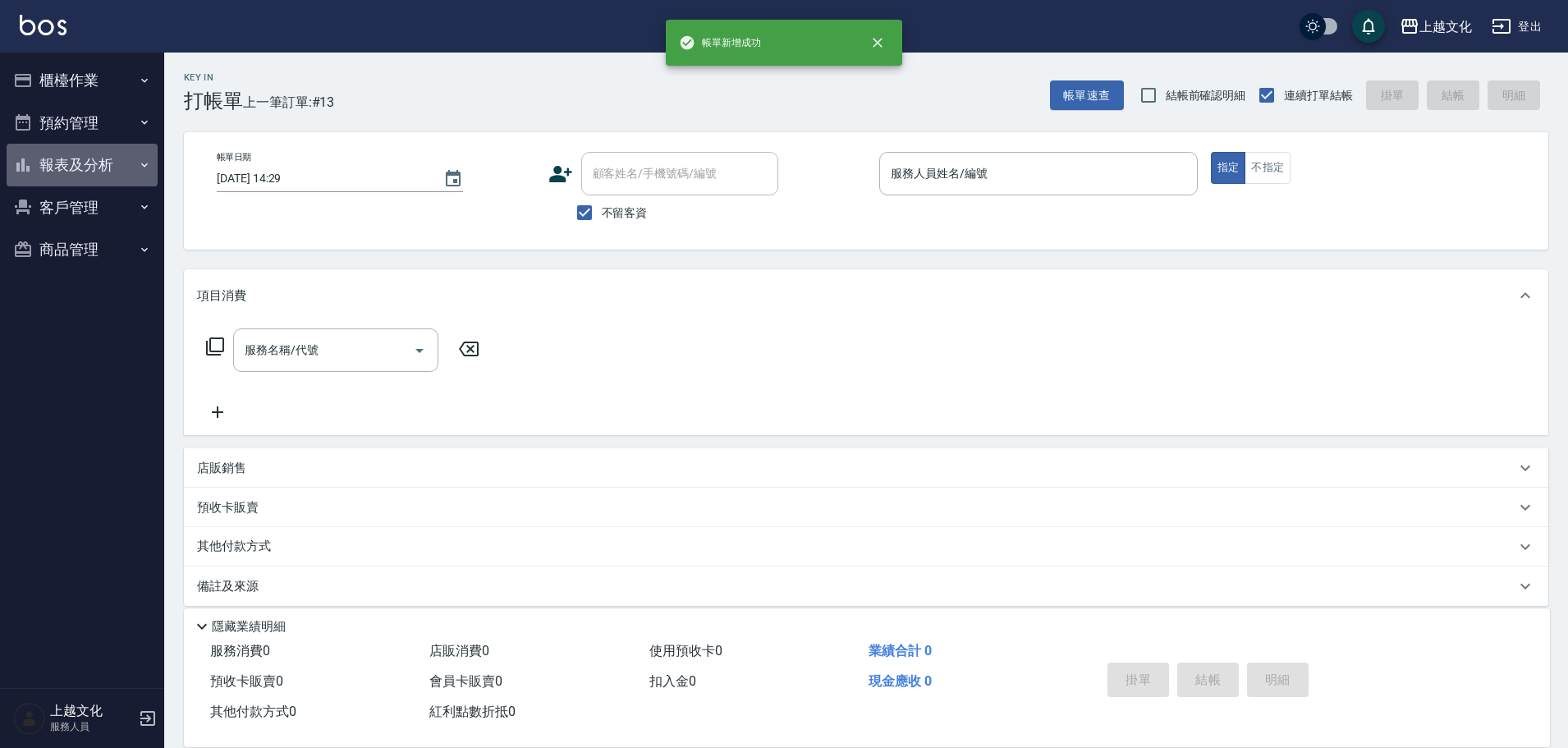
click at [83, 167] on button "報表及分析" at bounding box center [82, 165] width 151 height 43
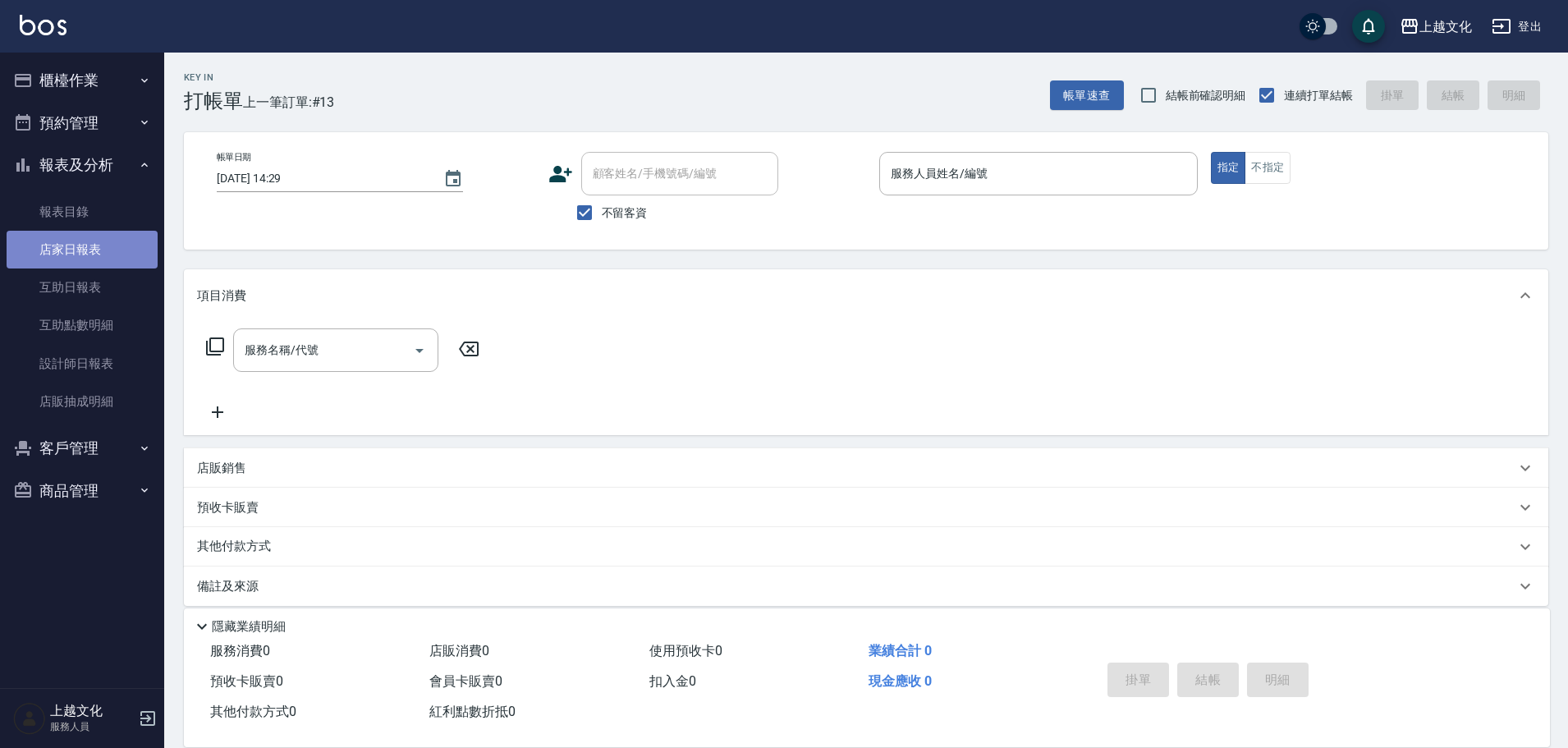
click at [66, 255] on link "店家日報表" at bounding box center [82, 250] width 151 height 37
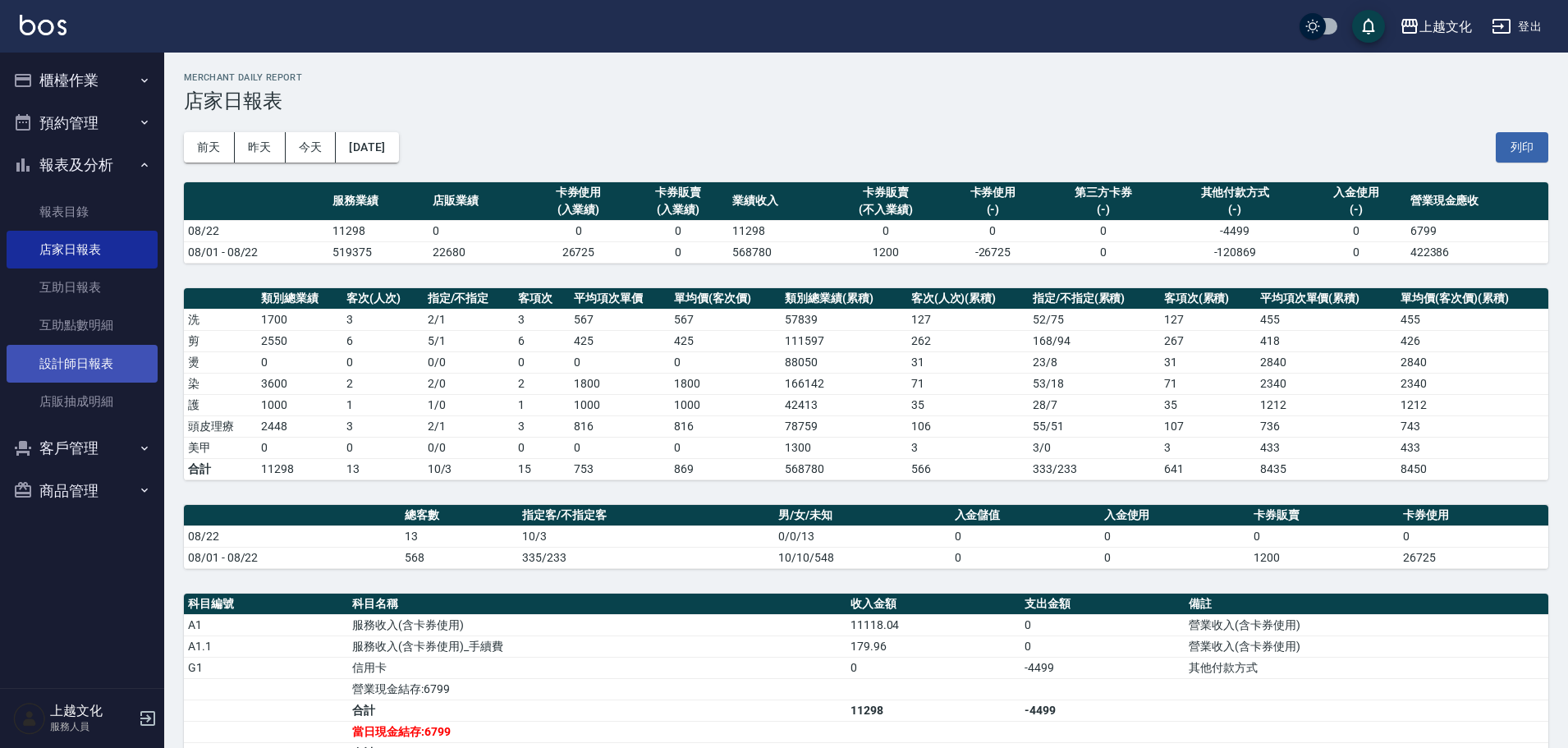
click at [79, 365] on link "設計師日報表" at bounding box center [82, 364] width 151 height 37
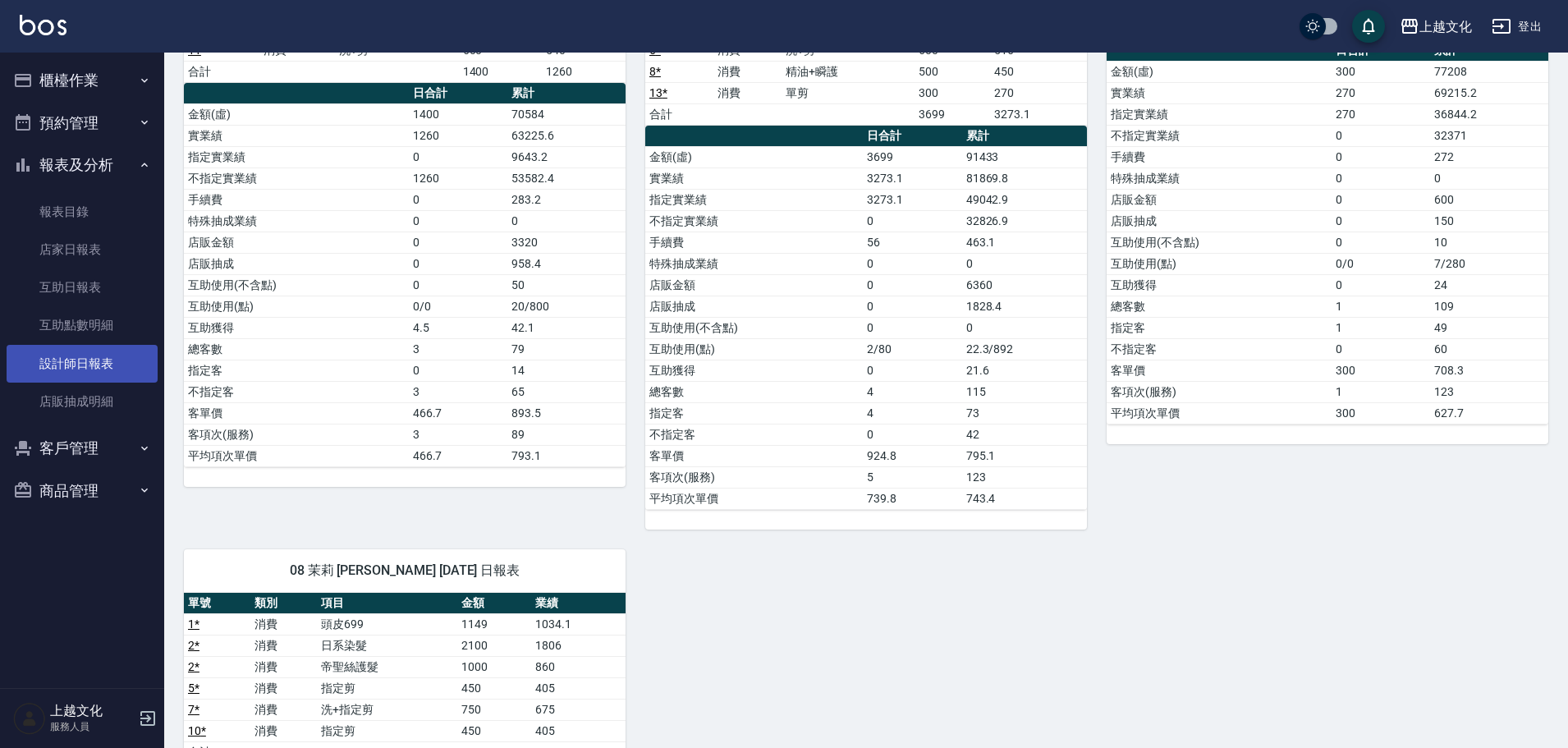
scroll to position [493, 0]
